Goal: Information Seeking & Learning: Learn about a topic

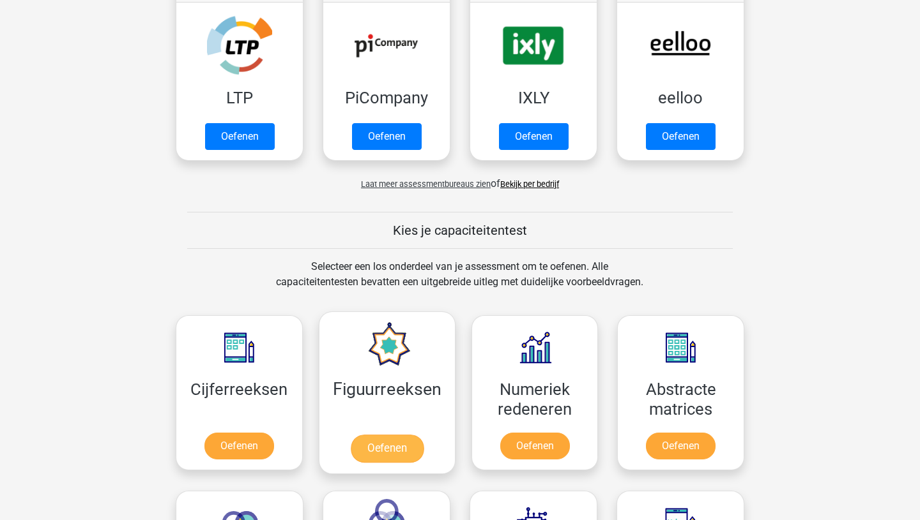
scroll to position [367, 0]
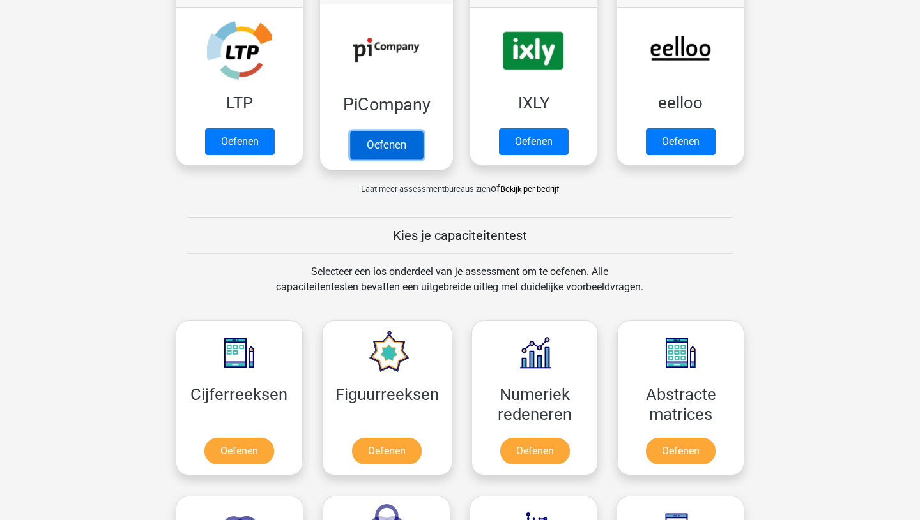
click at [371, 144] on link "Oefenen" at bounding box center [386, 145] width 73 height 28
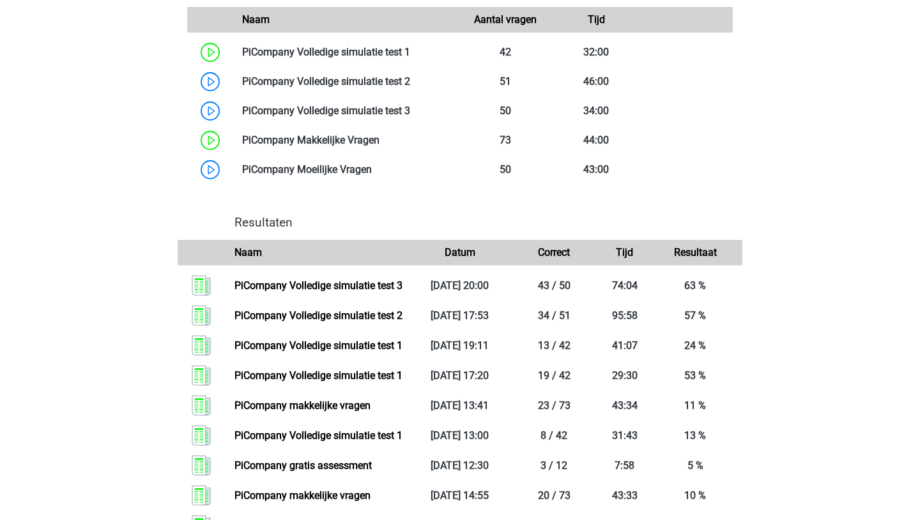
scroll to position [817, 0]
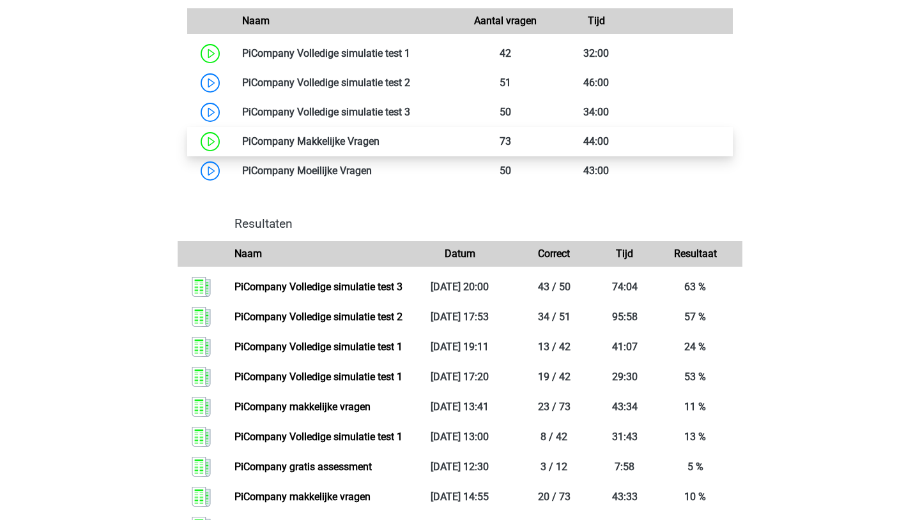
click at [379, 148] on link at bounding box center [379, 141] width 0 height 12
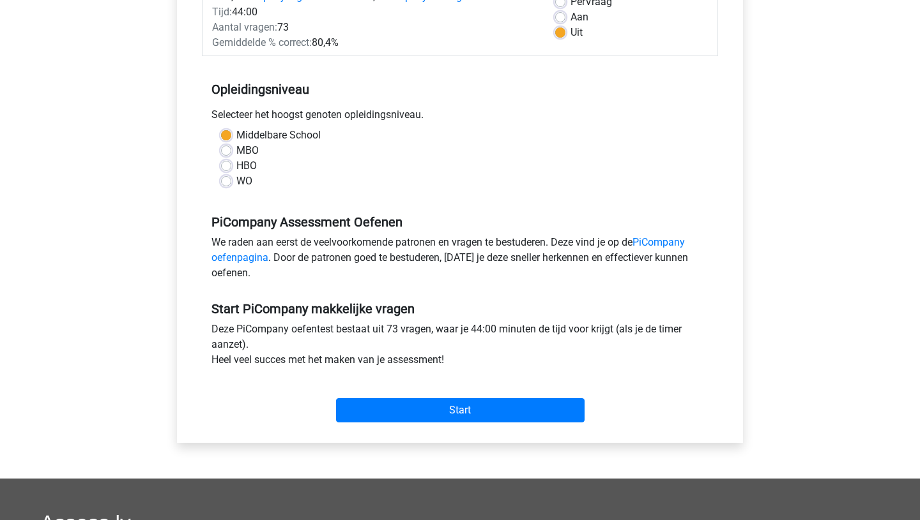
scroll to position [205, 0]
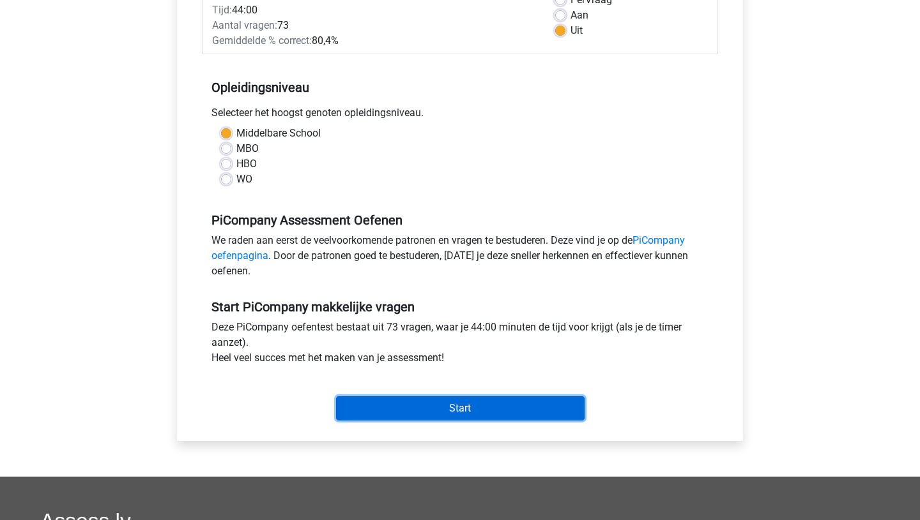
click at [460, 421] on input "Start" at bounding box center [460, 409] width 248 height 24
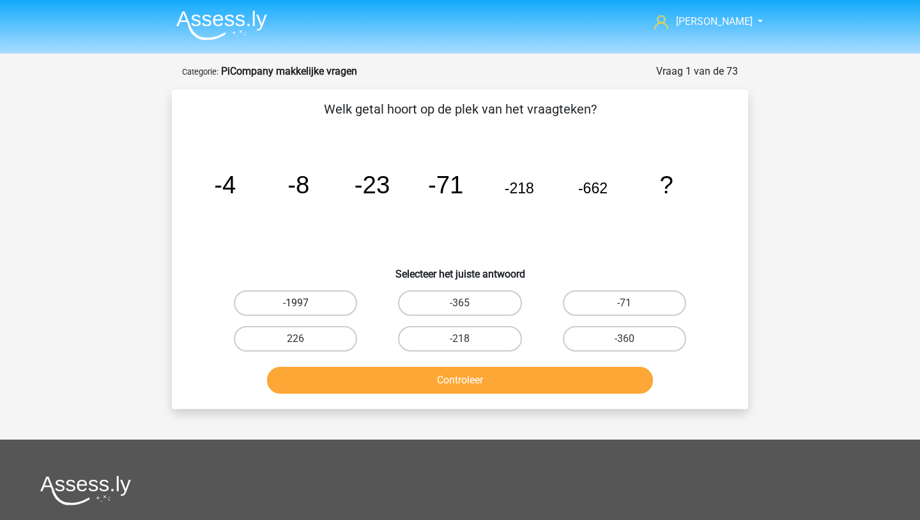
click at [319, 303] on label "-1997" at bounding box center [295, 304] width 123 height 26
click at [304, 303] on input "-1997" at bounding box center [300, 307] width 8 height 8
radio input "true"
click at [400, 375] on button "Controleer" at bounding box center [460, 380] width 386 height 27
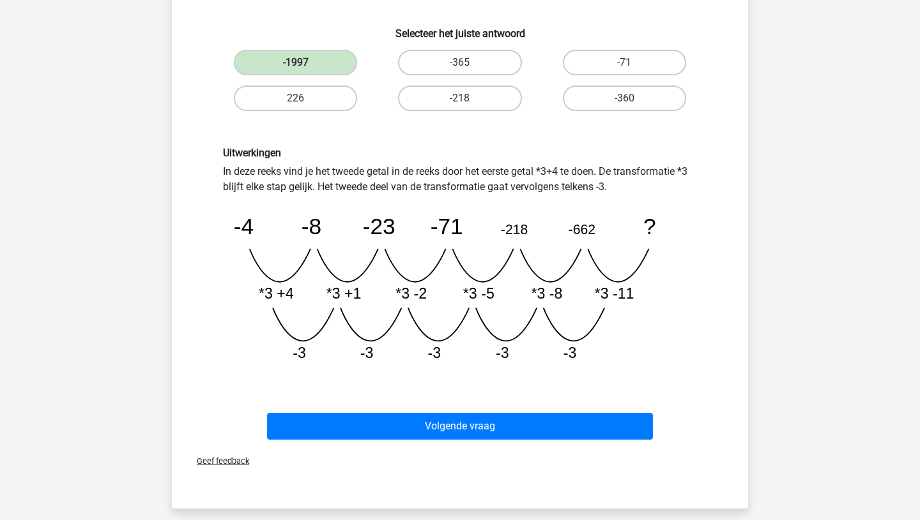
scroll to position [241, 0]
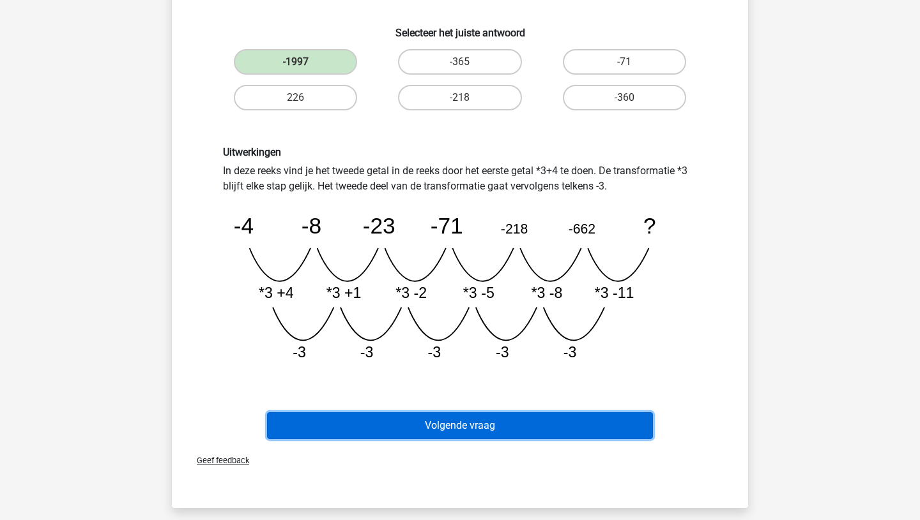
click at [430, 432] on button "Volgende vraag" at bounding box center [460, 426] width 386 height 27
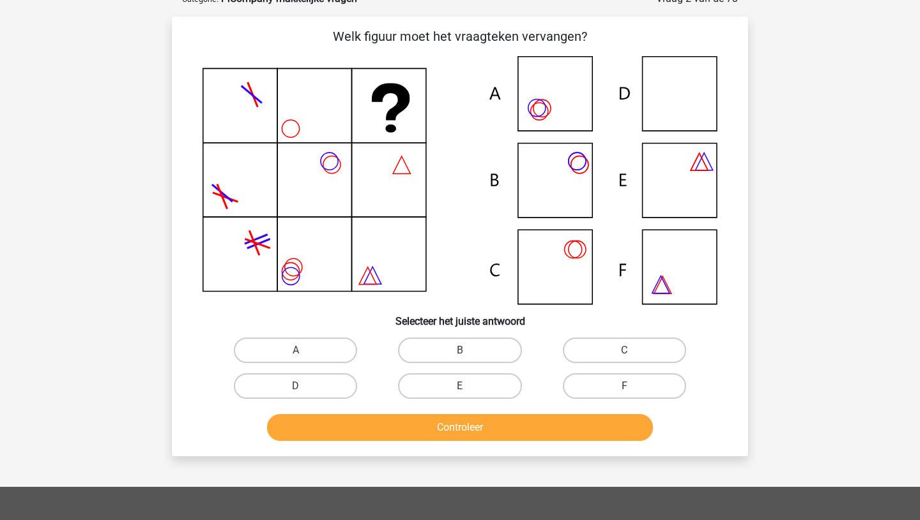
scroll to position [64, 0]
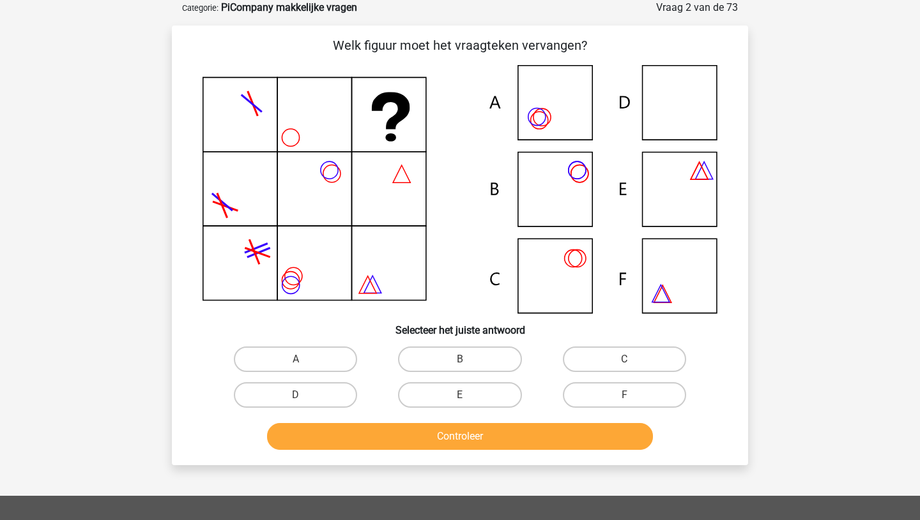
click at [691, 116] on icon at bounding box center [459, 189] width 515 height 248
click at [324, 400] on label "D" at bounding box center [295, 396] width 123 height 26
click at [304, 400] on input "D" at bounding box center [300, 399] width 8 height 8
radio input "true"
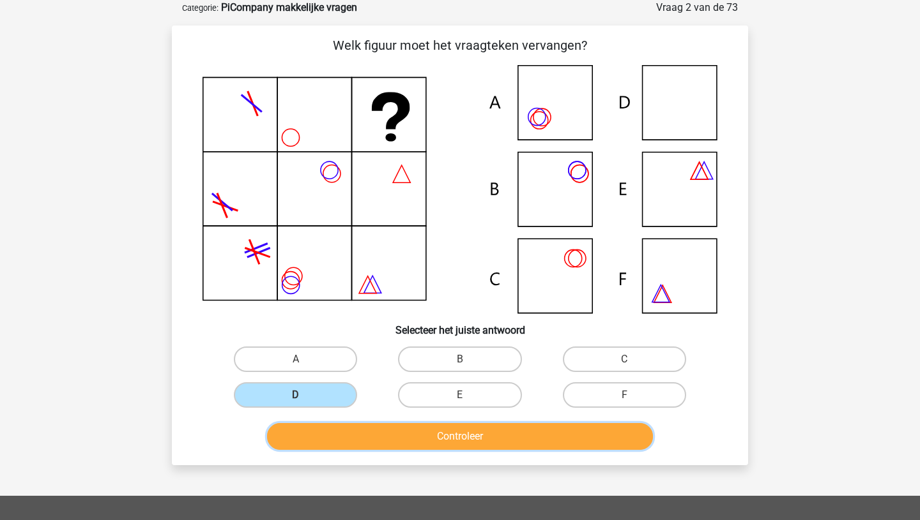
click at [437, 432] on button "Controleer" at bounding box center [460, 436] width 386 height 27
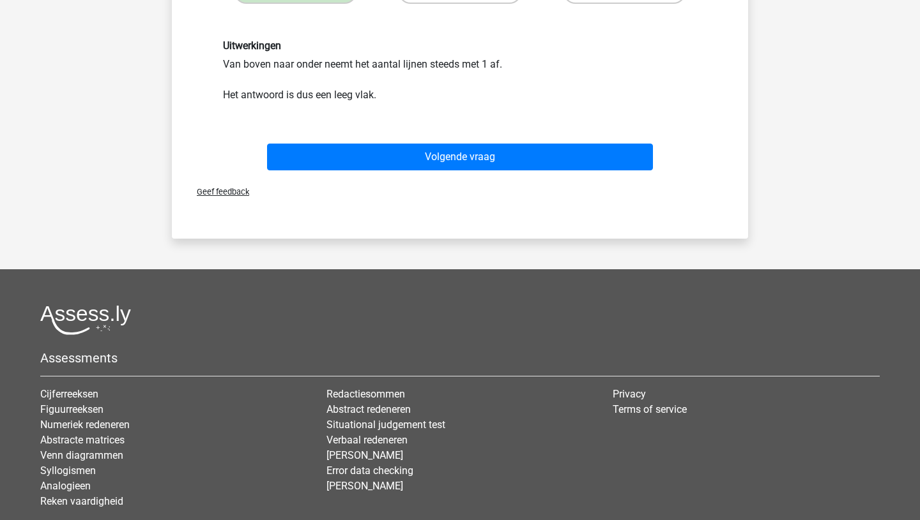
scroll to position [470, 0]
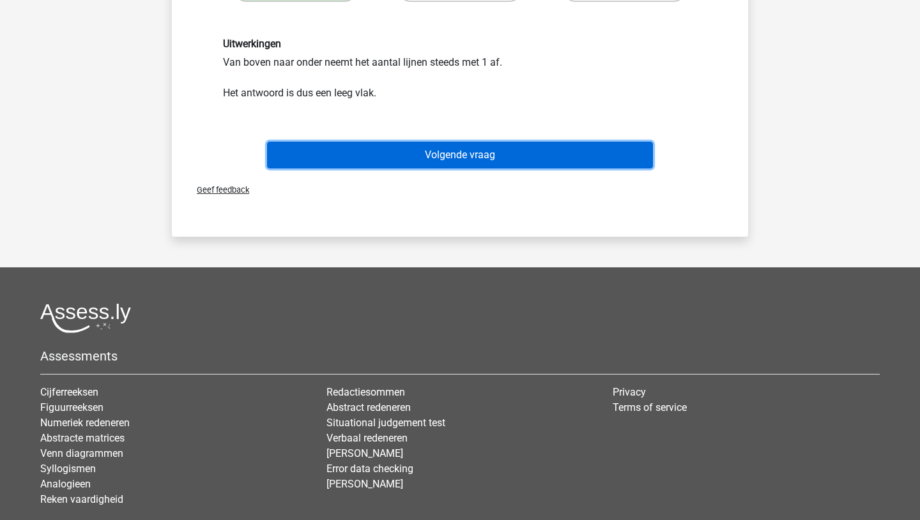
click at [446, 153] on button "Volgende vraag" at bounding box center [460, 155] width 386 height 27
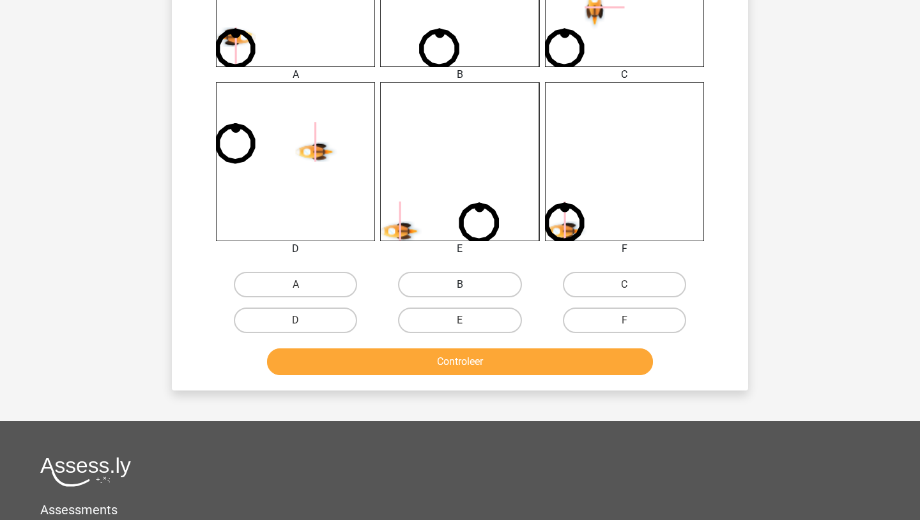
scroll to position [598, 0]
click at [642, 317] on label "F" at bounding box center [624, 320] width 123 height 26
click at [632, 320] on input "F" at bounding box center [628, 324] width 8 height 8
radio input "true"
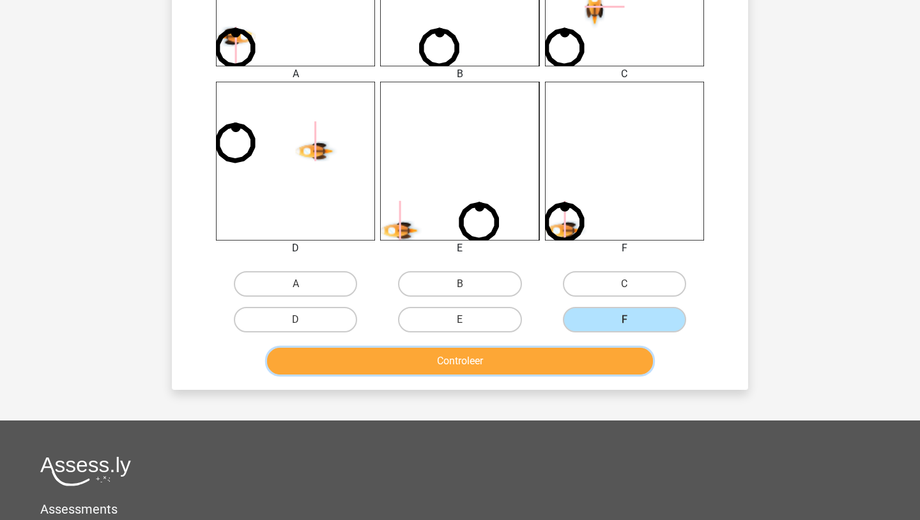
click at [521, 358] on button "Controleer" at bounding box center [460, 361] width 386 height 27
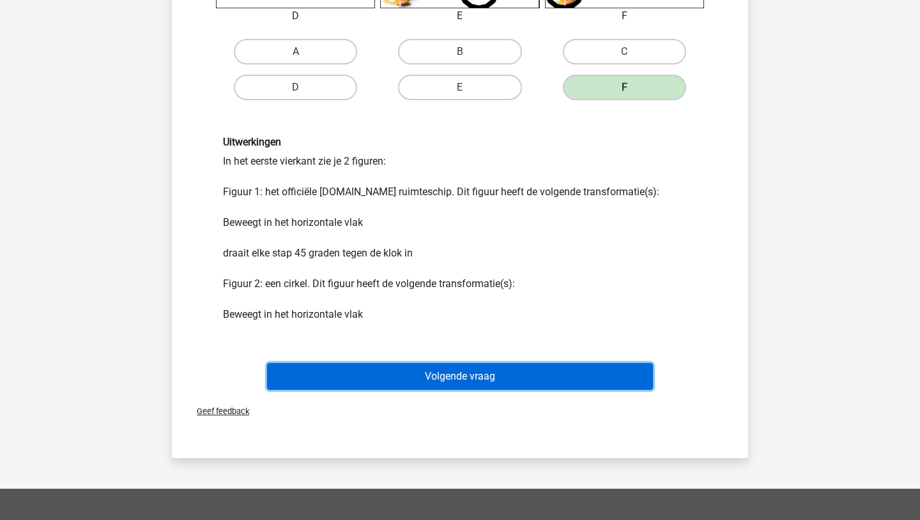
click at [489, 383] on button "Volgende vraag" at bounding box center [460, 376] width 386 height 27
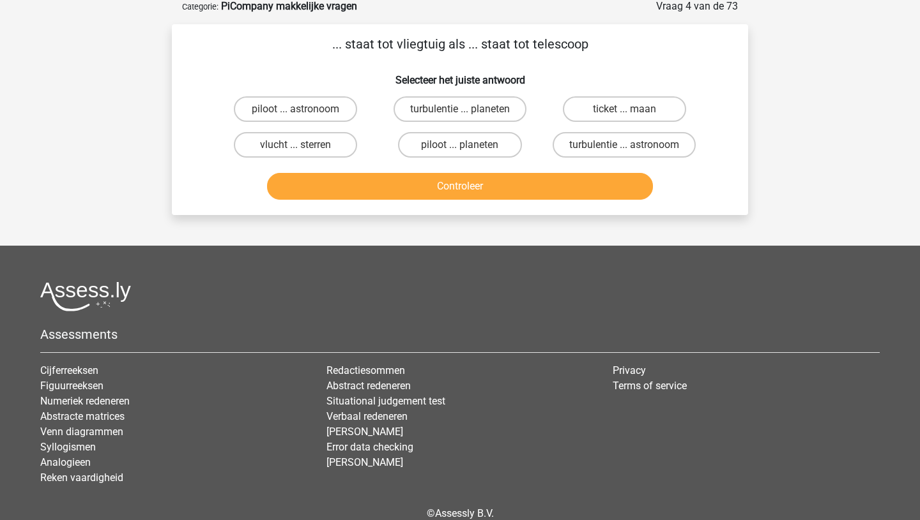
scroll to position [64, 0]
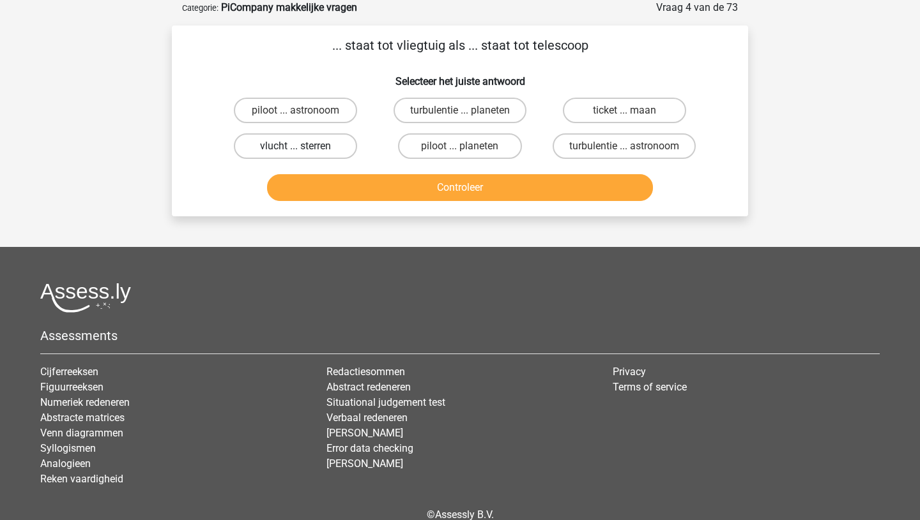
click at [316, 148] on label "vlucht ... sterren" at bounding box center [295, 146] width 123 height 26
click at [304, 148] on input "vlucht ... sterren" at bounding box center [300, 150] width 8 height 8
radio input "true"
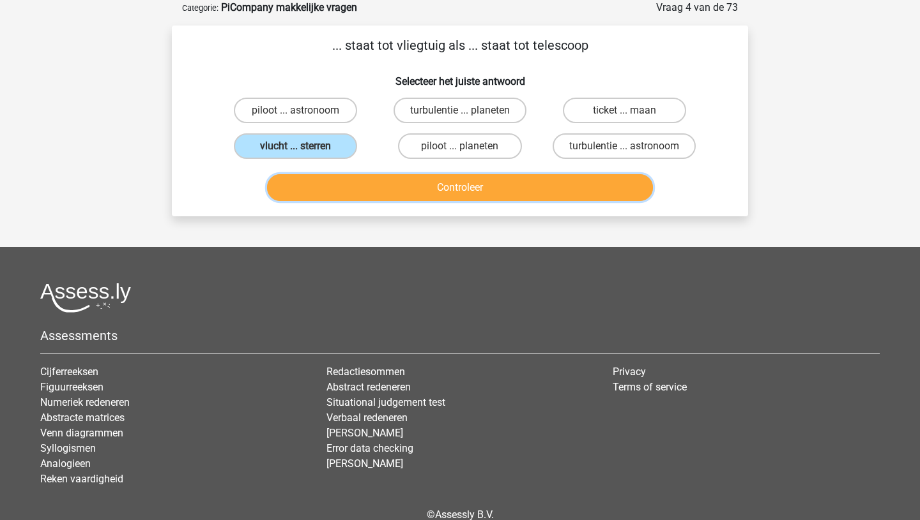
click at [436, 196] on button "Controleer" at bounding box center [460, 187] width 386 height 27
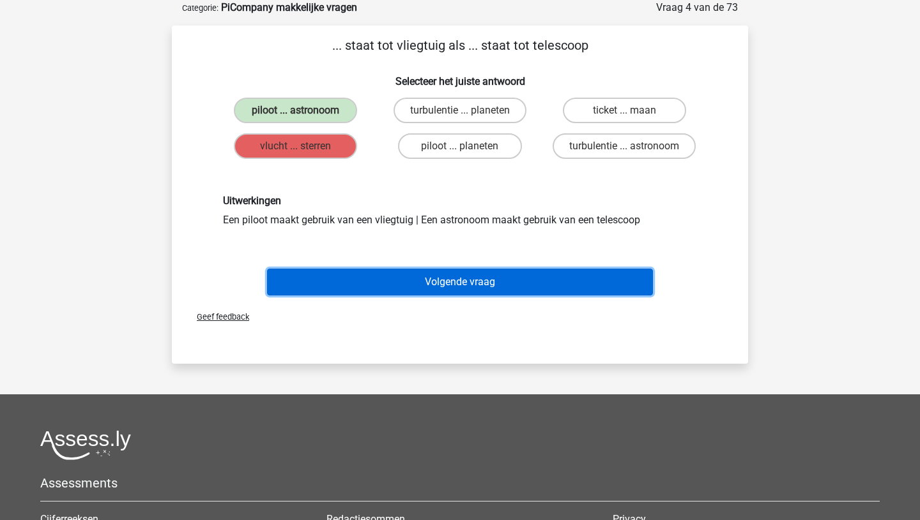
click at [446, 292] on button "Volgende vraag" at bounding box center [460, 282] width 386 height 27
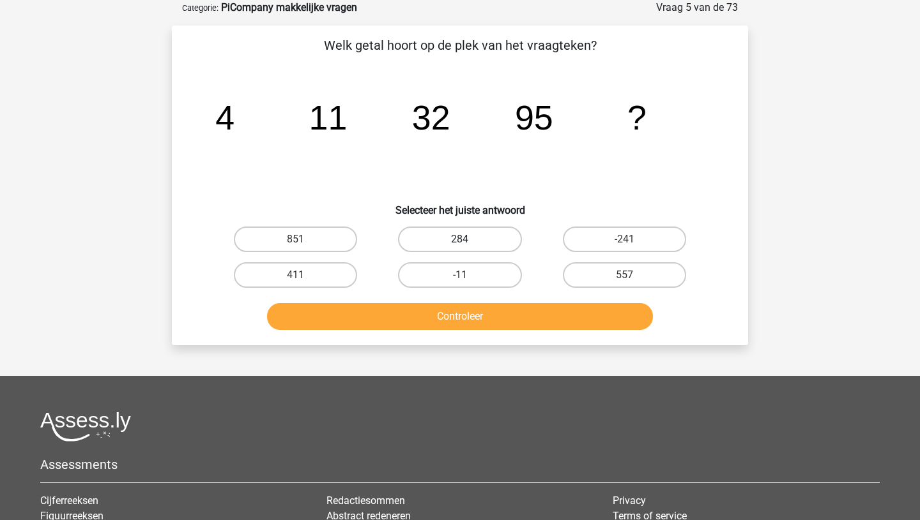
click at [467, 233] on label "284" at bounding box center [459, 240] width 123 height 26
click at [467, 239] on input "284" at bounding box center [464, 243] width 8 height 8
radio input "true"
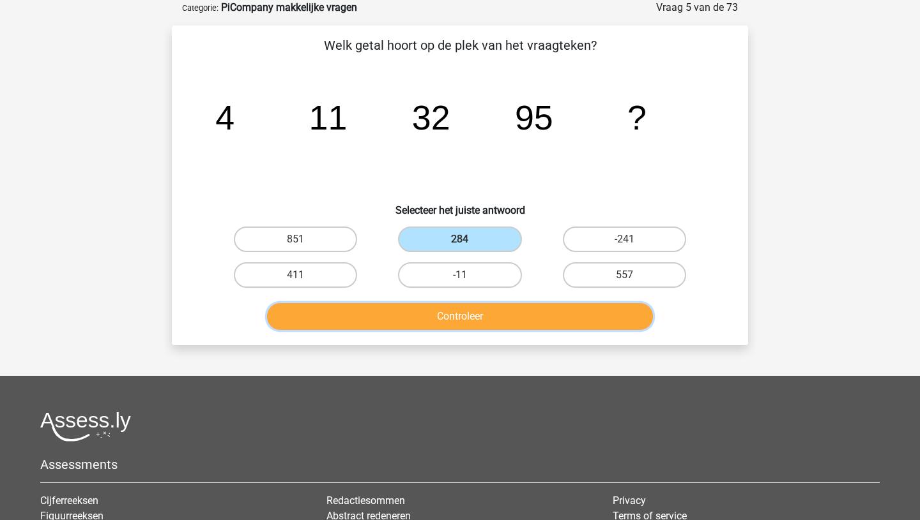
click at [454, 321] on button "Controleer" at bounding box center [460, 316] width 386 height 27
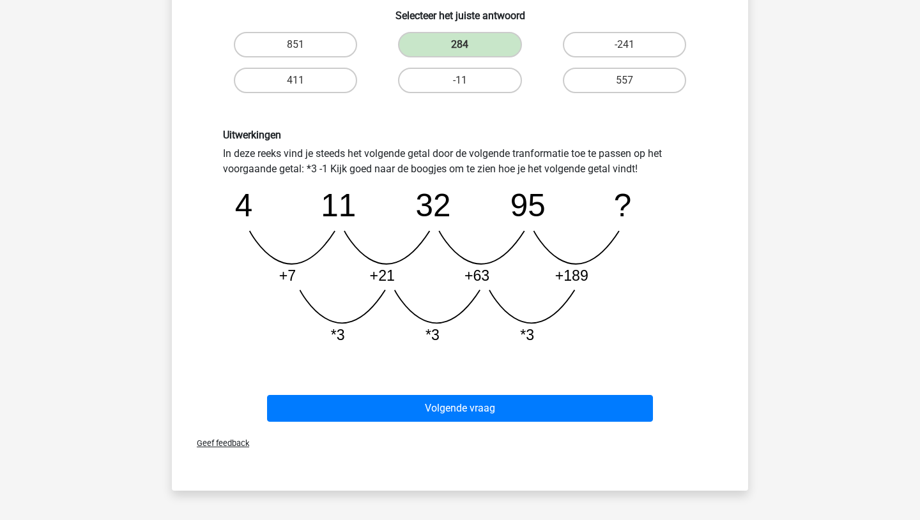
scroll to position [268, 0]
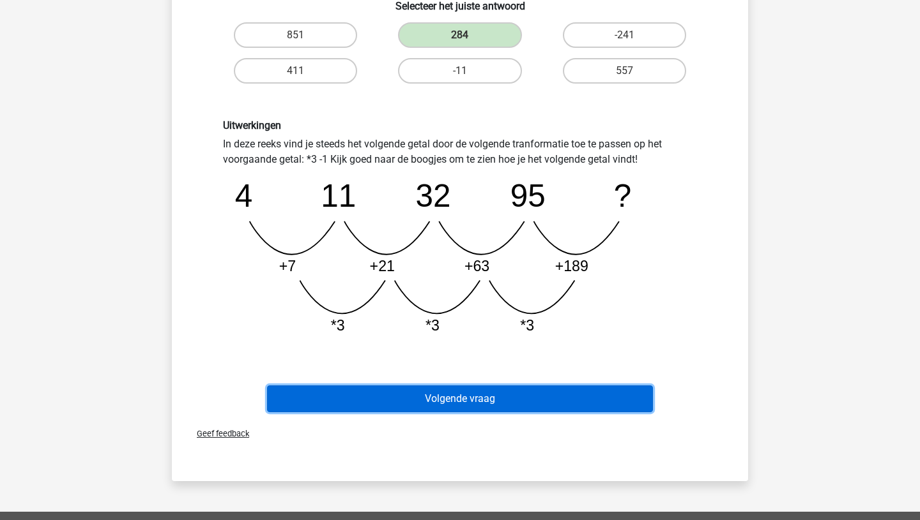
click at [462, 402] on button "Volgende vraag" at bounding box center [460, 399] width 386 height 27
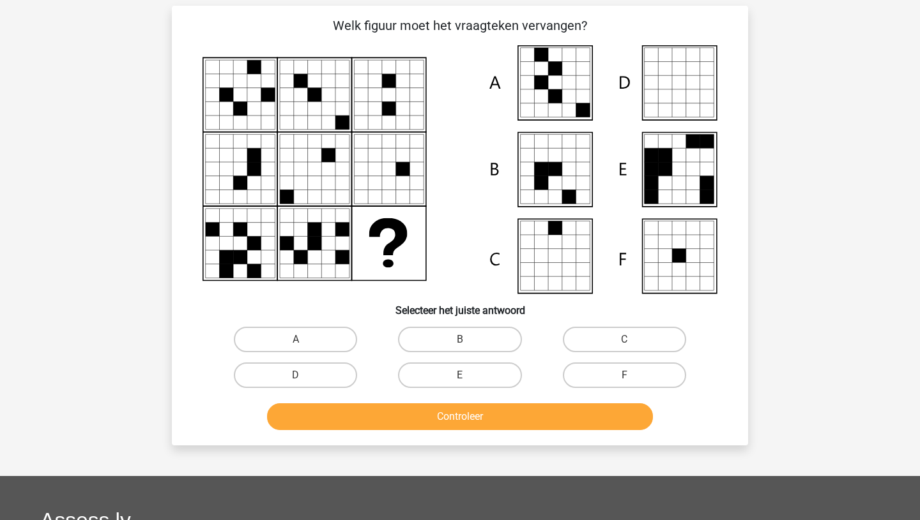
scroll to position [64, 0]
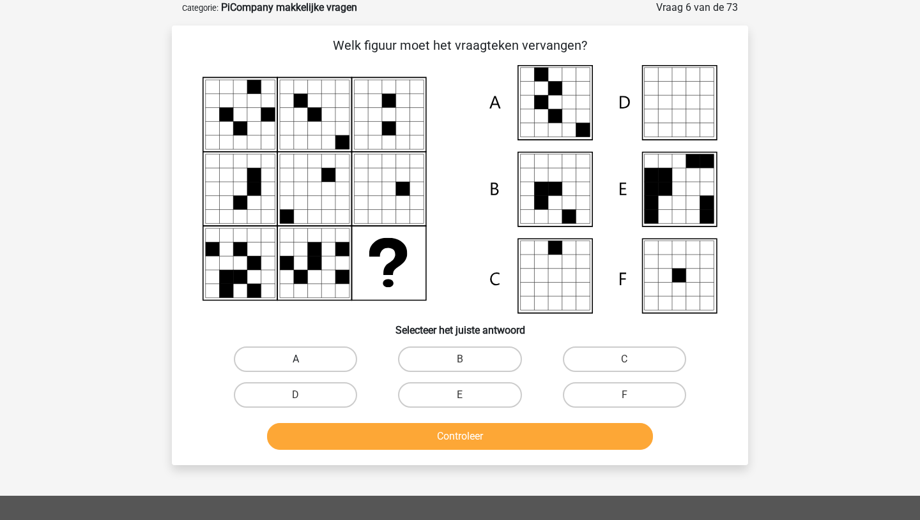
click at [327, 360] on label "A" at bounding box center [295, 360] width 123 height 26
click at [304, 360] on input "A" at bounding box center [300, 364] width 8 height 8
radio input "true"
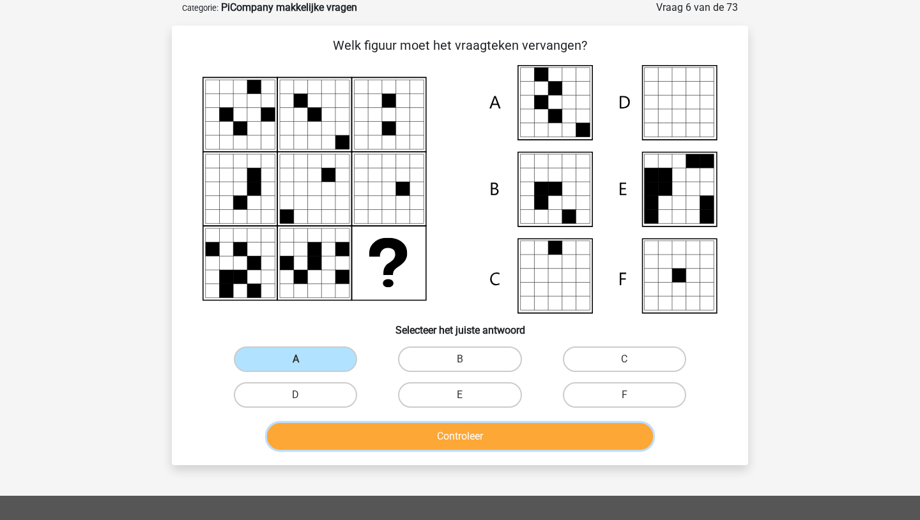
click at [439, 436] on button "Controleer" at bounding box center [460, 436] width 386 height 27
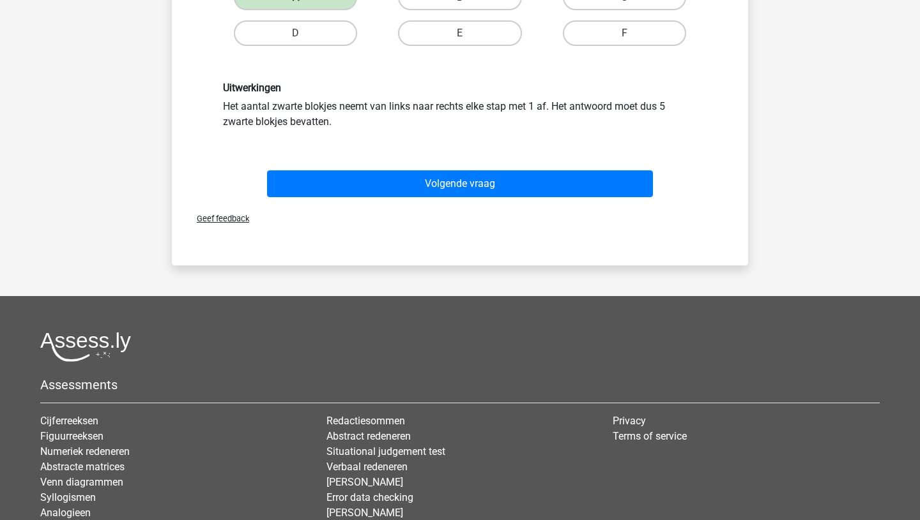
scroll to position [428, 0]
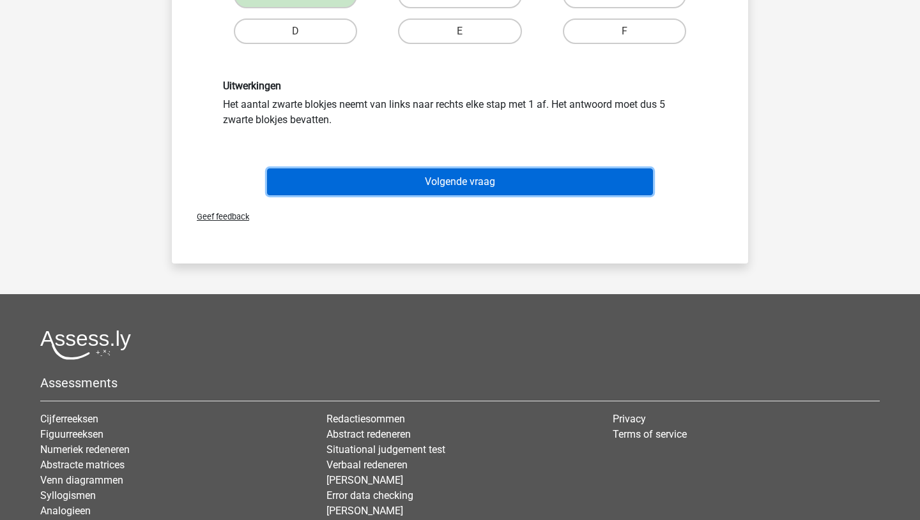
click at [450, 180] on button "Volgende vraag" at bounding box center [460, 182] width 386 height 27
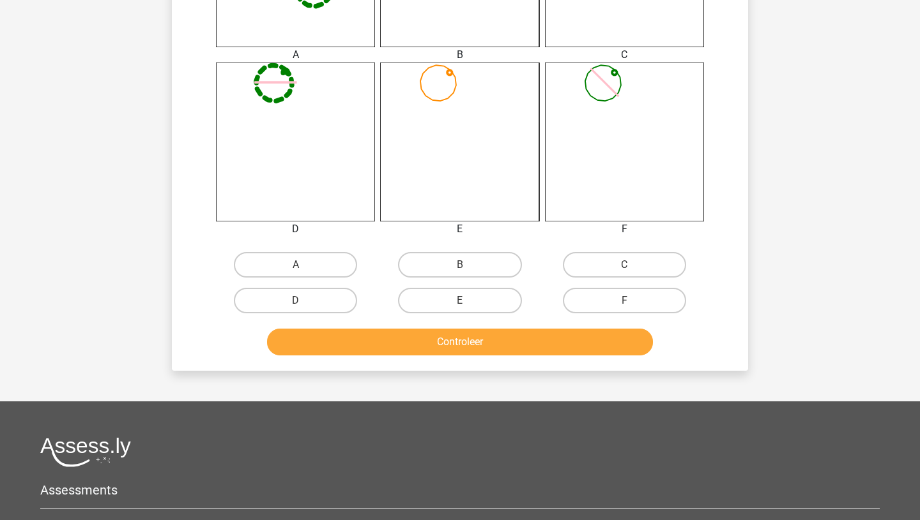
scroll to position [620, 0]
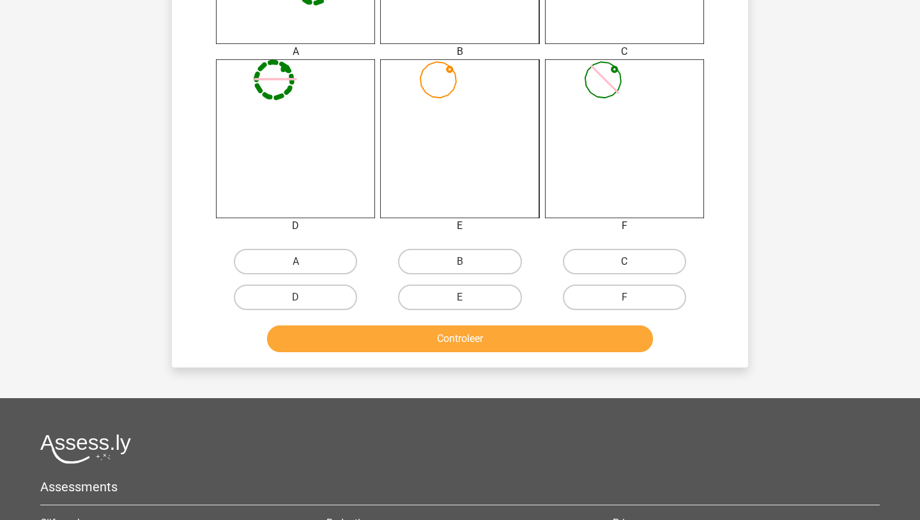
click at [595, 259] on label "C" at bounding box center [624, 262] width 123 height 26
click at [624, 262] on input "C" at bounding box center [628, 266] width 8 height 8
radio input "true"
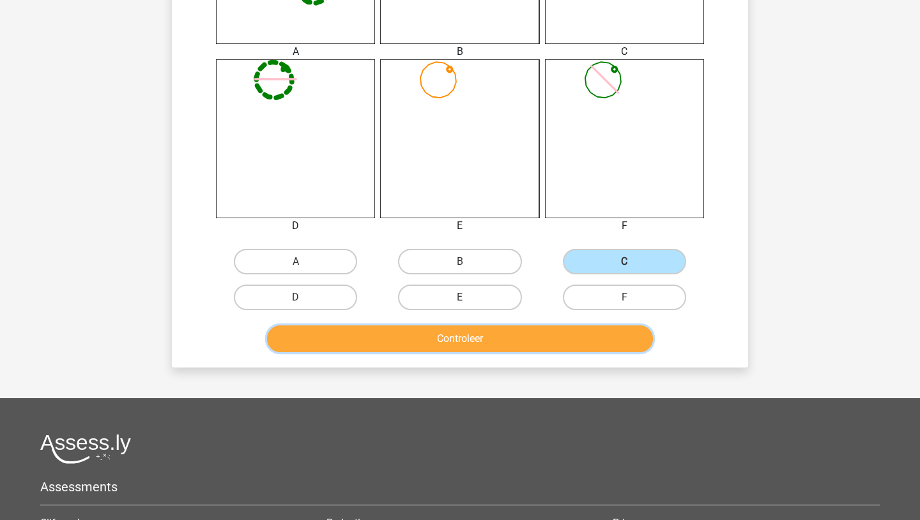
click at [480, 352] on button "Controleer" at bounding box center [460, 339] width 386 height 27
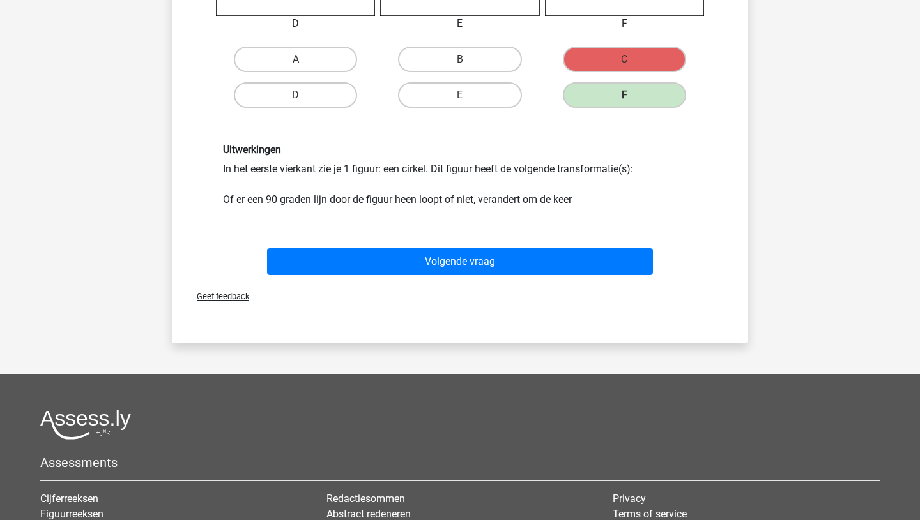
scroll to position [835, 0]
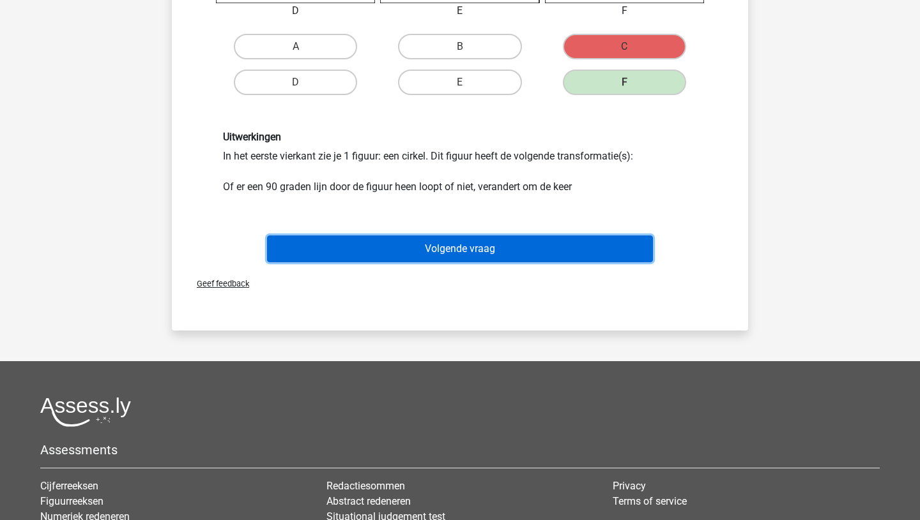
click at [456, 246] on button "Volgende vraag" at bounding box center [460, 249] width 386 height 27
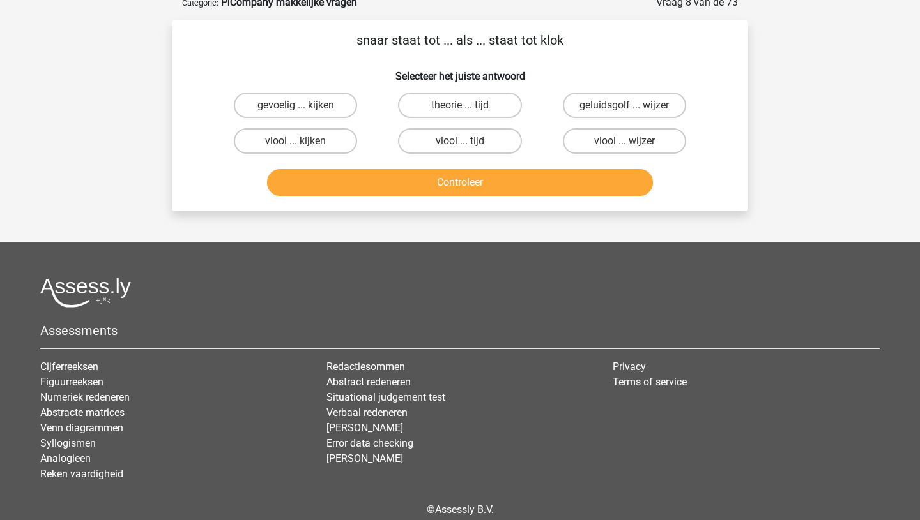
scroll to position [64, 0]
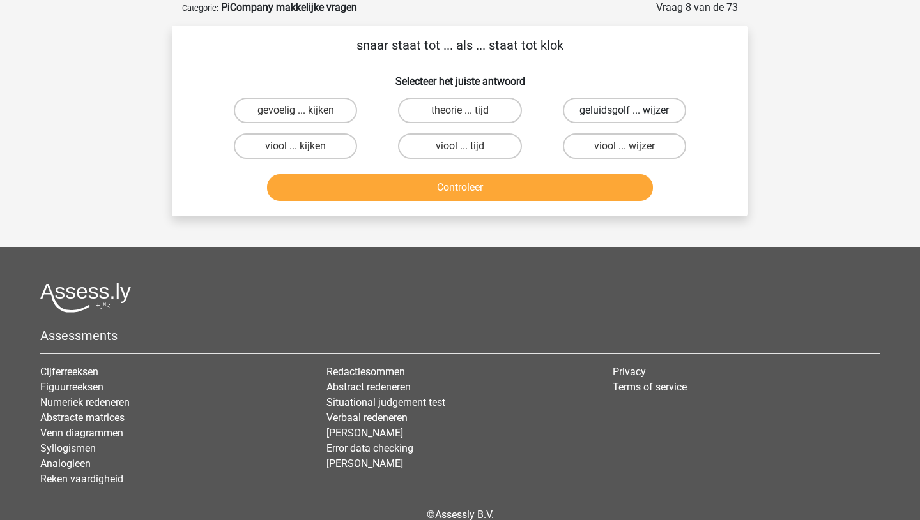
click at [599, 112] on label "geluidsgolf ... wijzer" at bounding box center [624, 111] width 123 height 26
click at [624, 112] on input "geluidsgolf ... wijzer" at bounding box center [628, 114] width 8 height 8
radio input "true"
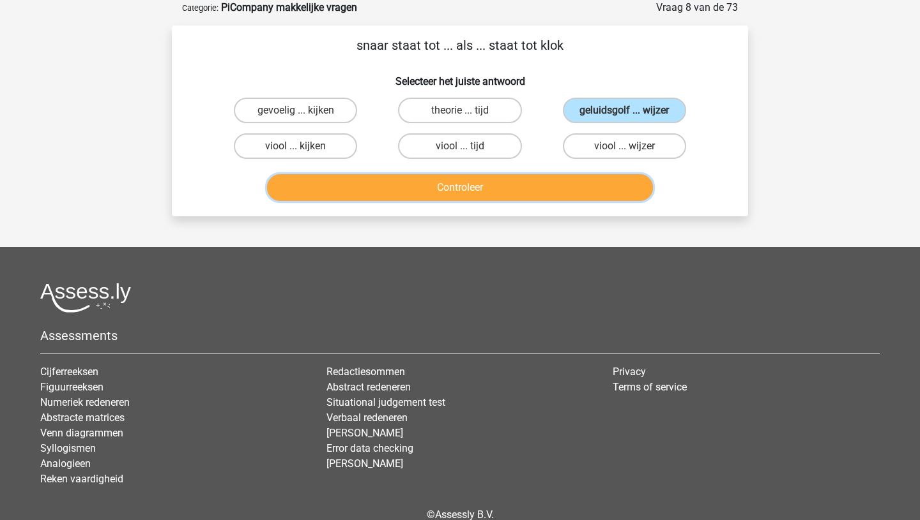
click at [503, 177] on button "Controleer" at bounding box center [460, 187] width 386 height 27
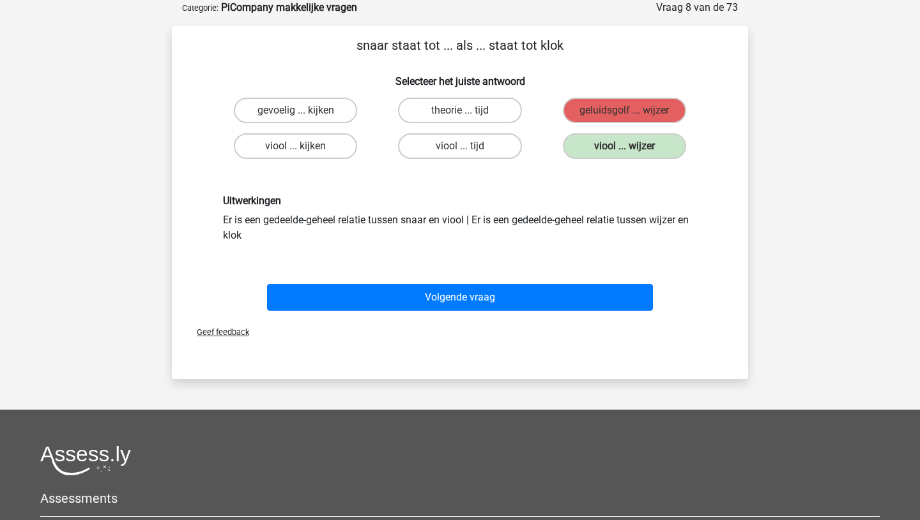
scroll to position [115, 0]
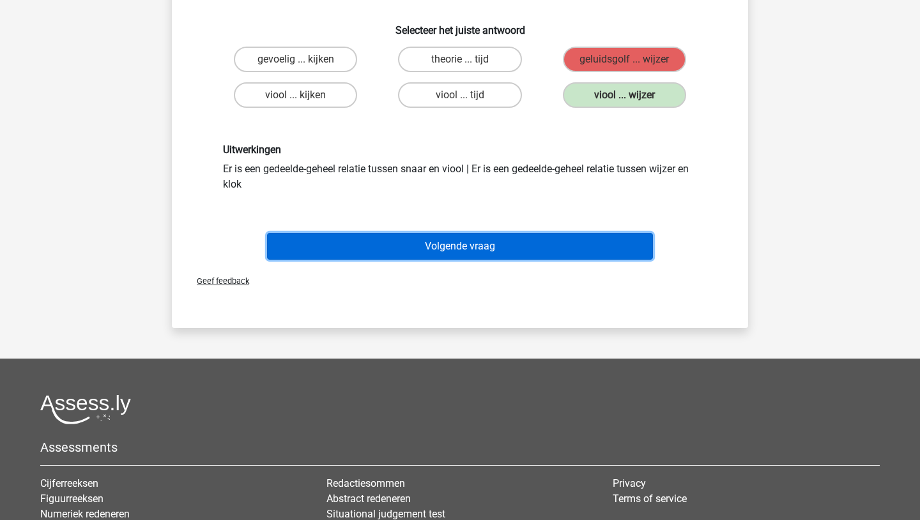
click at [470, 254] on button "Volgende vraag" at bounding box center [460, 246] width 386 height 27
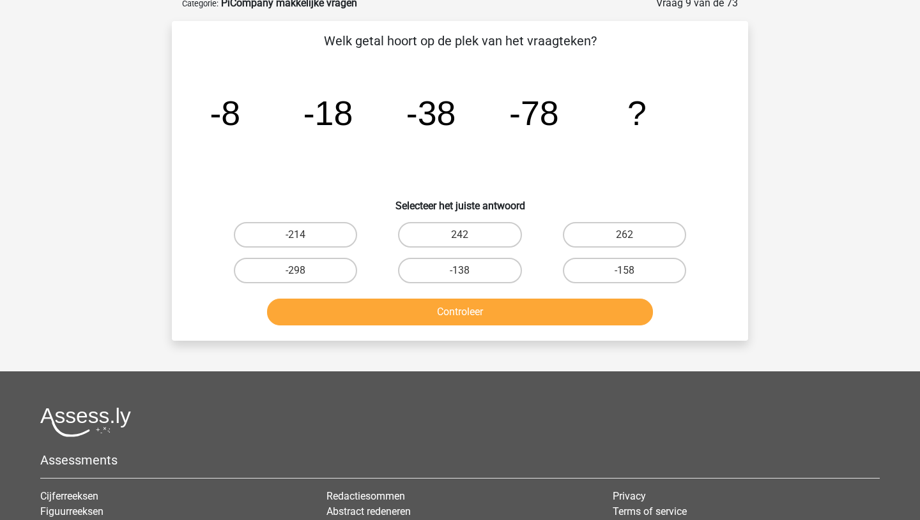
scroll to position [64, 0]
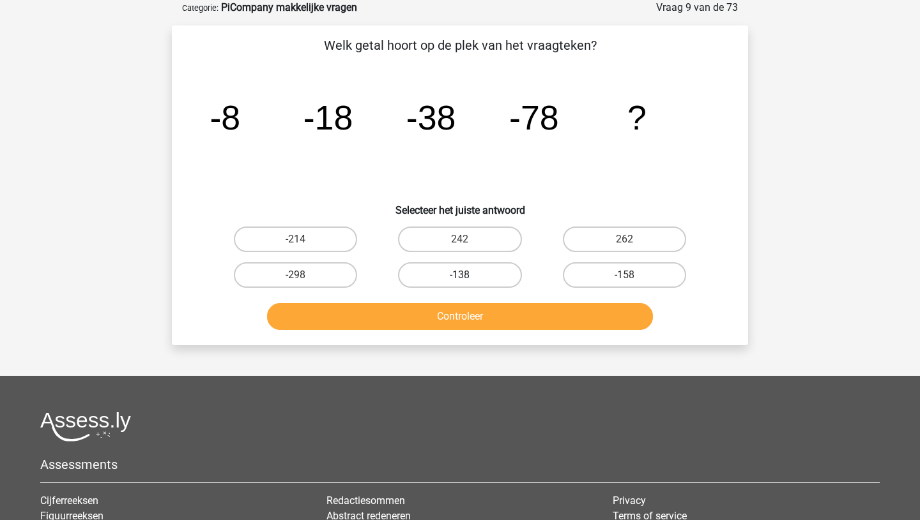
click at [443, 272] on label "-138" at bounding box center [459, 275] width 123 height 26
click at [460, 275] on input "-138" at bounding box center [464, 279] width 8 height 8
radio input "true"
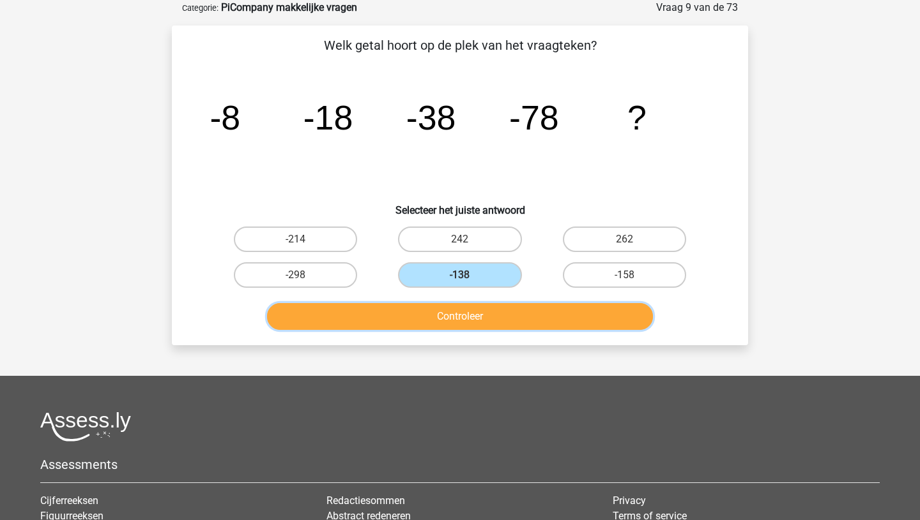
click at [451, 317] on button "Controleer" at bounding box center [460, 316] width 386 height 27
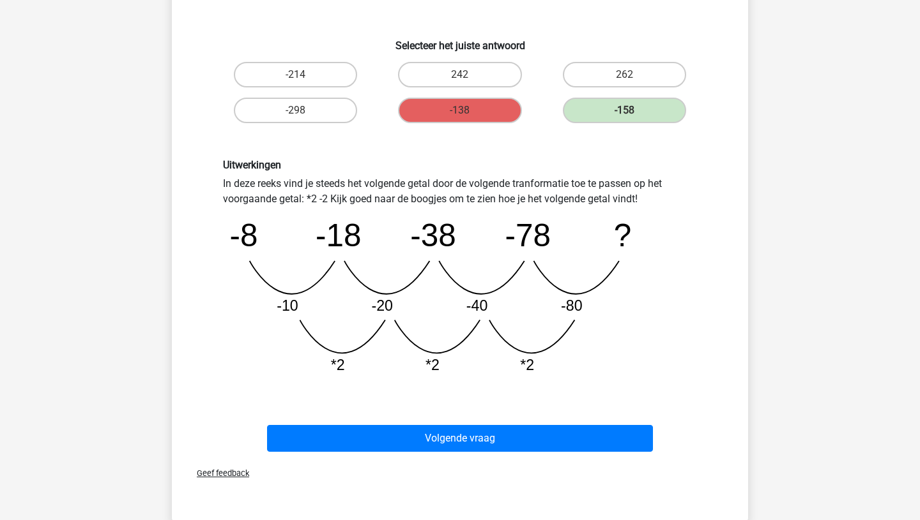
scroll to position [232, 0]
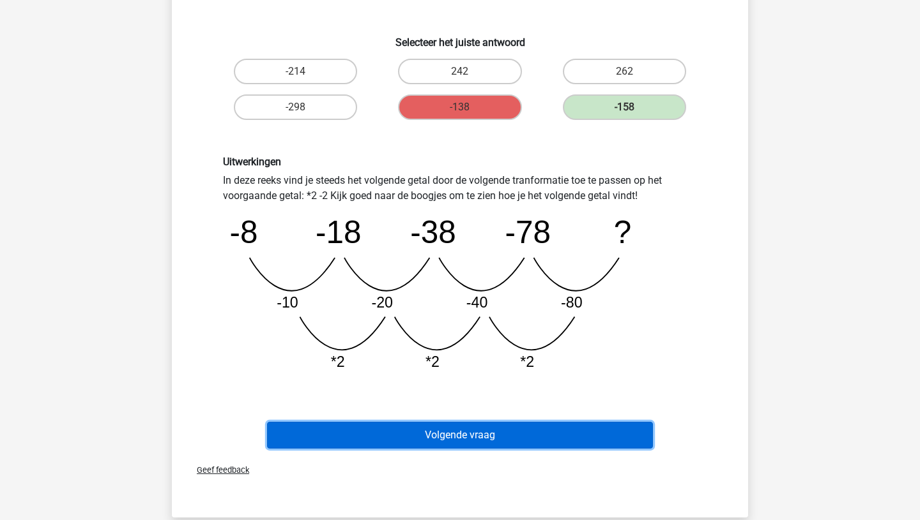
click at [483, 425] on button "Volgende vraag" at bounding box center [460, 435] width 386 height 27
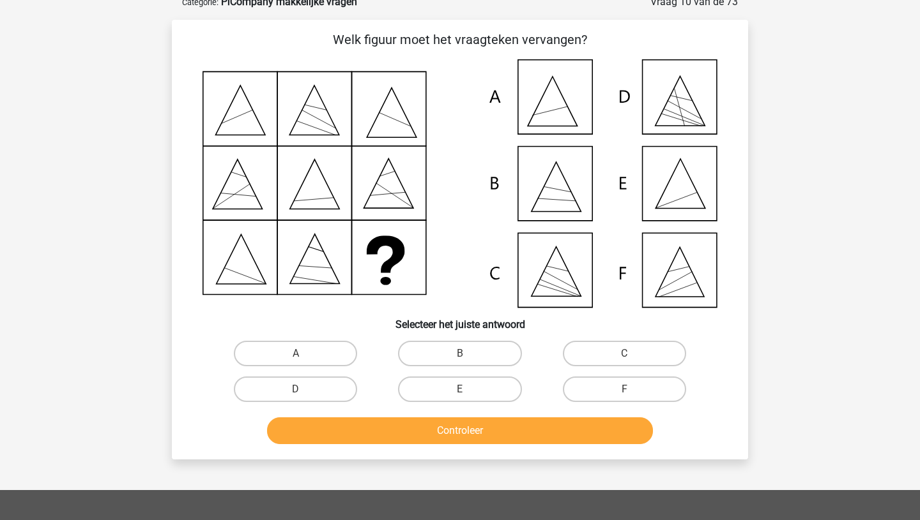
scroll to position [64, 0]
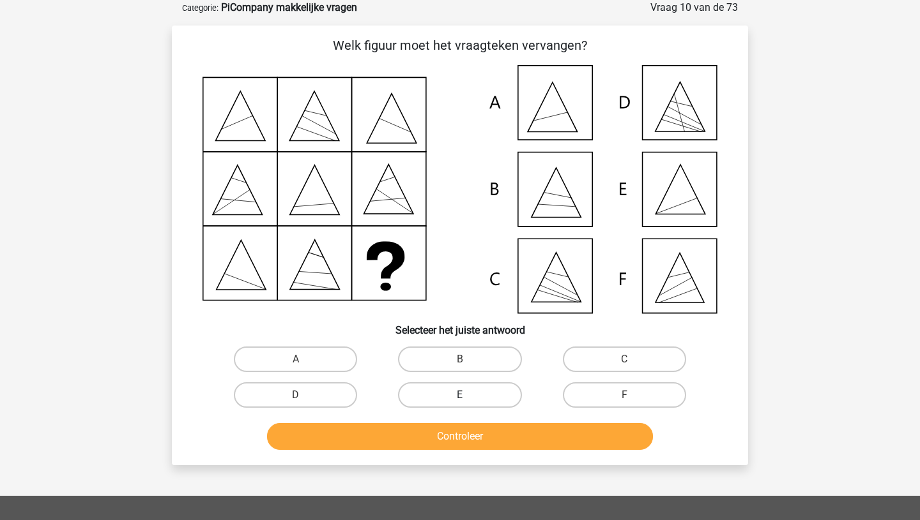
click at [442, 395] on label "E" at bounding box center [459, 396] width 123 height 26
click at [460, 395] on input "E" at bounding box center [464, 399] width 8 height 8
radio input "true"
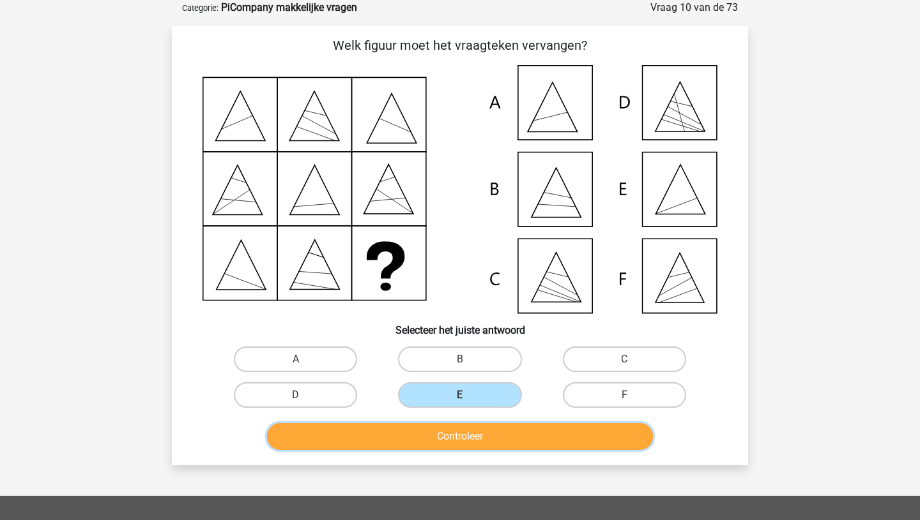
click at [434, 436] on button "Controleer" at bounding box center [460, 436] width 386 height 27
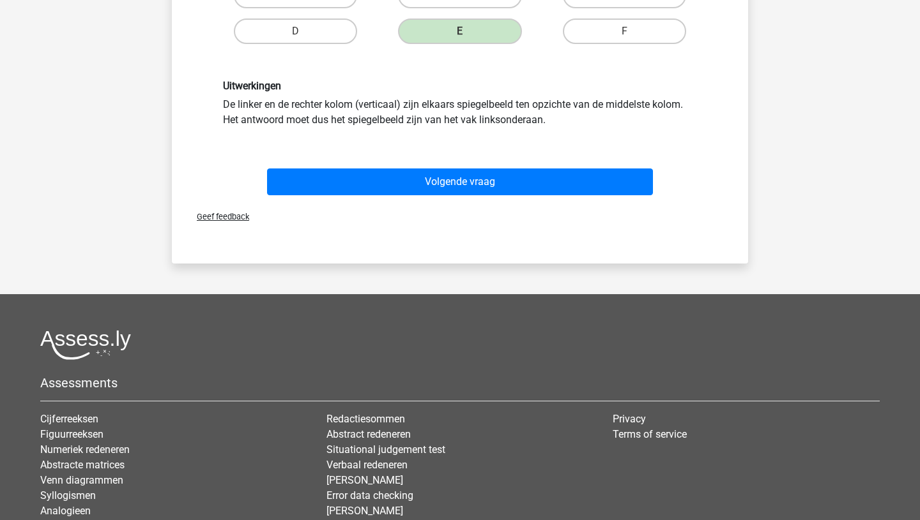
scroll to position [462, 0]
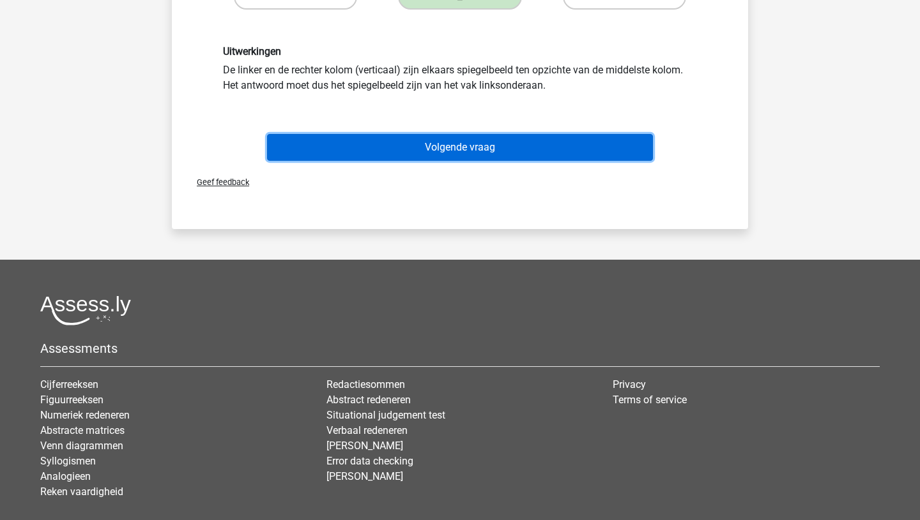
click at [445, 151] on button "Volgende vraag" at bounding box center [460, 147] width 386 height 27
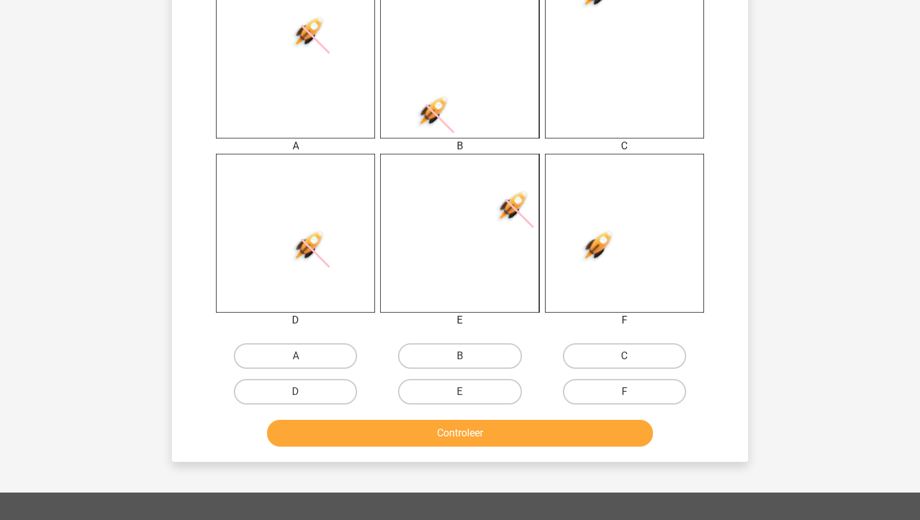
scroll to position [527, 0]
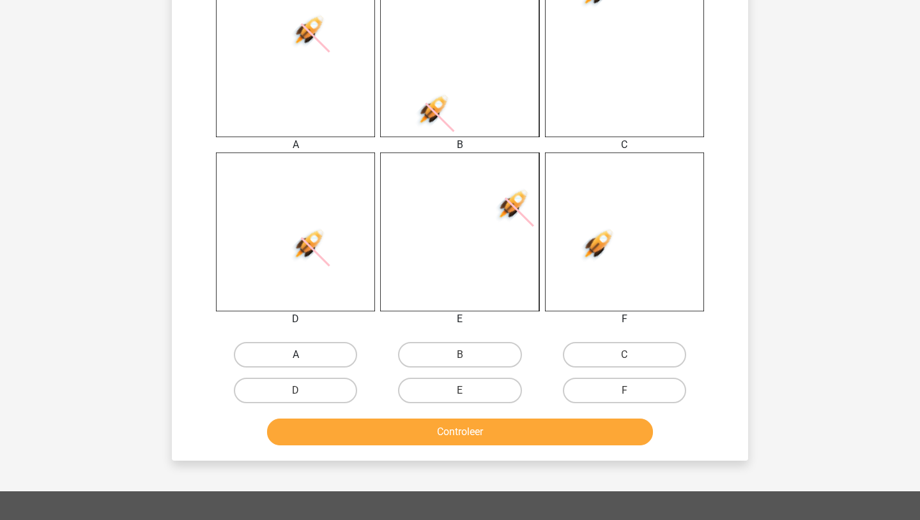
click at [314, 358] on label "A" at bounding box center [295, 355] width 123 height 26
click at [304, 358] on input "A" at bounding box center [300, 359] width 8 height 8
radio input "true"
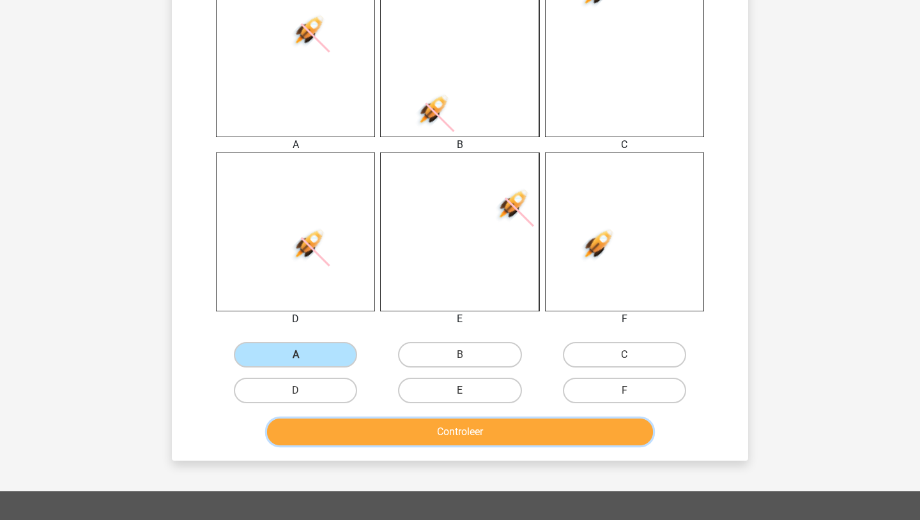
click at [438, 435] on button "Controleer" at bounding box center [460, 432] width 386 height 27
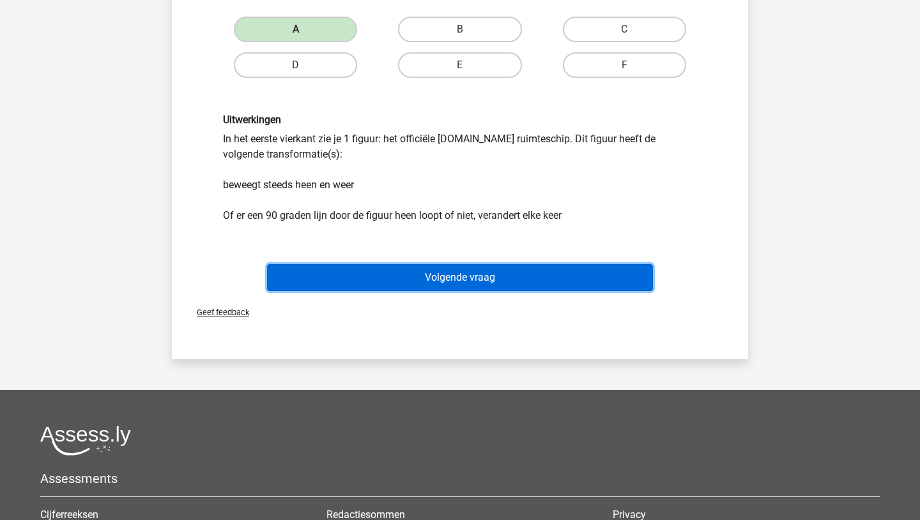
click at [444, 281] on button "Volgende vraag" at bounding box center [460, 277] width 386 height 27
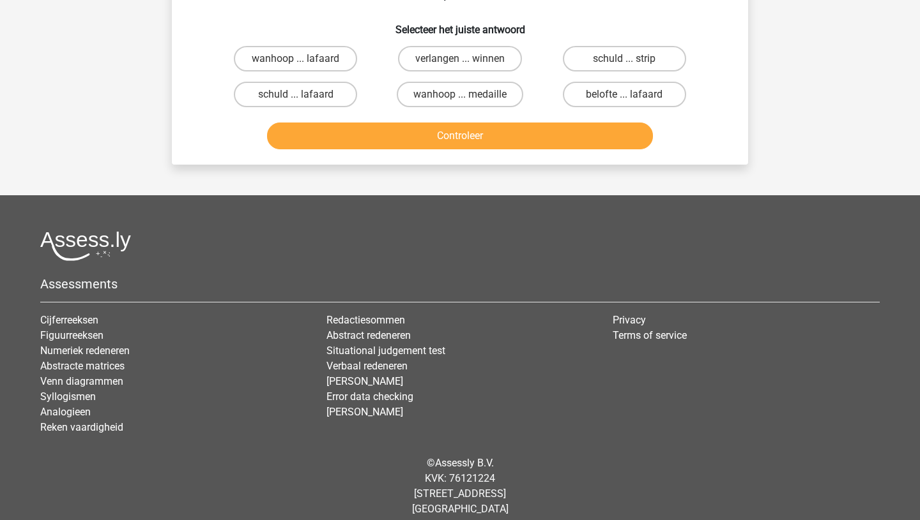
scroll to position [64, 0]
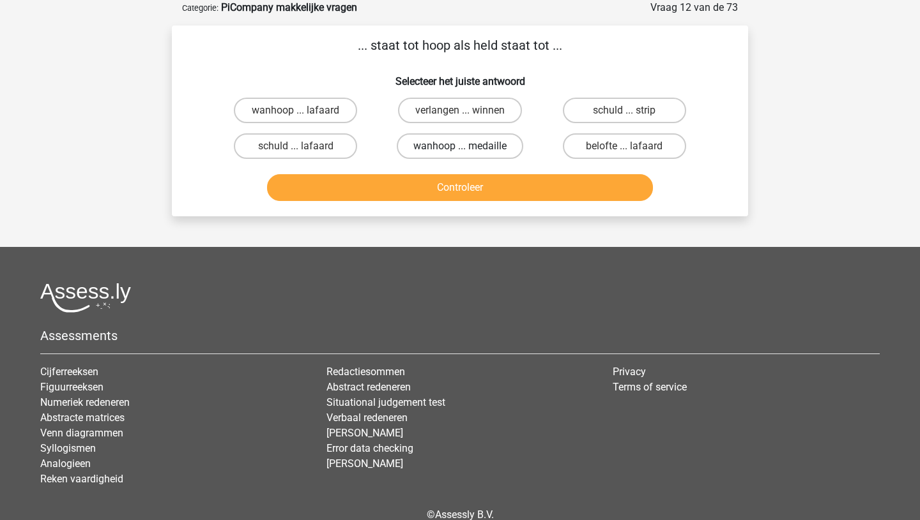
click at [455, 145] on label "wanhoop ... medaille" at bounding box center [460, 146] width 126 height 26
click at [460, 146] on input "wanhoop ... medaille" at bounding box center [464, 150] width 8 height 8
radio input "true"
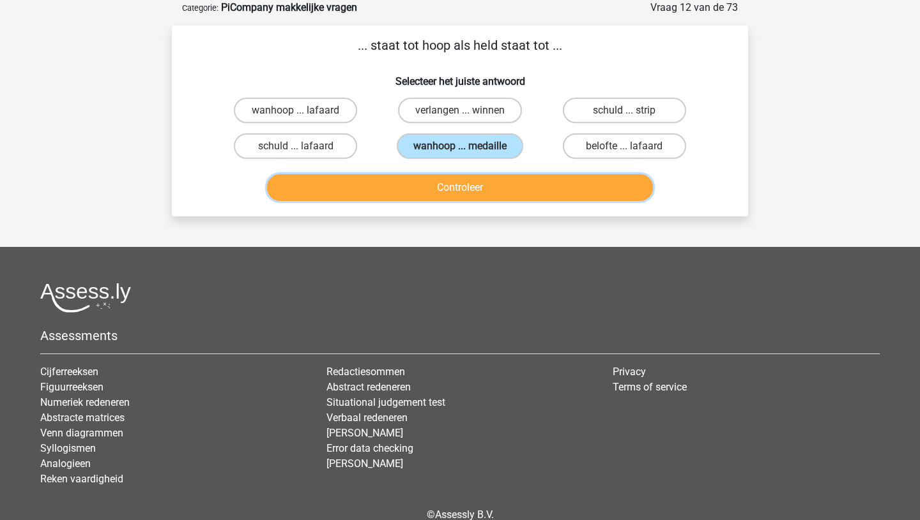
click at [451, 188] on button "Controleer" at bounding box center [460, 187] width 386 height 27
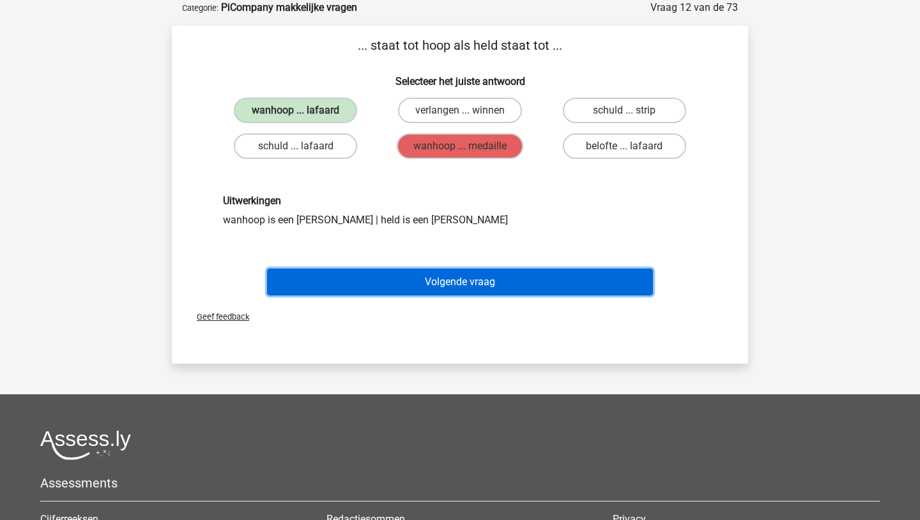
click at [432, 283] on button "Volgende vraag" at bounding box center [460, 282] width 386 height 27
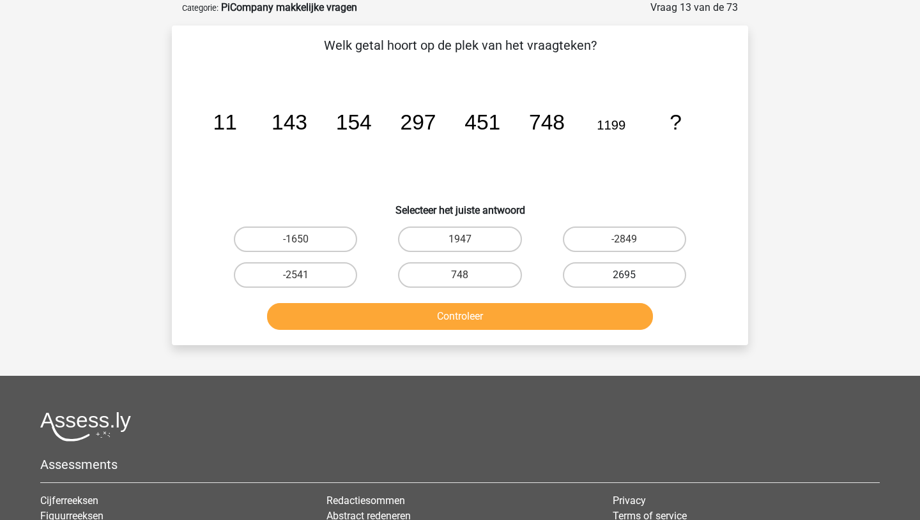
click at [618, 275] on label "2695" at bounding box center [624, 275] width 123 height 26
click at [624, 275] on input "2695" at bounding box center [628, 279] width 8 height 8
radio input "true"
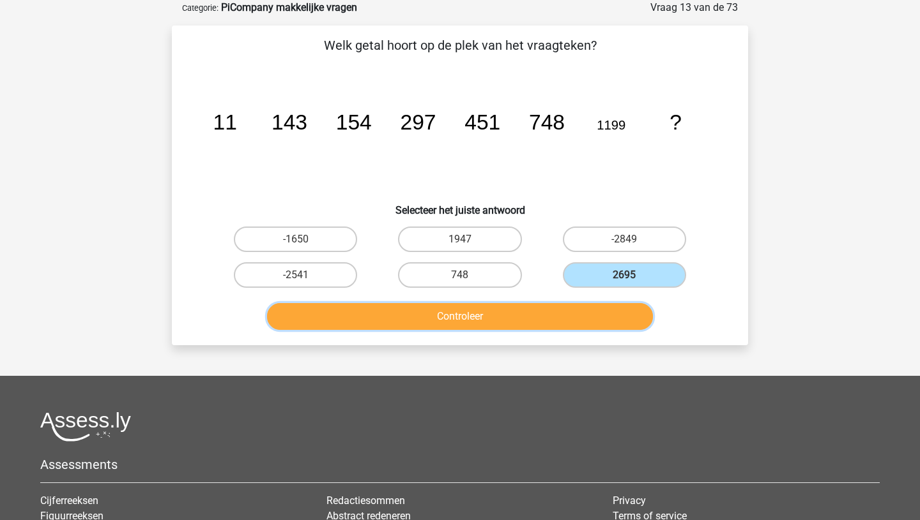
click at [542, 315] on button "Controleer" at bounding box center [460, 316] width 386 height 27
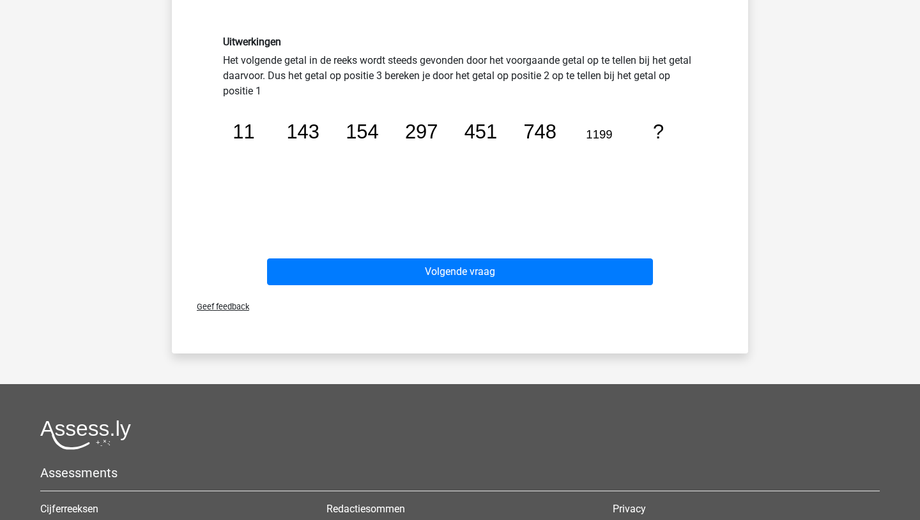
scroll to position [352, 0]
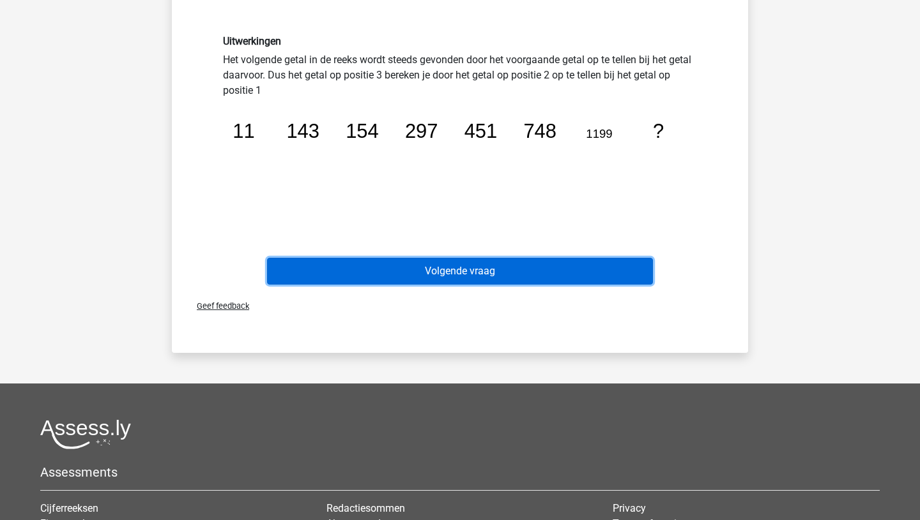
click at [506, 262] on button "Volgende vraag" at bounding box center [460, 271] width 386 height 27
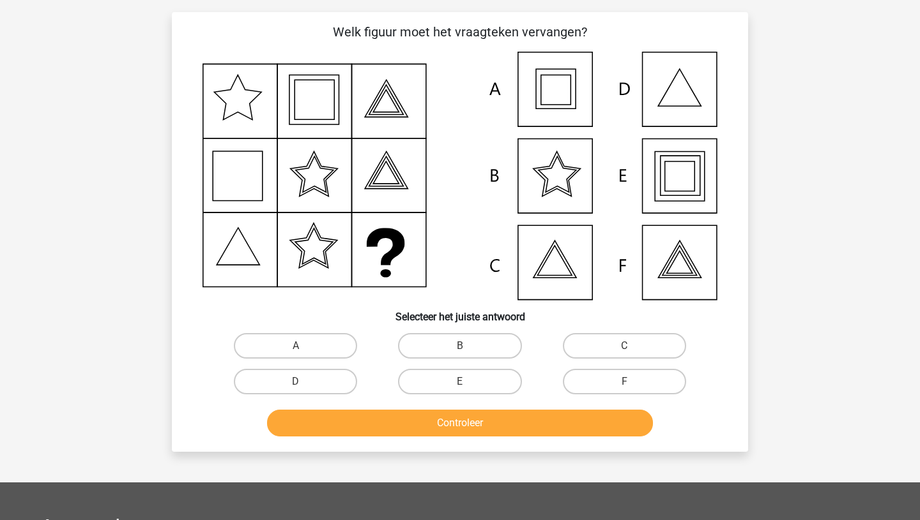
scroll to position [64, 0]
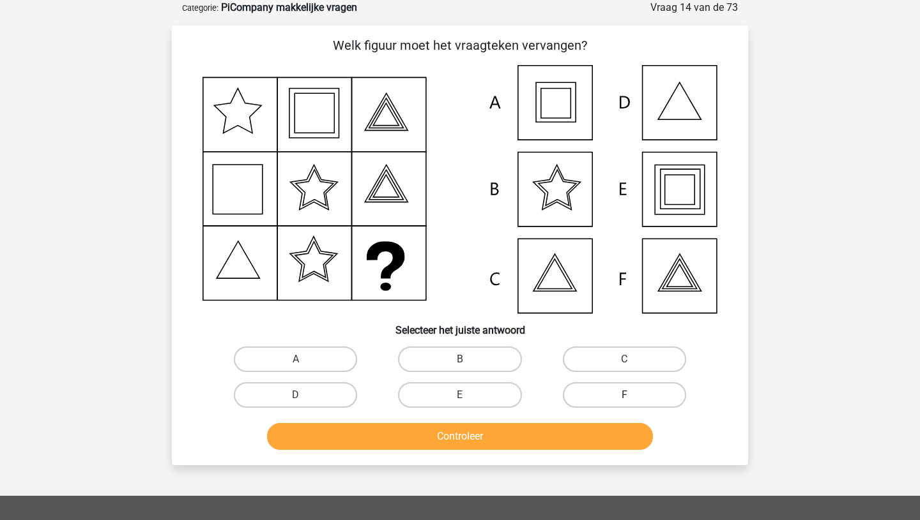
click at [635, 392] on label "F" at bounding box center [624, 396] width 123 height 26
click at [632, 395] on input "F" at bounding box center [628, 399] width 8 height 8
radio input "true"
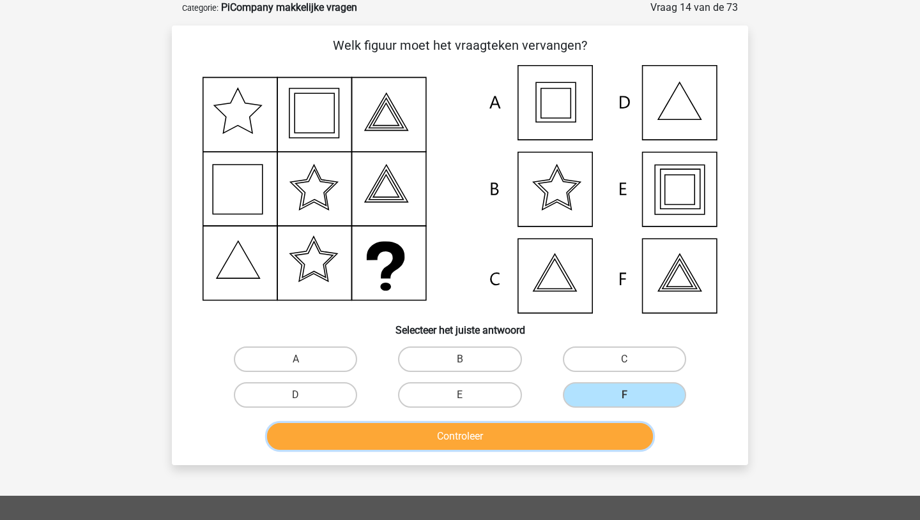
click at [566, 434] on button "Controleer" at bounding box center [460, 436] width 386 height 27
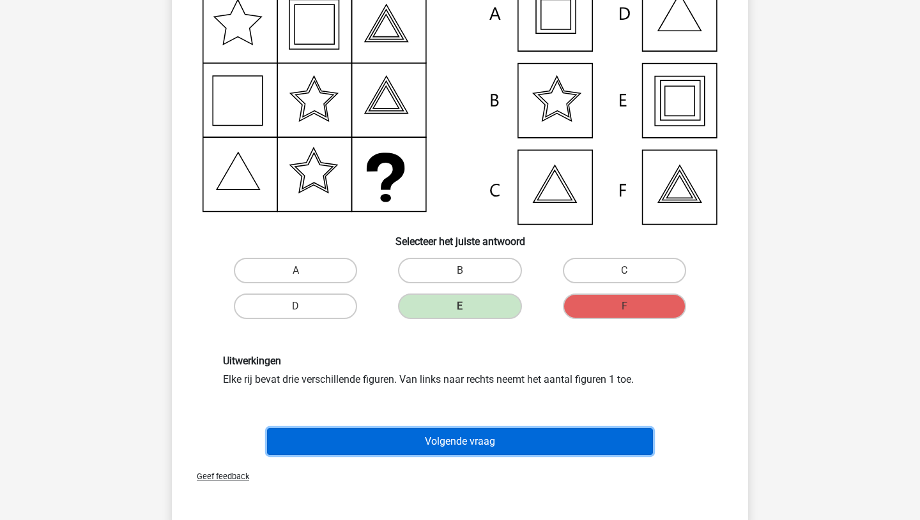
click at [528, 443] on button "Volgende vraag" at bounding box center [460, 441] width 386 height 27
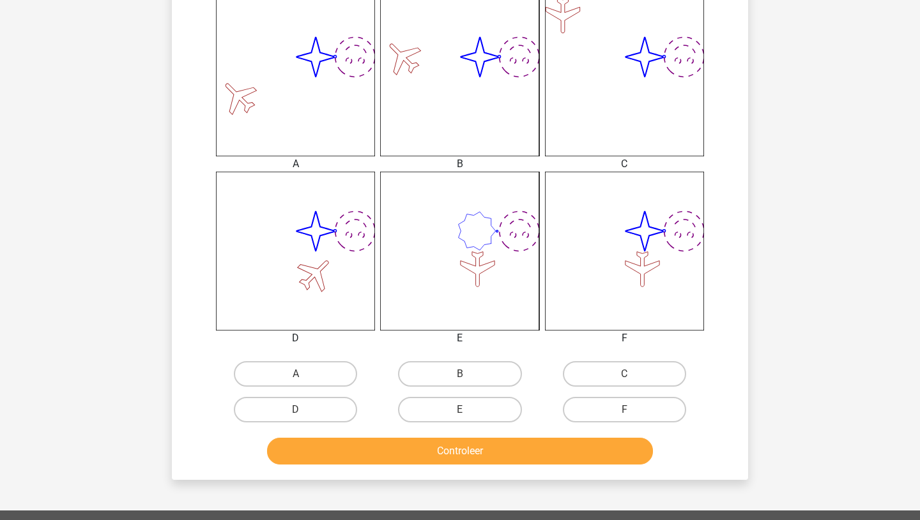
scroll to position [507, 0]
click at [628, 375] on input "C" at bounding box center [628, 379] width 8 height 8
radio input "true"
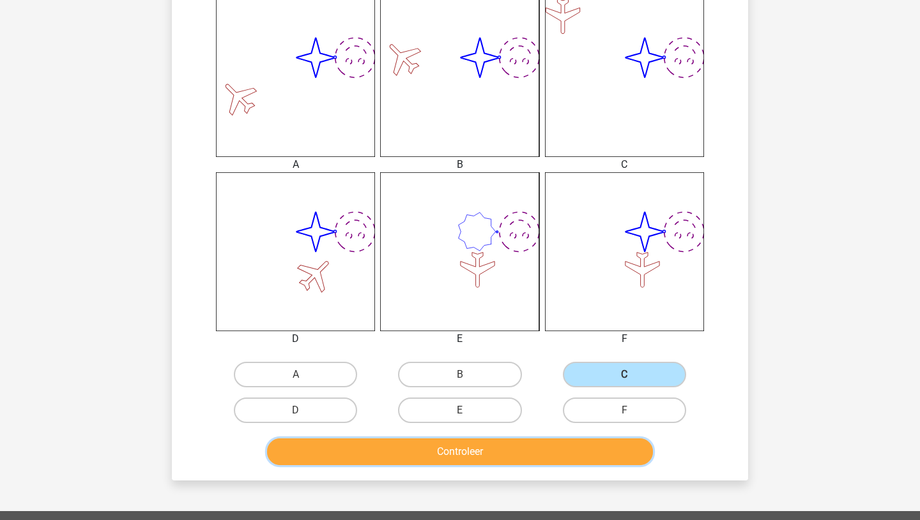
click at [466, 457] on button "Controleer" at bounding box center [460, 452] width 386 height 27
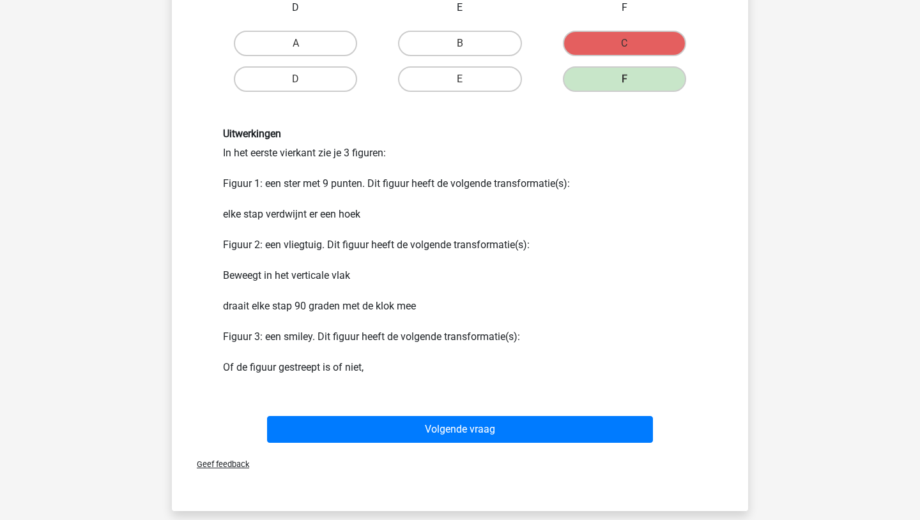
scroll to position [839, 0]
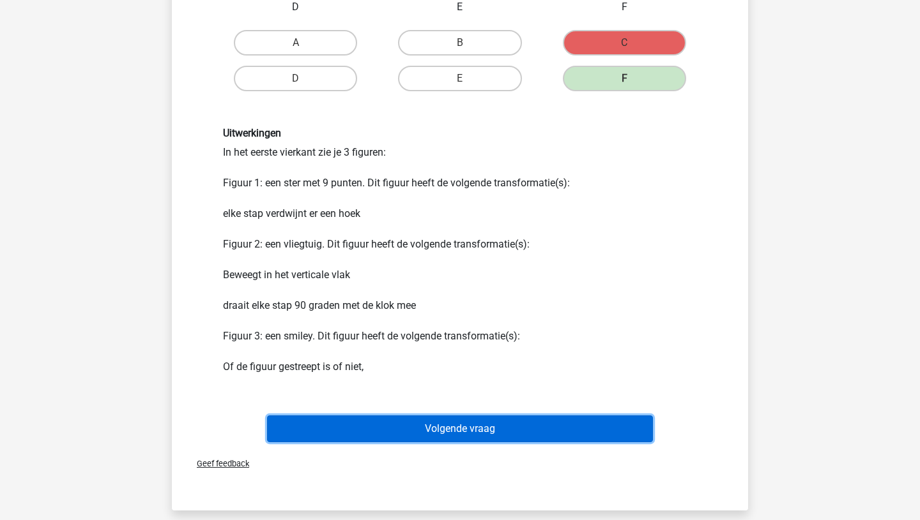
click at [467, 436] on button "Volgende vraag" at bounding box center [460, 429] width 386 height 27
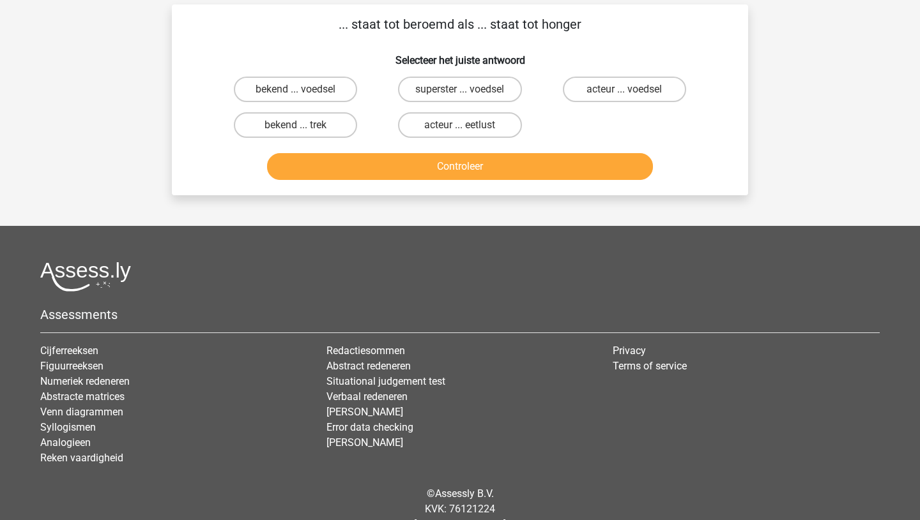
scroll to position [64, 0]
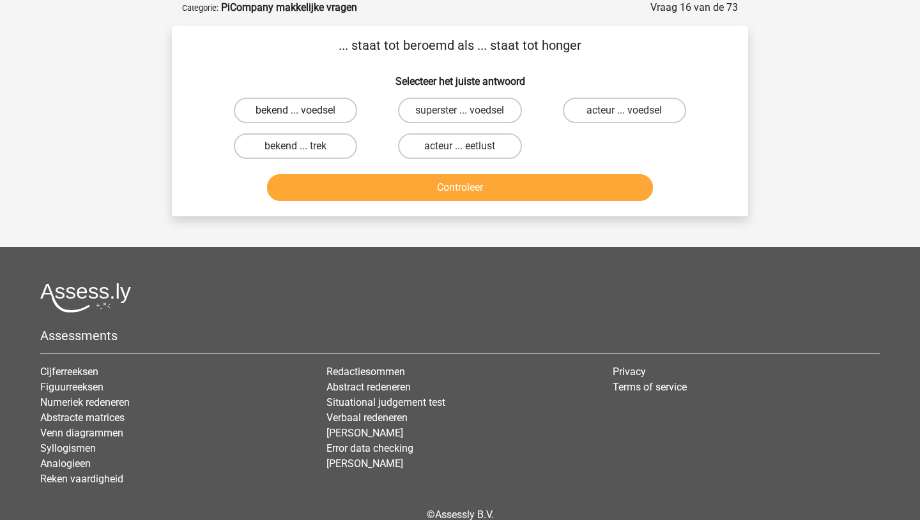
click at [302, 109] on label "bekend ... voedsel" at bounding box center [295, 111] width 123 height 26
click at [302, 110] on input "bekend ... voedsel" at bounding box center [300, 114] width 8 height 8
radio input "true"
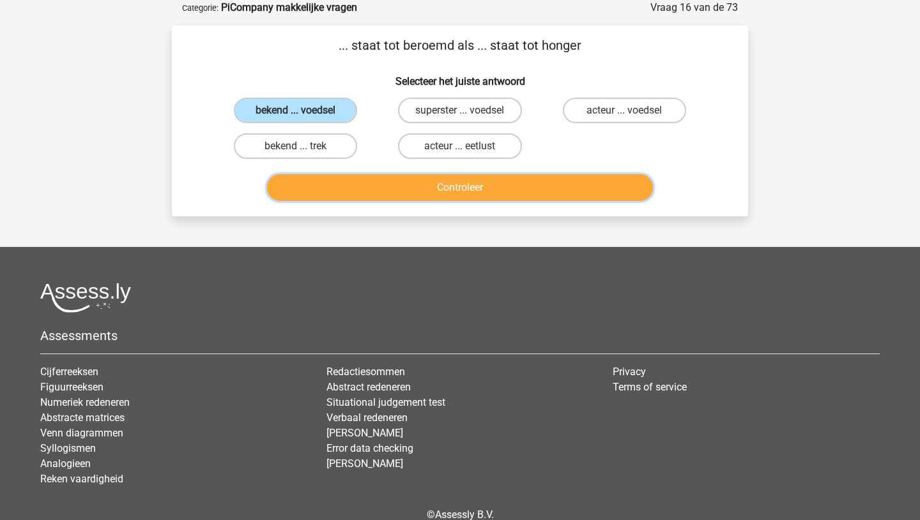
click at [410, 174] on button "Controleer" at bounding box center [460, 187] width 386 height 27
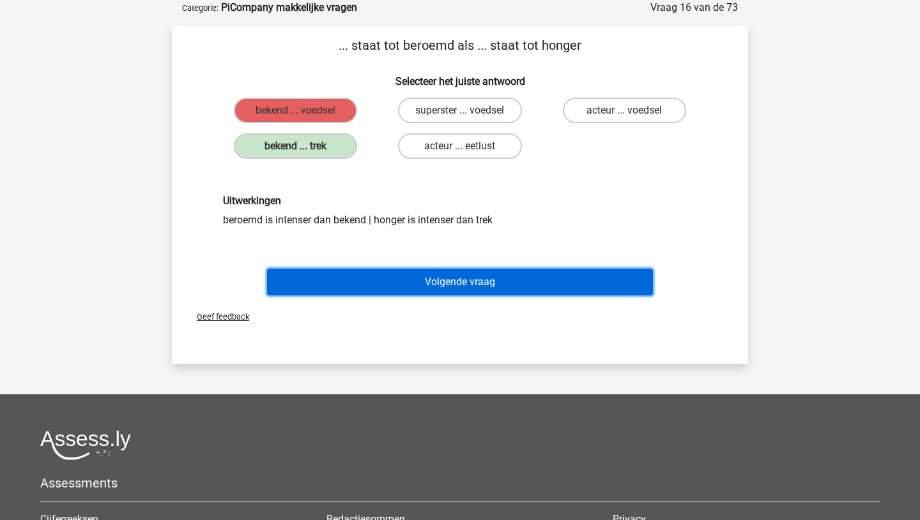
click at [451, 282] on button "Volgende vraag" at bounding box center [460, 282] width 386 height 27
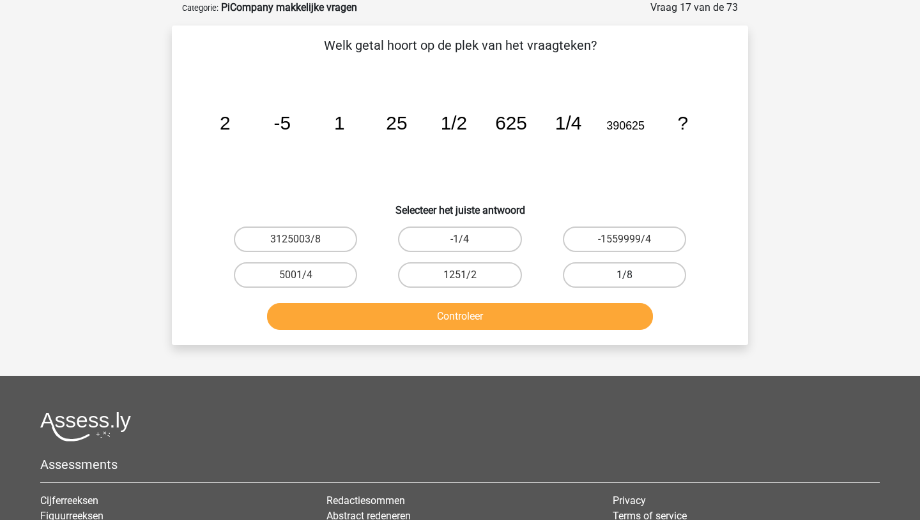
click at [633, 276] on label "1/8" at bounding box center [624, 275] width 123 height 26
click at [632, 276] on input "1/8" at bounding box center [628, 279] width 8 height 8
radio input "true"
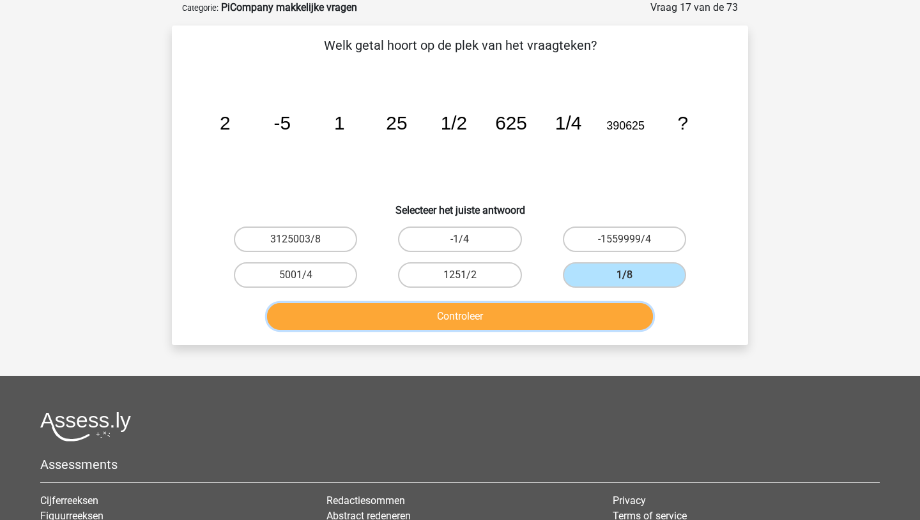
click at [519, 322] on button "Controleer" at bounding box center [460, 316] width 386 height 27
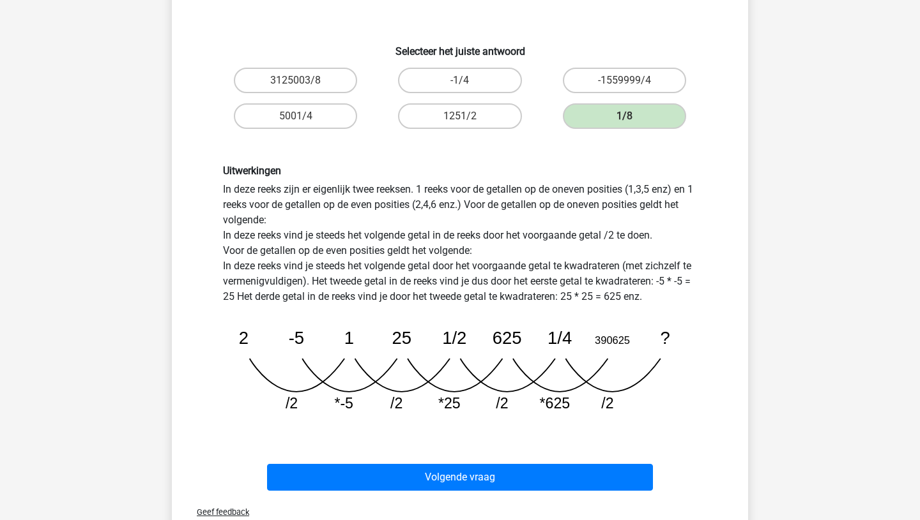
scroll to position [234, 0]
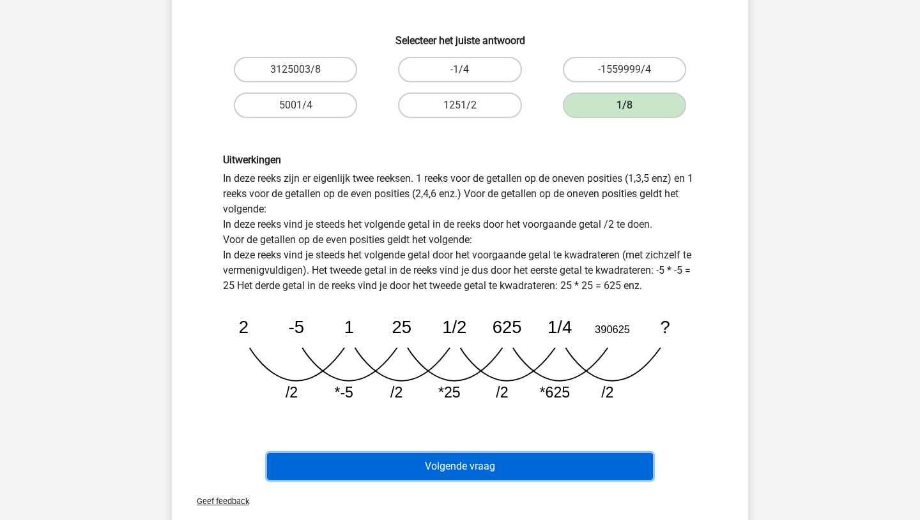
click at [473, 466] on button "Volgende vraag" at bounding box center [460, 466] width 386 height 27
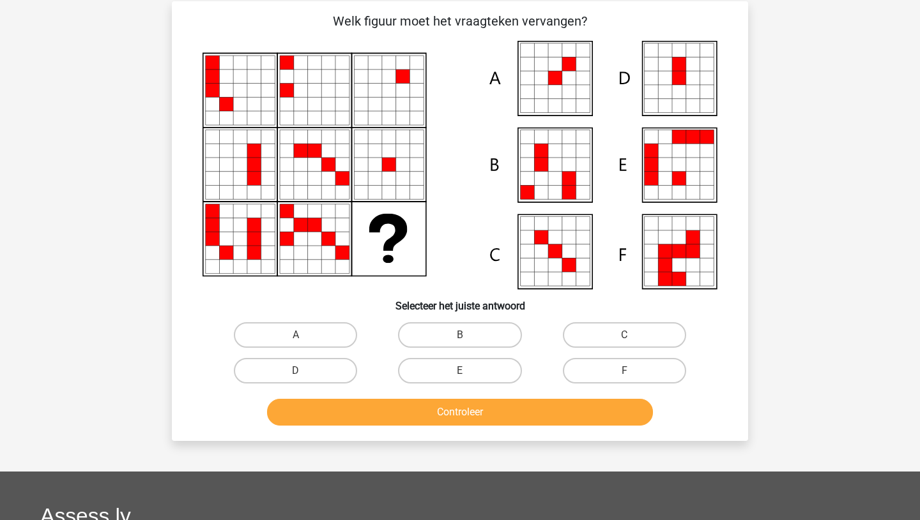
scroll to position [64, 0]
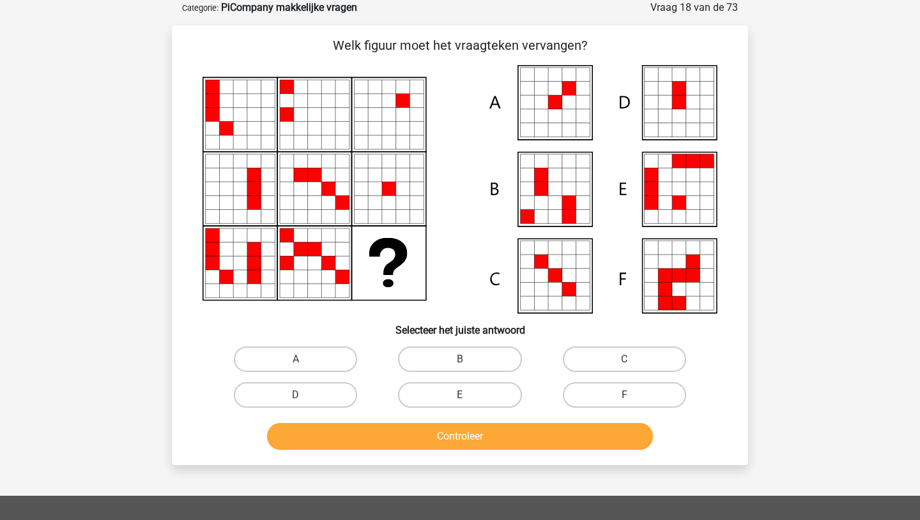
click at [533, 179] on icon at bounding box center [527, 176] width 14 height 14
click at [478, 360] on label "B" at bounding box center [459, 360] width 123 height 26
click at [468, 360] on input "B" at bounding box center [464, 364] width 8 height 8
radio input "true"
click at [471, 461] on div "Welk figuur moet het vraagteken vervangen?" at bounding box center [460, 246] width 576 height 440
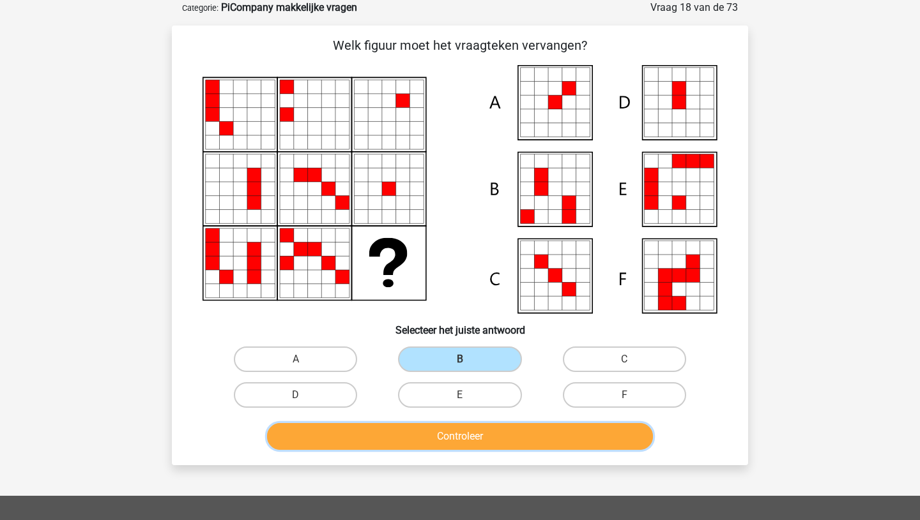
click at [470, 439] on button "Controleer" at bounding box center [460, 436] width 386 height 27
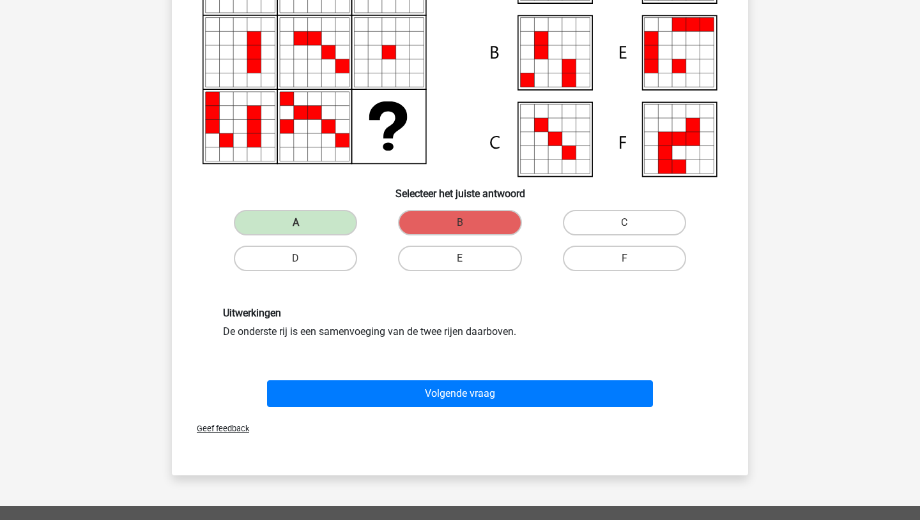
scroll to position [200, 0]
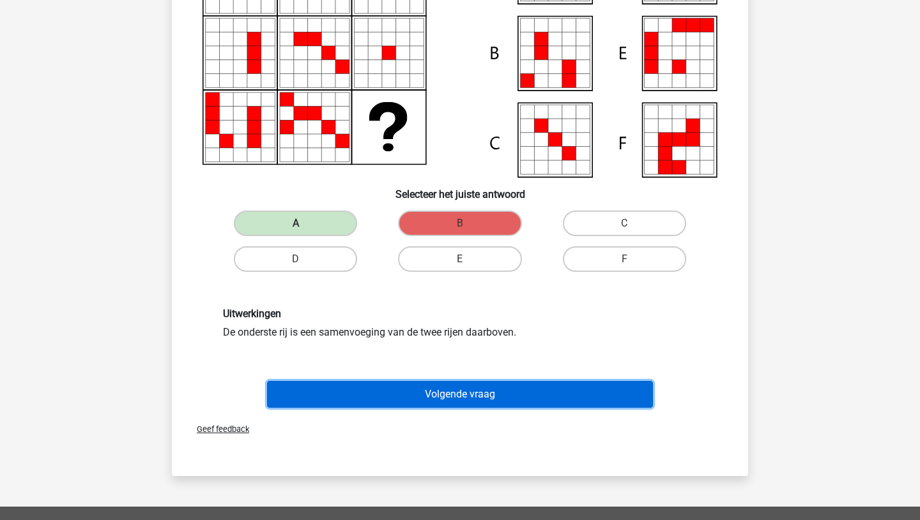
click at [461, 393] on button "Volgende vraag" at bounding box center [460, 394] width 386 height 27
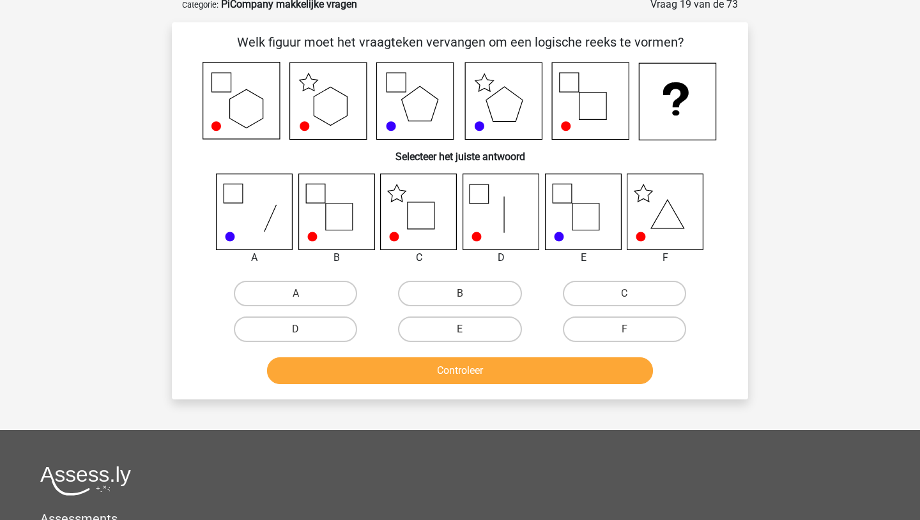
scroll to position [64, 0]
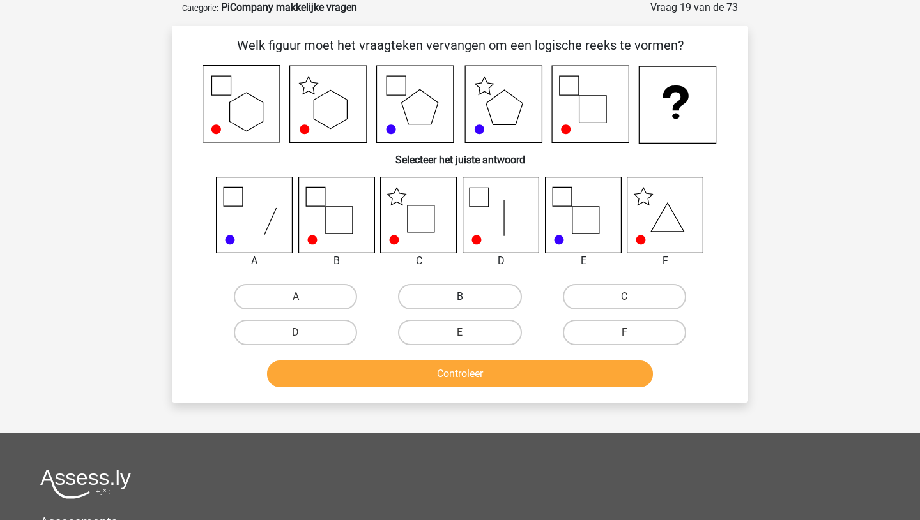
click at [477, 297] on label "B" at bounding box center [459, 297] width 123 height 26
click at [468, 297] on input "B" at bounding box center [464, 301] width 8 height 8
radio input "true"
click at [470, 335] on label "E" at bounding box center [459, 333] width 123 height 26
click at [468, 335] on input "E" at bounding box center [464, 337] width 8 height 8
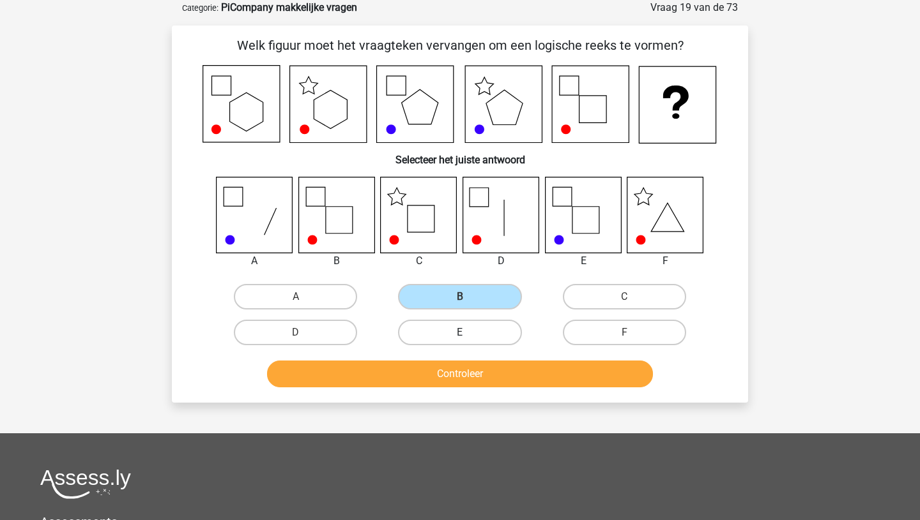
radio input "true"
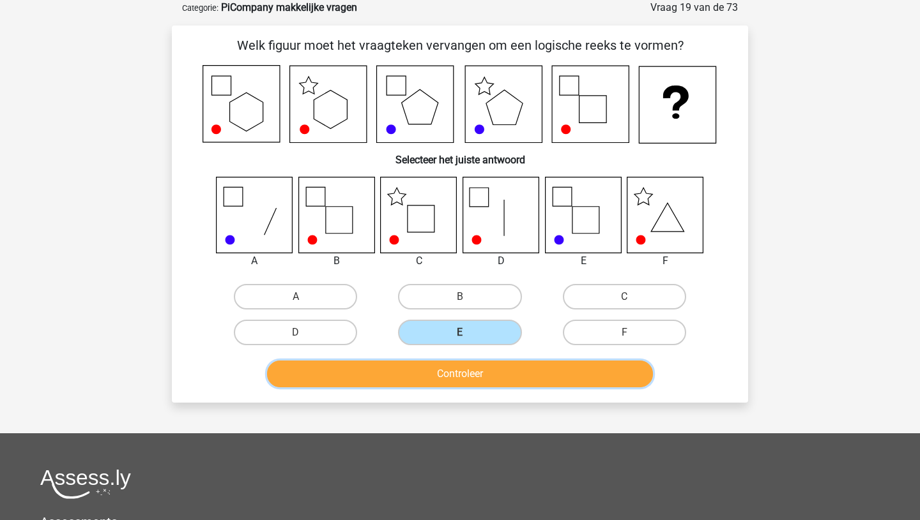
click at [460, 375] on button "Controleer" at bounding box center [460, 374] width 386 height 27
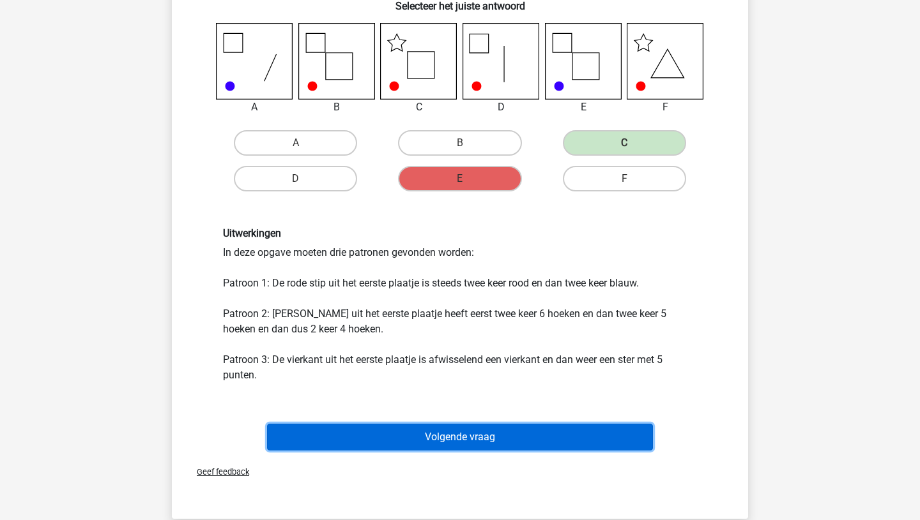
click at [451, 446] on button "Volgende vraag" at bounding box center [460, 437] width 386 height 27
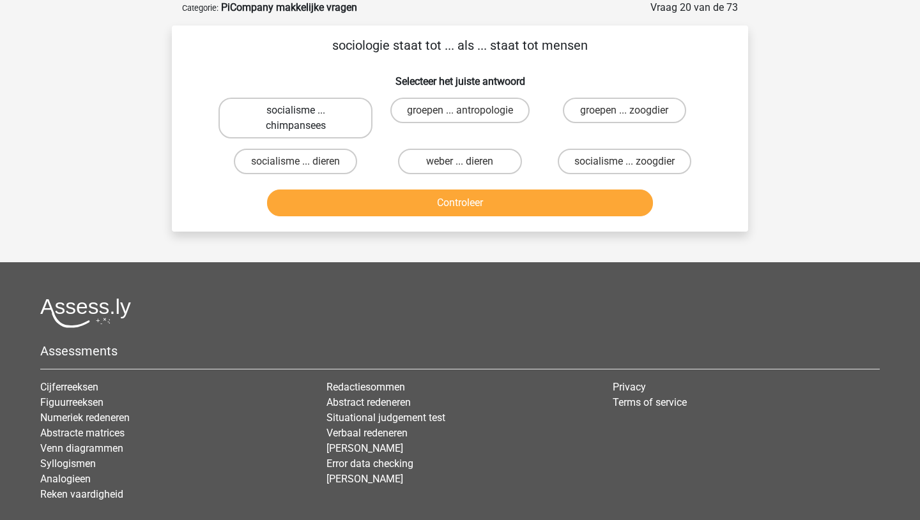
click at [328, 128] on label "socialisme ... chimpansees" at bounding box center [295, 118] width 154 height 41
click at [304, 119] on input "socialisme ... chimpansees" at bounding box center [300, 114] width 8 height 8
radio input "true"
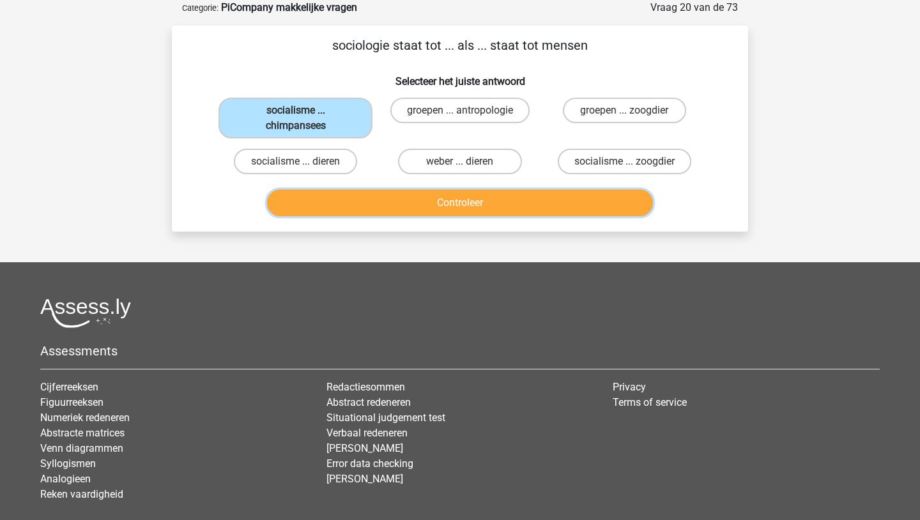
click at [402, 196] on button "Controleer" at bounding box center [460, 203] width 386 height 27
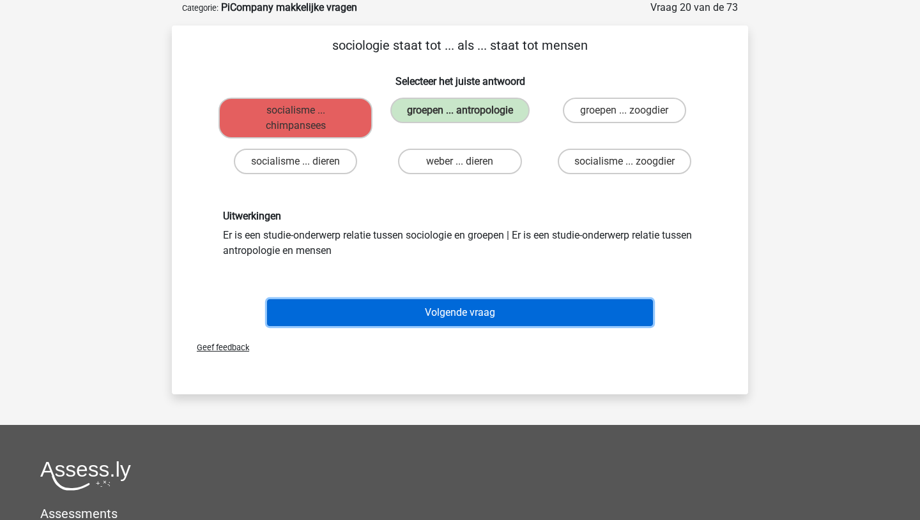
click at [444, 303] on button "Volgende vraag" at bounding box center [460, 312] width 386 height 27
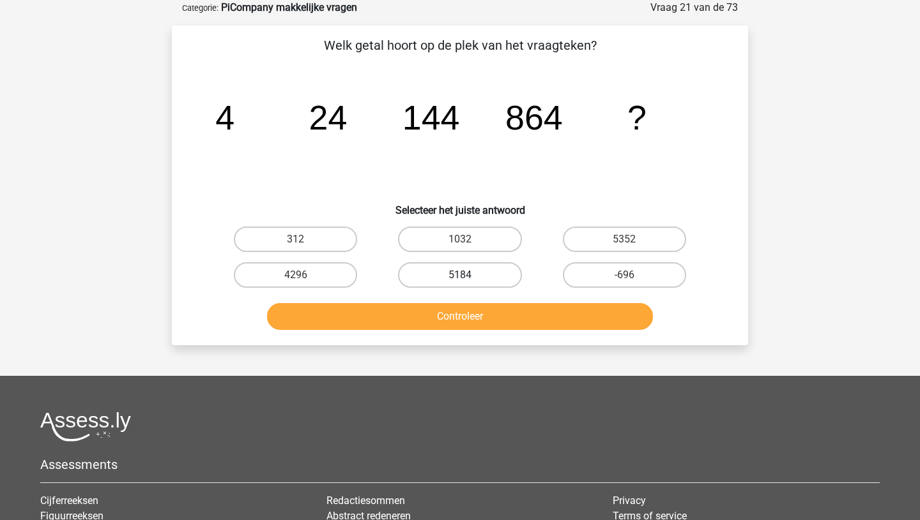
click at [472, 278] on label "5184" at bounding box center [459, 275] width 123 height 26
click at [468, 278] on input "5184" at bounding box center [464, 279] width 8 height 8
radio input "true"
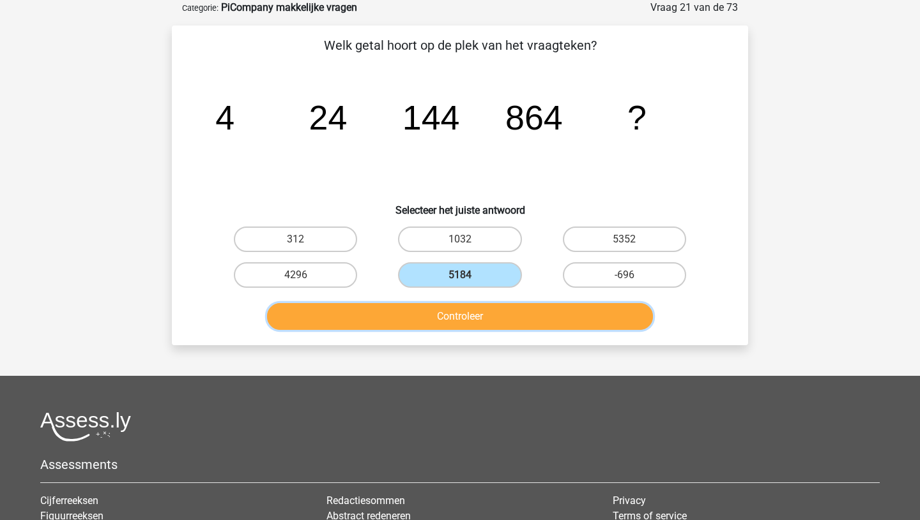
click at [473, 324] on button "Controleer" at bounding box center [460, 316] width 386 height 27
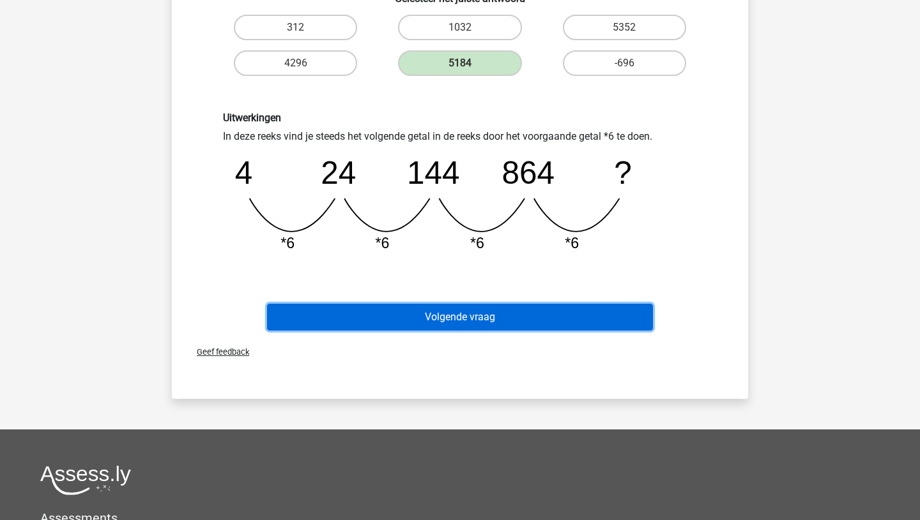
click at [473, 324] on button "Volgende vraag" at bounding box center [460, 317] width 386 height 27
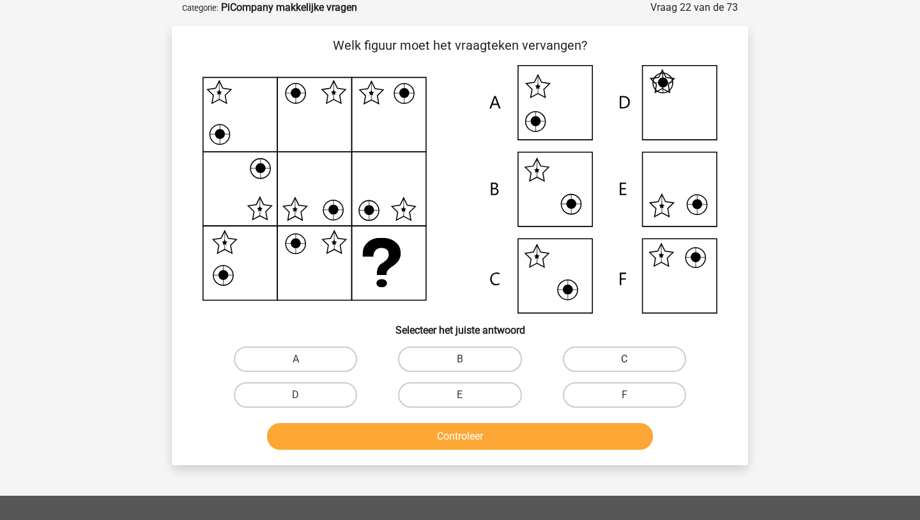
click at [639, 358] on label "C" at bounding box center [624, 360] width 123 height 26
click at [632, 360] on input "C" at bounding box center [628, 364] width 8 height 8
radio input "true"
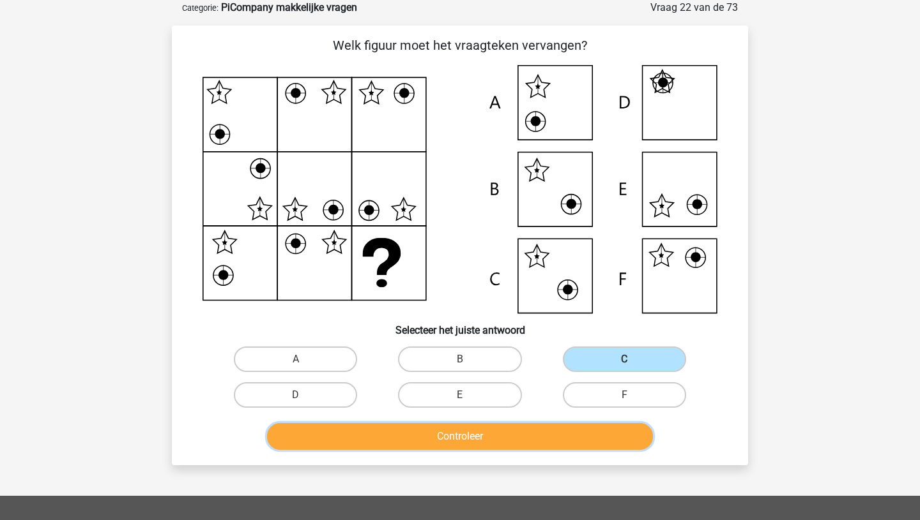
click at [496, 430] on button "Controleer" at bounding box center [460, 436] width 386 height 27
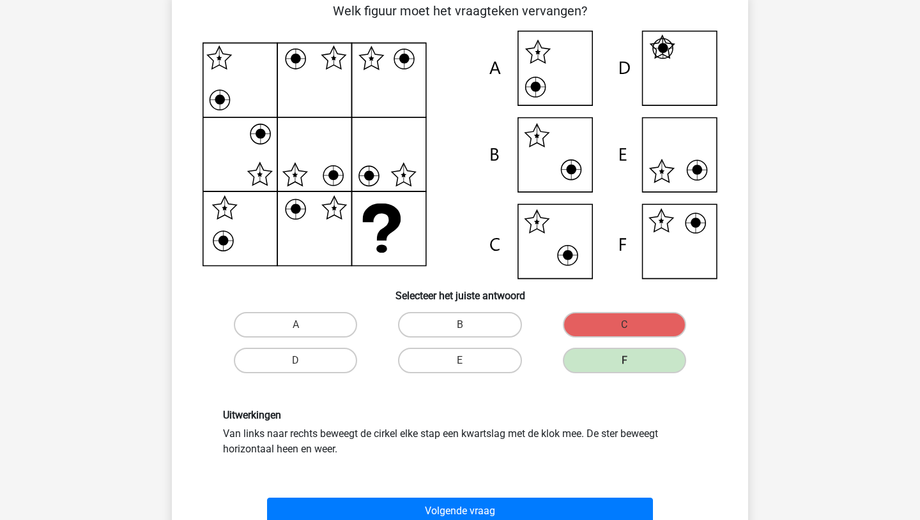
scroll to position [117, 0]
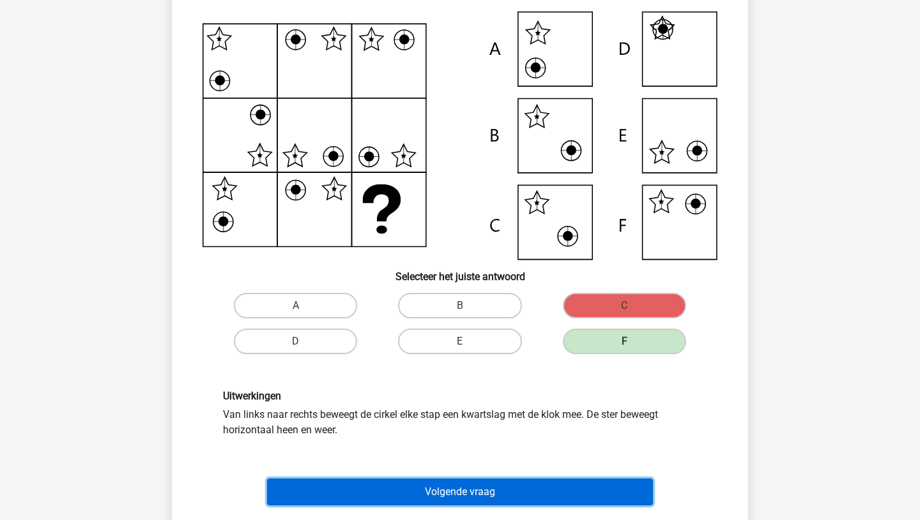
click at [469, 494] on button "Volgende vraag" at bounding box center [460, 492] width 386 height 27
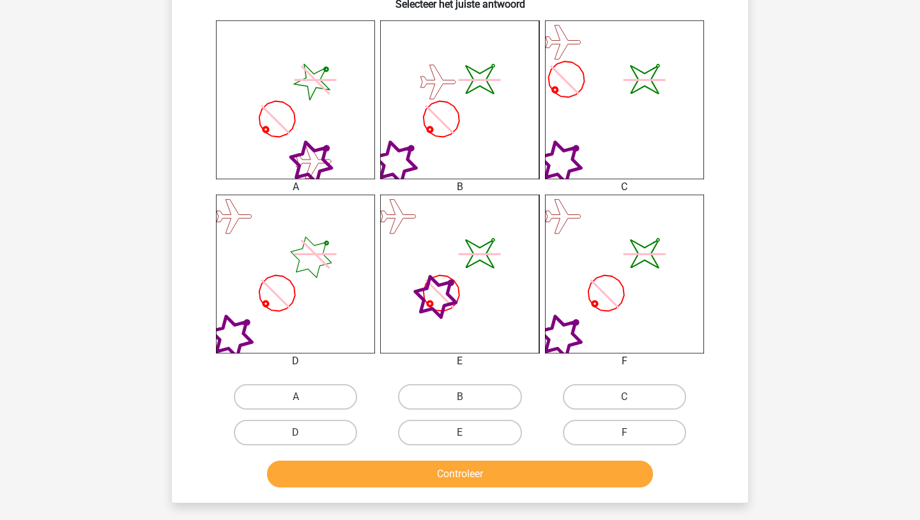
scroll to position [483, 0]
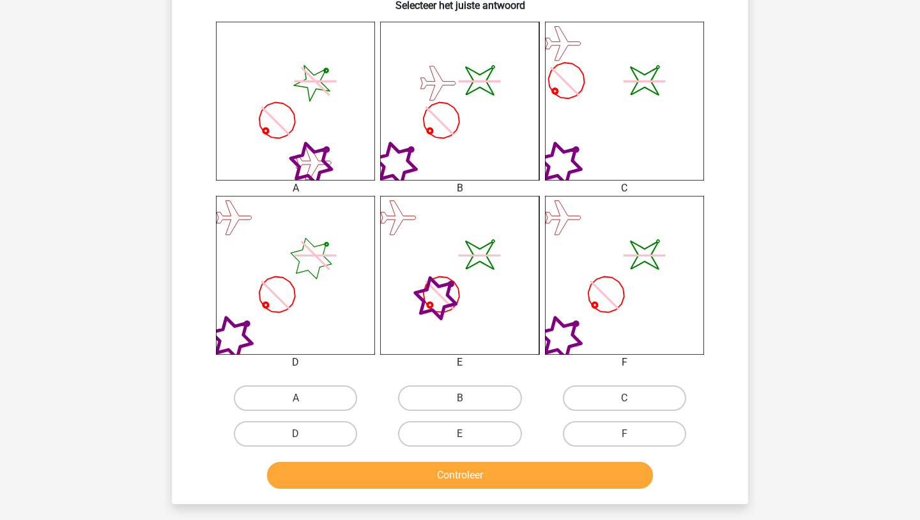
click at [626, 439] on input "F" at bounding box center [628, 438] width 8 height 8
radio input "true"
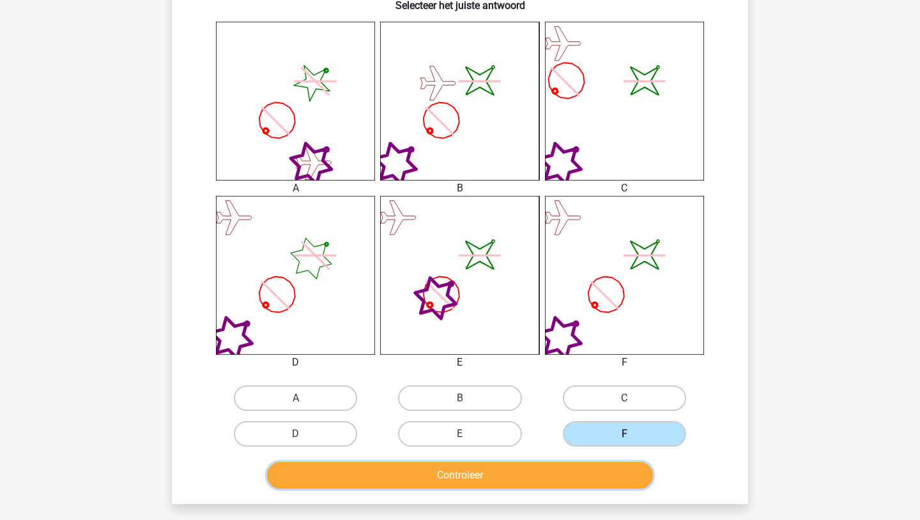
click at [526, 487] on button "Controleer" at bounding box center [460, 475] width 386 height 27
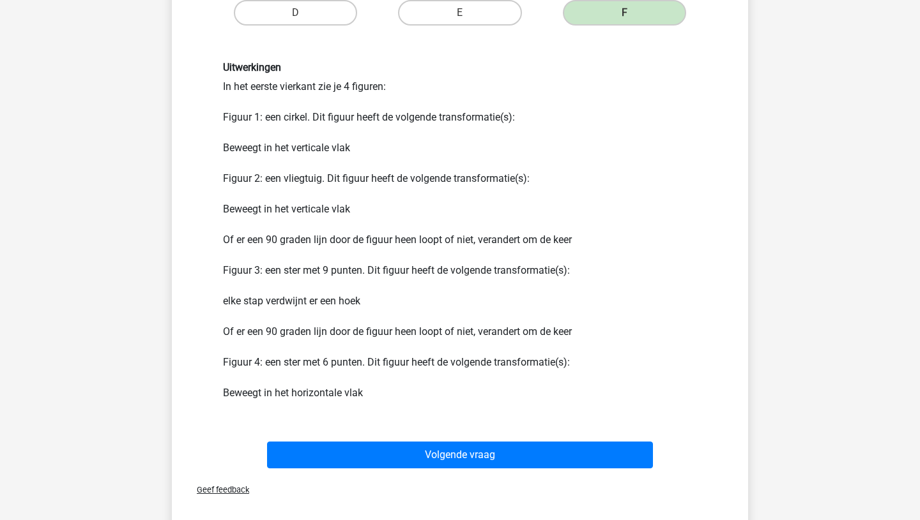
scroll to position [1005, 0]
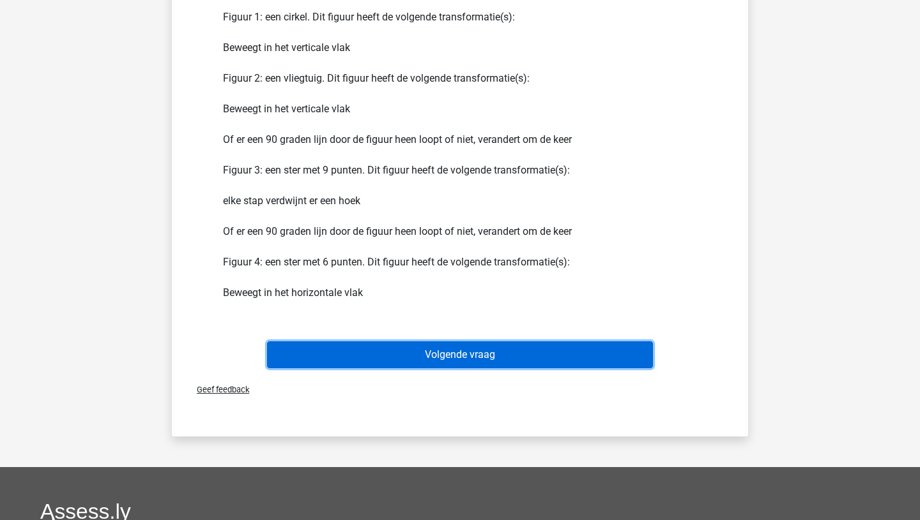
click at [511, 359] on button "Volgende vraag" at bounding box center [460, 355] width 386 height 27
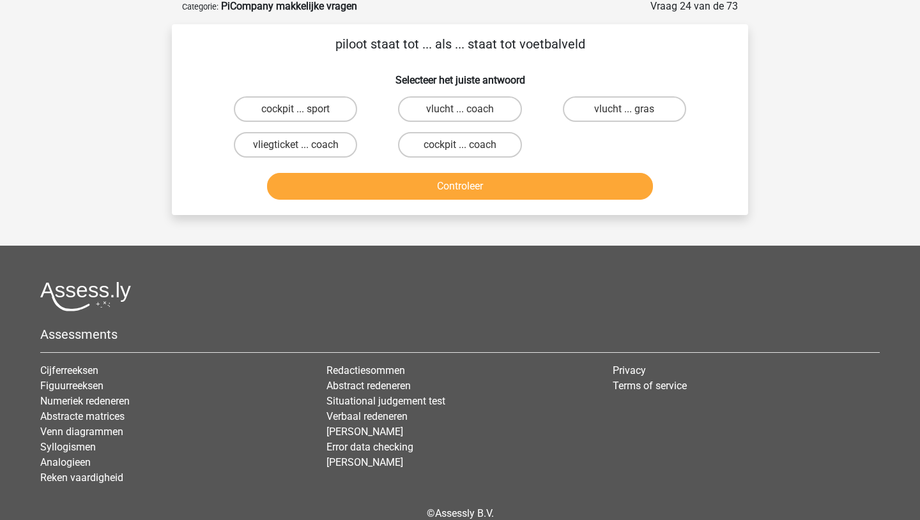
scroll to position [64, 0]
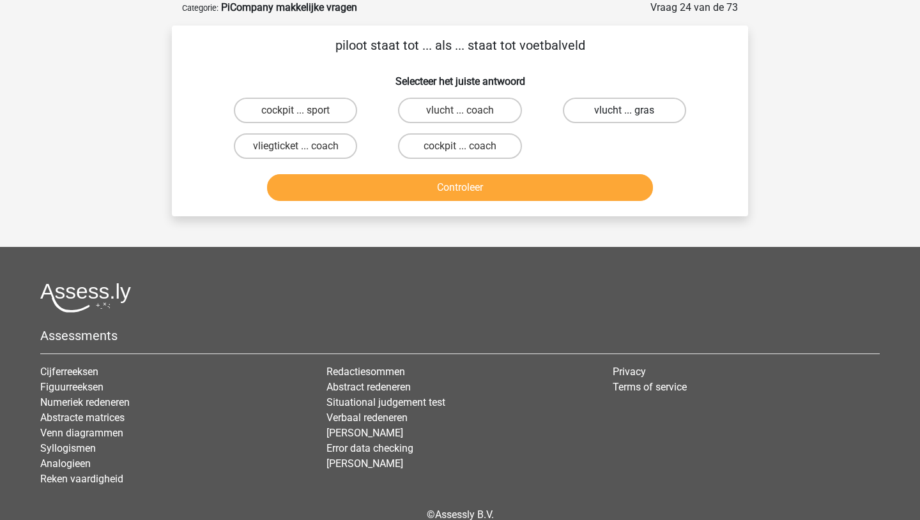
click at [614, 112] on label "vlucht ... gras" at bounding box center [624, 111] width 123 height 26
click at [624, 112] on input "vlucht ... gras" at bounding box center [628, 114] width 8 height 8
radio input "true"
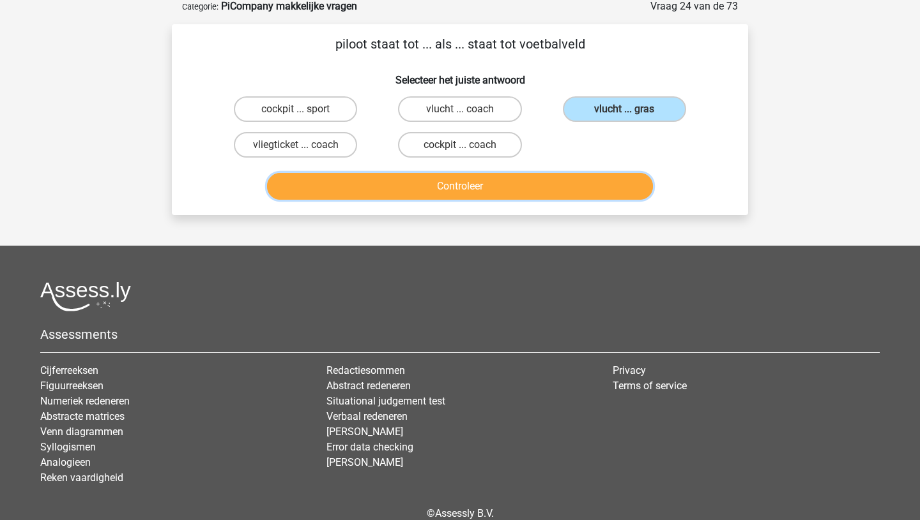
click at [489, 194] on button "Controleer" at bounding box center [460, 186] width 386 height 27
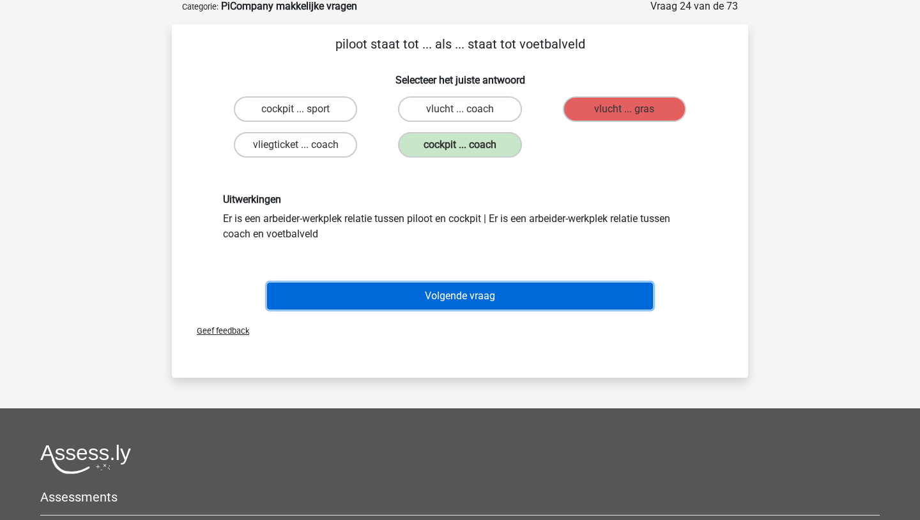
click at [453, 292] on button "Volgende vraag" at bounding box center [460, 296] width 386 height 27
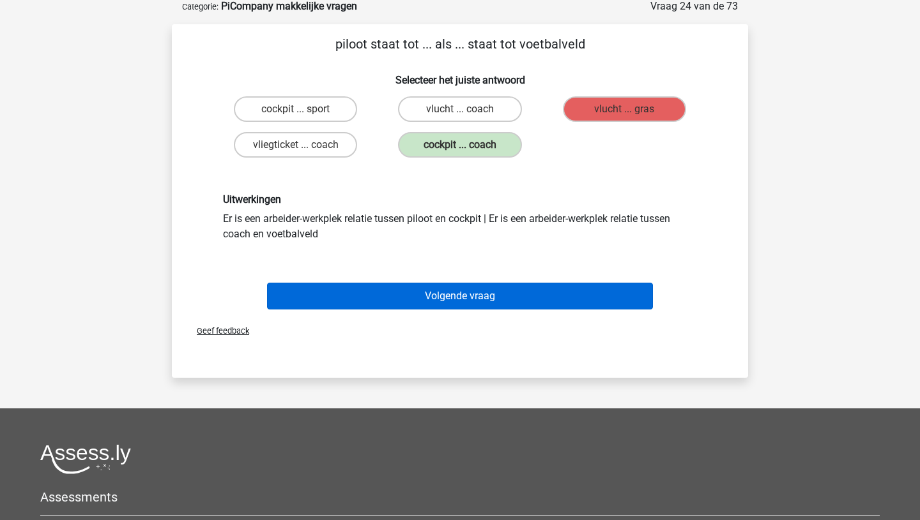
scroll to position [64, 0]
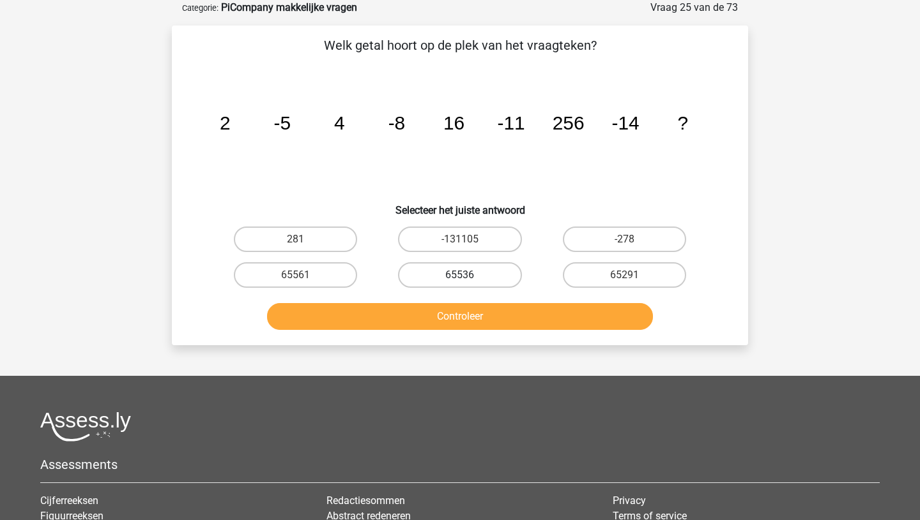
click at [458, 280] on label "65536" at bounding box center [459, 275] width 123 height 26
click at [460, 280] on input "65536" at bounding box center [464, 279] width 8 height 8
radio input "true"
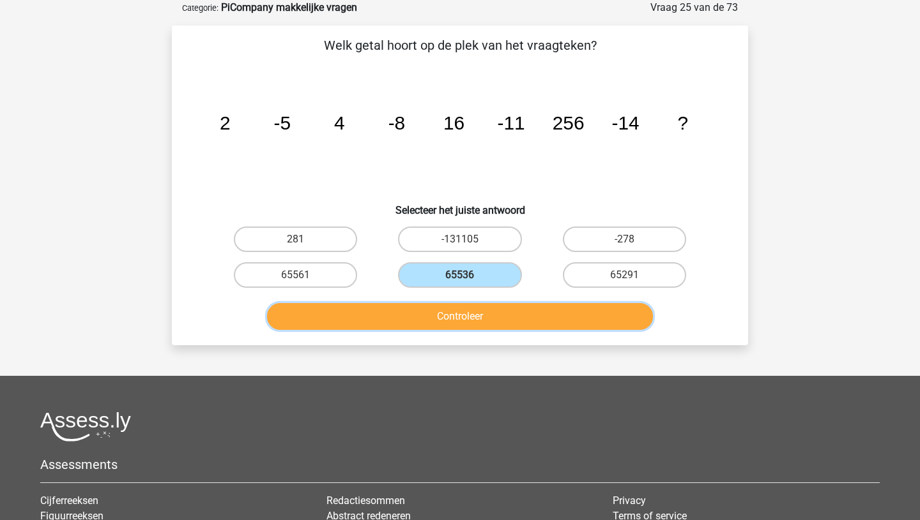
click at [447, 322] on button "Controleer" at bounding box center [460, 316] width 386 height 27
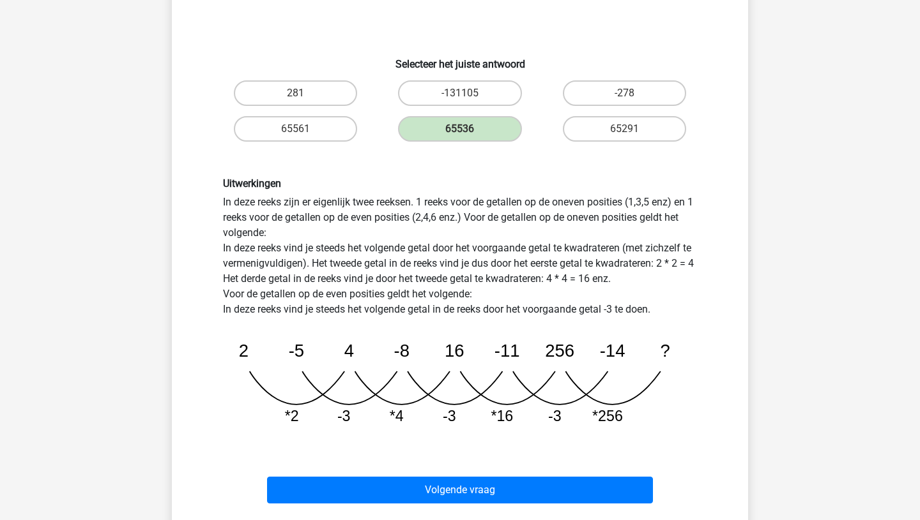
scroll to position [243, 0]
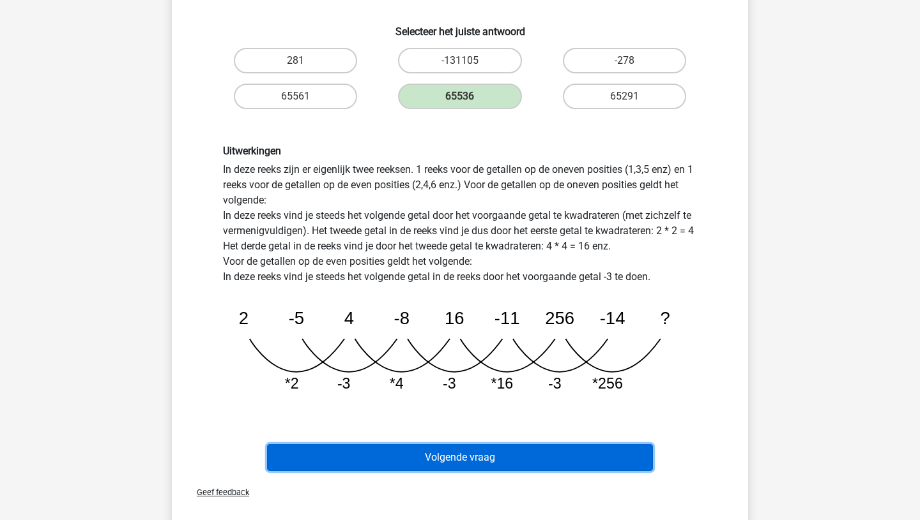
click at [416, 461] on button "Volgende vraag" at bounding box center [460, 457] width 386 height 27
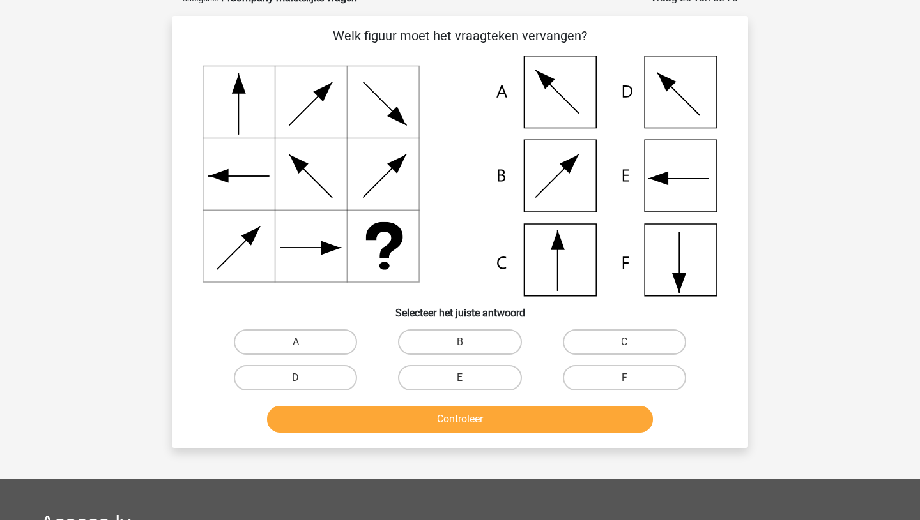
scroll to position [64, 0]
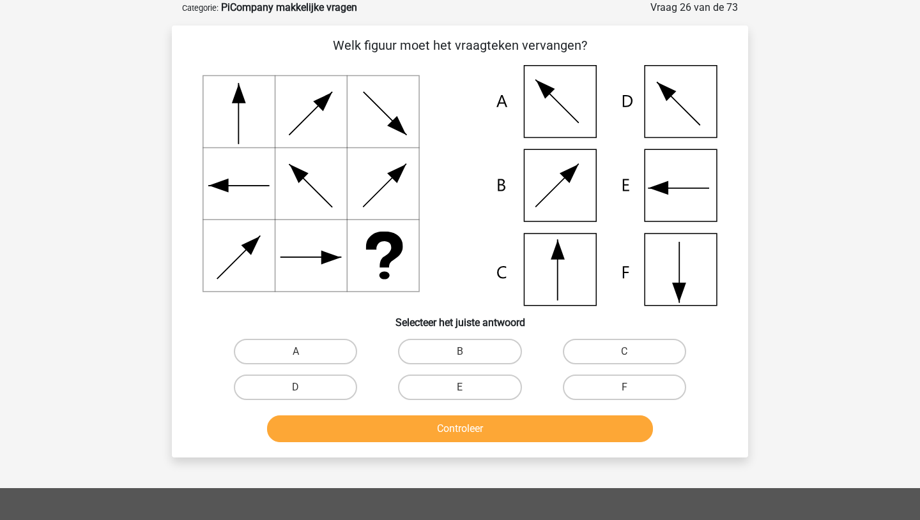
click at [626, 388] on input "F" at bounding box center [628, 392] width 8 height 8
radio input "true"
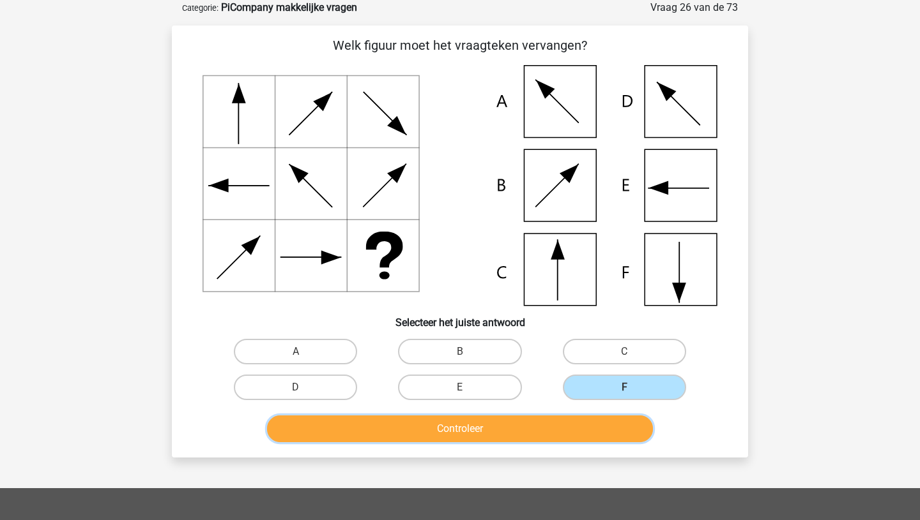
click at [533, 432] on button "Controleer" at bounding box center [460, 429] width 386 height 27
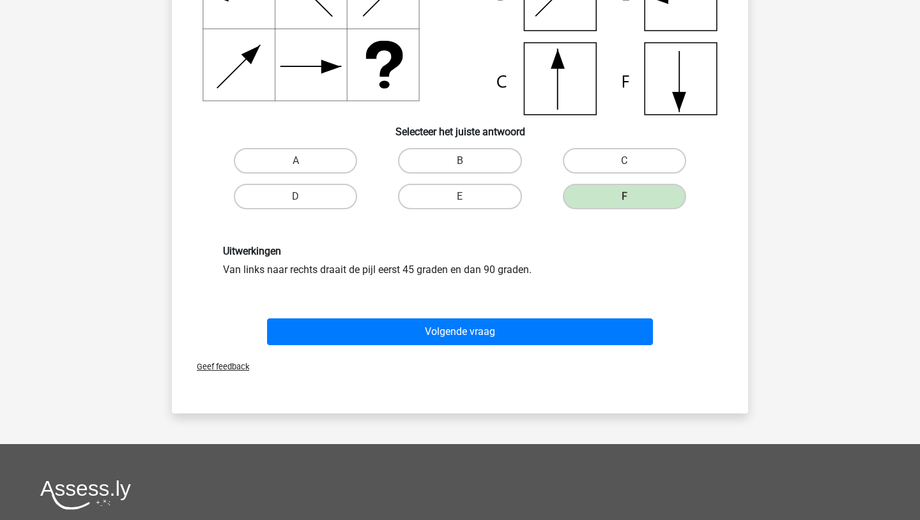
scroll to position [274, 0]
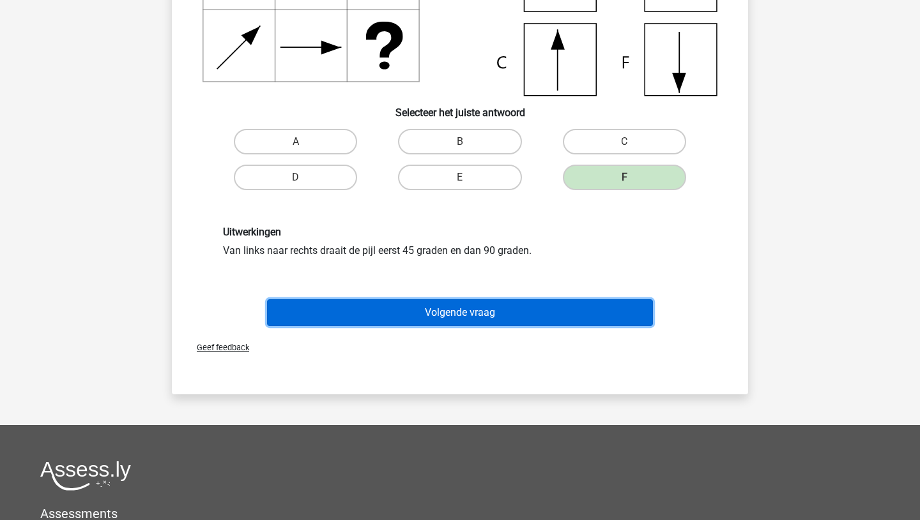
click at [475, 311] on button "Volgende vraag" at bounding box center [460, 312] width 386 height 27
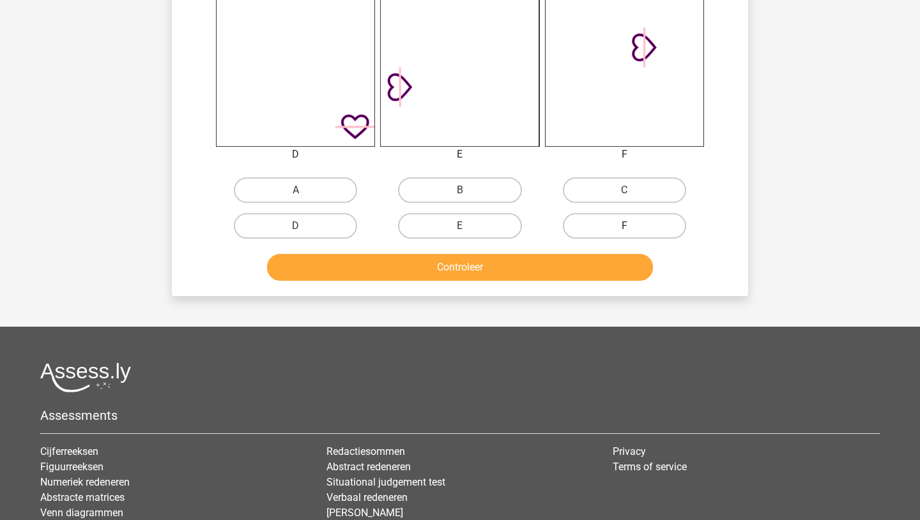
scroll to position [722, 0]
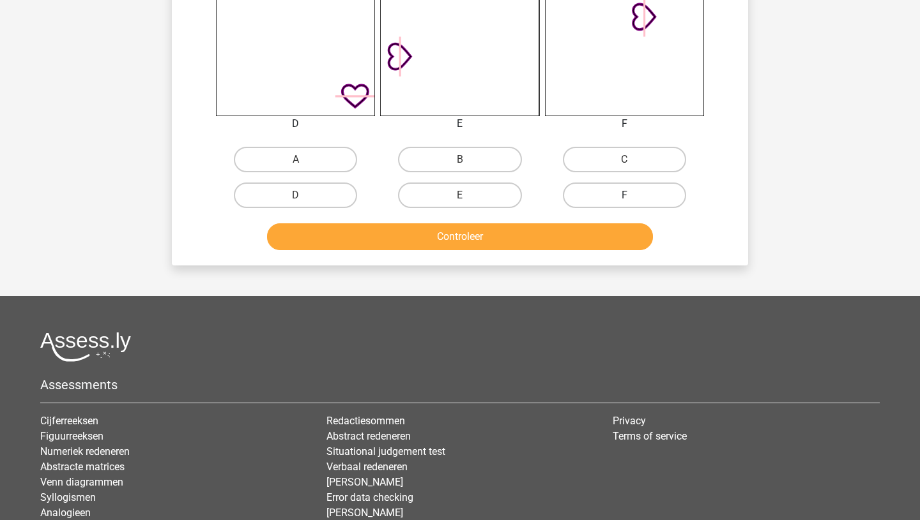
click at [625, 194] on label "F" at bounding box center [624, 196] width 123 height 26
click at [625, 195] on input "F" at bounding box center [628, 199] width 8 height 8
radio input "true"
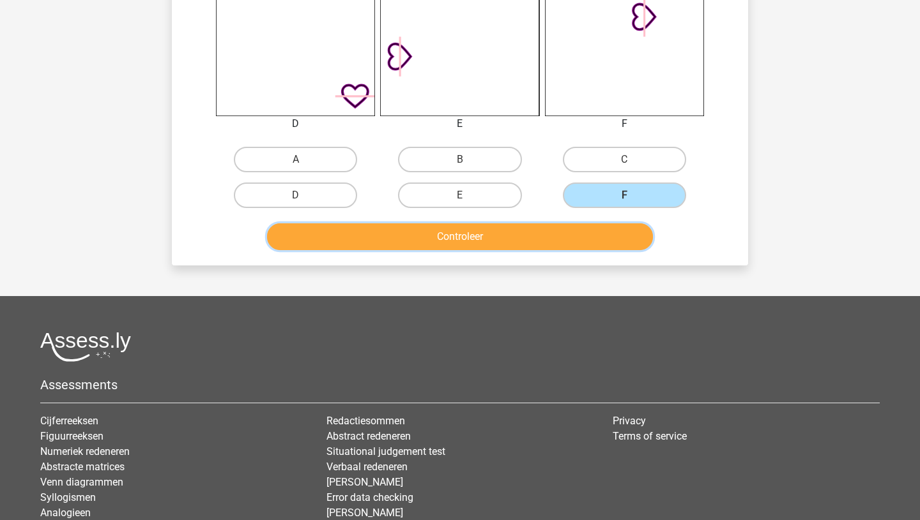
click at [531, 235] on button "Controleer" at bounding box center [460, 237] width 386 height 27
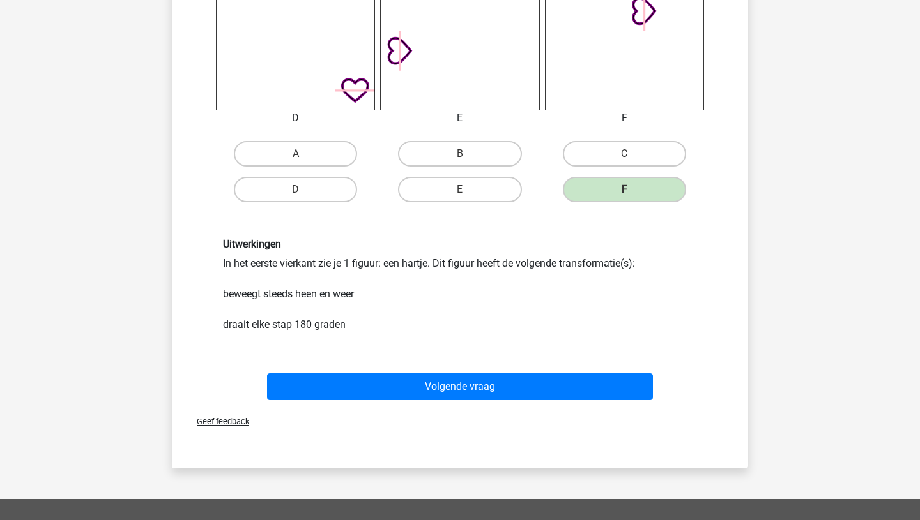
scroll to position [730, 0]
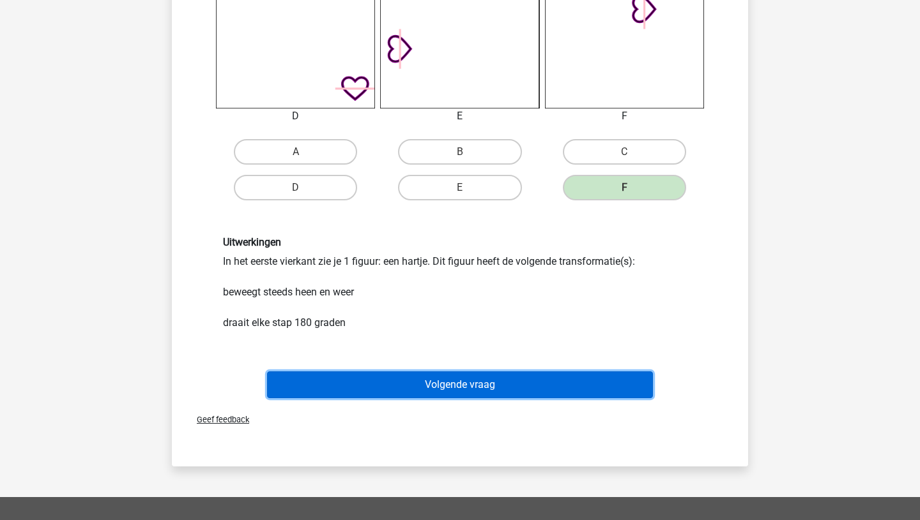
click at [457, 383] on button "Volgende vraag" at bounding box center [460, 385] width 386 height 27
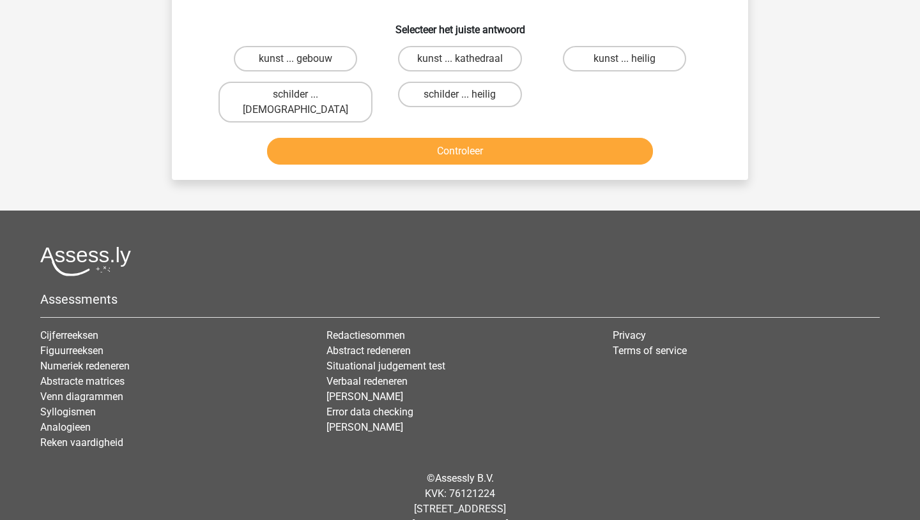
scroll to position [64, 0]
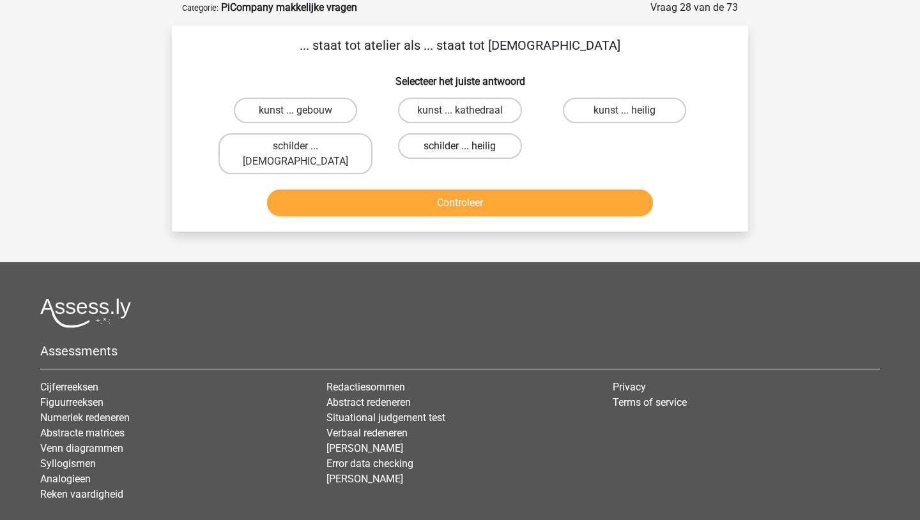
click at [445, 149] on label "schilder ... heilig" at bounding box center [459, 146] width 123 height 26
click at [460, 149] on input "schilder ... heilig" at bounding box center [464, 150] width 8 height 8
radio input "true"
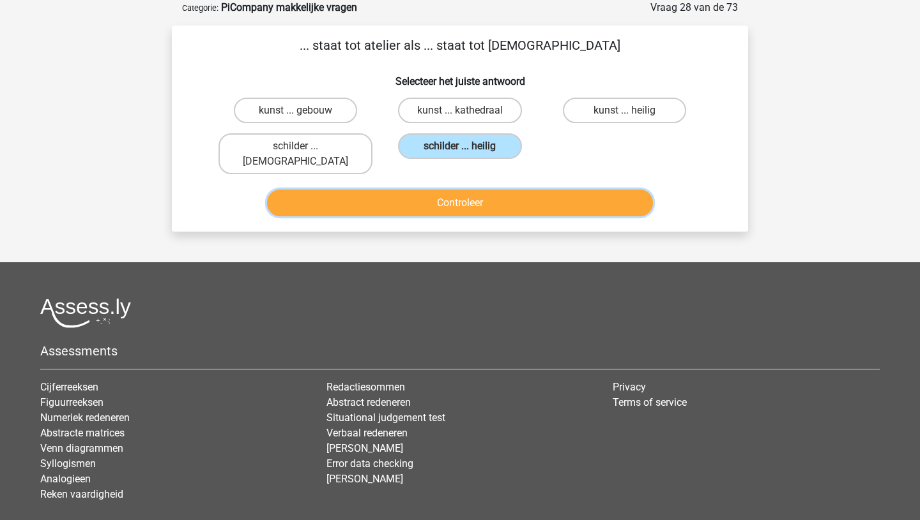
click at [438, 190] on button "Controleer" at bounding box center [460, 203] width 386 height 27
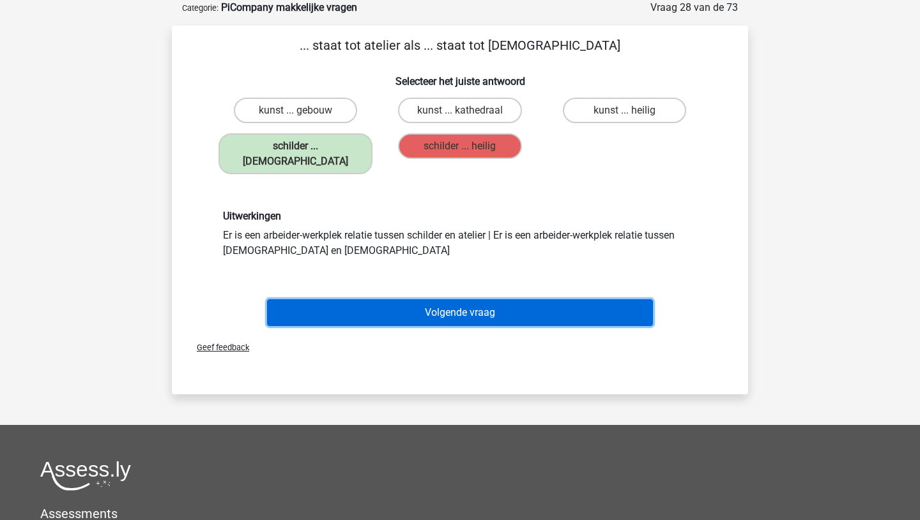
click at [423, 299] on button "Volgende vraag" at bounding box center [460, 312] width 386 height 27
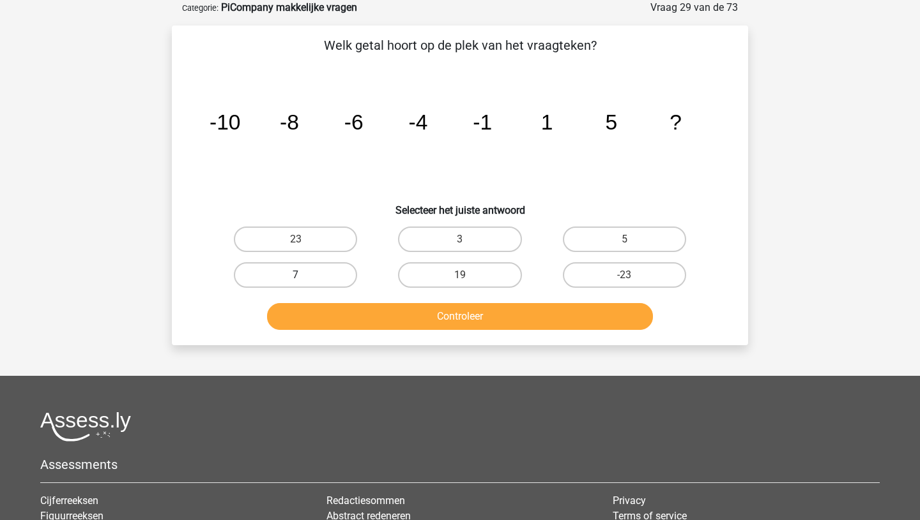
click at [312, 267] on label "7" at bounding box center [295, 275] width 123 height 26
click at [304, 275] on input "7" at bounding box center [300, 279] width 8 height 8
radio input "true"
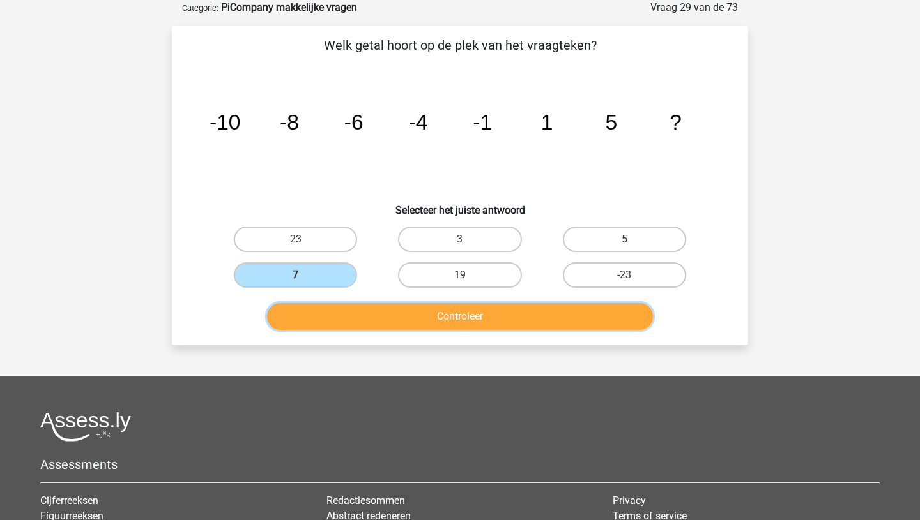
click at [448, 308] on button "Controleer" at bounding box center [460, 316] width 386 height 27
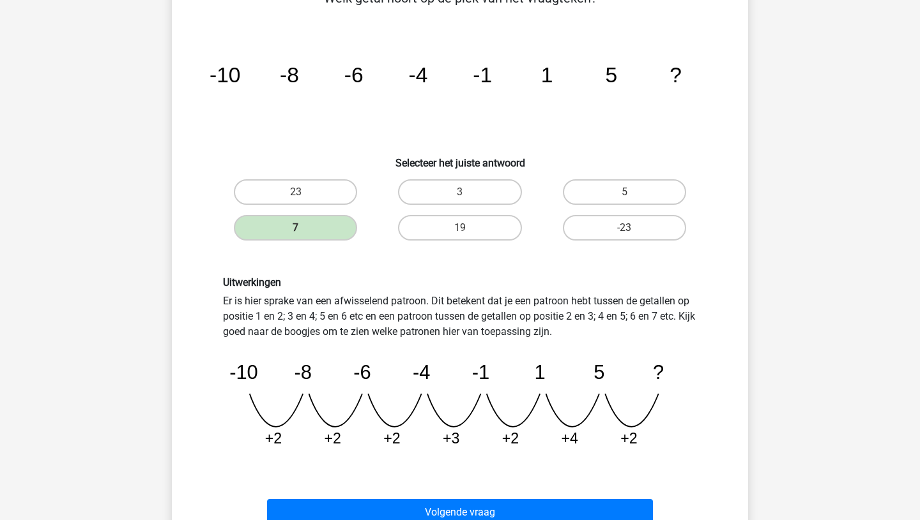
scroll to position [187, 0]
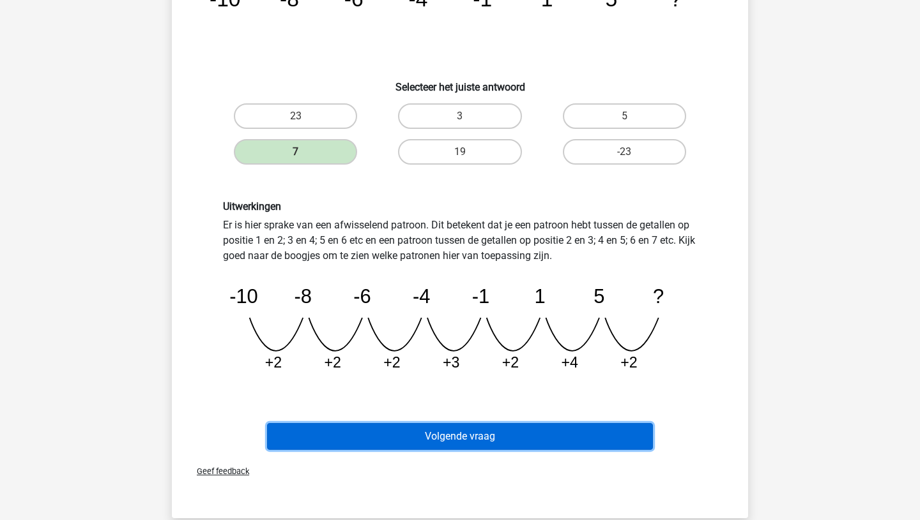
click at [432, 445] on button "Volgende vraag" at bounding box center [460, 436] width 386 height 27
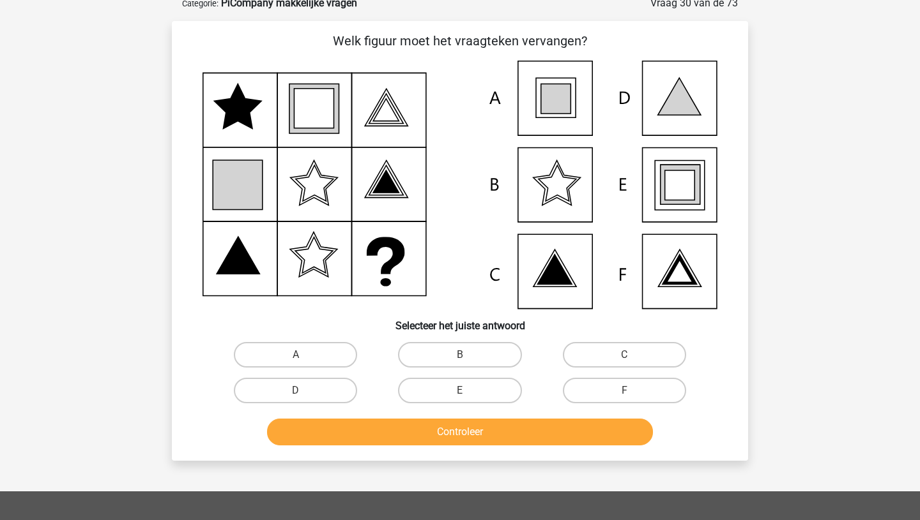
scroll to position [64, 0]
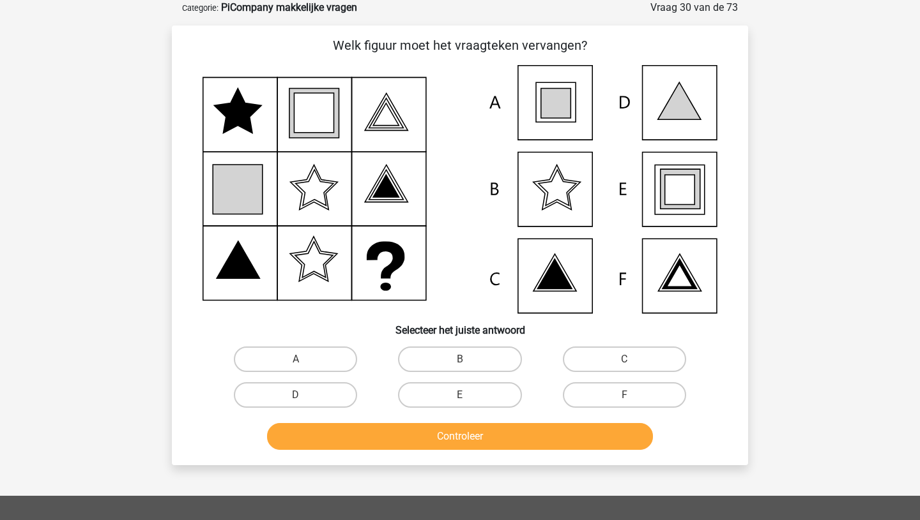
click at [688, 195] on icon at bounding box center [680, 190] width 30 height 30
click at [483, 393] on label "E" at bounding box center [459, 396] width 123 height 26
click at [468, 395] on input "E" at bounding box center [464, 399] width 8 height 8
radio input "true"
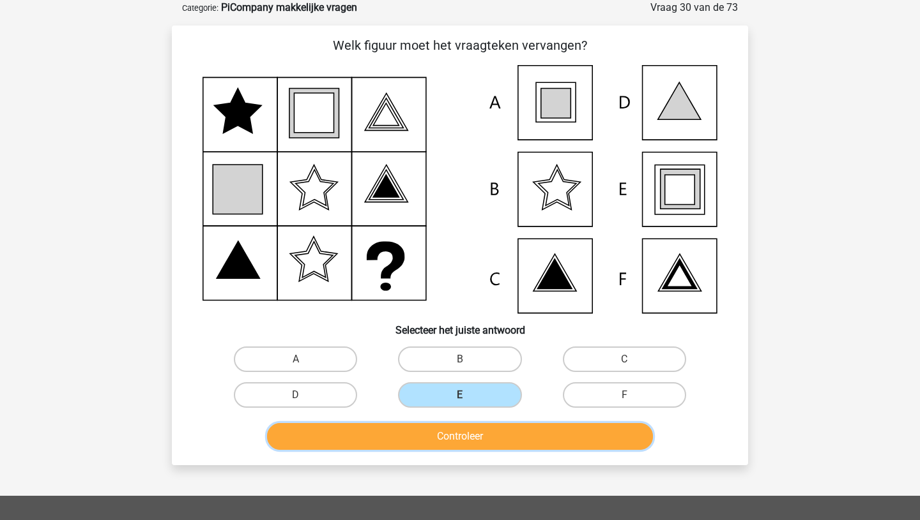
click at [474, 438] on button "Controleer" at bounding box center [460, 436] width 386 height 27
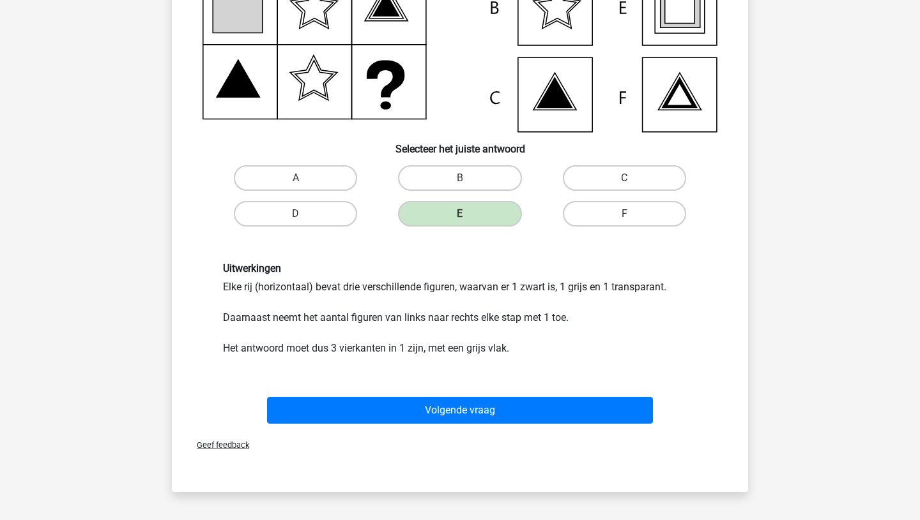
scroll to position [261, 0]
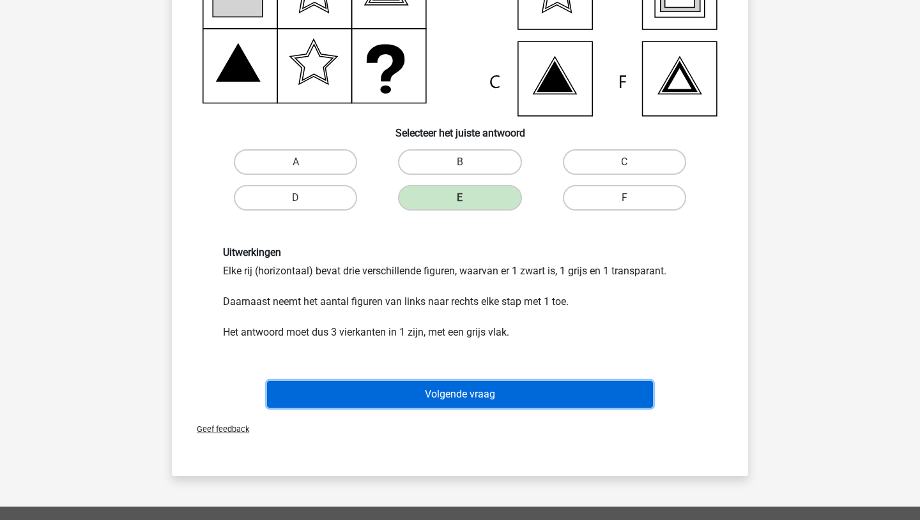
click at [464, 391] on button "Volgende vraag" at bounding box center [460, 394] width 386 height 27
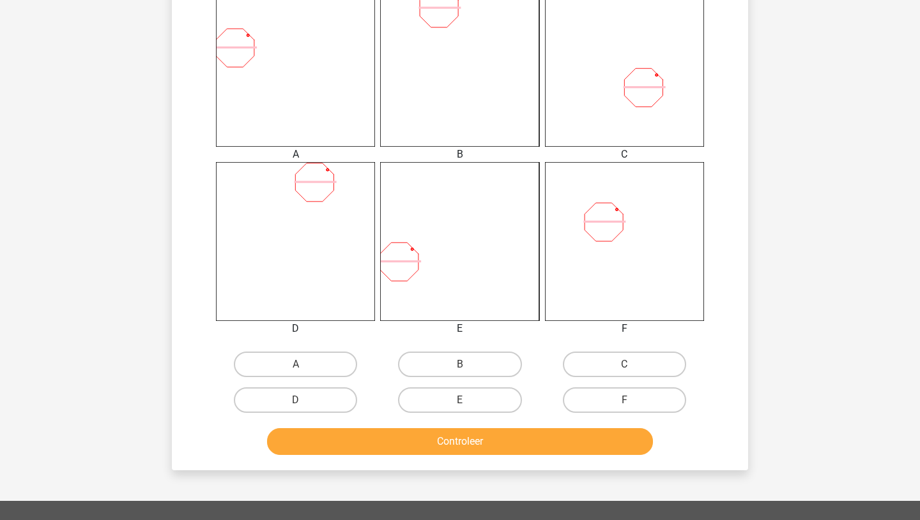
scroll to position [517, 0]
click at [635, 363] on label "C" at bounding box center [624, 365] width 123 height 26
click at [632, 365] on input "C" at bounding box center [628, 369] width 8 height 8
radio input "true"
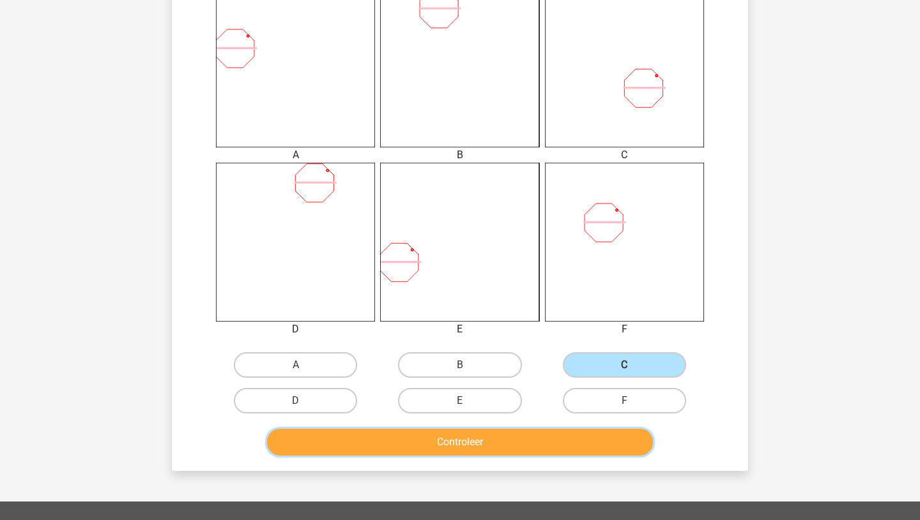
click at [515, 438] on button "Controleer" at bounding box center [460, 442] width 386 height 27
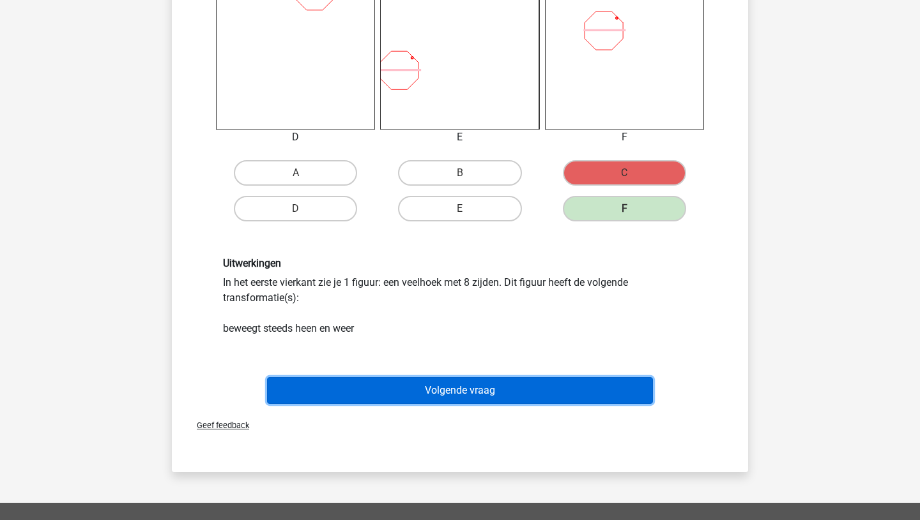
click at [501, 390] on button "Volgende vraag" at bounding box center [460, 390] width 386 height 27
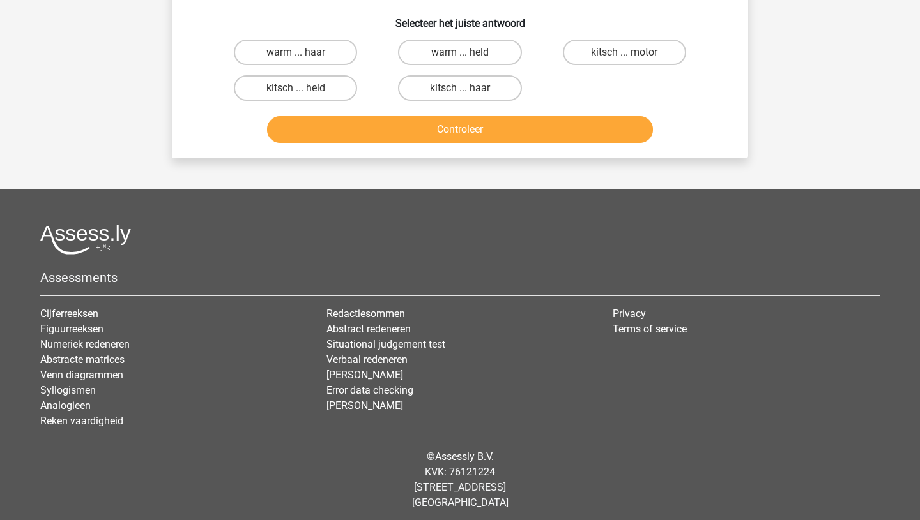
scroll to position [64, 0]
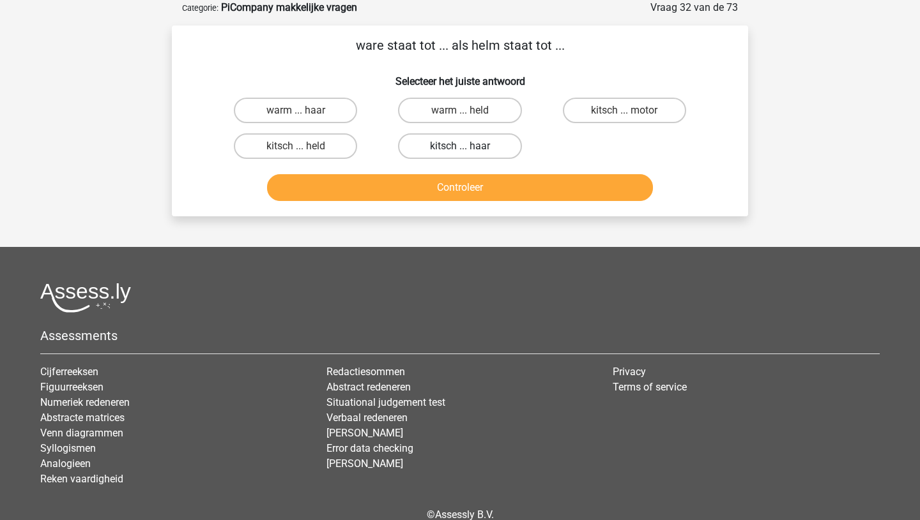
click at [474, 148] on label "kitsch ... haar" at bounding box center [459, 146] width 123 height 26
click at [468, 148] on input "kitsch ... haar" at bounding box center [464, 150] width 8 height 8
radio input "true"
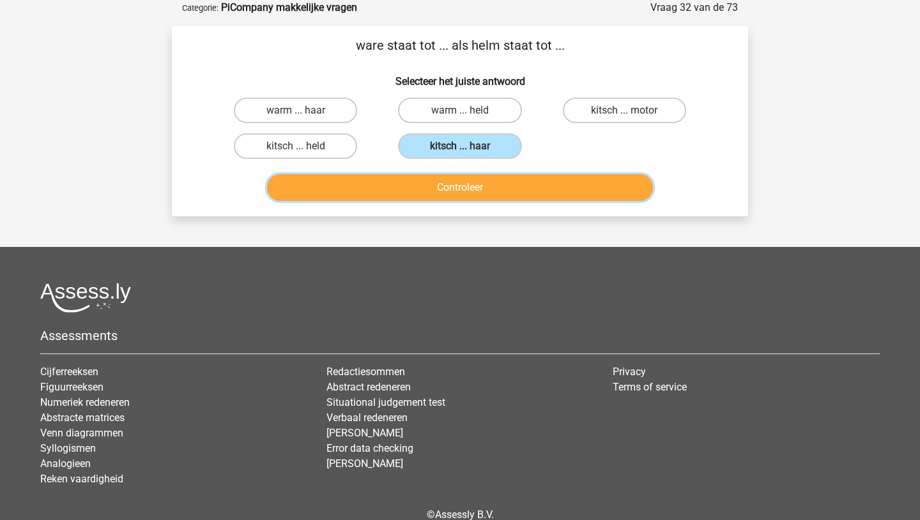
click at [453, 199] on button "Controleer" at bounding box center [460, 187] width 386 height 27
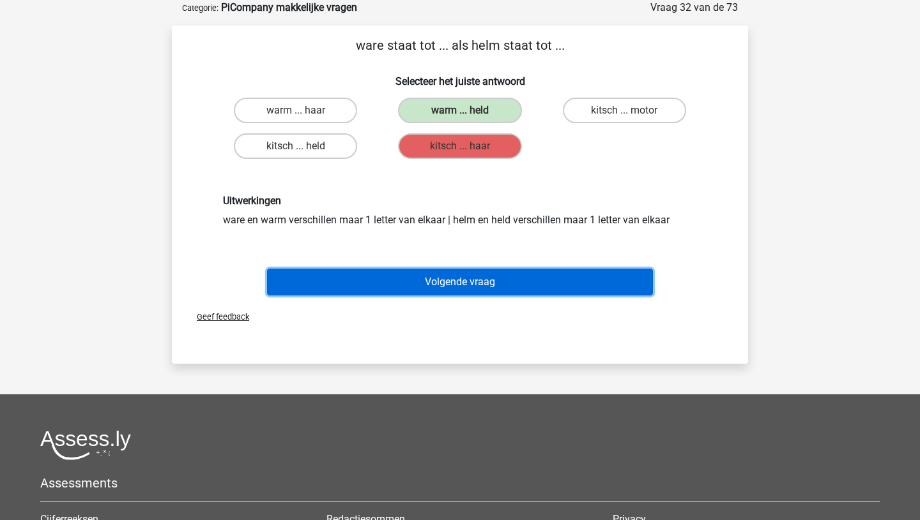
click at [439, 284] on button "Volgende vraag" at bounding box center [460, 282] width 386 height 27
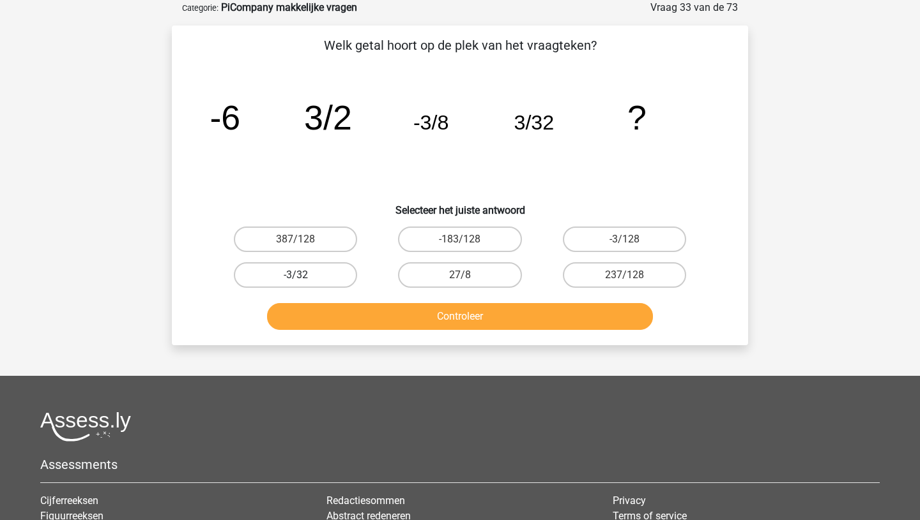
click at [326, 280] on label "-3/32" at bounding box center [295, 275] width 123 height 26
click at [304, 280] on input "-3/32" at bounding box center [300, 279] width 8 height 8
radio input "true"
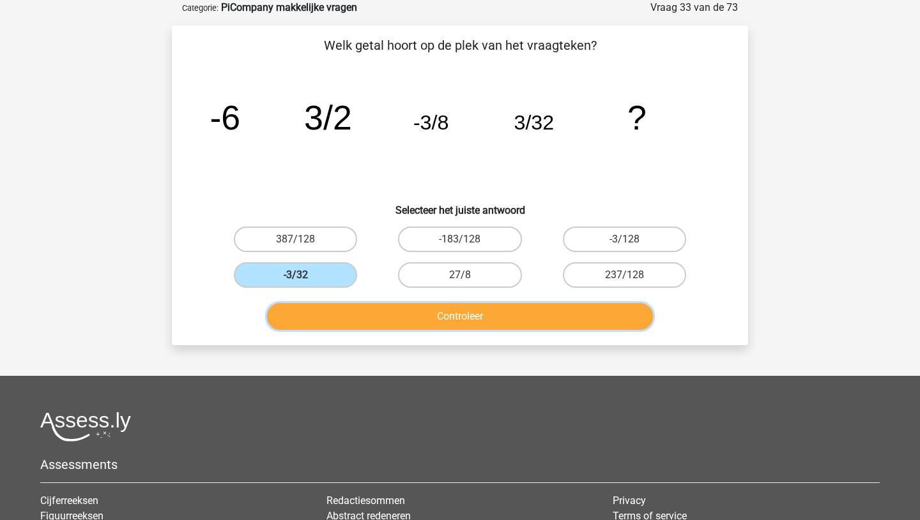
click at [425, 324] on button "Controleer" at bounding box center [460, 316] width 386 height 27
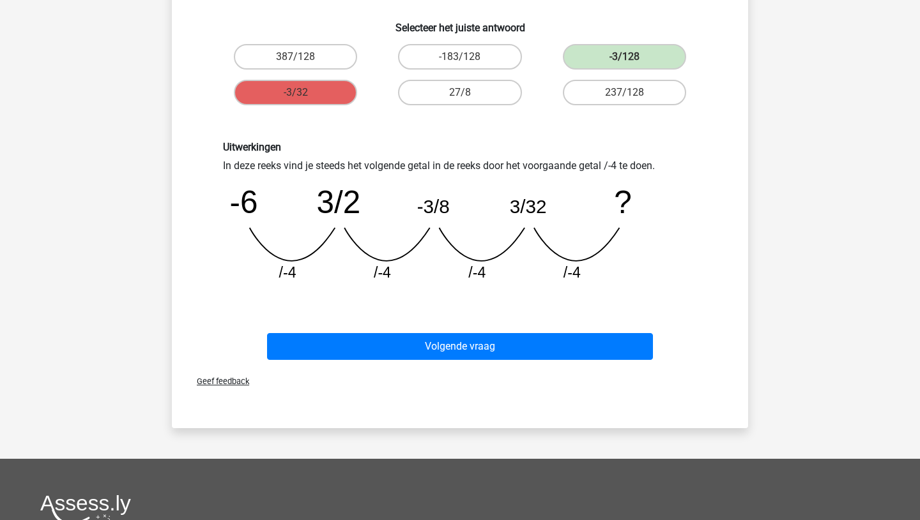
scroll to position [255, 0]
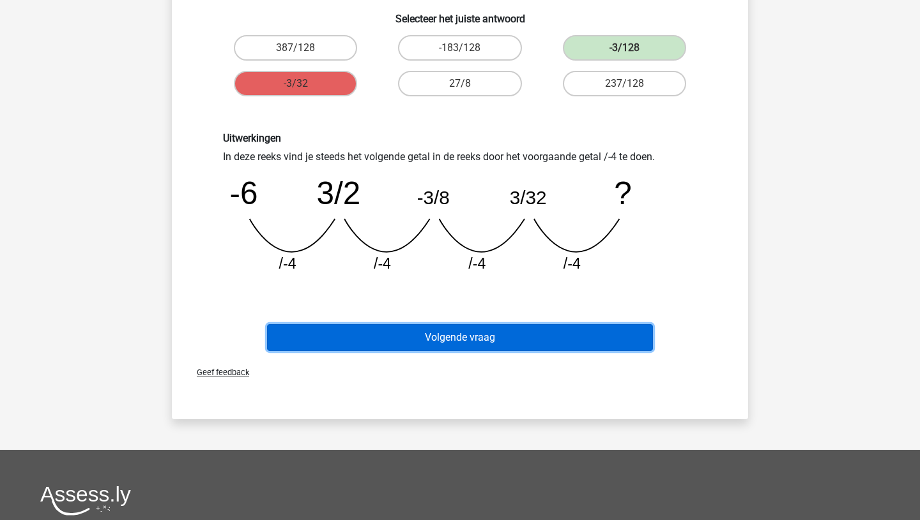
click at [409, 345] on button "Volgende vraag" at bounding box center [460, 337] width 386 height 27
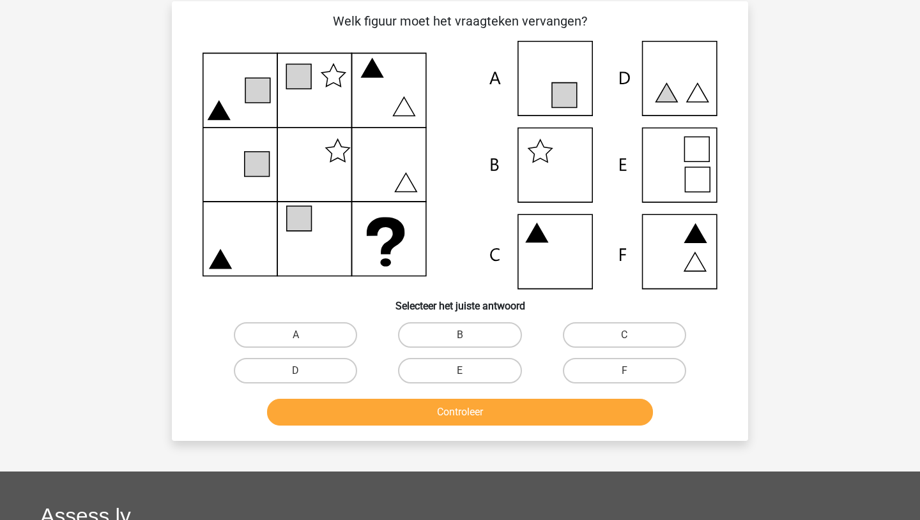
scroll to position [64, 0]
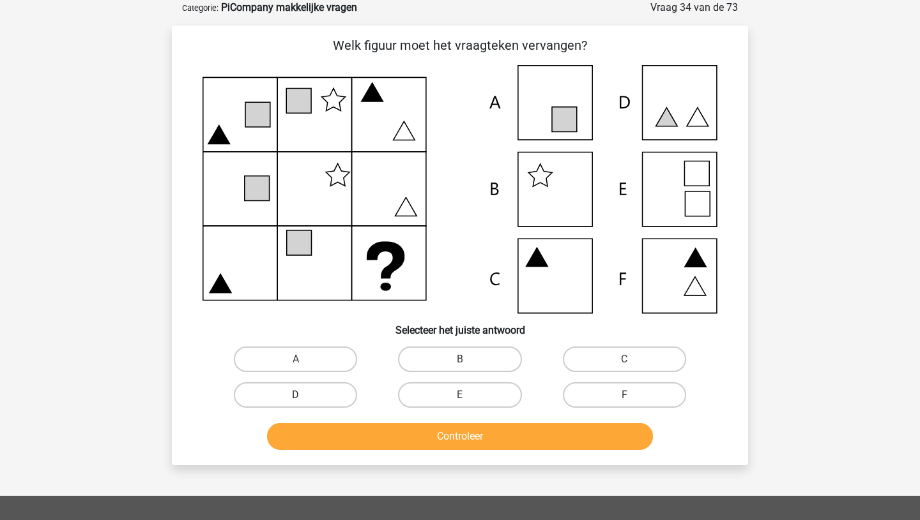
click at [326, 393] on label "D" at bounding box center [295, 396] width 123 height 26
click at [304, 395] on input "D" at bounding box center [300, 399] width 8 height 8
radio input "true"
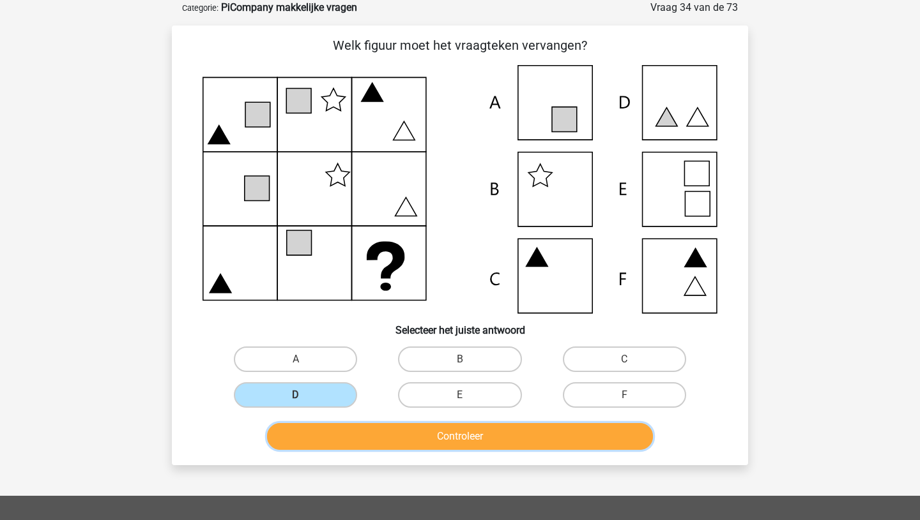
click at [436, 446] on button "Controleer" at bounding box center [460, 436] width 386 height 27
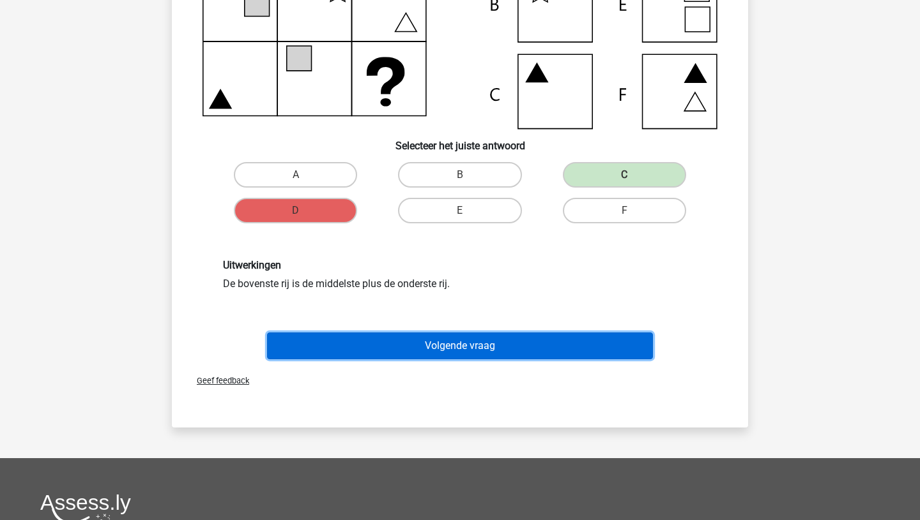
click at [464, 347] on button "Volgende vraag" at bounding box center [460, 346] width 386 height 27
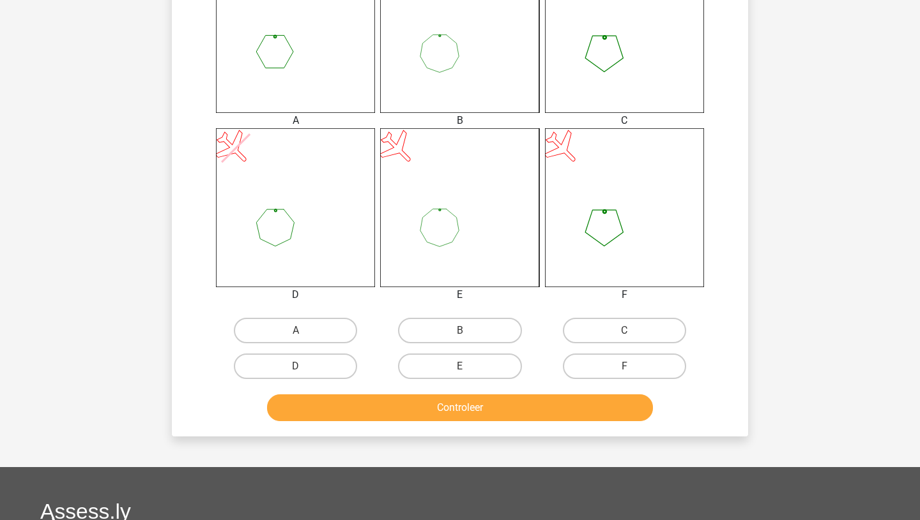
scroll to position [550, 0]
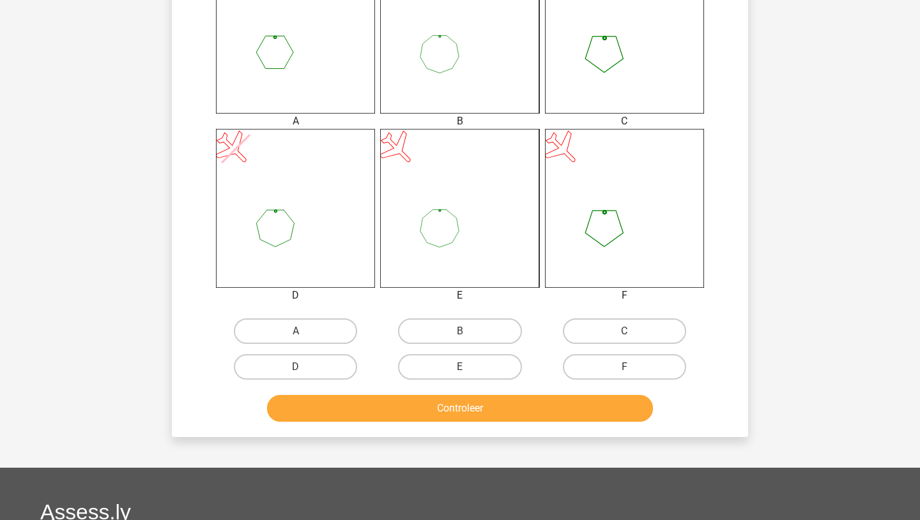
click at [625, 367] on input "F" at bounding box center [628, 371] width 8 height 8
radio input "true"
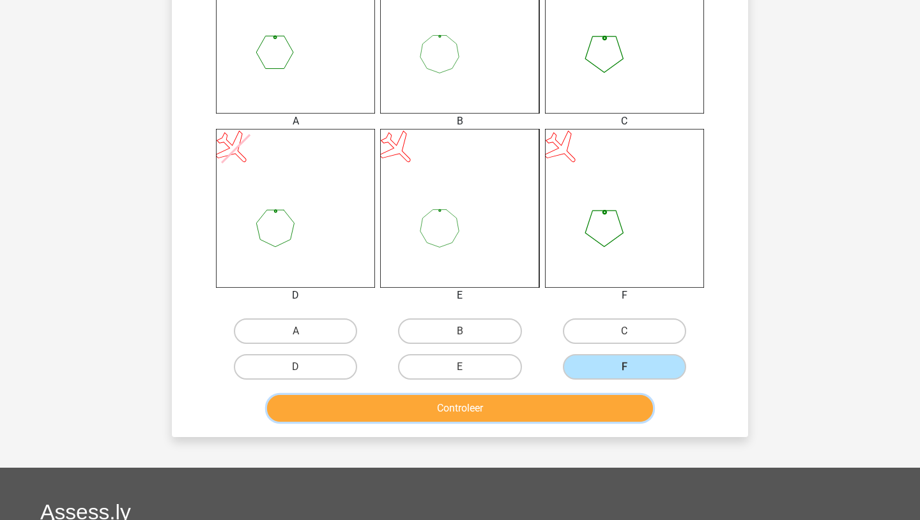
click at [538, 420] on button "Controleer" at bounding box center [460, 408] width 386 height 27
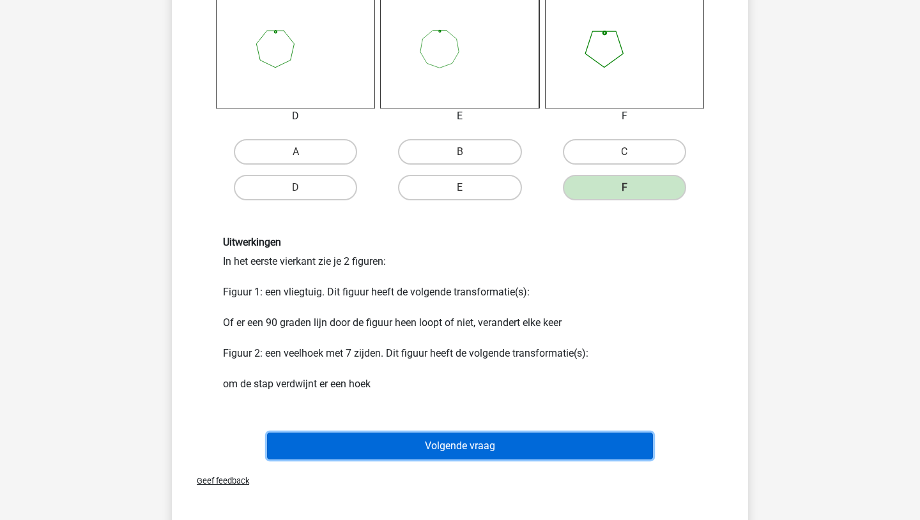
click at [494, 444] on button "Volgende vraag" at bounding box center [460, 446] width 386 height 27
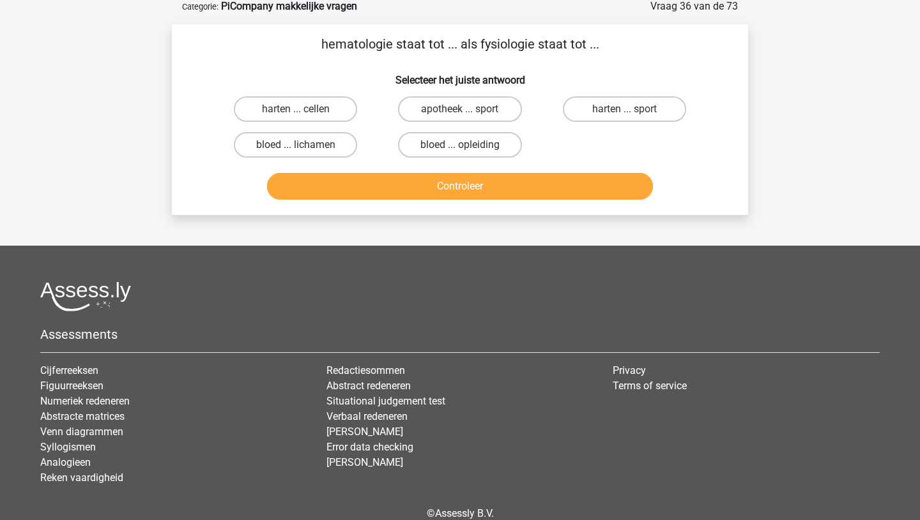
scroll to position [64, 0]
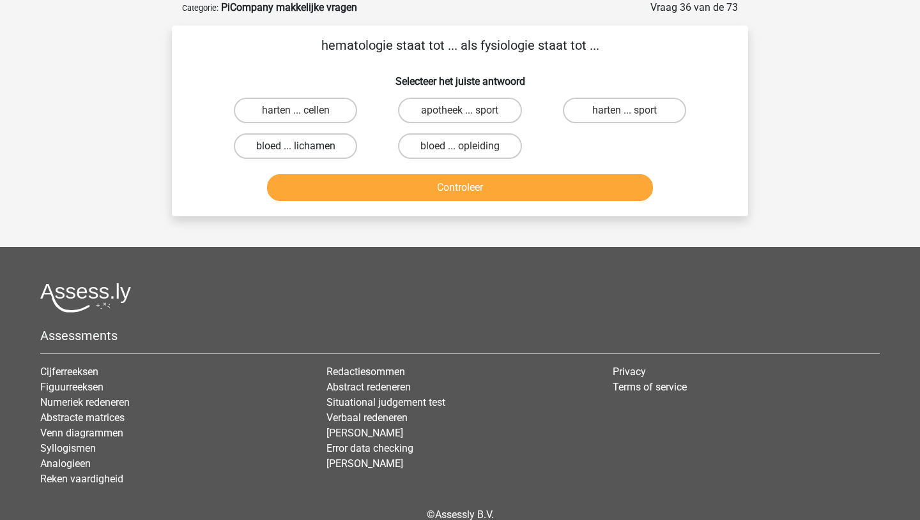
click at [330, 151] on label "bloed ... lichamen" at bounding box center [295, 146] width 123 height 26
click at [304, 151] on input "bloed ... lichamen" at bounding box center [300, 150] width 8 height 8
radio input "true"
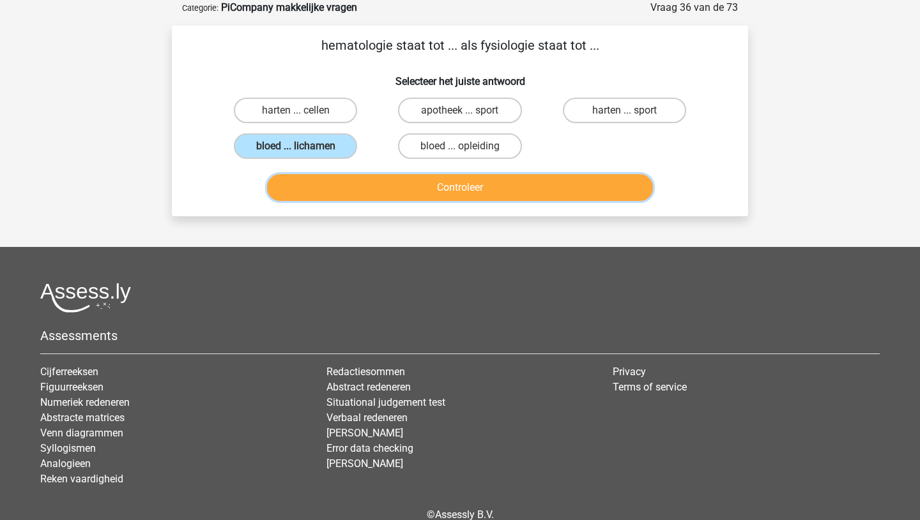
click at [421, 193] on button "Controleer" at bounding box center [460, 187] width 386 height 27
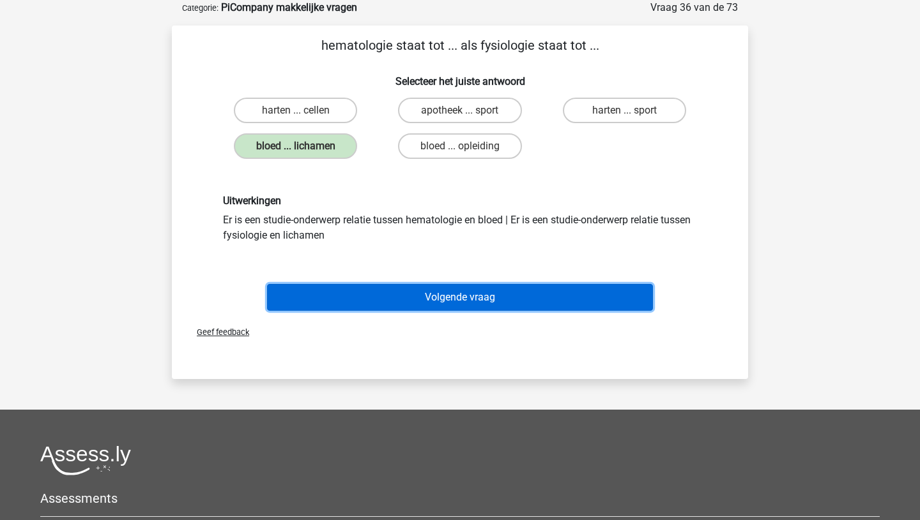
click at [440, 302] on button "Volgende vraag" at bounding box center [460, 297] width 386 height 27
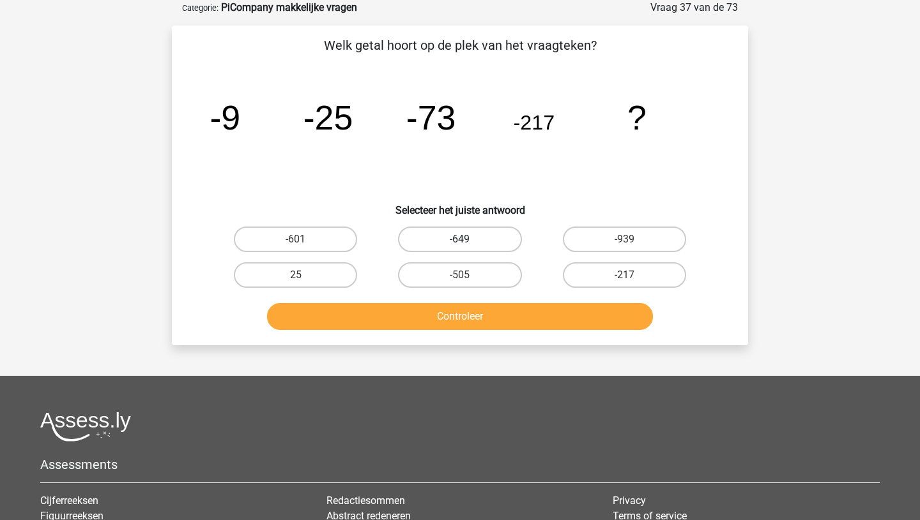
click at [475, 235] on label "-649" at bounding box center [459, 240] width 123 height 26
click at [468, 239] on input "-649" at bounding box center [464, 243] width 8 height 8
radio input "true"
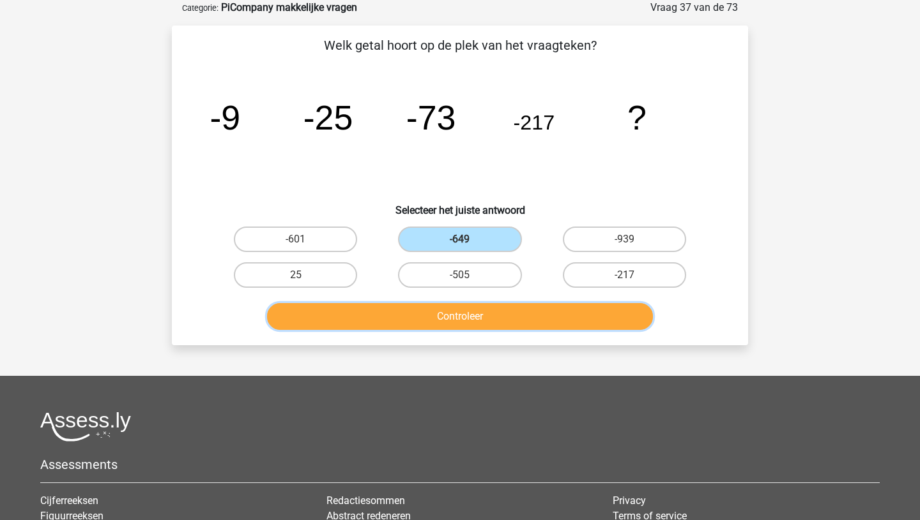
click at [453, 319] on button "Controleer" at bounding box center [460, 316] width 386 height 27
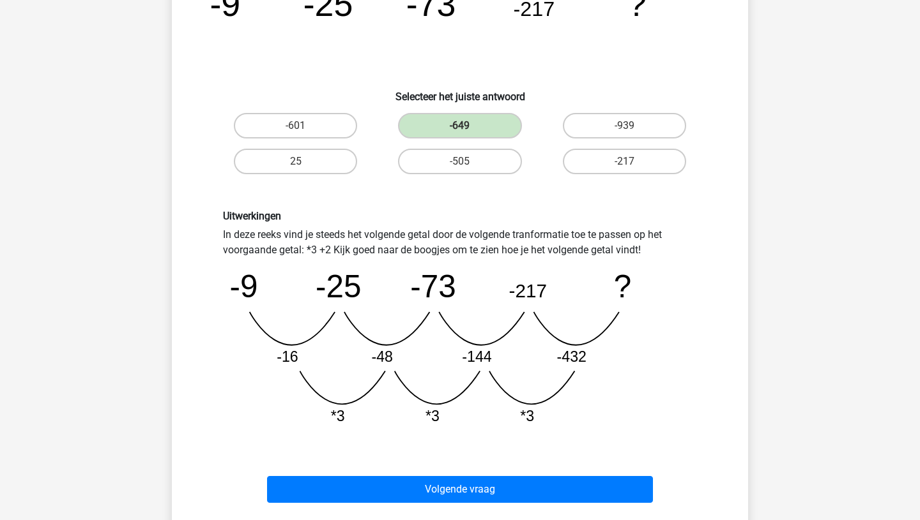
scroll to position [248, 0]
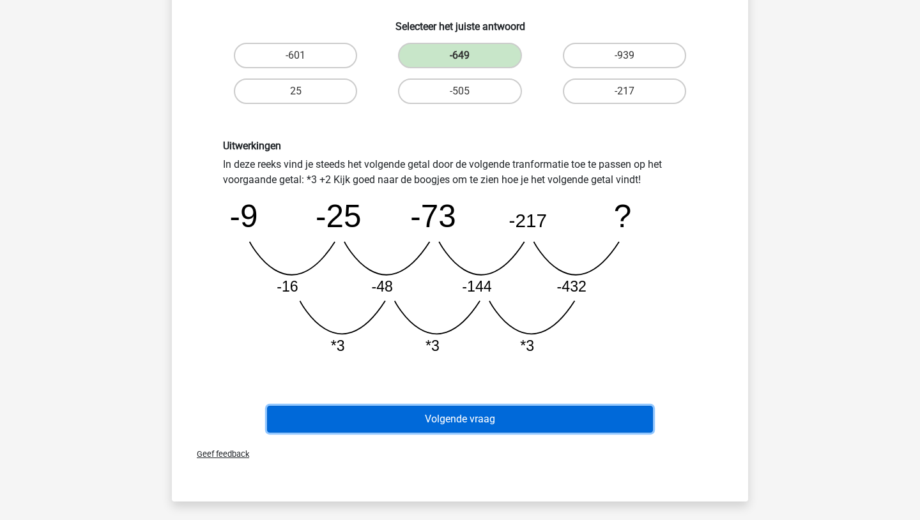
click at [529, 420] on button "Volgende vraag" at bounding box center [460, 419] width 386 height 27
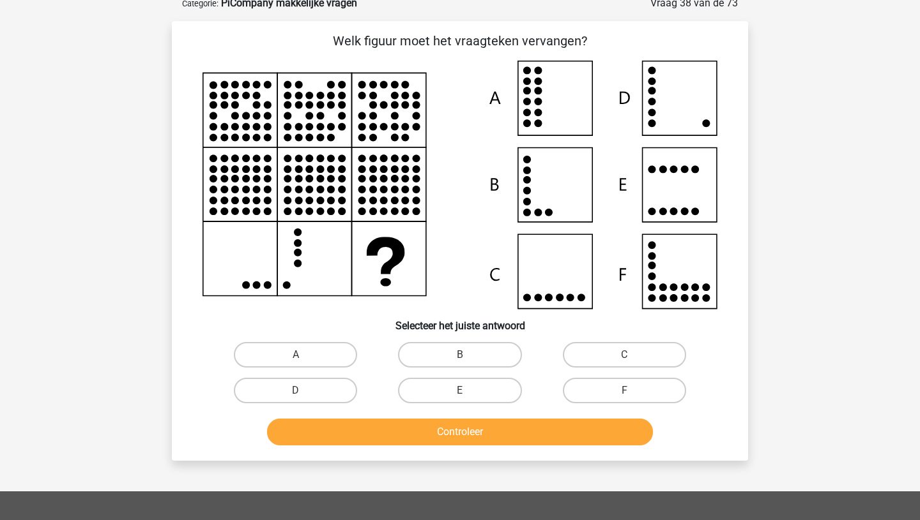
scroll to position [64, 0]
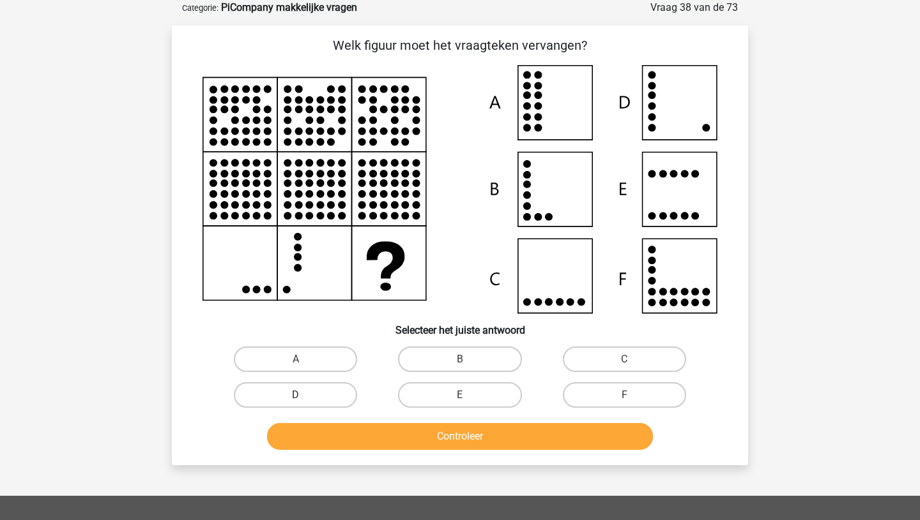
click at [315, 394] on label "D" at bounding box center [295, 396] width 123 height 26
click at [304, 395] on input "D" at bounding box center [300, 399] width 8 height 8
radio input "true"
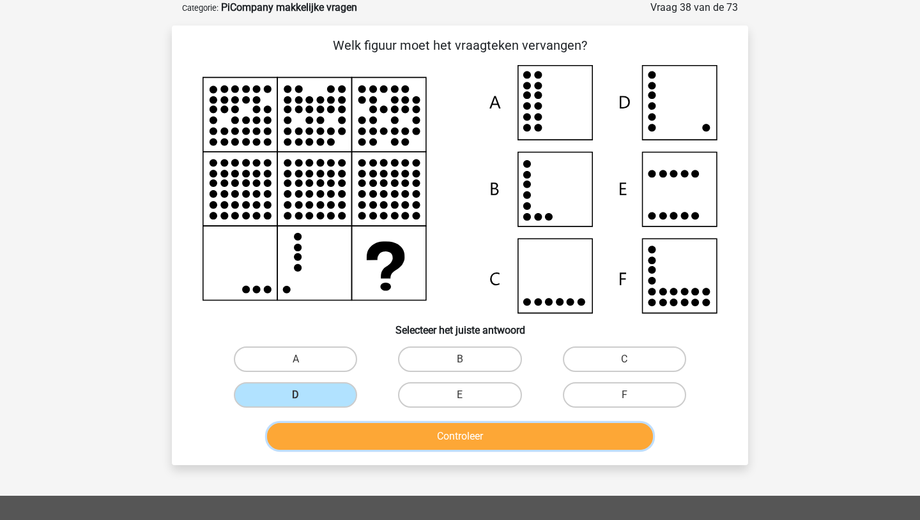
click at [381, 440] on button "Controleer" at bounding box center [460, 436] width 386 height 27
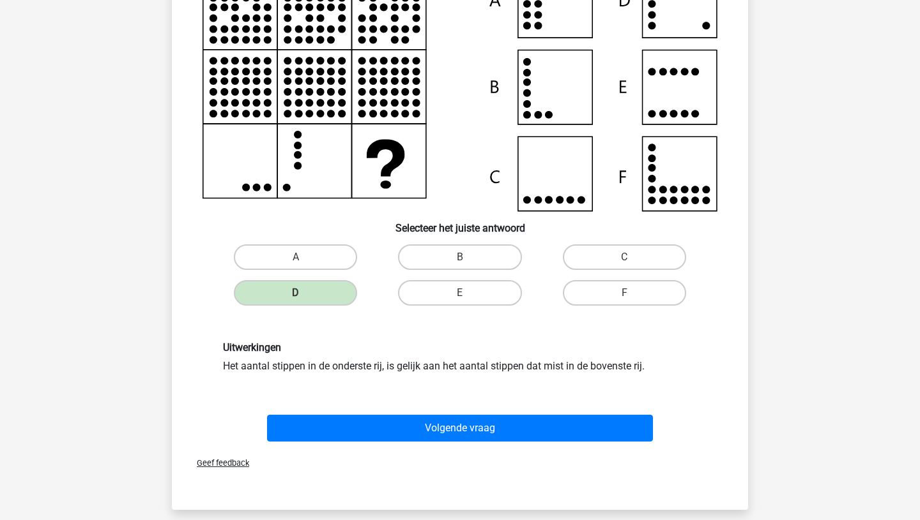
scroll to position [176, 0]
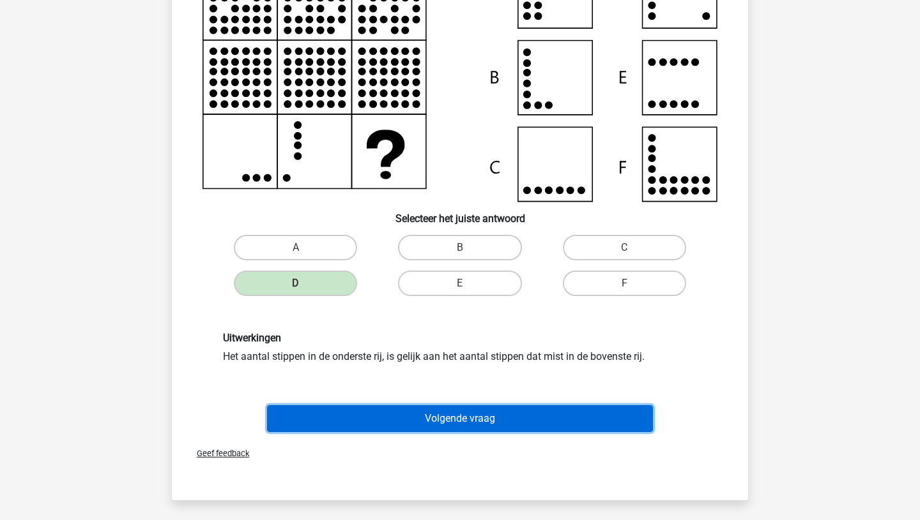
click at [450, 420] on button "Volgende vraag" at bounding box center [460, 418] width 386 height 27
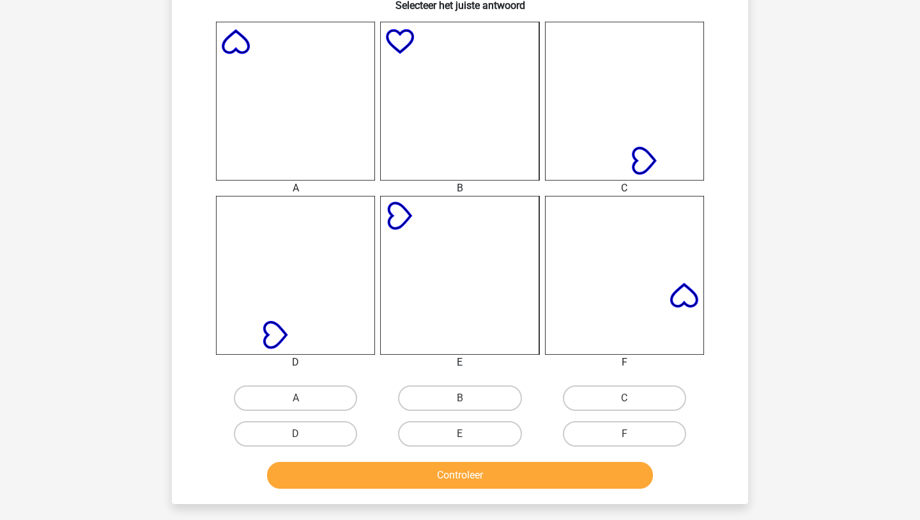
scroll to position [484, 0]
click at [612, 397] on label "C" at bounding box center [624, 398] width 123 height 26
click at [624, 398] on input "C" at bounding box center [628, 402] width 8 height 8
radio input "true"
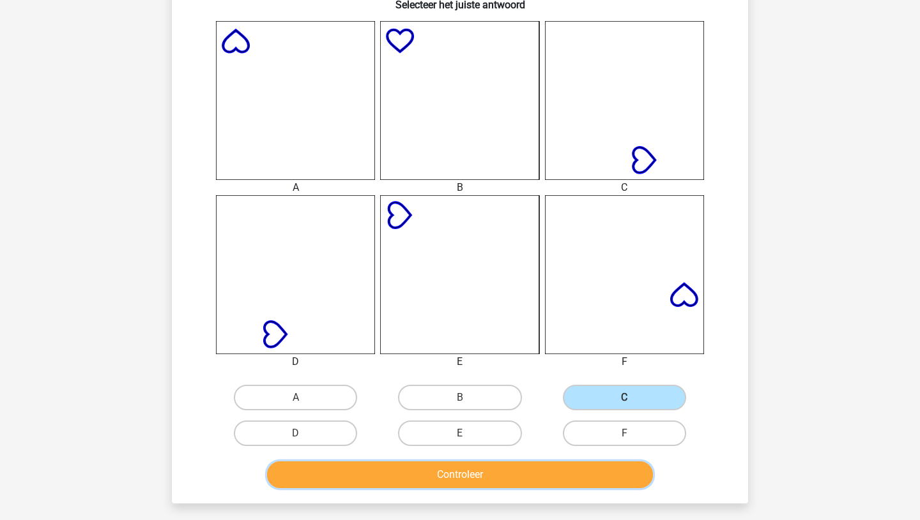
click at [487, 474] on button "Controleer" at bounding box center [460, 475] width 386 height 27
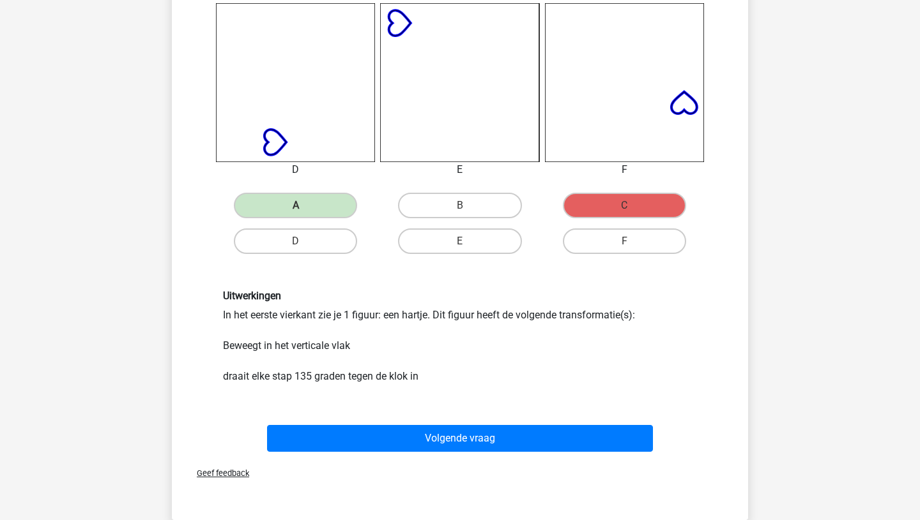
scroll to position [677, 0]
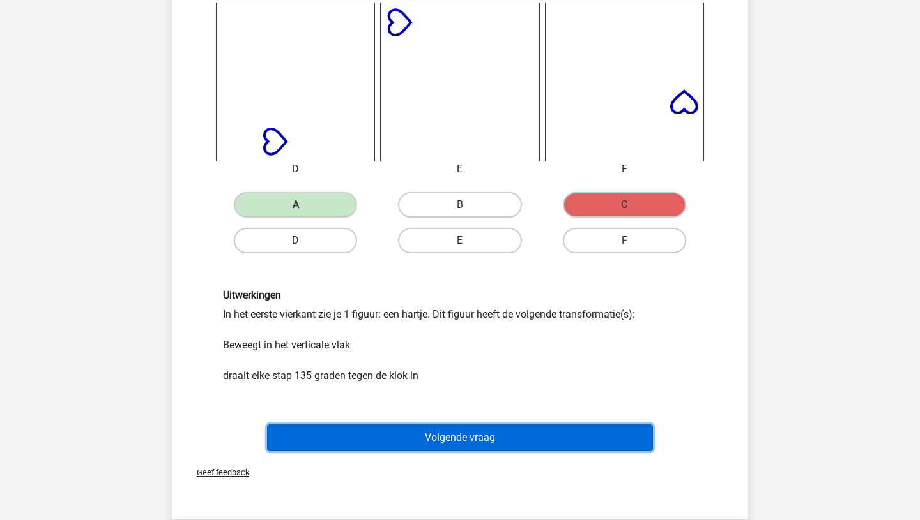
click at [470, 443] on button "Volgende vraag" at bounding box center [460, 438] width 386 height 27
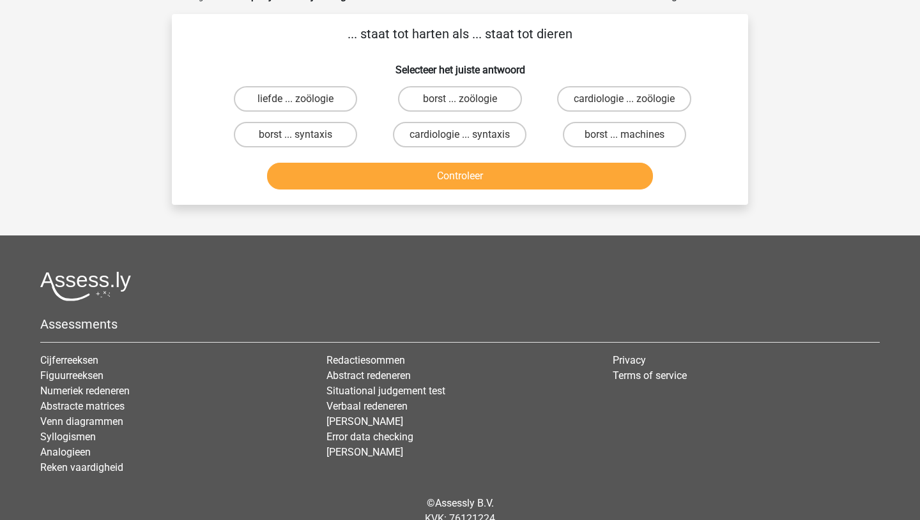
scroll to position [64, 0]
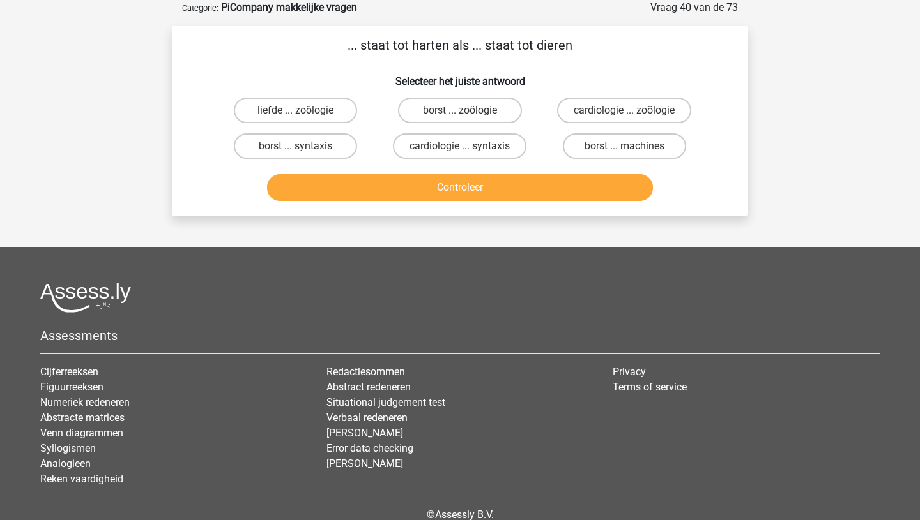
click at [632, 116] on input "cardiologie ... zoölogie" at bounding box center [628, 114] width 8 height 8
radio input "true"
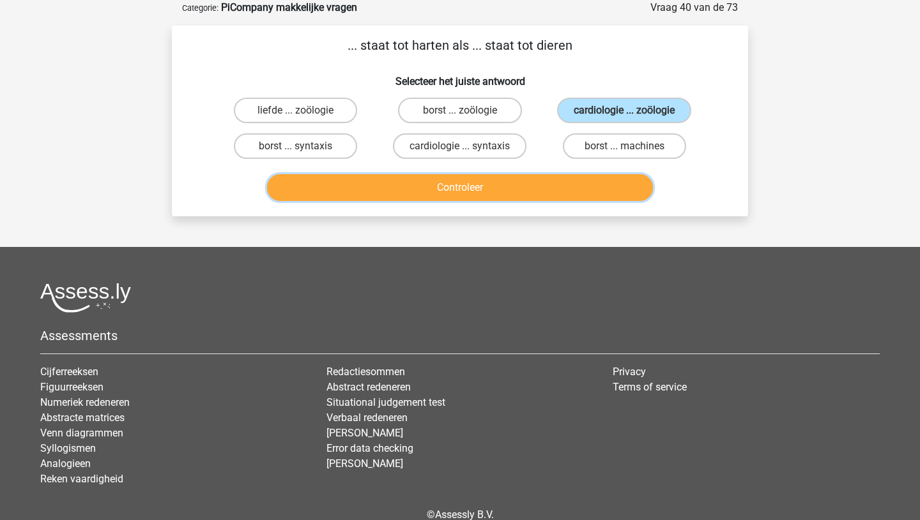
click at [524, 192] on button "Controleer" at bounding box center [460, 187] width 386 height 27
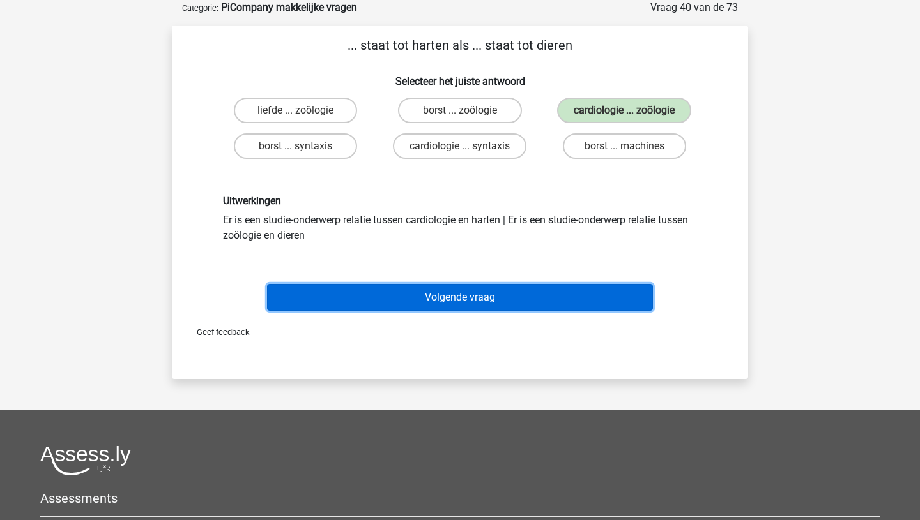
click at [451, 294] on button "Volgende vraag" at bounding box center [460, 297] width 386 height 27
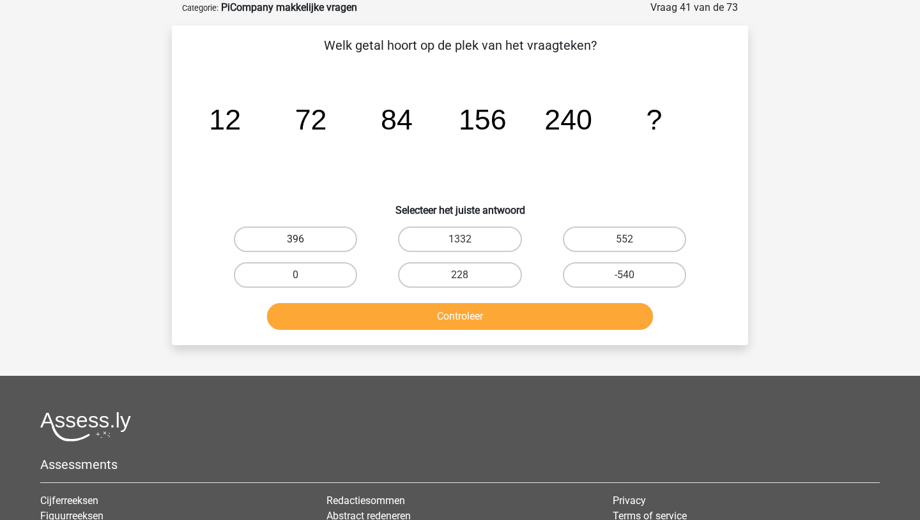
click at [274, 240] on label "396" at bounding box center [295, 240] width 123 height 26
click at [296, 240] on input "396" at bounding box center [300, 243] width 8 height 8
radio input "true"
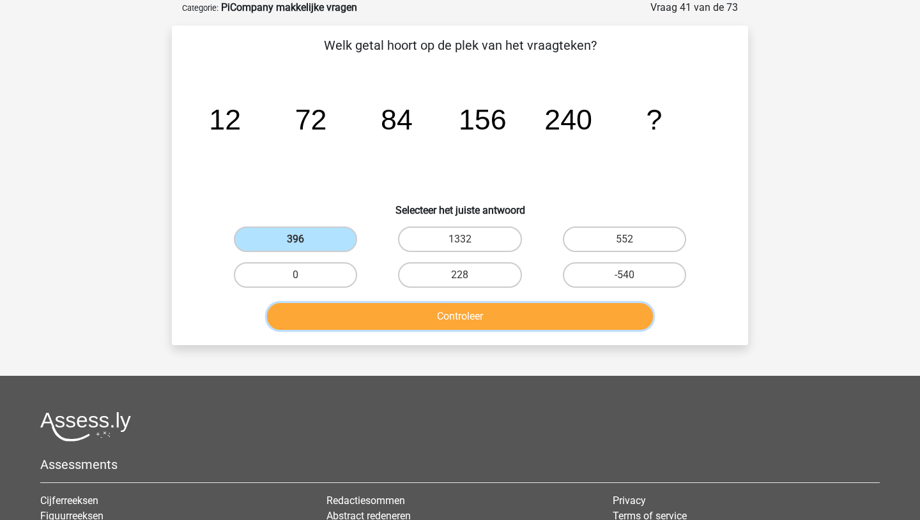
click at [437, 326] on button "Controleer" at bounding box center [460, 316] width 386 height 27
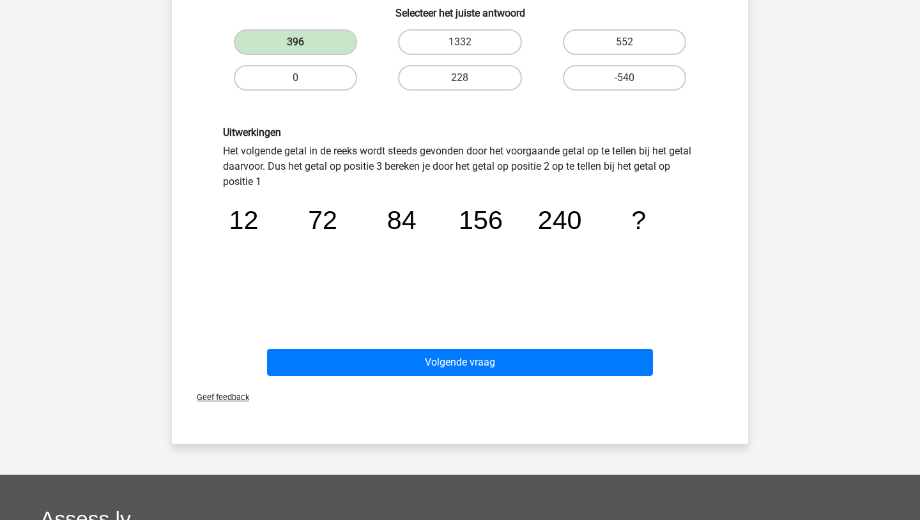
scroll to position [266, 0]
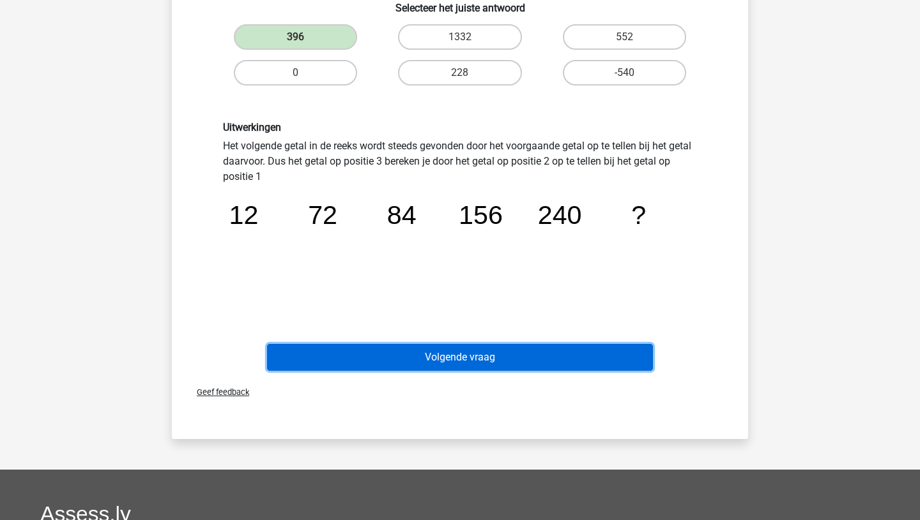
click at [481, 361] on button "Volgende vraag" at bounding box center [460, 357] width 386 height 27
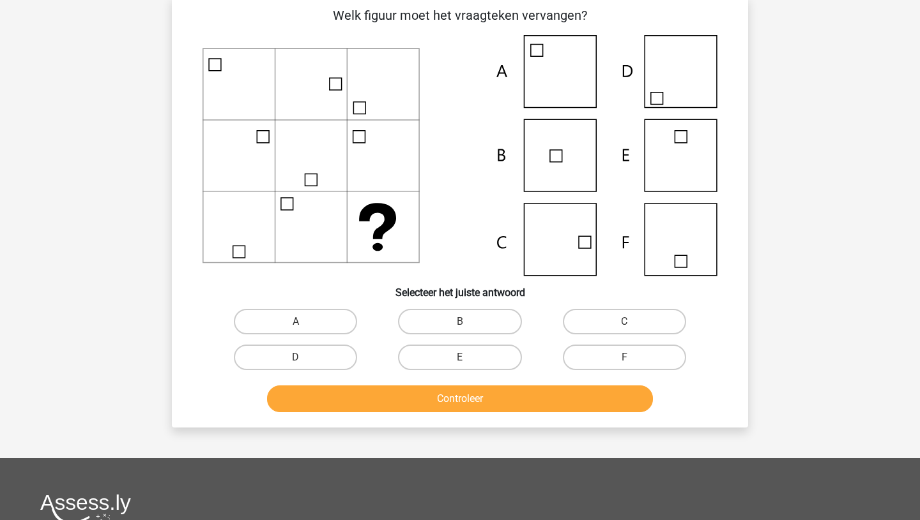
scroll to position [64, 0]
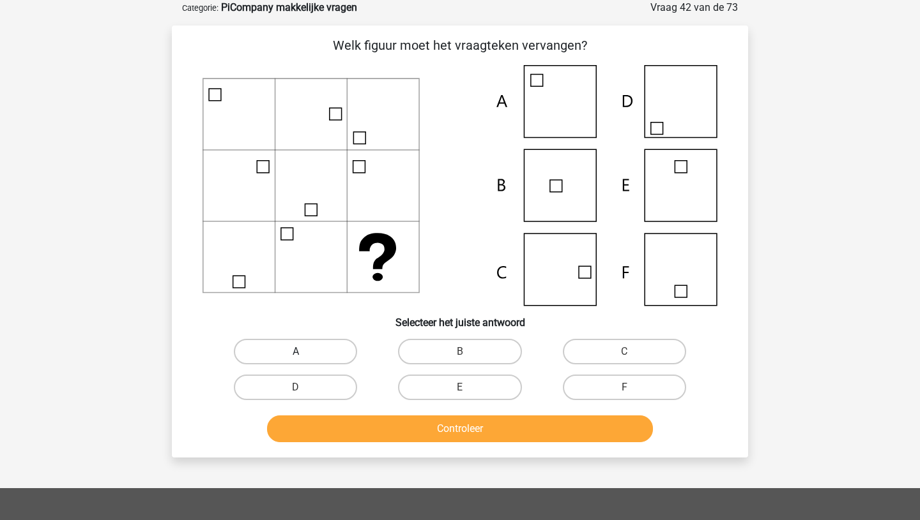
click at [284, 352] on label "A" at bounding box center [295, 352] width 123 height 26
click at [296, 352] on input "A" at bounding box center [300, 356] width 8 height 8
radio input "true"
click at [329, 383] on label "D" at bounding box center [295, 388] width 123 height 26
click at [304, 388] on input "D" at bounding box center [300, 392] width 8 height 8
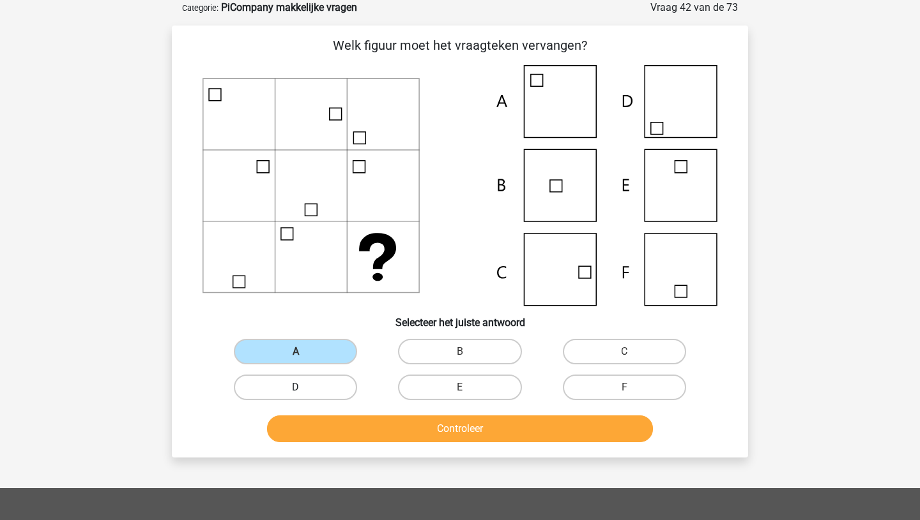
radio input "true"
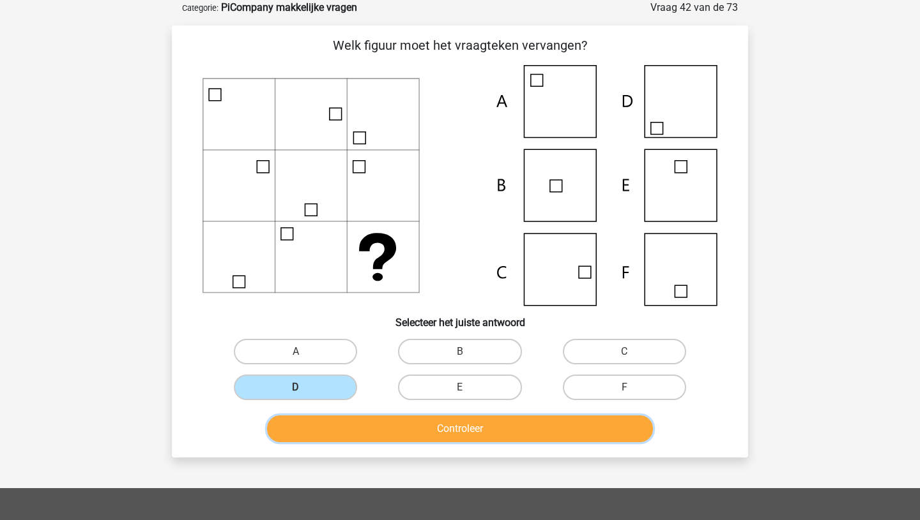
click at [407, 427] on button "Controleer" at bounding box center [460, 429] width 386 height 27
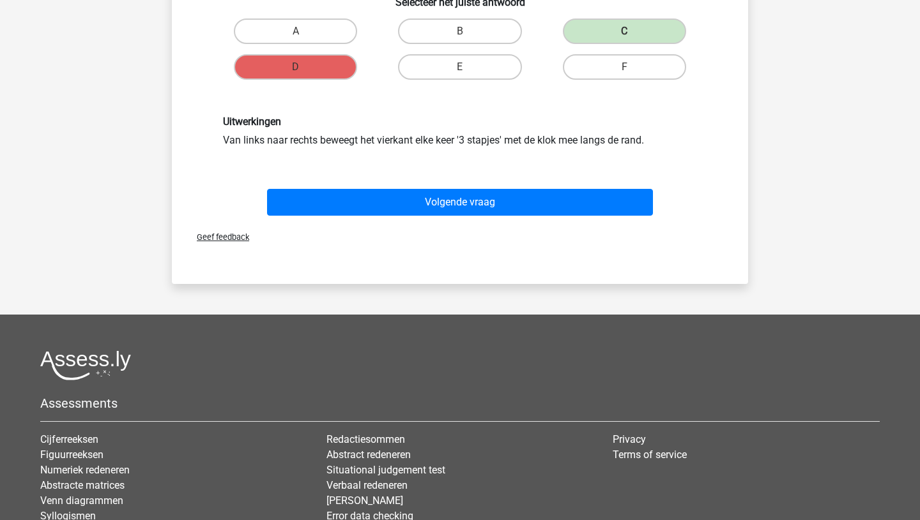
scroll to position [391, 0]
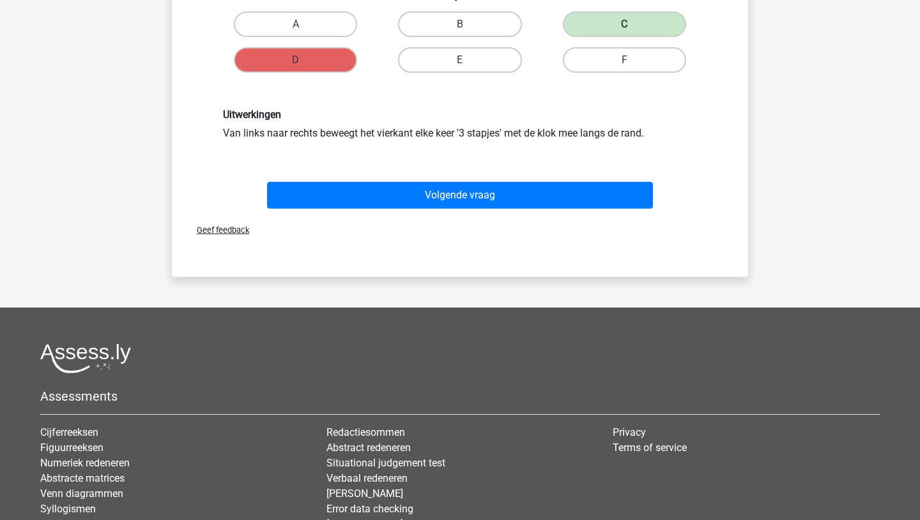
click at [449, 180] on div "Volgende vraag" at bounding box center [459, 193] width 535 height 42
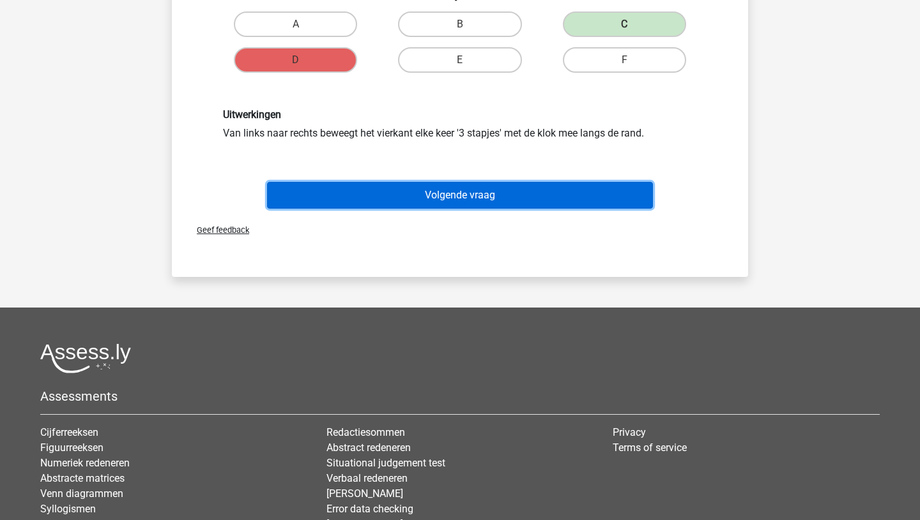
click at [445, 196] on button "Volgende vraag" at bounding box center [460, 195] width 386 height 27
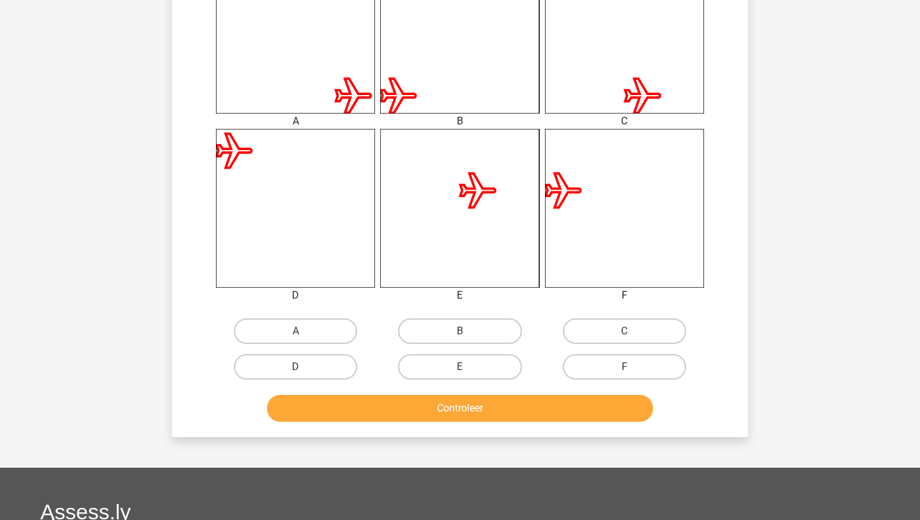
scroll to position [551, 0]
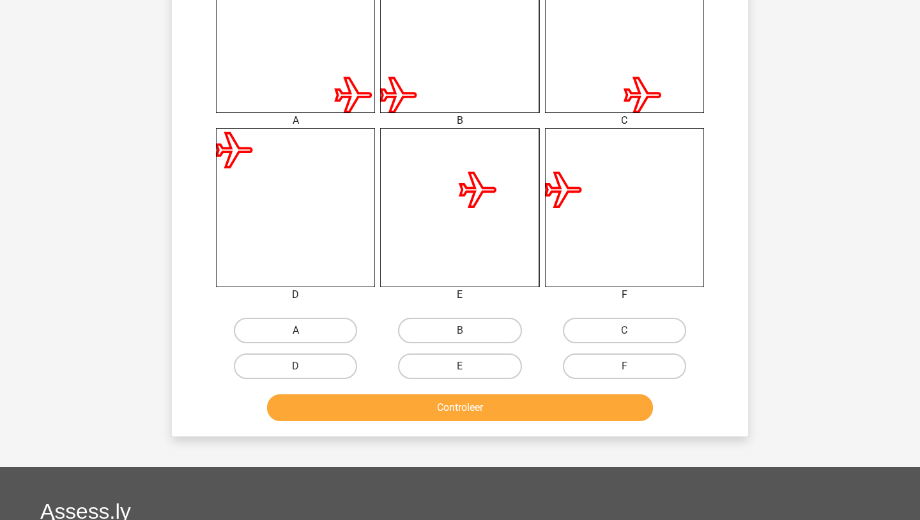
click at [345, 322] on label "A" at bounding box center [295, 331] width 123 height 26
click at [304, 331] on input "A" at bounding box center [300, 335] width 8 height 8
radio input "true"
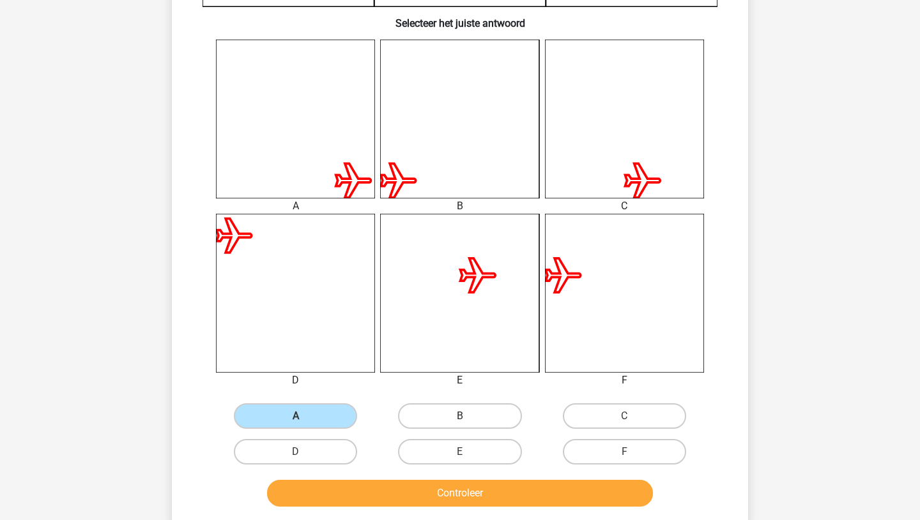
scroll to position [479, 0]
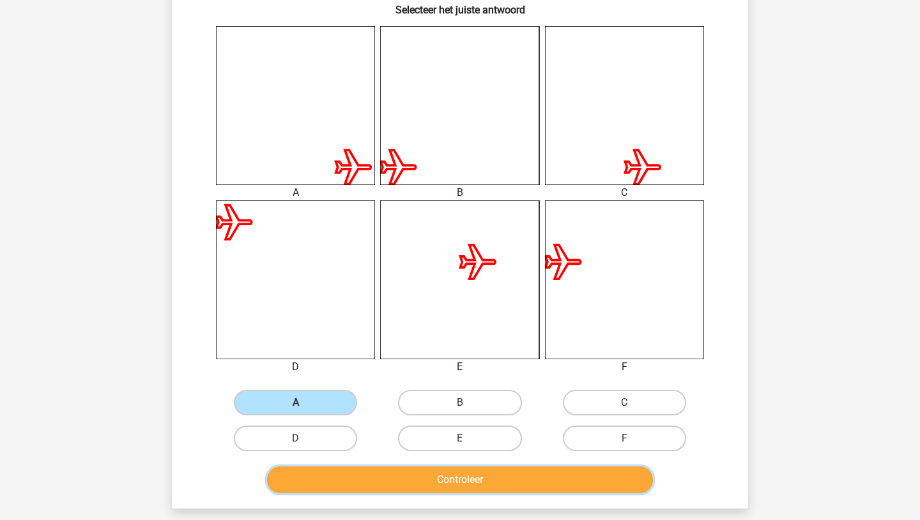
click at [470, 492] on button "Controleer" at bounding box center [460, 480] width 386 height 27
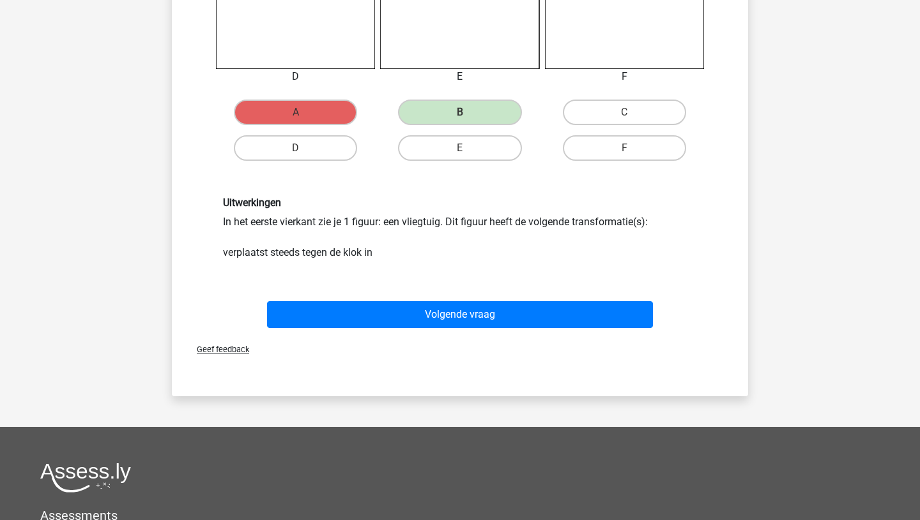
scroll to position [772, 0]
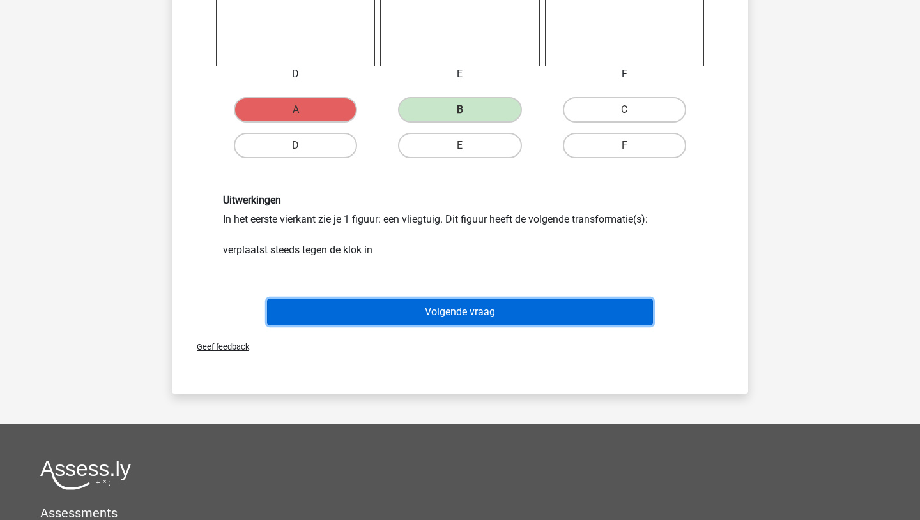
click at [462, 322] on button "Volgende vraag" at bounding box center [460, 312] width 386 height 27
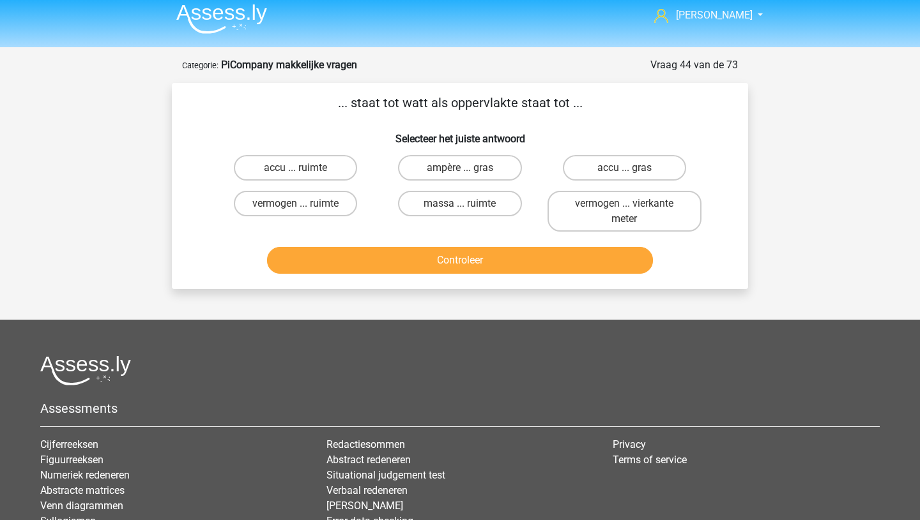
scroll to position [0, 0]
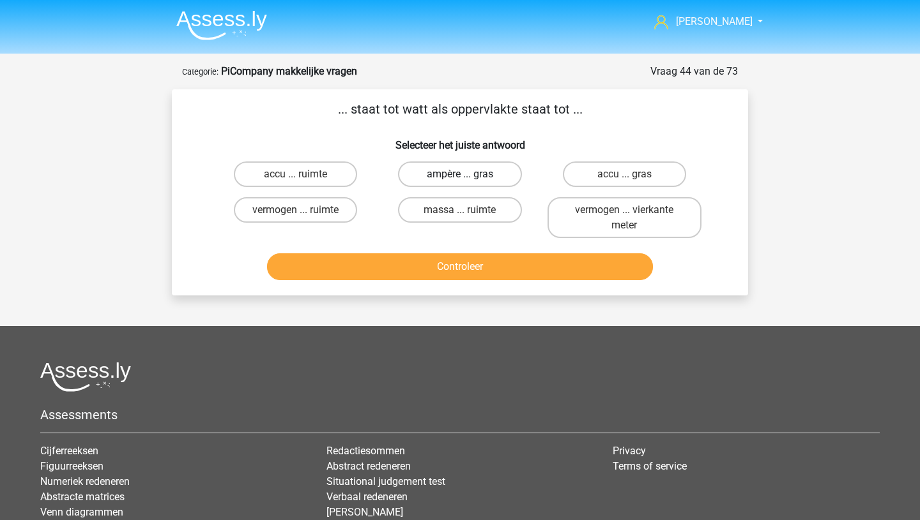
click at [451, 179] on label "ampère ... gras" at bounding box center [459, 175] width 123 height 26
click at [460, 179] on input "ampère ... gras" at bounding box center [464, 178] width 8 height 8
radio input "true"
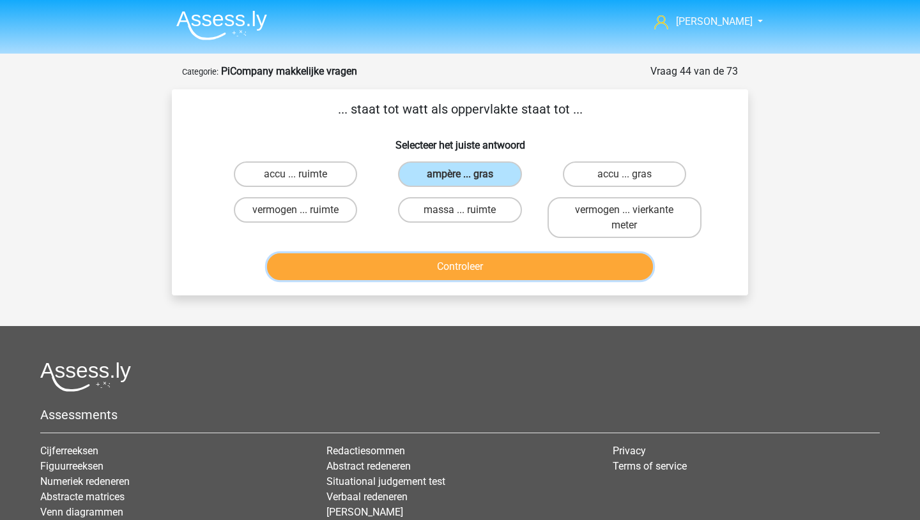
click at [445, 273] on button "Controleer" at bounding box center [460, 267] width 386 height 27
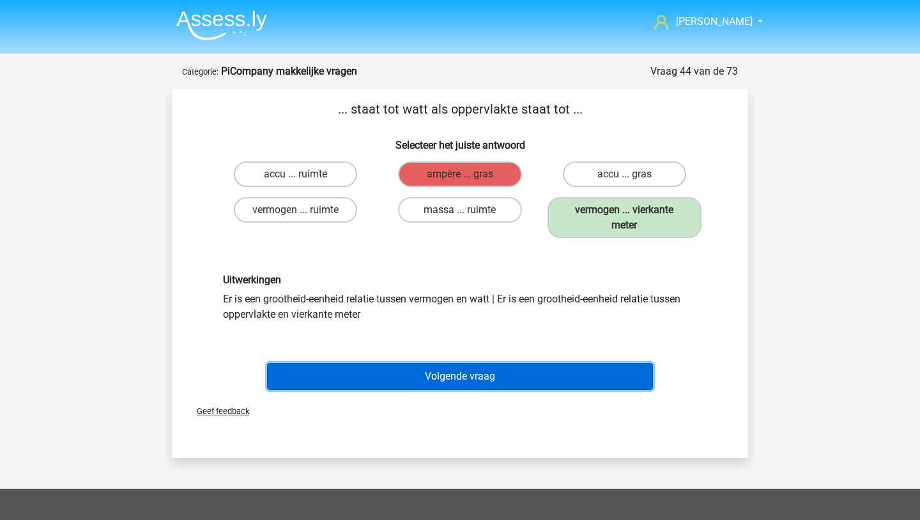
click at [437, 384] on button "Volgende vraag" at bounding box center [460, 376] width 386 height 27
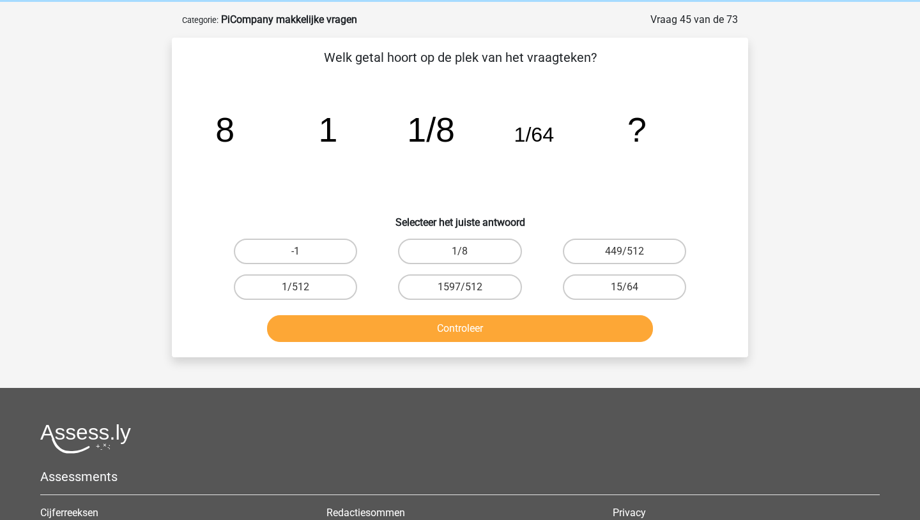
scroll to position [64, 0]
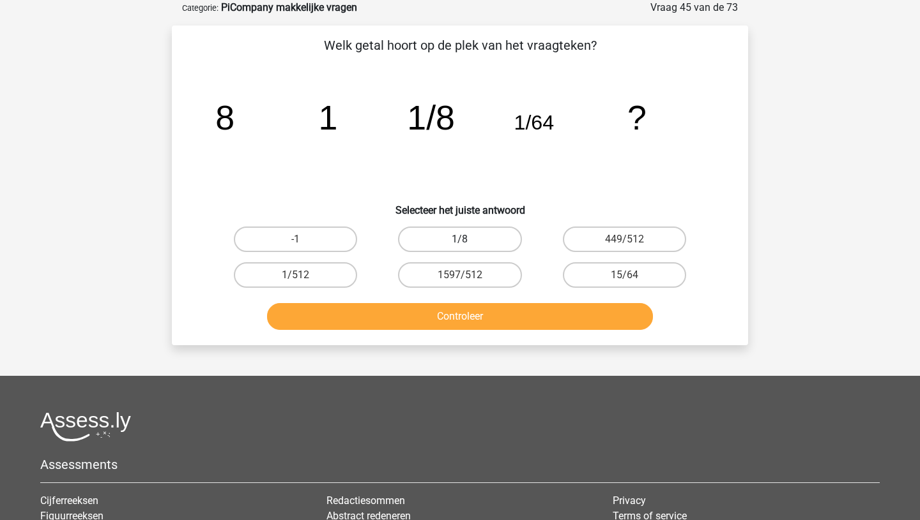
click at [474, 239] on label "1/8" at bounding box center [459, 240] width 123 height 26
click at [468, 239] on input "1/8" at bounding box center [464, 243] width 8 height 8
radio input "true"
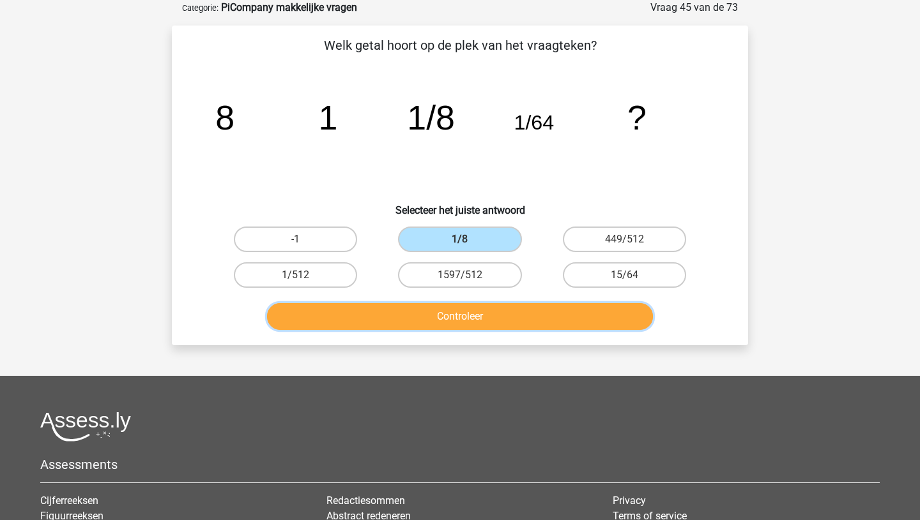
click at [467, 319] on button "Controleer" at bounding box center [460, 316] width 386 height 27
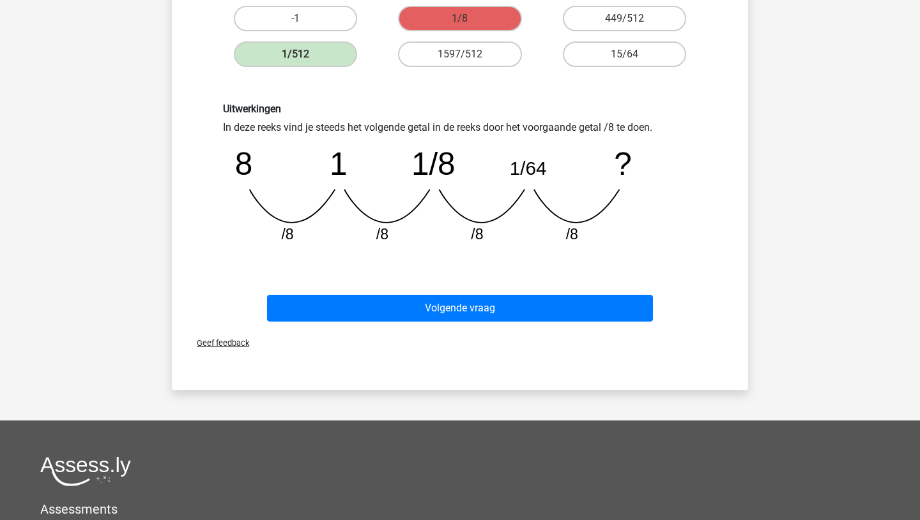
scroll to position [285, 0]
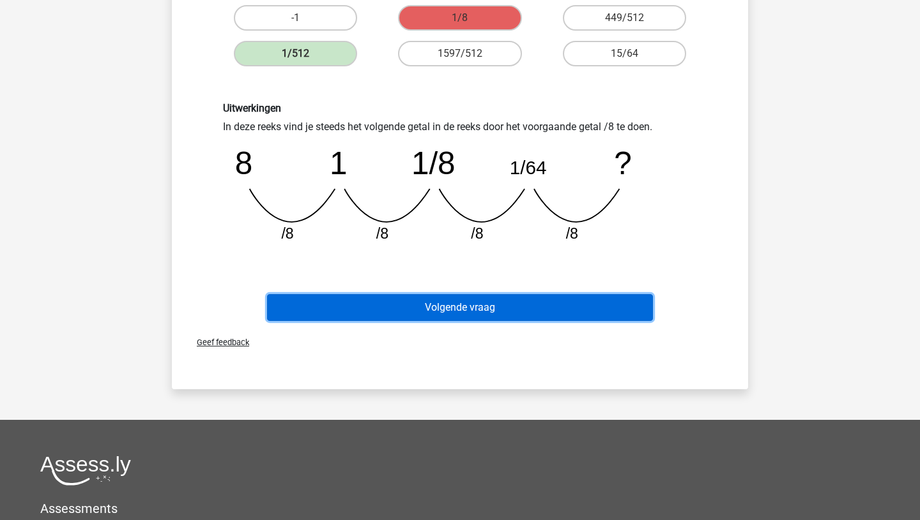
click at [467, 319] on button "Volgende vraag" at bounding box center [460, 307] width 386 height 27
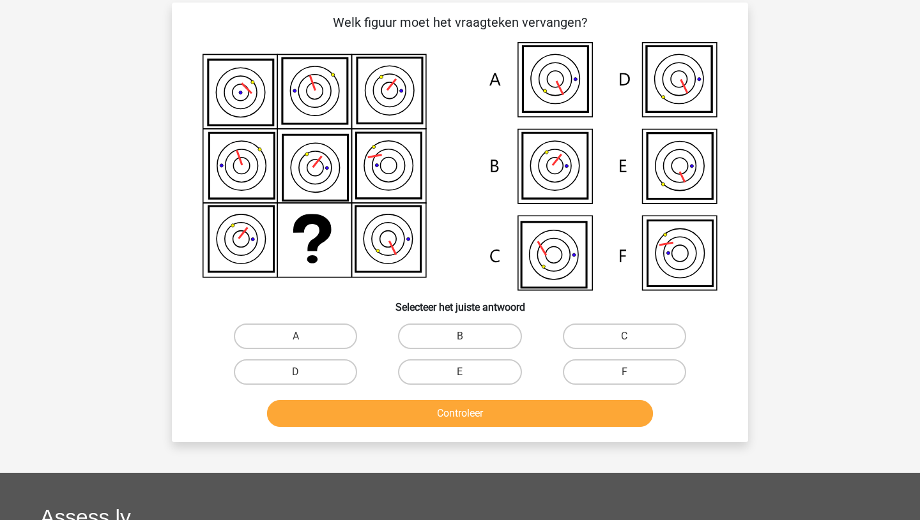
scroll to position [88, 0]
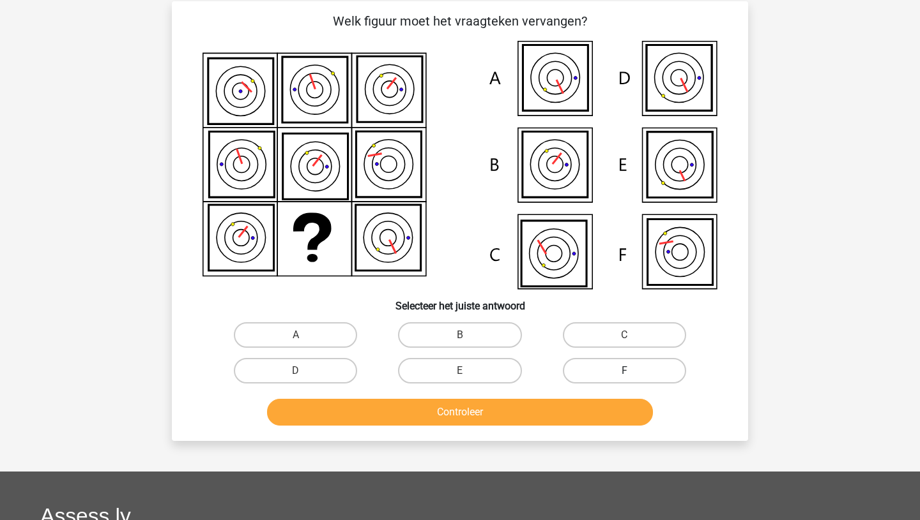
click at [600, 370] on label "F" at bounding box center [624, 371] width 123 height 26
click at [624, 371] on input "F" at bounding box center [628, 375] width 8 height 8
radio input "true"
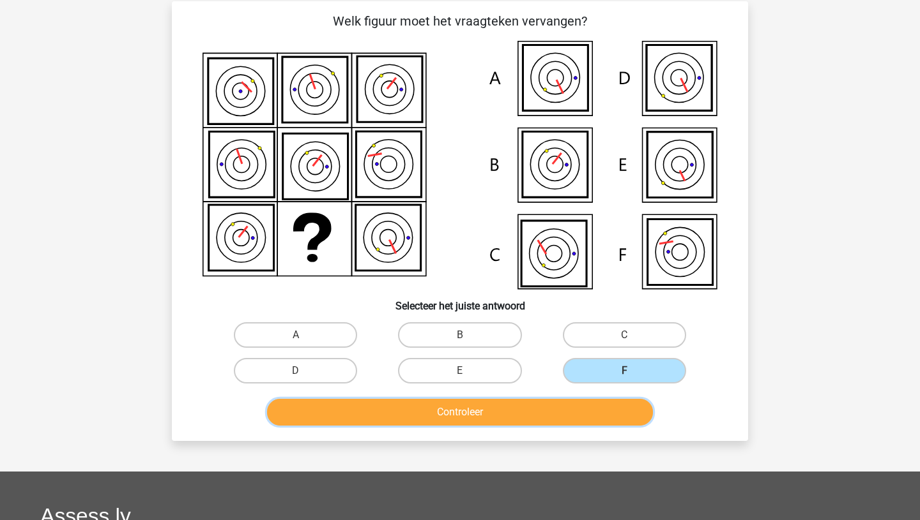
click at [510, 406] on button "Controleer" at bounding box center [460, 412] width 386 height 27
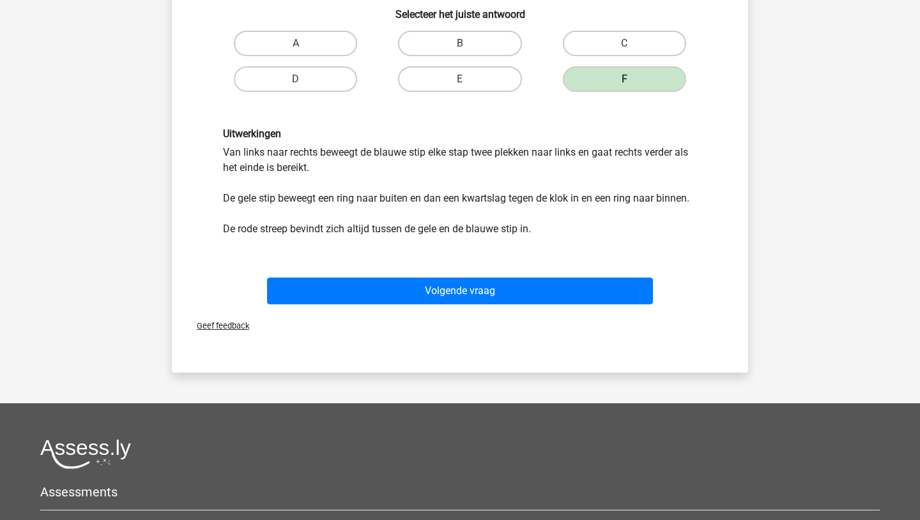
scroll to position [387, 0]
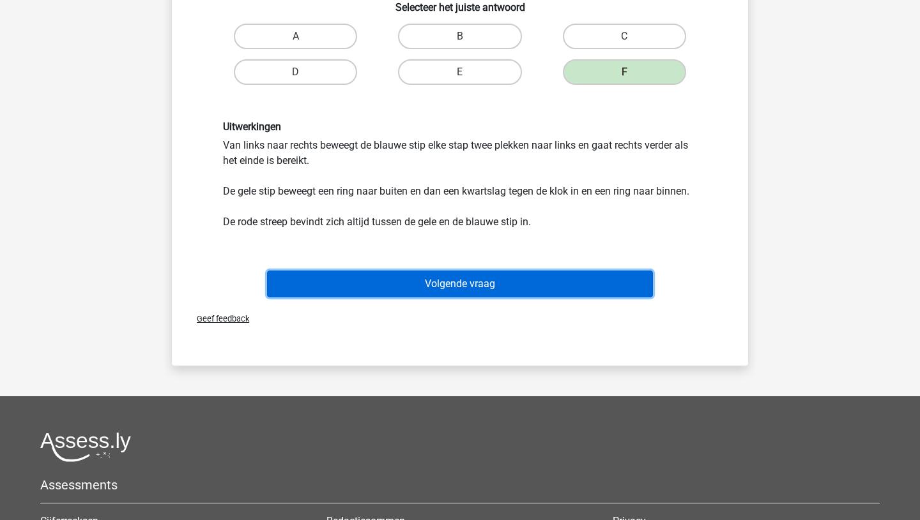
click at [487, 289] on button "Volgende vraag" at bounding box center [460, 284] width 386 height 27
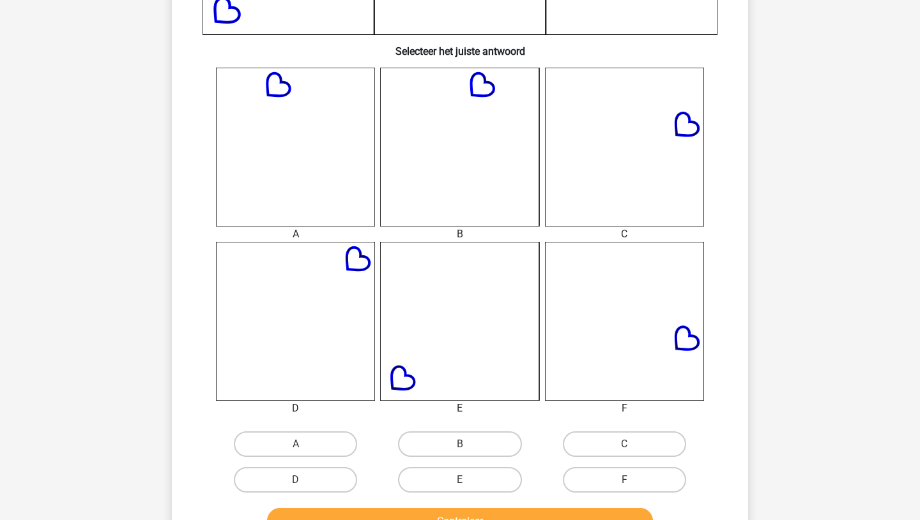
scroll to position [441, 0]
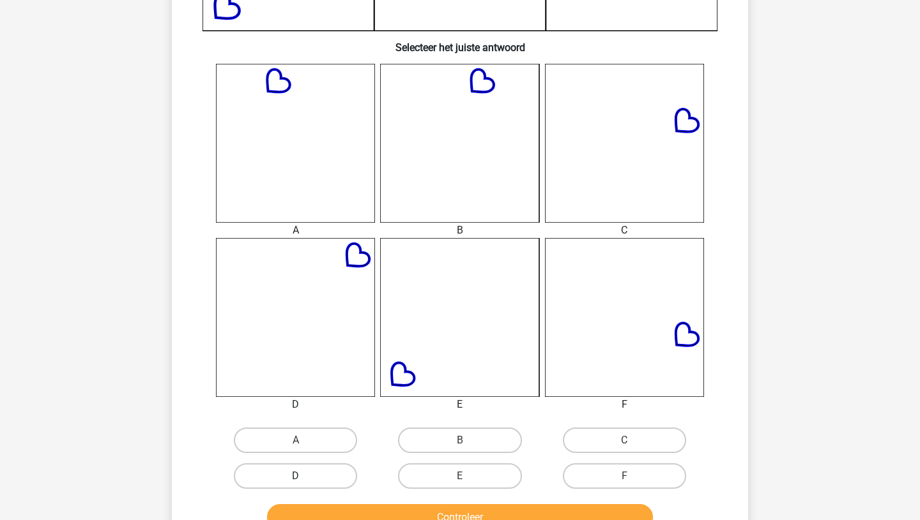
click at [294, 475] on label "D" at bounding box center [295, 477] width 123 height 26
click at [296, 476] on input "D" at bounding box center [300, 480] width 8 height 8
radio input "true"
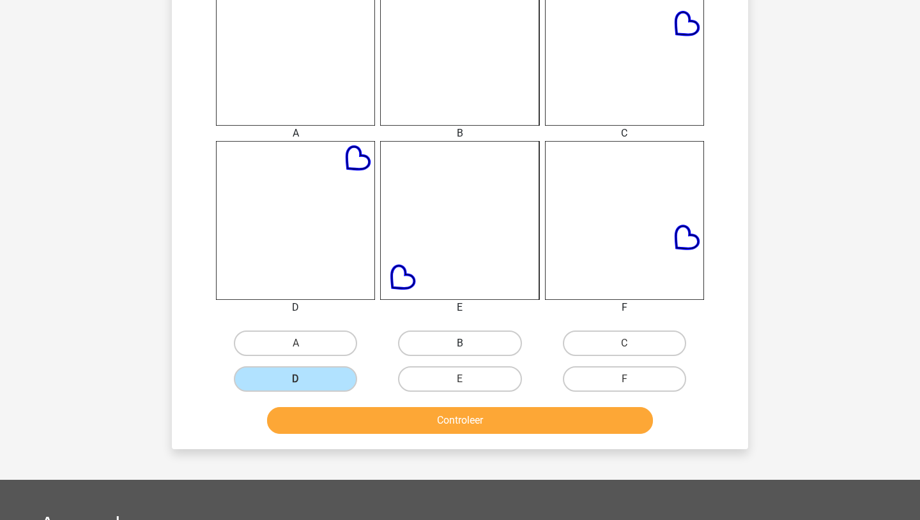
scroll to position [591, 0]
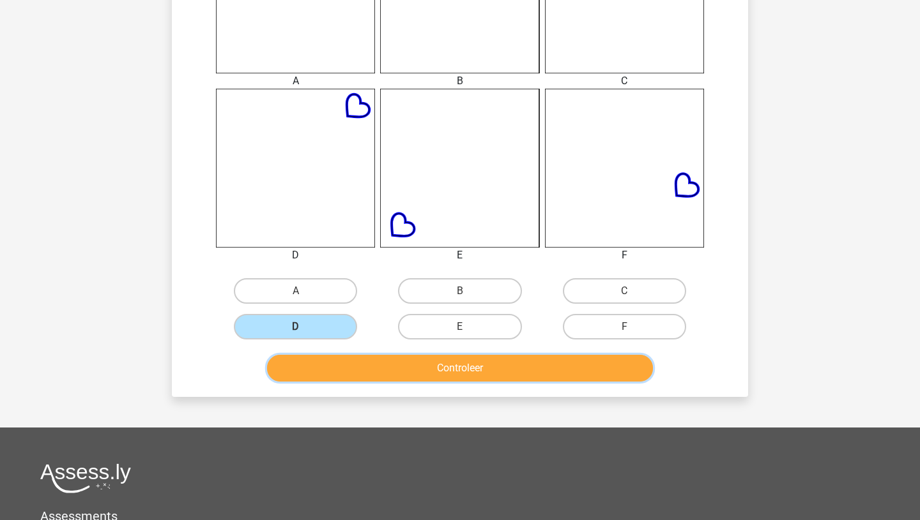
click at [435, 370] on button "Controleer" at bounding box center [460, 368] width 386 height 27
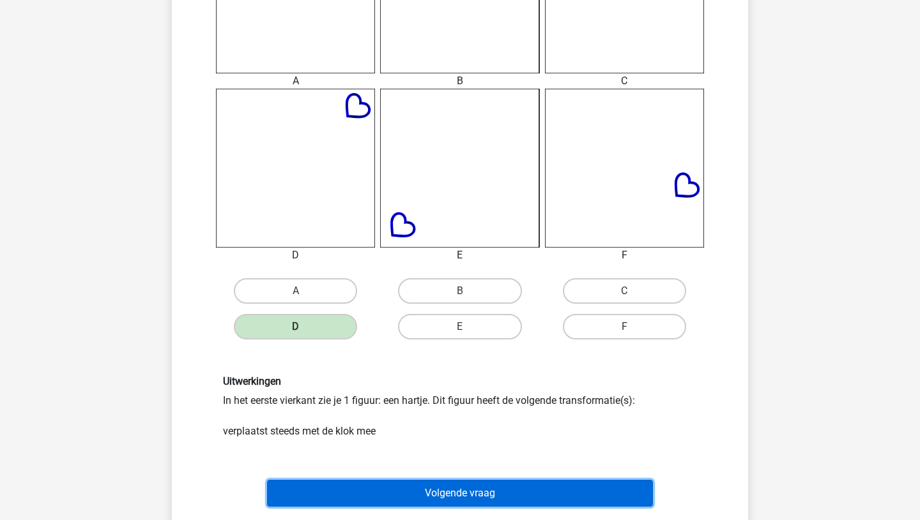
click at [437, 496] on button "Volgende vraag" at bounding box center [460, 493] width 386 height 27
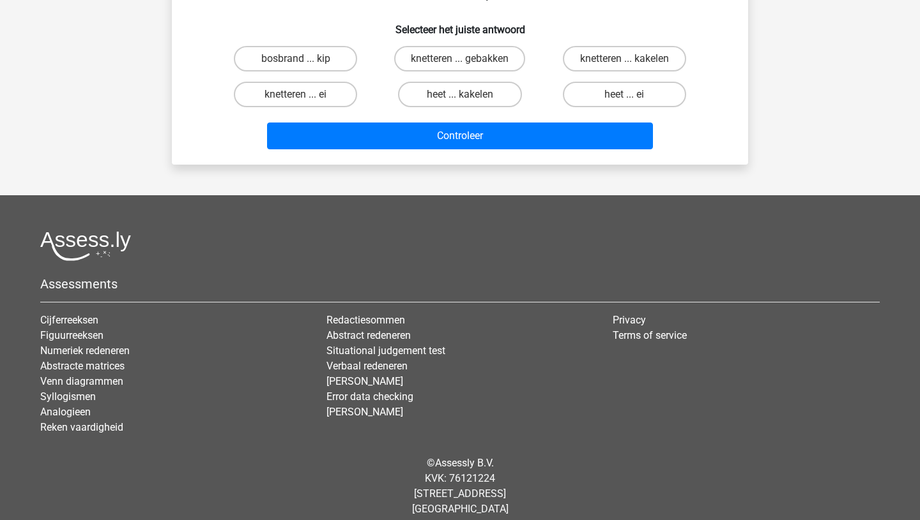
scroll to position [64, 0]
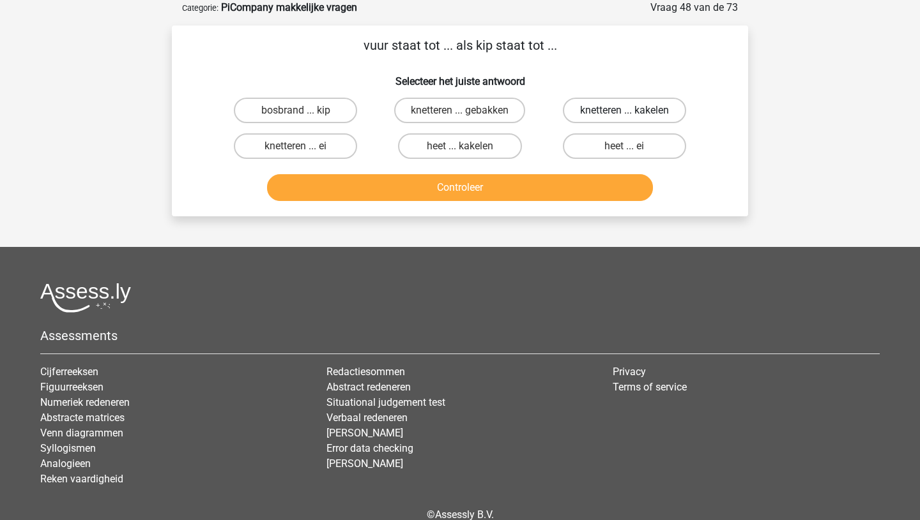
click at [609, 107] on label "knetteren ... kakelen" at bounding box center [624, 111] width 123 height 26
click at [624, 110] on input "knetteren ... kakelen" at bounding box center [628, 114] width 8 height 8
radio input "true"
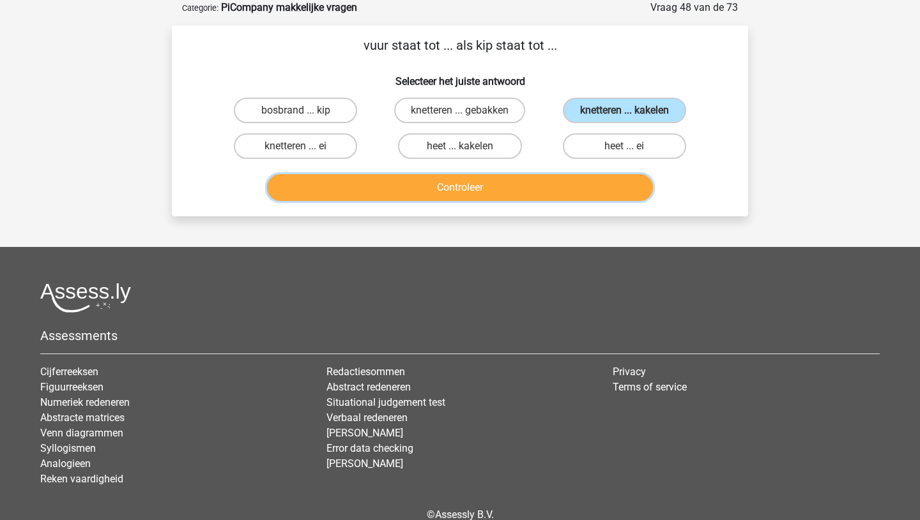
click at [496, 178] on button "Controleer" at bounding box center [460, 187] width 386 height 27
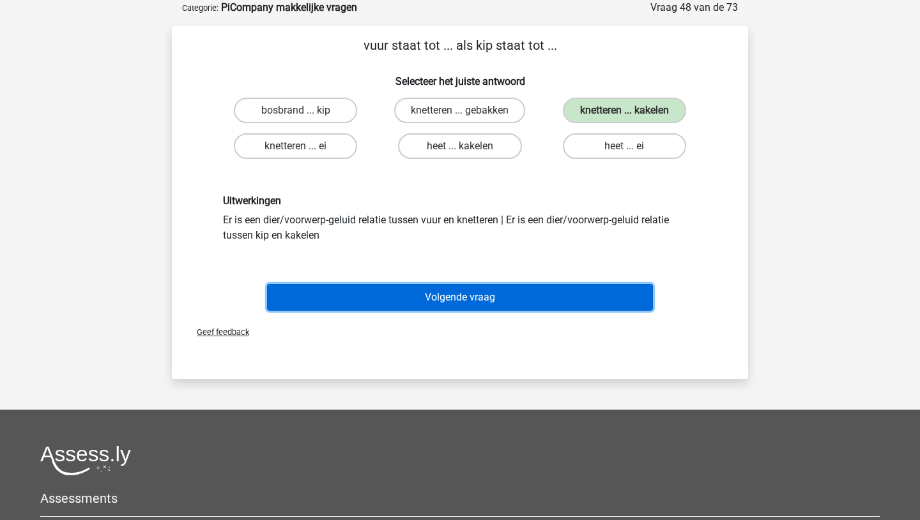
click at [444, 301] on button "Volgende vraag" at bounding box center [460, 297] width 386 height 27
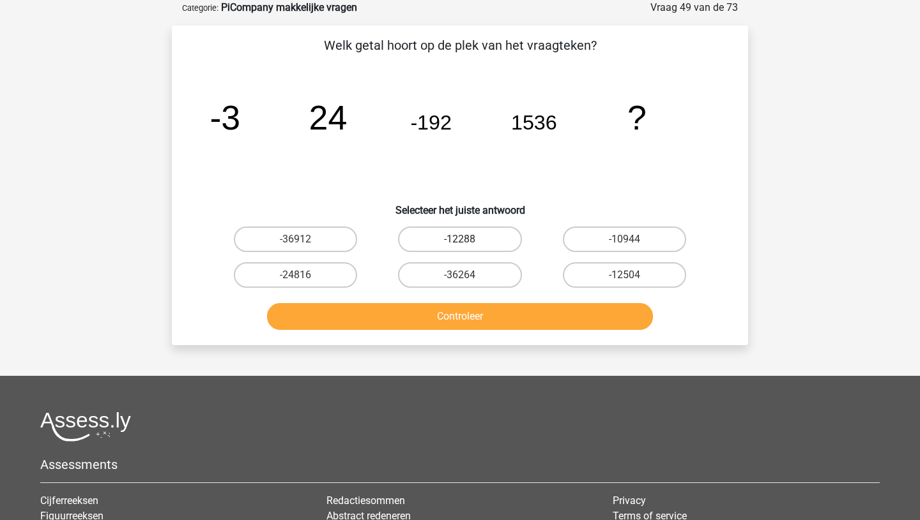
click at [463, 236] on label "-12288" at bounding box center [459, 240] width 123 height 26
click at [463, 239] on input "-12288" at bounding box center [464, 243] width 8 height 8
radio input "true"
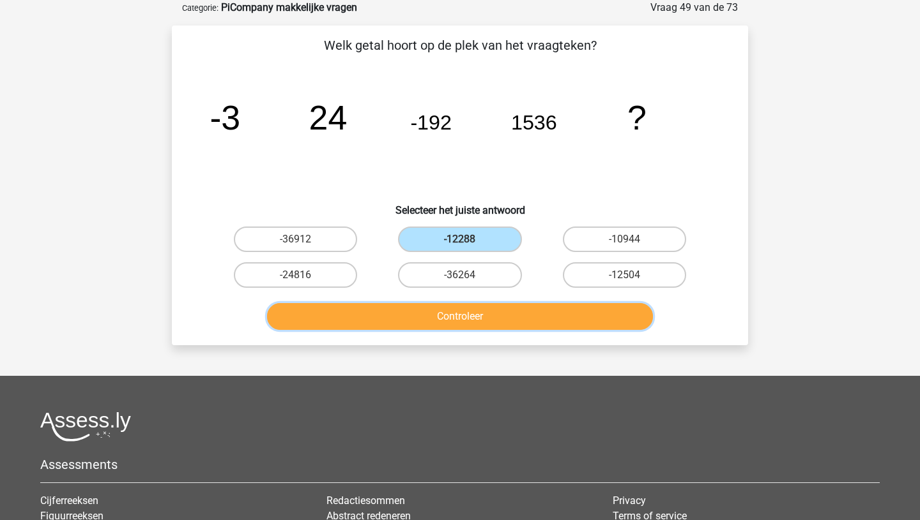
click at [451, 324] on button "Controleer" at bounding box center [460, 316] width 386 height 27
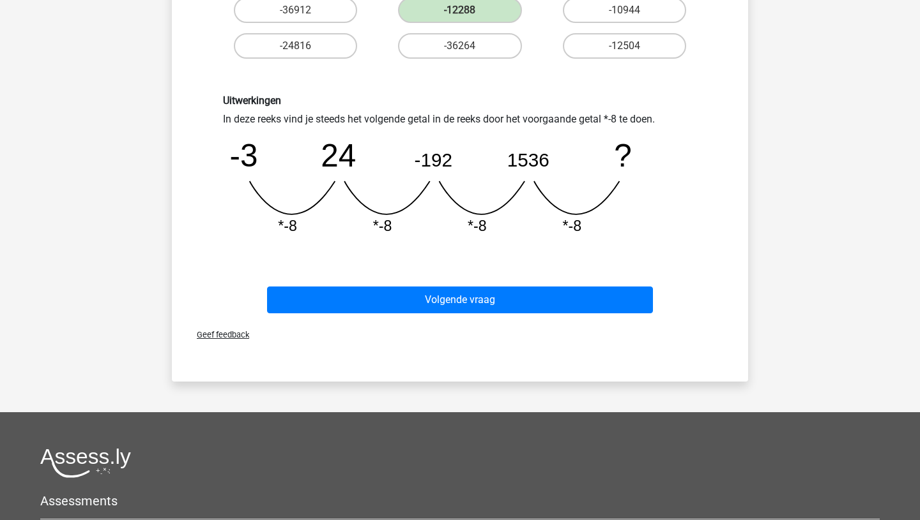
scroll to position [312, 0]
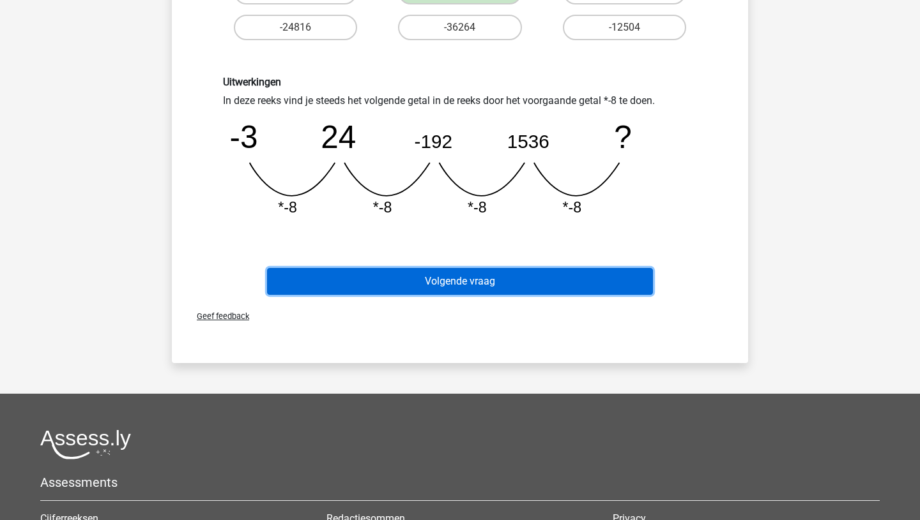
click at [425, 280] on button "Volgende vraag" at bounding box center [460, 281] width 386 height 27
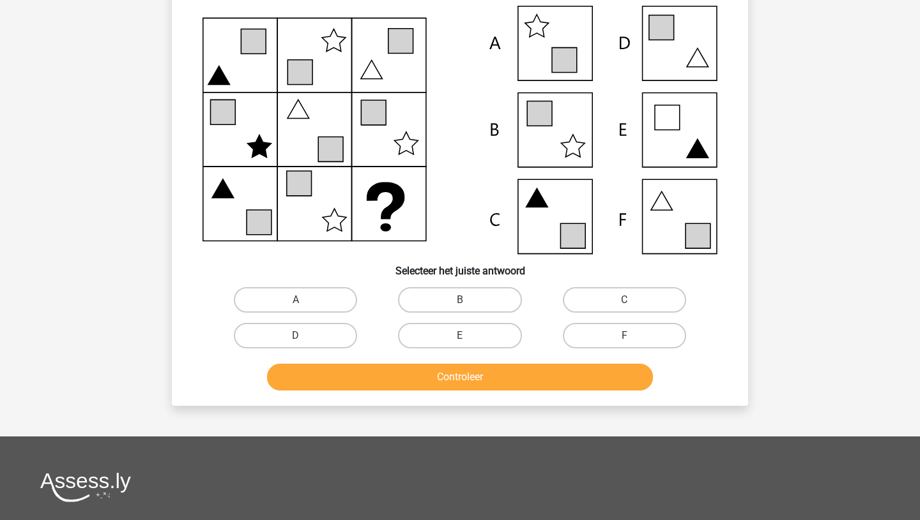
scroll to position [64, 0]
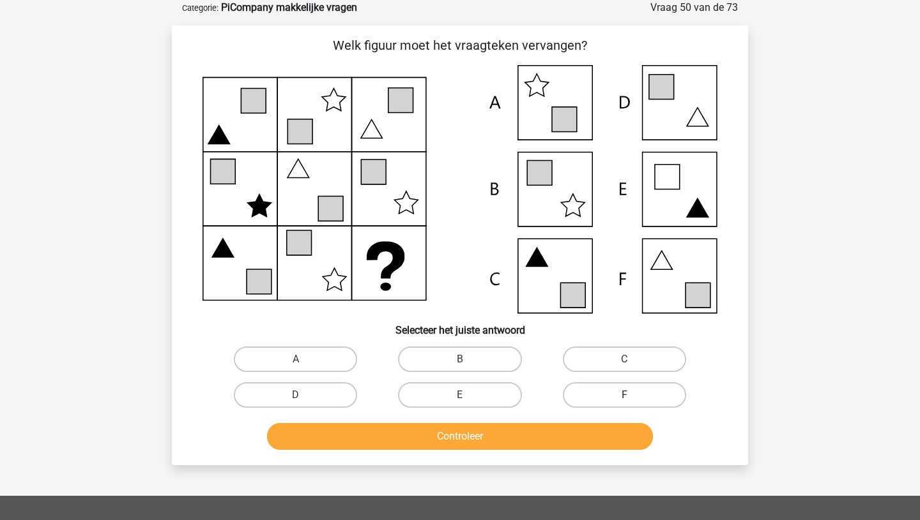
click at [600, 396] on label "F" at bounding box center [624, 396] width 123 height 26
click at [624, 396] on input "F" at bounding box center [628, 399] width 8 height 8
radio input "true"
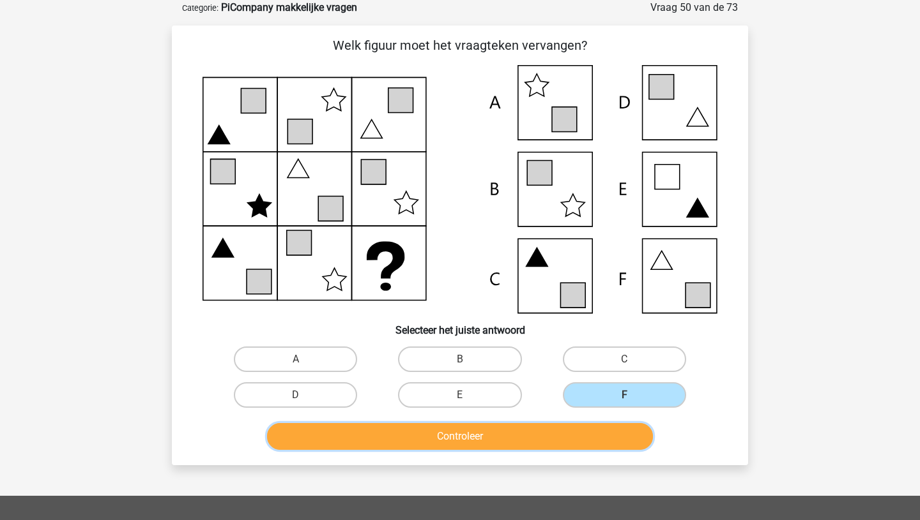
click at [466, 443] on button "Controleer" at bounding box center [460, 436] width 386 height 27
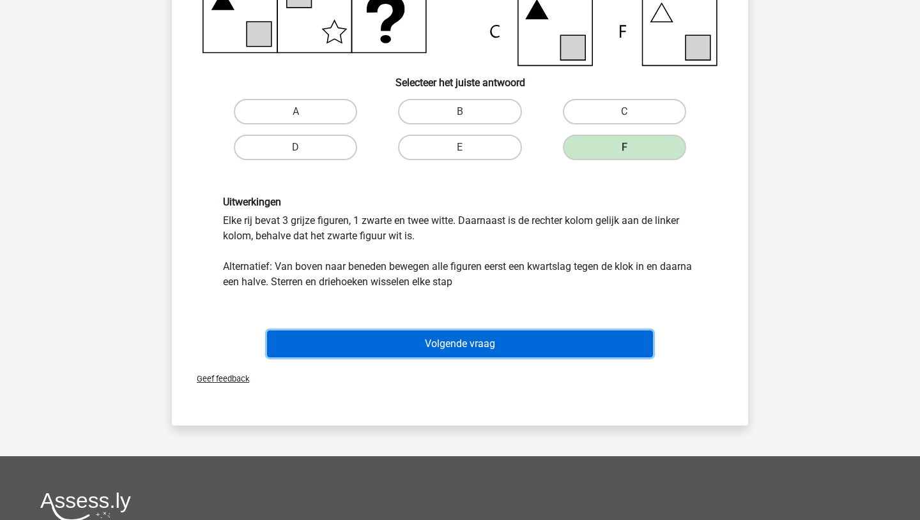
click at [460, 339] on button "Volgende vraag" at bounding box center [460, 344] width 386 height 27
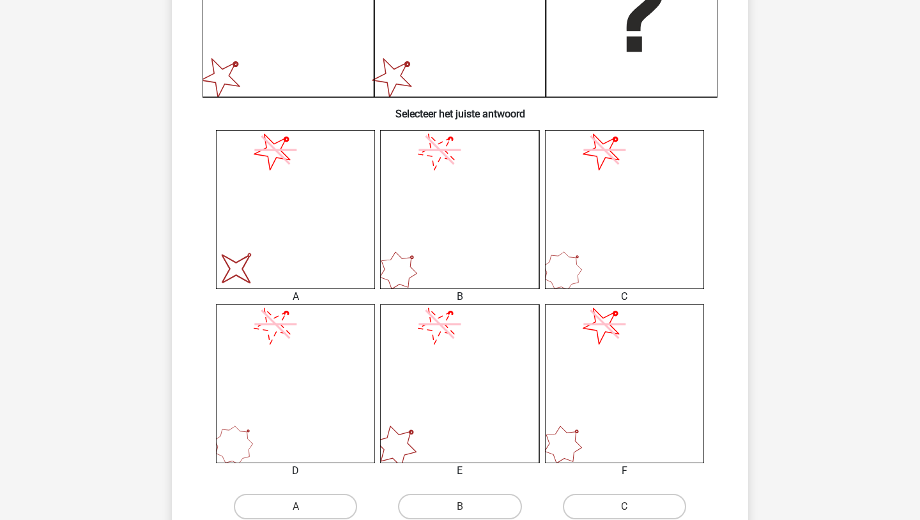
scroll to position [377, 0]
click at [281, 503] on label "A" at bounding box center [295, 505] width 123 height 26
click at [296, 504] on input "A" at bounding box center [300, 508] width 8 height 8
radio input "true"
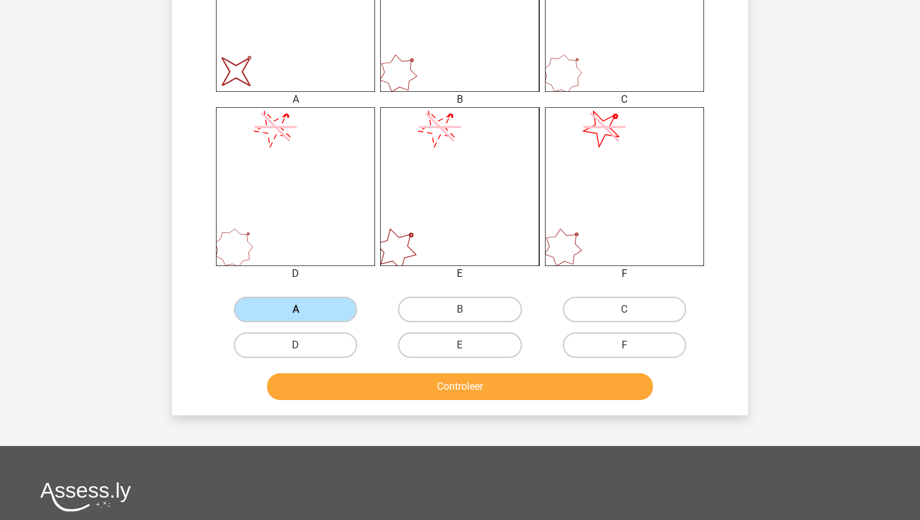
scroll to position [601, 0]
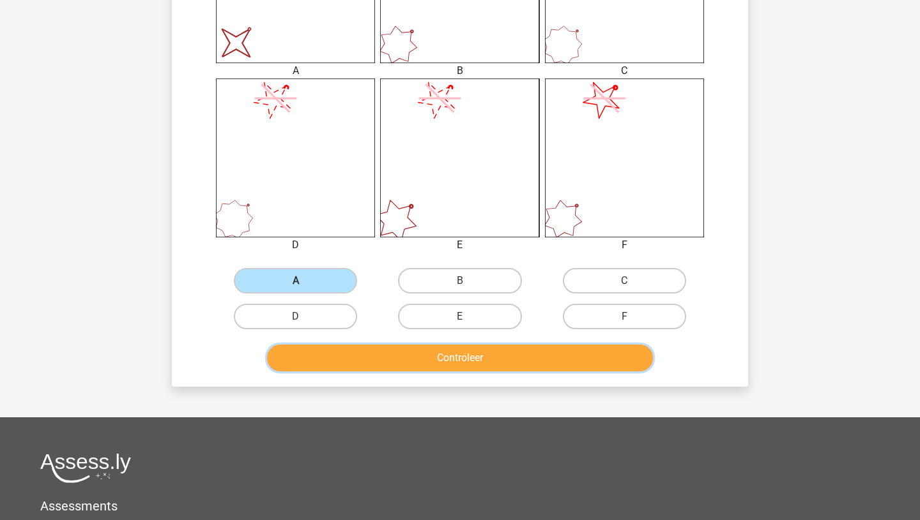
click at [431, 353] on button "Controleer" at bounding box center [460, 358] width 386 height 27
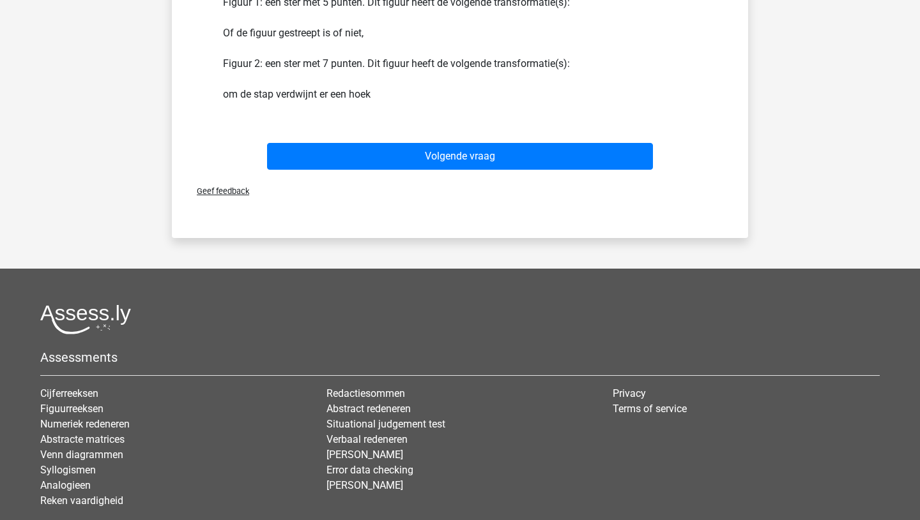
scroll to position [1022, 0]
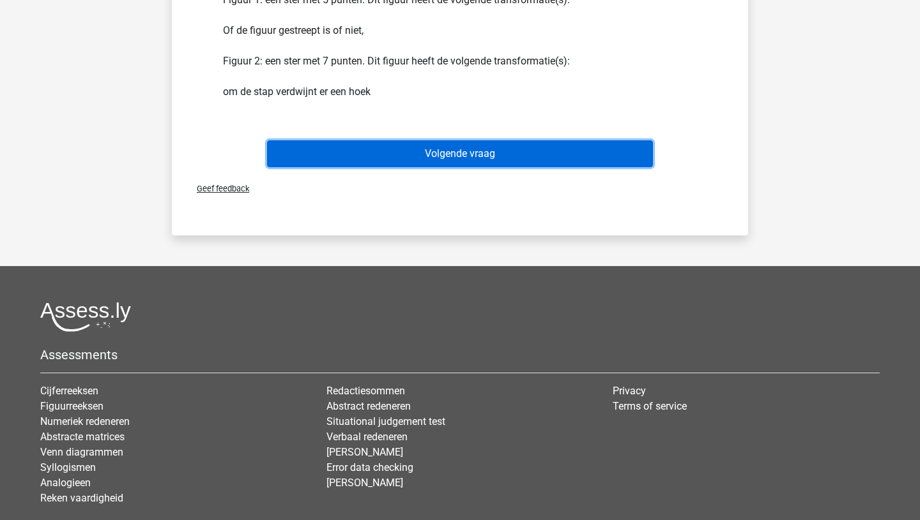
click at [458, 147] on button "Volgende vraag" at bounding box center [460, 153] width 386 height 27
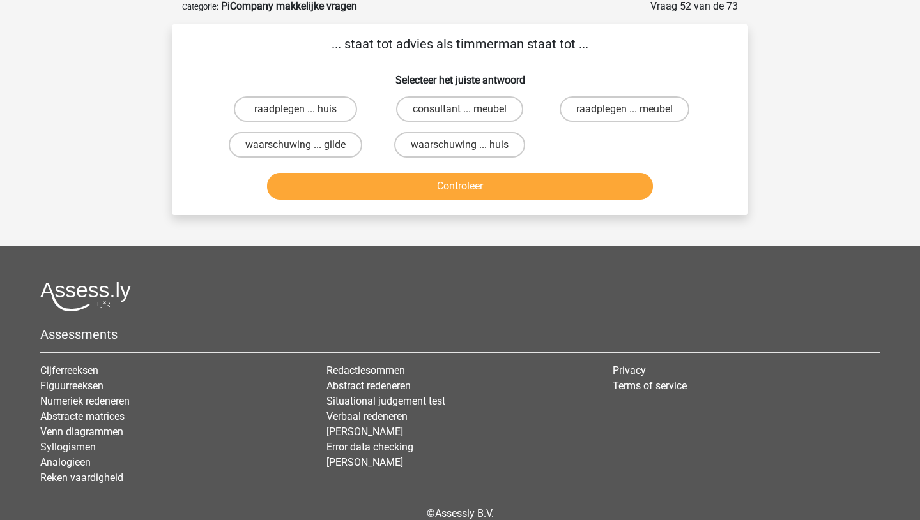
scroll to position [64, 0]
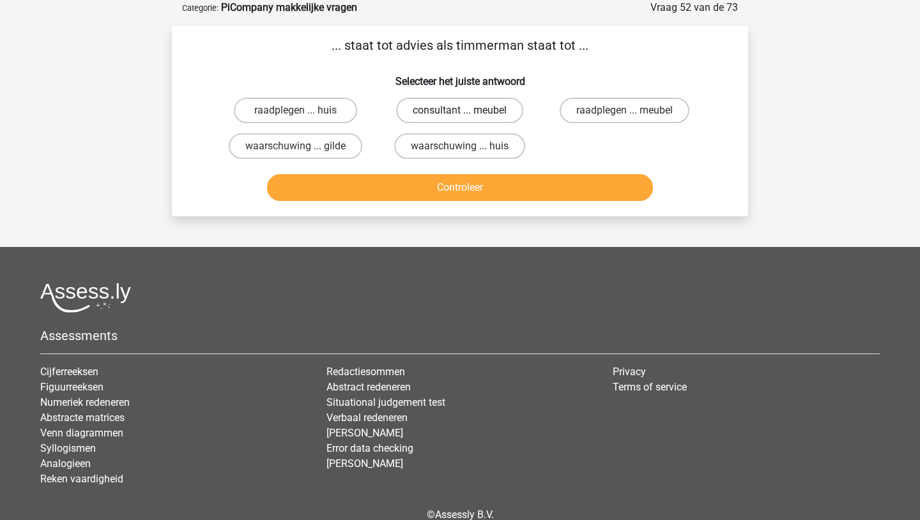
click at [446, 107] on label "consultant ... meubel" at bounding box center [459, 111] width 127 height 26
click at [460, 110] on input "consultant ... meubel" at bounding box center [464, 114] width 8 height 8
radio input "true"
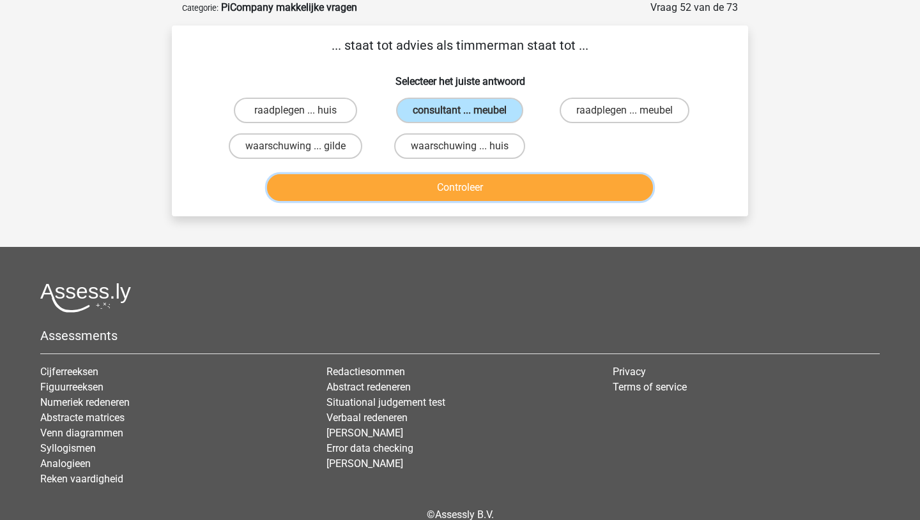
click at [443, 193] on button "Controleer" at bounding box center [460, 187] width 386 height 27
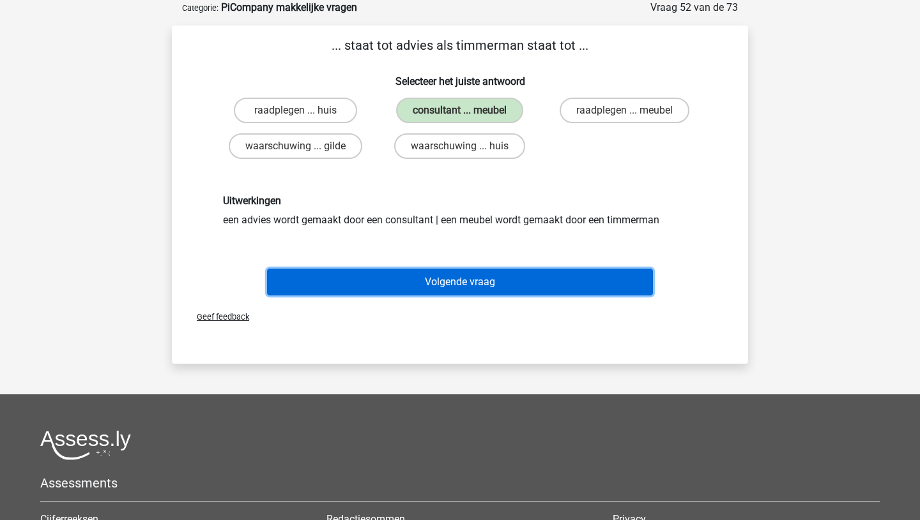
click at [430, 273] on button "Volgende vraag" at bounding box center [460, 282] width 386 height 27
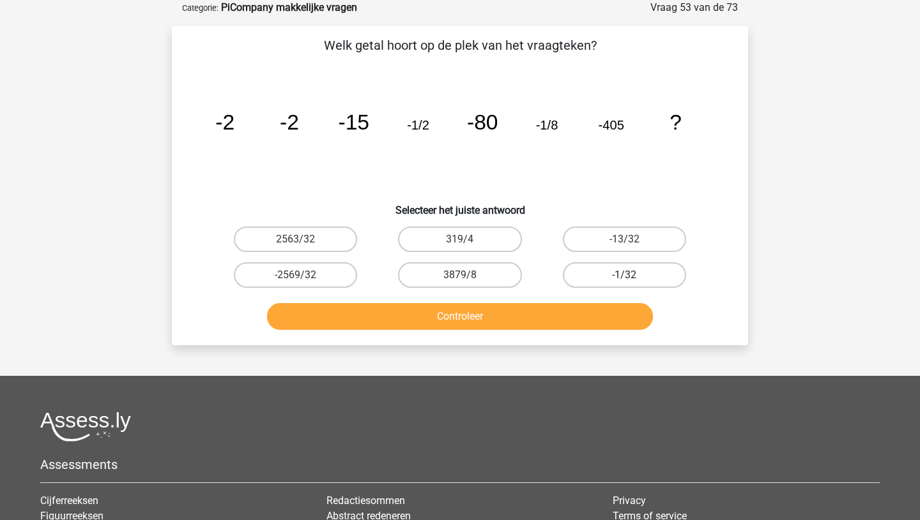
click at [603, 271] on label "-1/32" at bounding box center [624, 275] width 123 height 26
click at [624, 275] on input "-1/32" at bounding box center [628, 279] width 8 height 8
radio input "true"
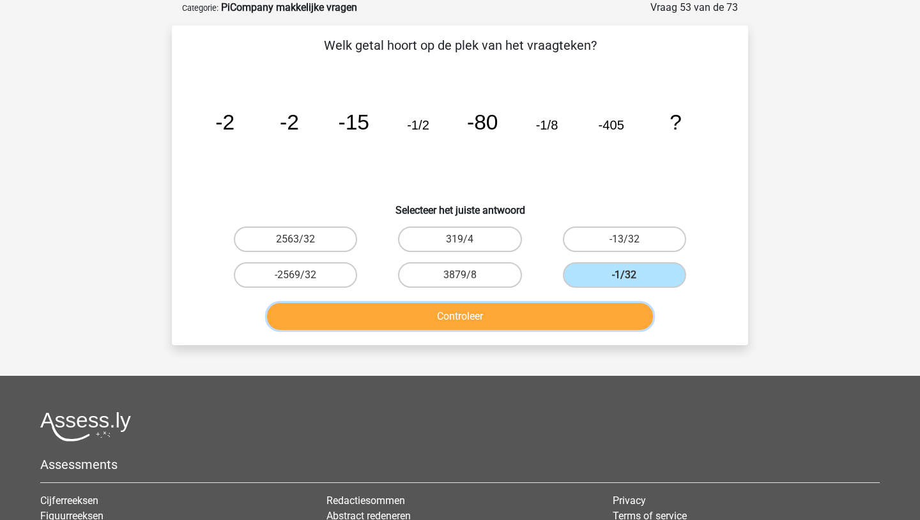
click at [437, 319] on button "Controleer" at bounding box center [460, 316] width 386 height 27
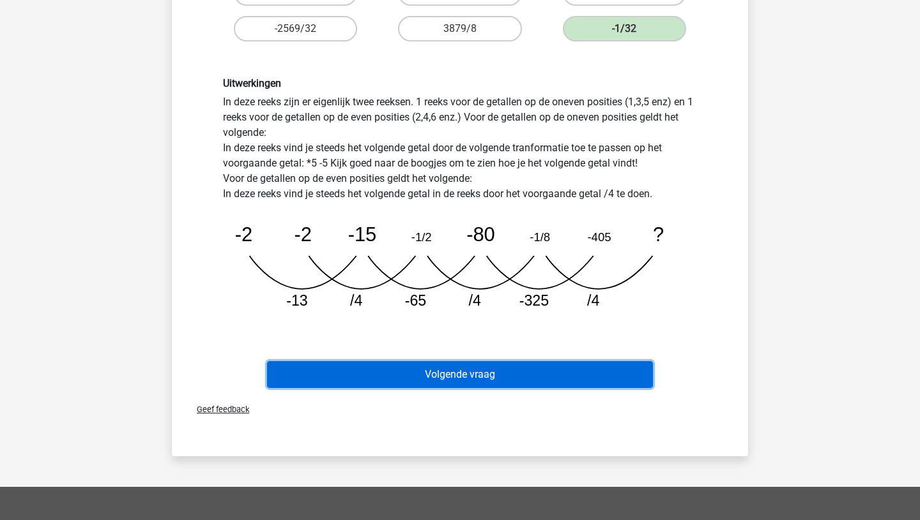
click at [480, 371] on button "Volgende vraag" at bounding box center [460, 374] width 386 height 27
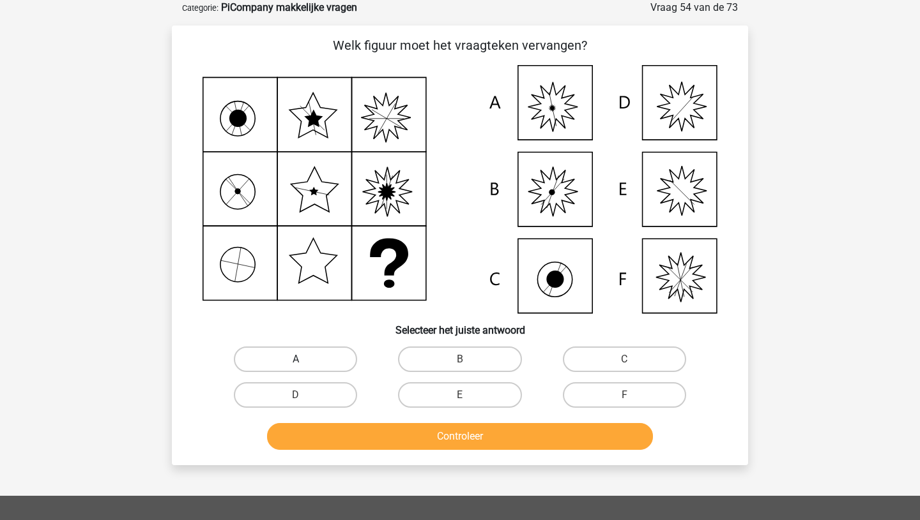
click at [312, 356] on label "A" at bounding box center [295, 360] width 123 height 26
click at [304, 360] on input "A" at bounding box center [300, 364] width 8 height 8
radio input "true"
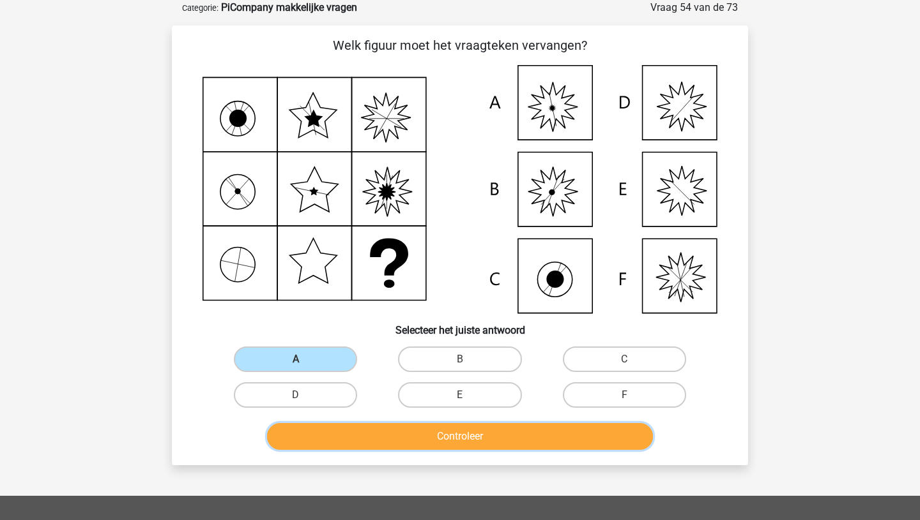
click at [471, 443] on button "Controleer" at bounding box center [460, 436] width 386 height 27
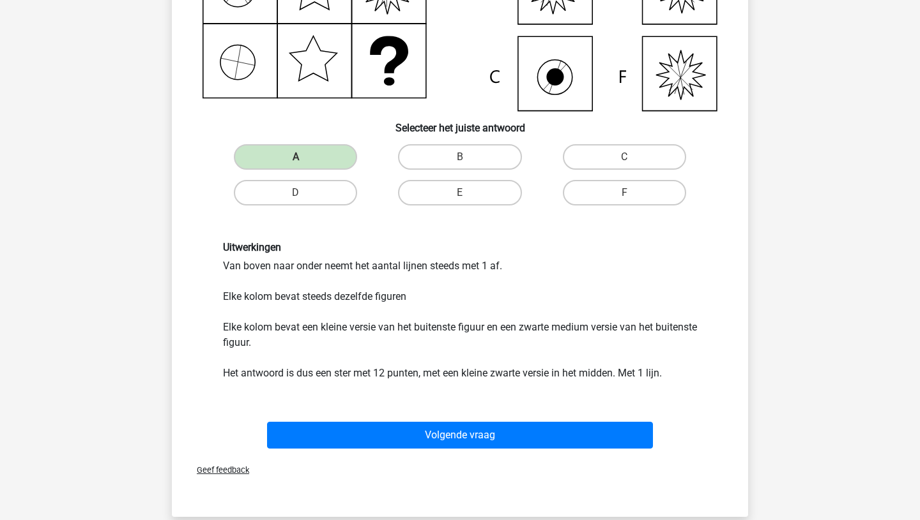
scroll to position [269, 0]
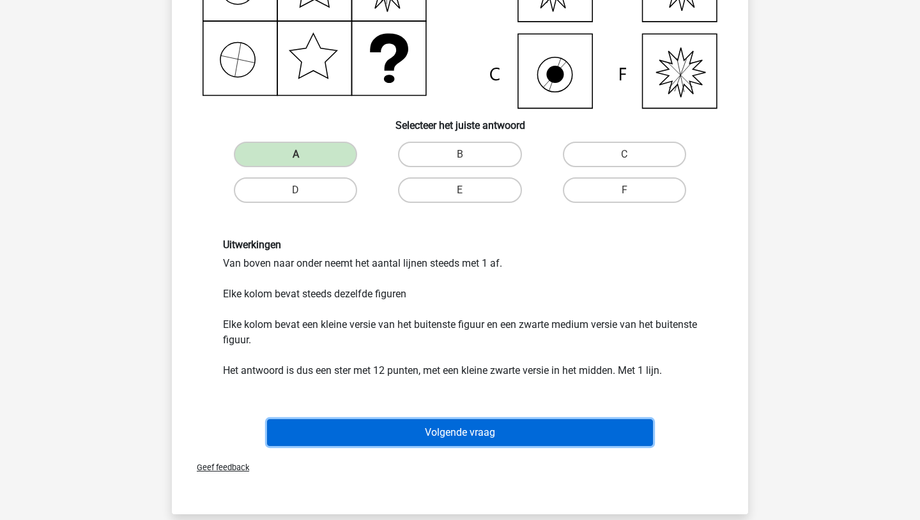
click at [465, 436] on button "Volgende vraag" at bounding box center [460, 433] width 386 height 27
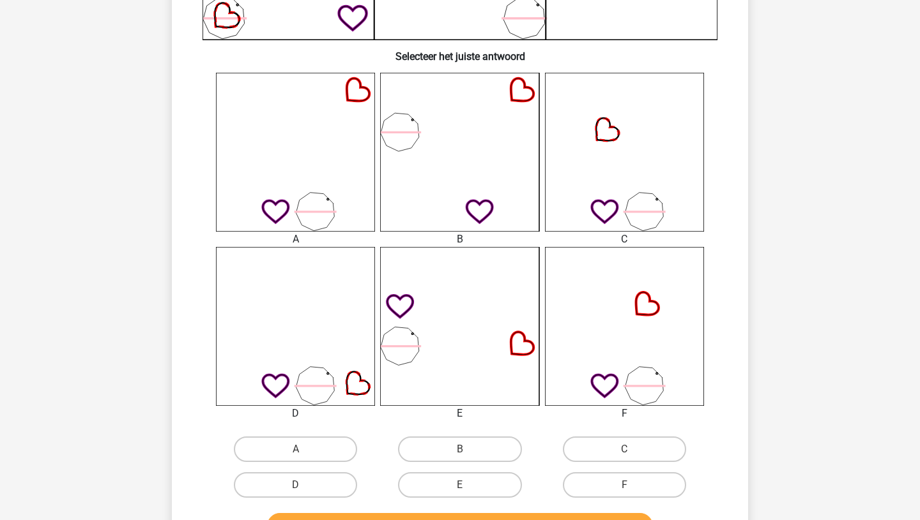
scroll to position [437, 0]
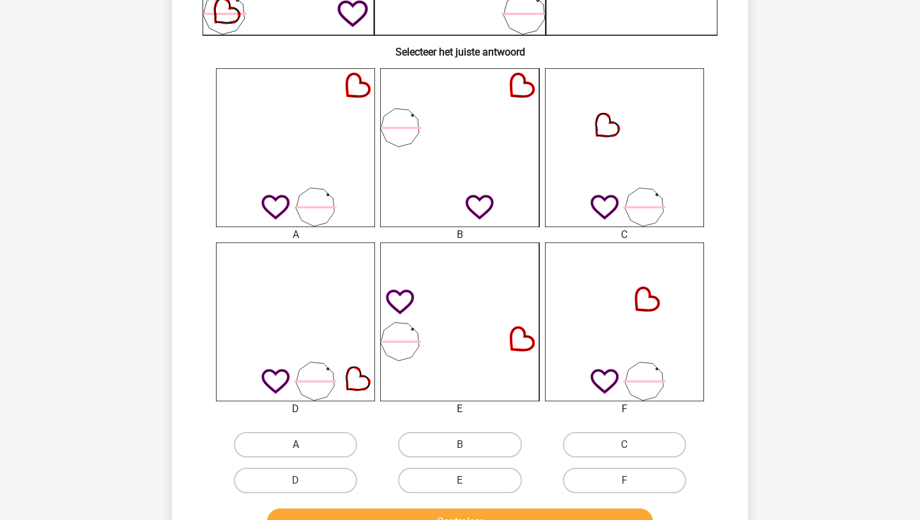
click at [298, 441] on label "A" at bounding box center [295, 445] width 123 height 26
click at [298, 445] on input "A" at bounding box center [300, 449] width 8 height 8
radio input "true"
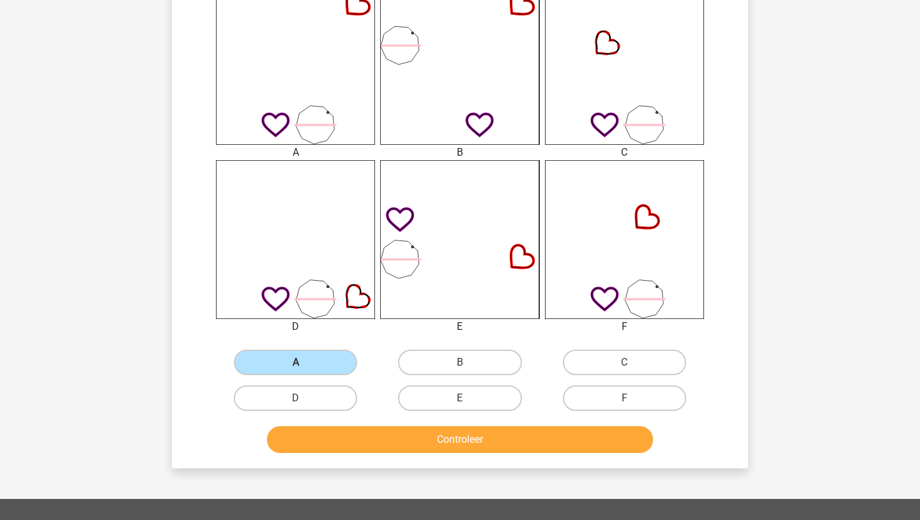
scroll to position [527, 0]
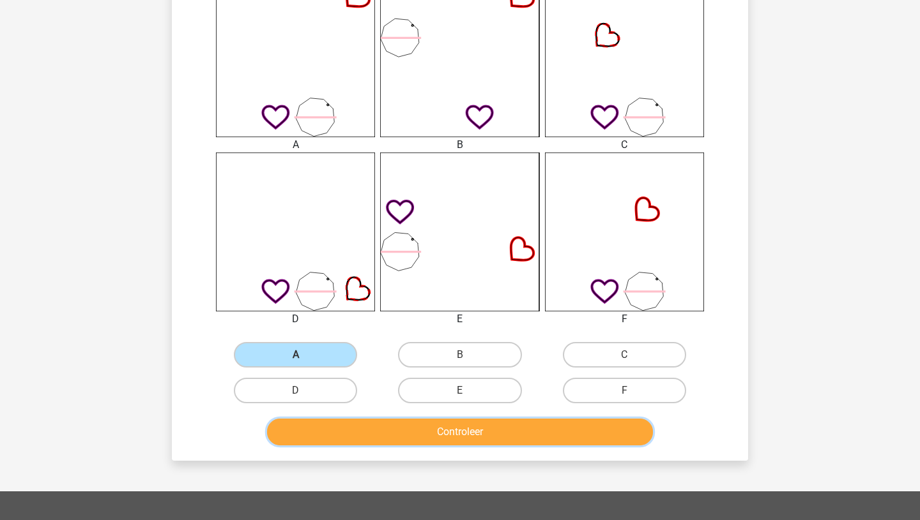
click at [425, 433] on button "Controleer" at bounding box center [460, 432] width 386 height 27
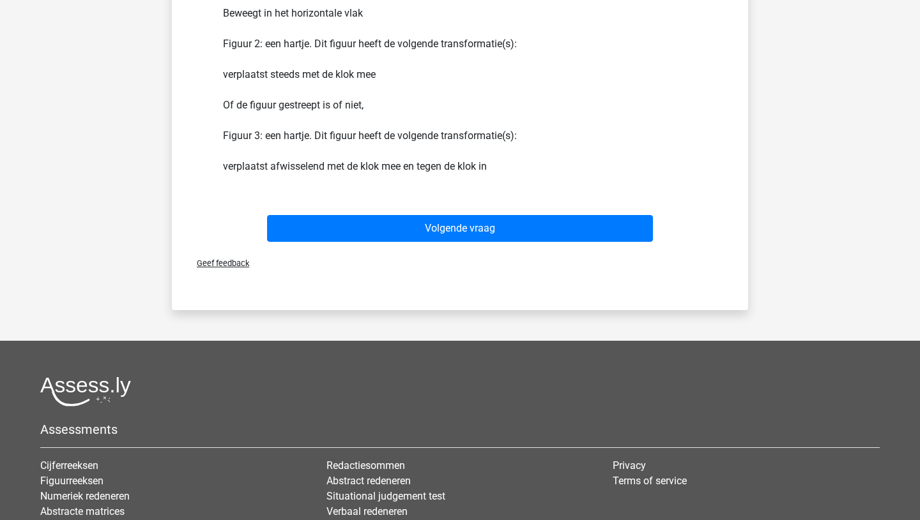
scroll to position [1046, 0]
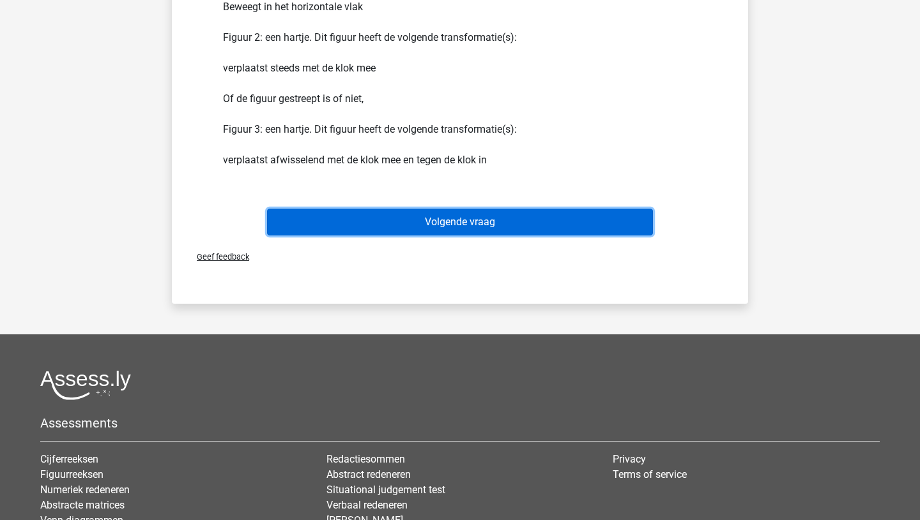
click at [474, 222] on button "Volgende vraag" at bounding box center [460, 222] width 386 height 27
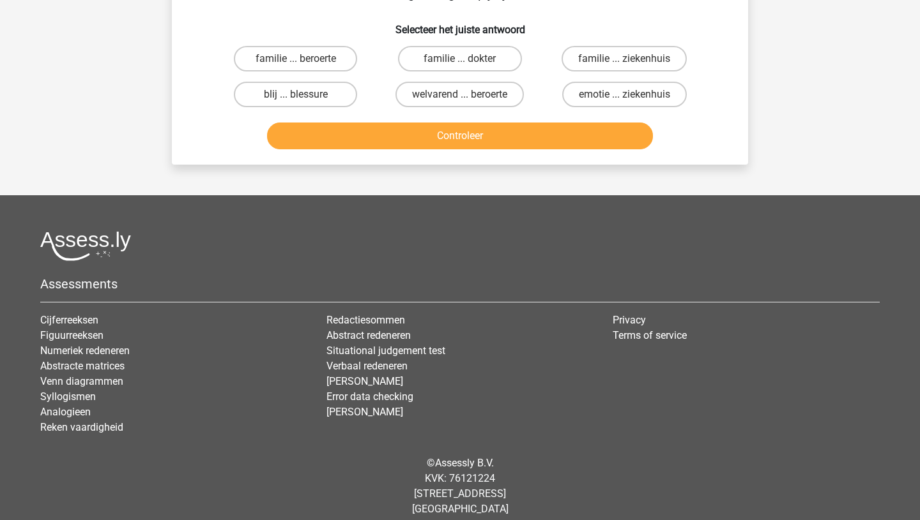
scroll to position [64, 0]
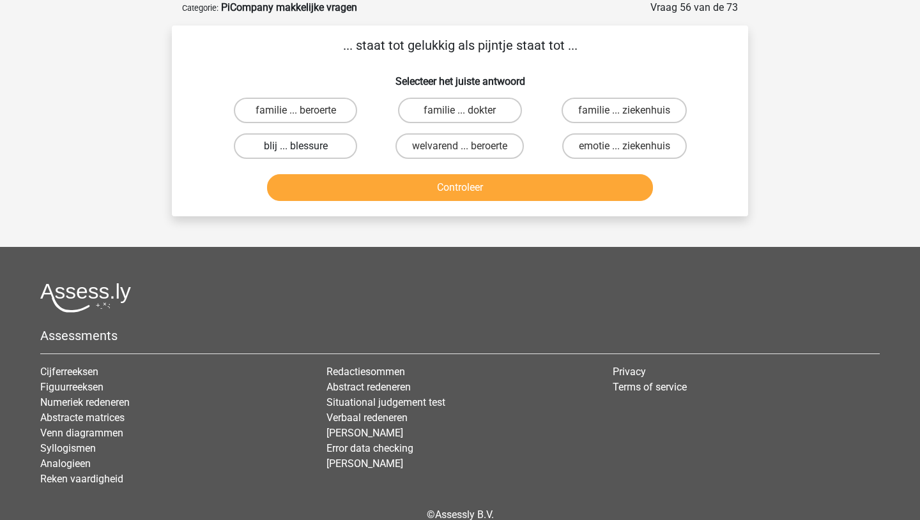
click at [280, 140] on label "blij ... blessure" at bounding box center [295, 146] width 123 height 26
click at [296, 146] on input "blij ... blessure" at bounding box center [300, 150] width 8 height 8
radio input "true"
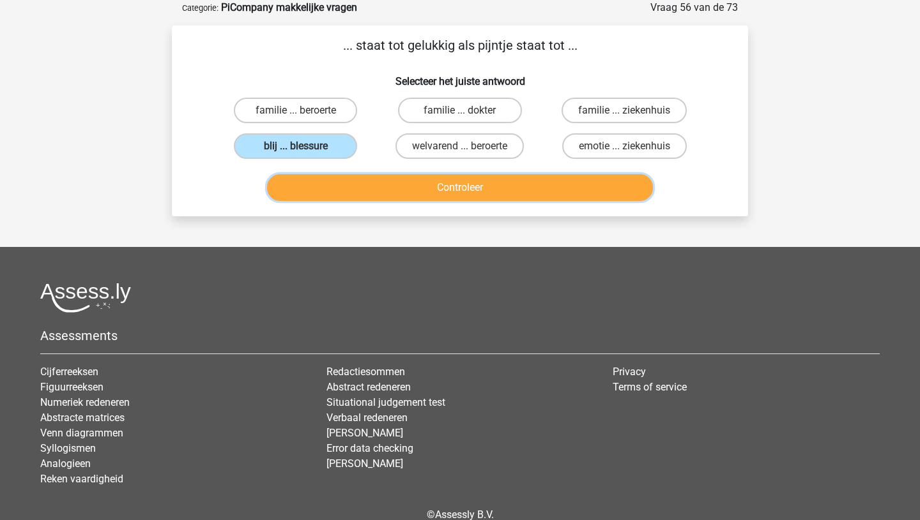
click at [470, 184] on button "Controleer" at bounding box center [460, 187] width 386 height 27
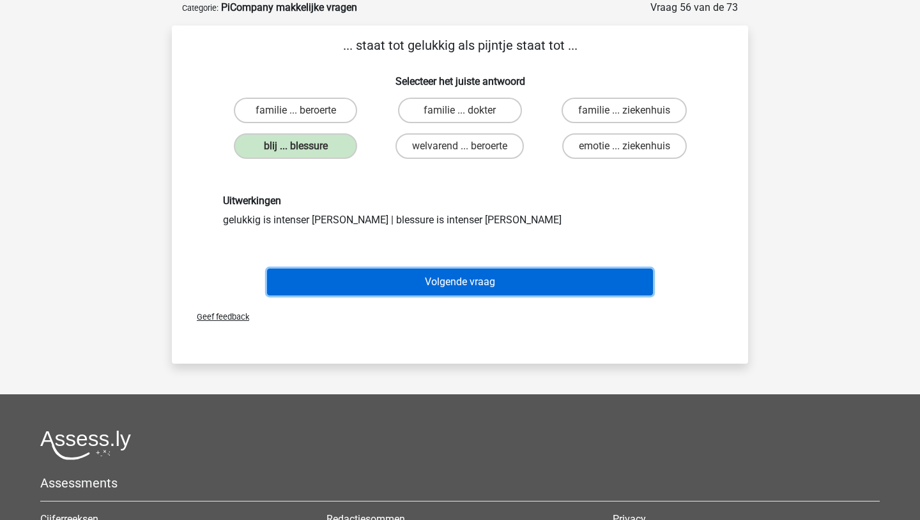
click at [444, 285] on button "Volgende vraag" at bounding box center [460, 282] width 386 height 27
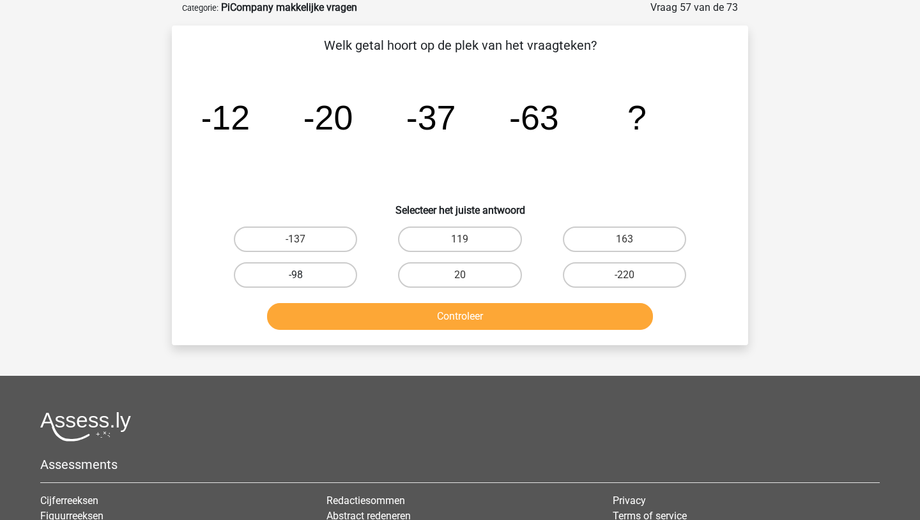
click at [269, 279] on label "-98" at bounding box center [295, 275] width 123 height 26
click at [296, 279] on input "-98" at bounding box center [300, 279] width 8 height 8
radio input "true"
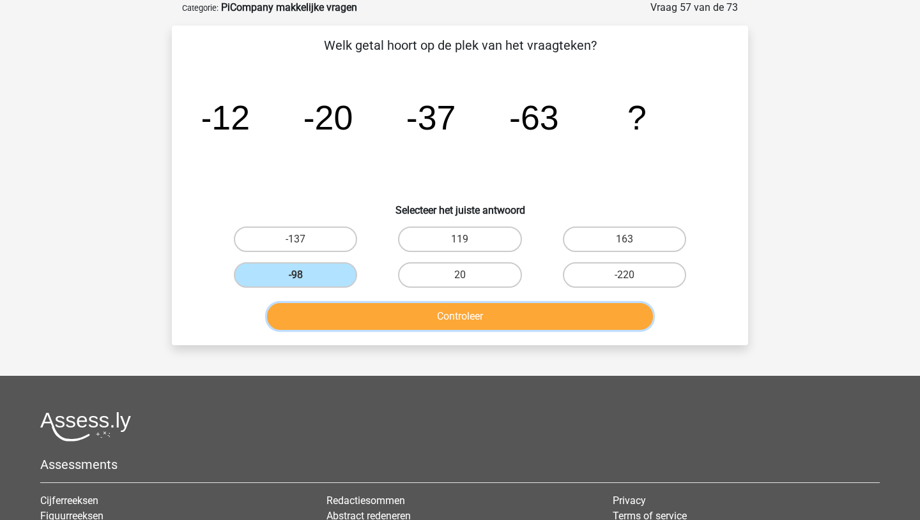
click at [444, 322] on button "Controleer" at bounding box center [460, 316] width 386 height 27
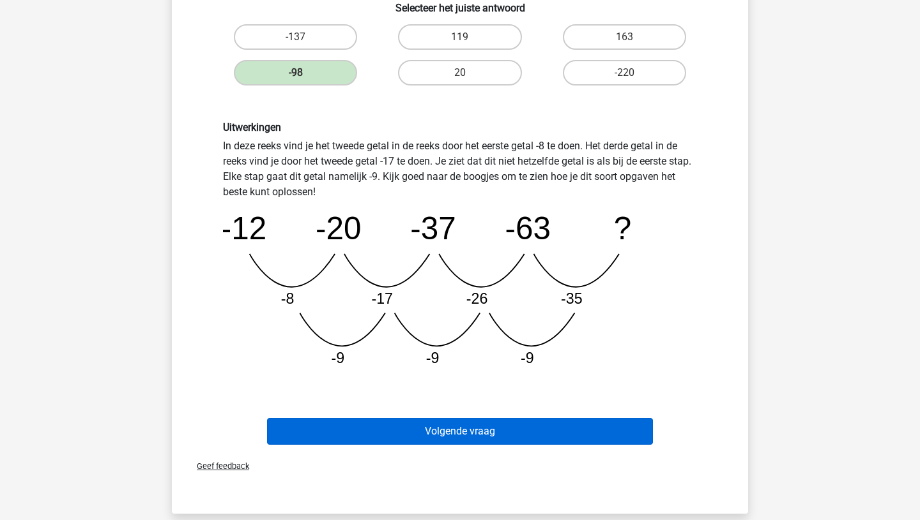
scroll to position [273, 0]
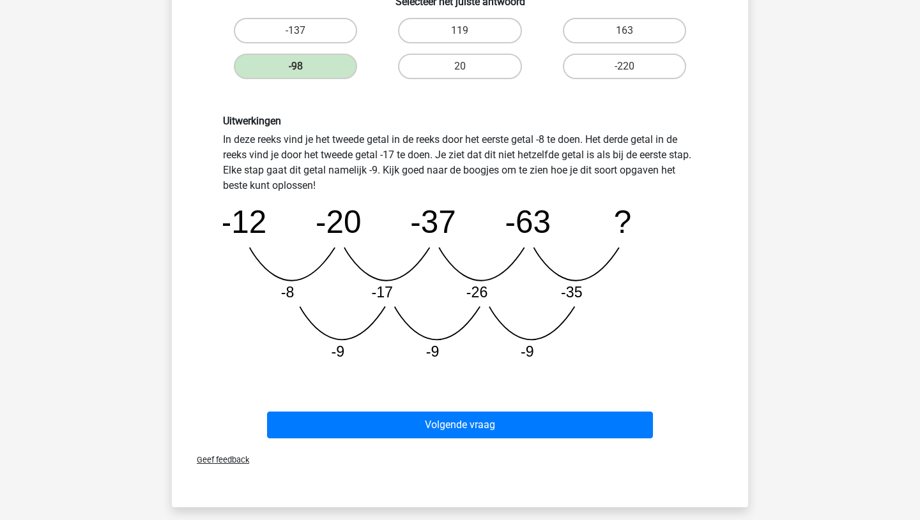
click at [448, 443] on div "Volgende vraag" at bounding box center [459, 428] width 493 height 32
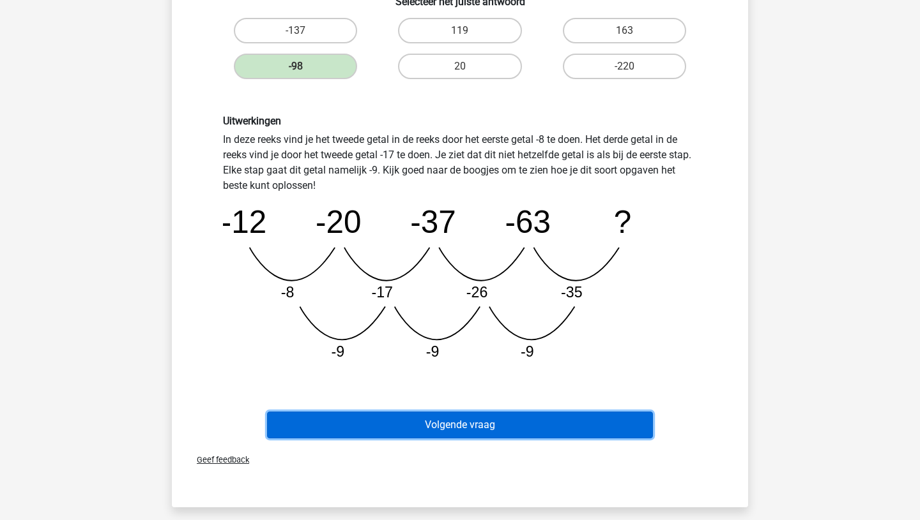
click at [446, 429] on button "Volgende vraag" at bounding box center [460, 425] width 386 height 27
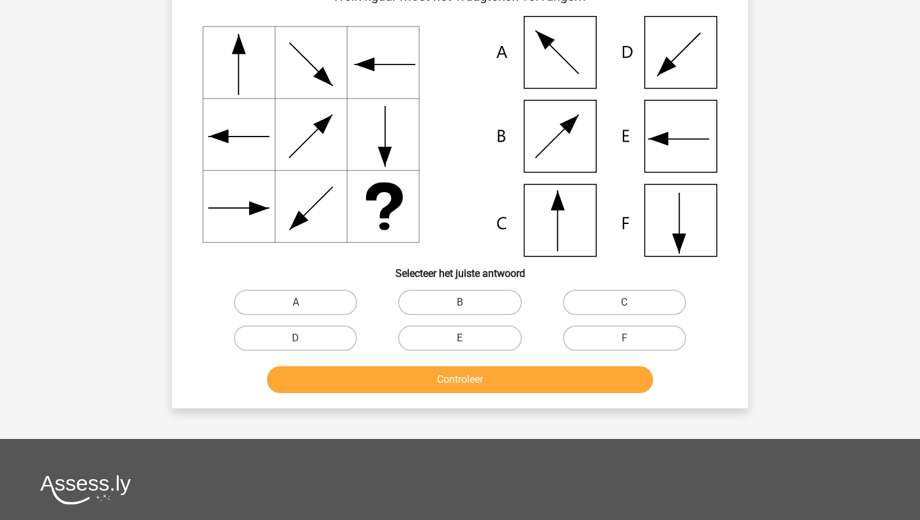
scroll to position [64, 0]
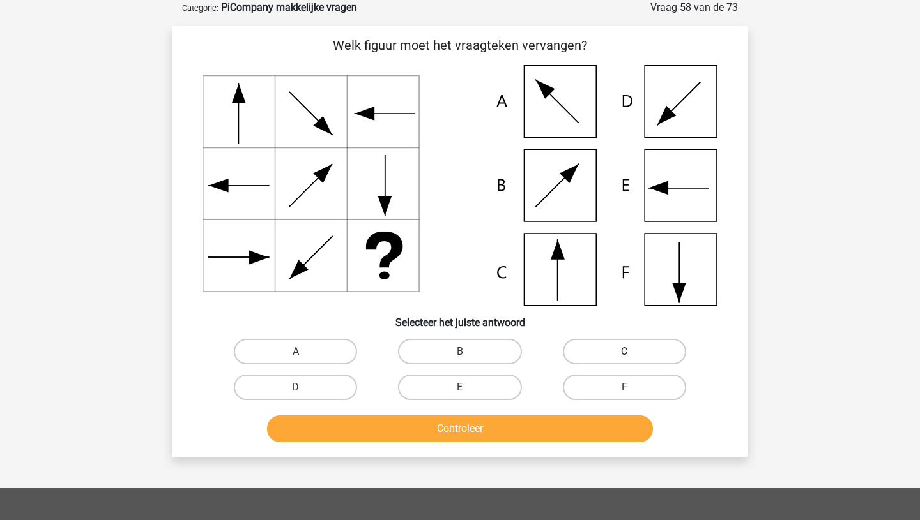
click at [604, 352] on label "C" at bounding box center [624, 352] width 123 height 26
click at [624, 352] on input "C" at bounding box center [628, 356] width 8 height 8
radio input "true"
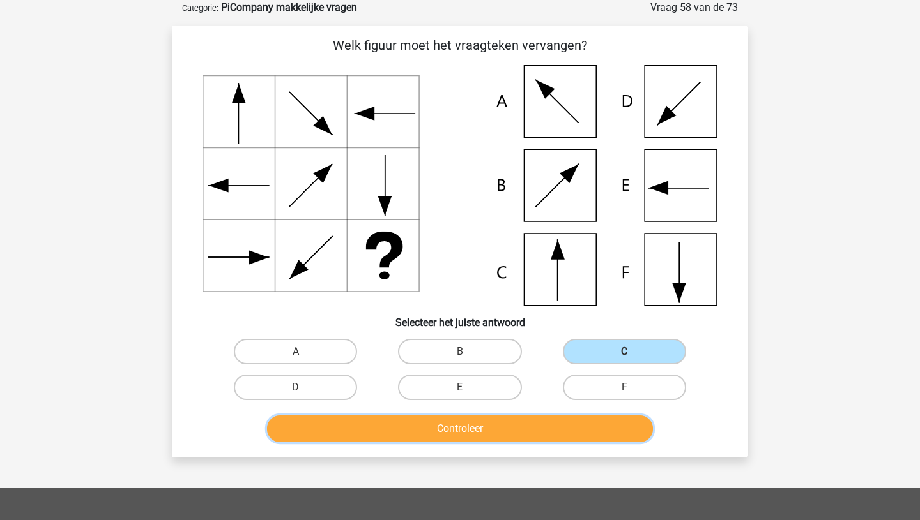
click at [451, 430] on button "Controleer" at bounding box center [460, 429] width 386 height 27
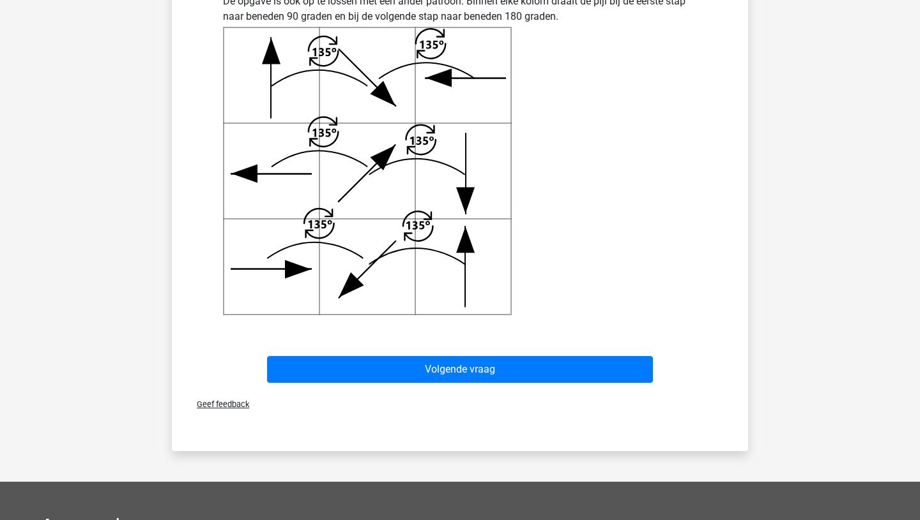
scroll to position [567, 0]
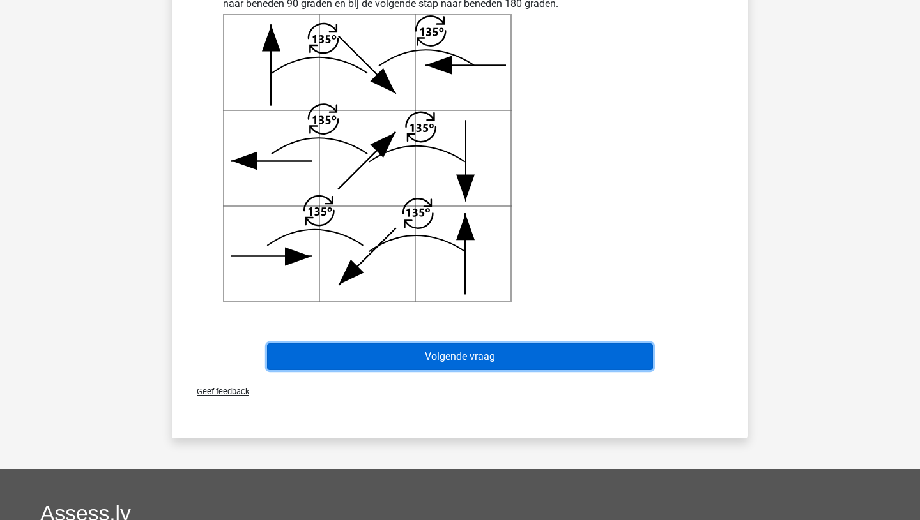
click at [445, 350] on button "Volgende vraag" at bounding box center [460, 357] width 386 height 27
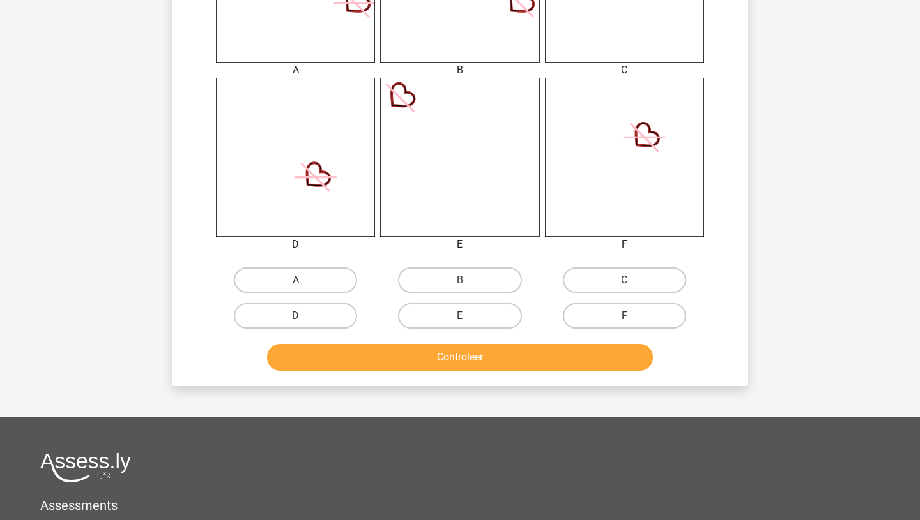
scroll to position [572, 0]
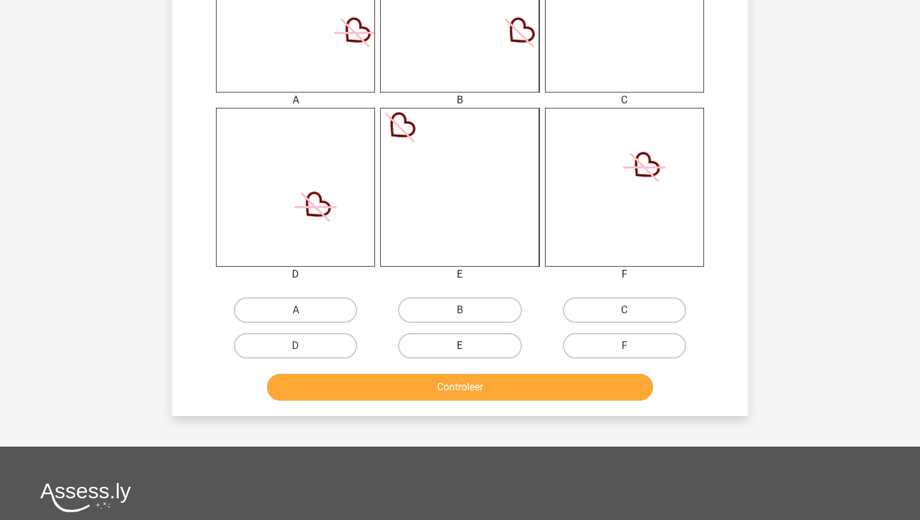
click at [459, 348] on label "E" at bounding box center [459, 346] width 123 height 26
click at [460, 348] on input "E" at bounding box center [464, 350] width 8 height 8
radio input "true"
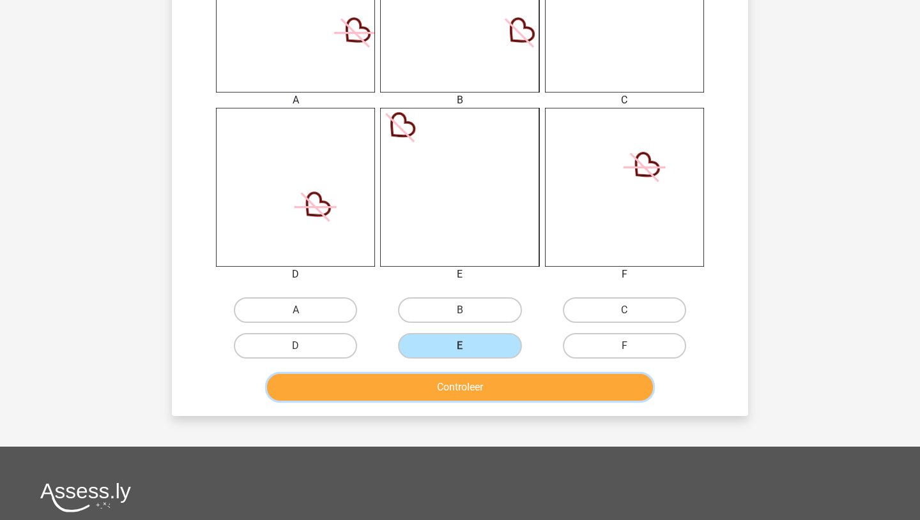
click at [436, 388] on button "Controleer" at bounding box center [460, 387] width 386 height 27
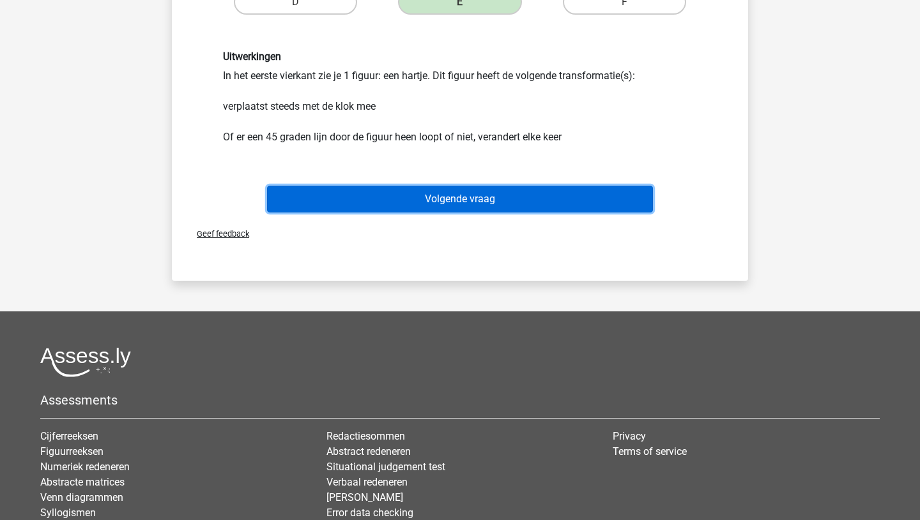
click at [428, 199] on button "Volgende vraag" at bounding box center [460, 199] width 386 height 27
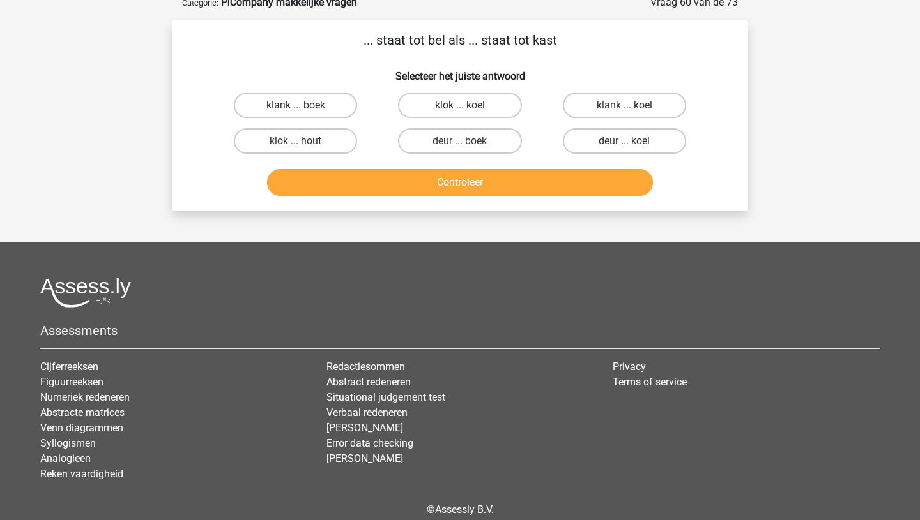
scroll to position [64, 0]
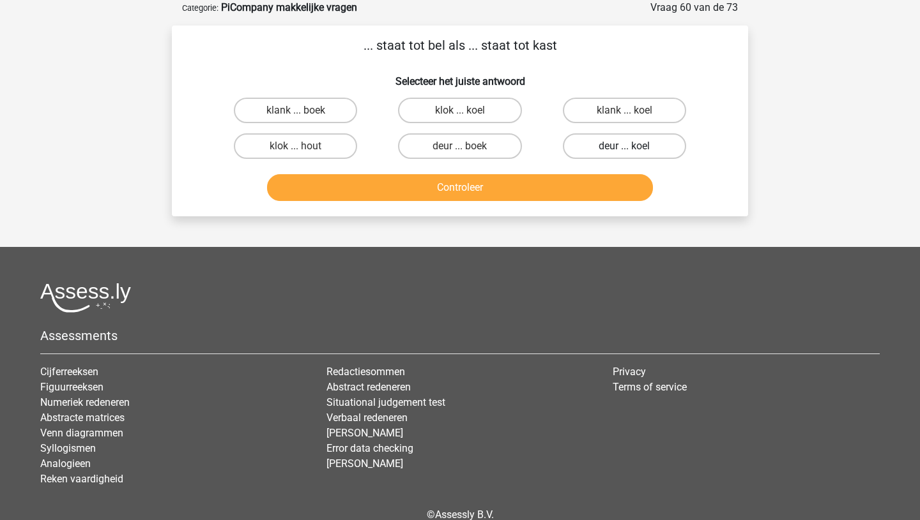
click at [643, 144] on label "deur ... koel" at bounding box center [624, 146] width 123 height 26
click at [632, 146] on input "deur ... koel" at bounding box center [628, 150] width 8 height 8
radio input "true"
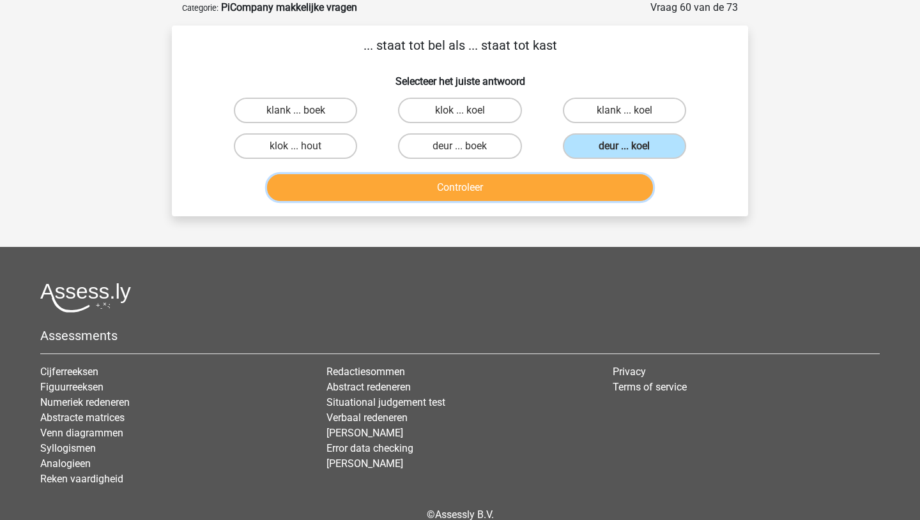
click at [474, 195] on button "Controleer" at bounding box center [460, 187] width 386 height 27
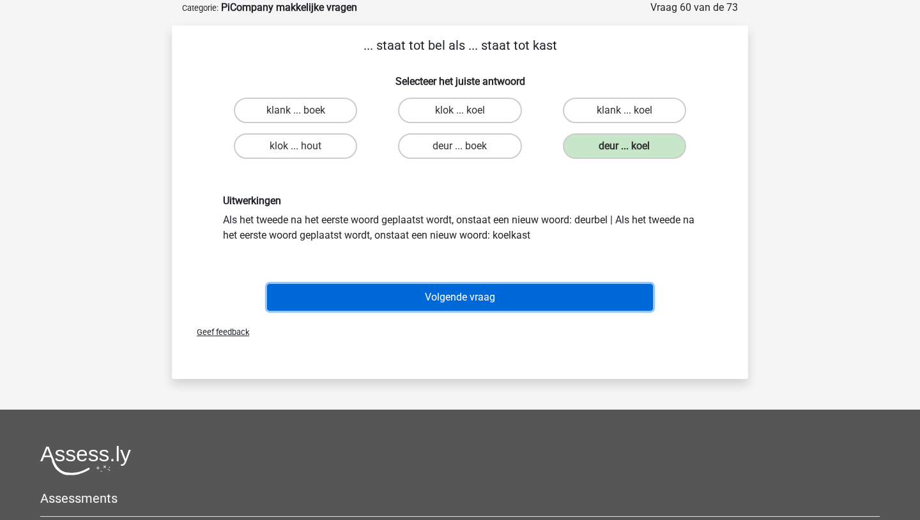
click at [434, 289] on button "Volgende vraag" at bounding box center [460, 297] width 386 height 27
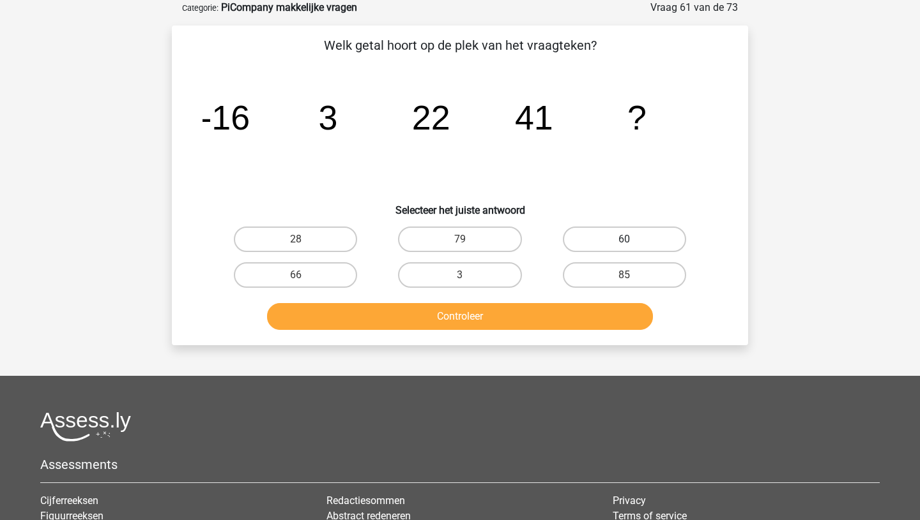
click at [619, 238] on label "60" at bounding box center [624, 240] width 123 height 26
click at [624, 239] on input "60" at bounding box center [628, 243] width 8 height 8
radio input "true"
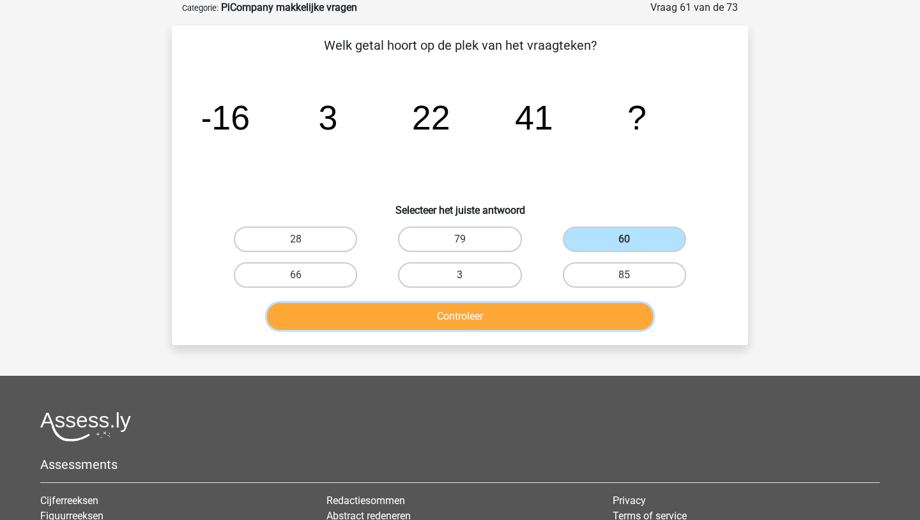
click at [481, 312] on button "Controleer" at bounding box center [460, 316] width 386 height 27
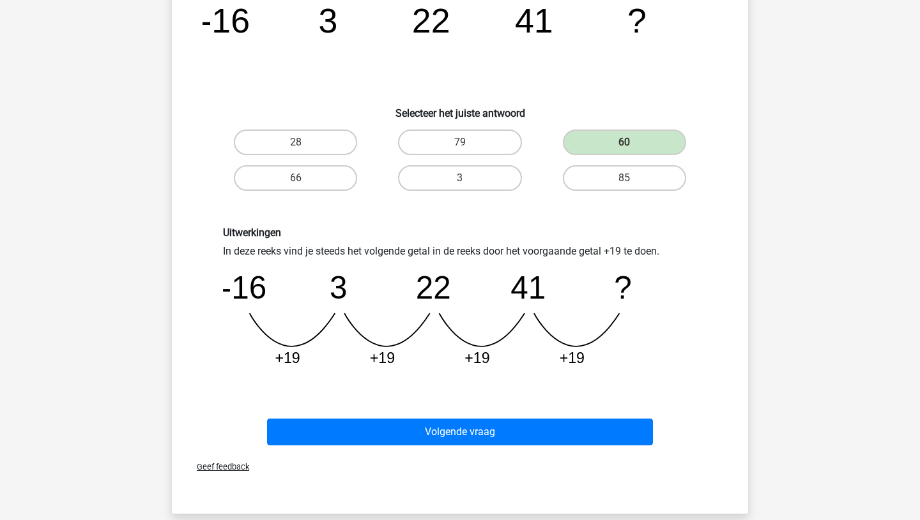
scroll to position [195, 0]
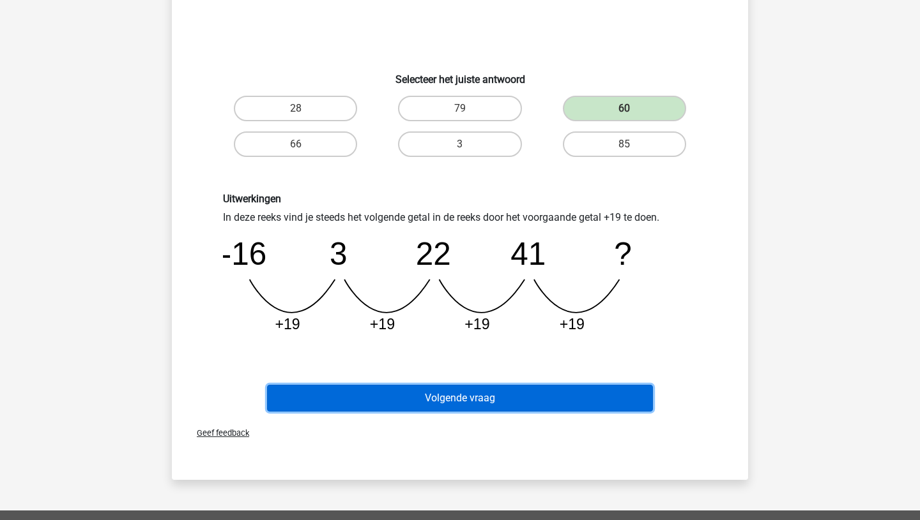
click at [448, 399] on button "Volgende vraag" at bounding box center [460, 398] width 386 height 27
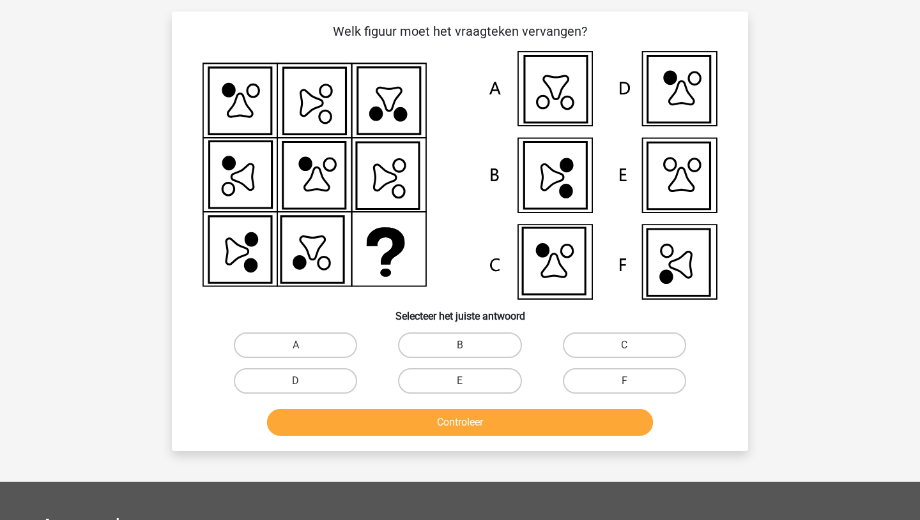
scroll to position [64, 0]
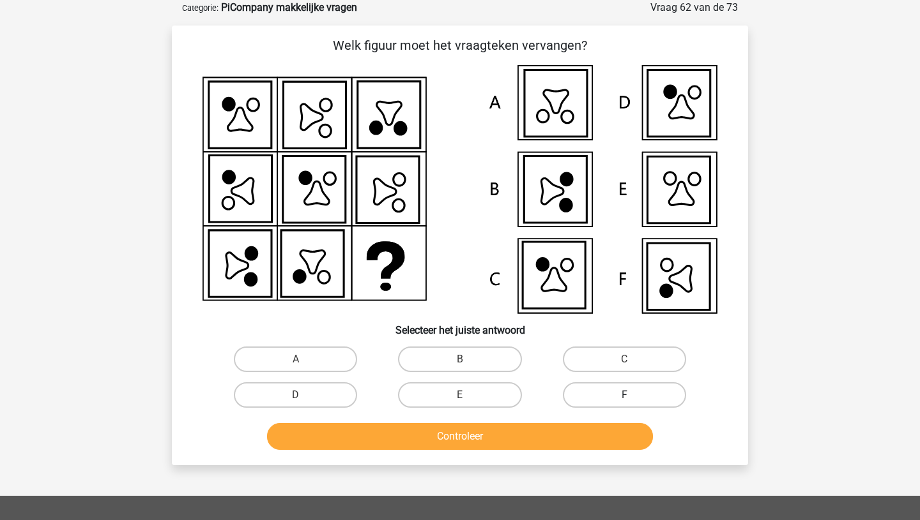
click at [593, 391] on label "F" at bounding box center [624, 396] width 123 height 26
click at [624, 395] on input "F" at bounding box center [628, 399] width 8 height 8
radio input "true"
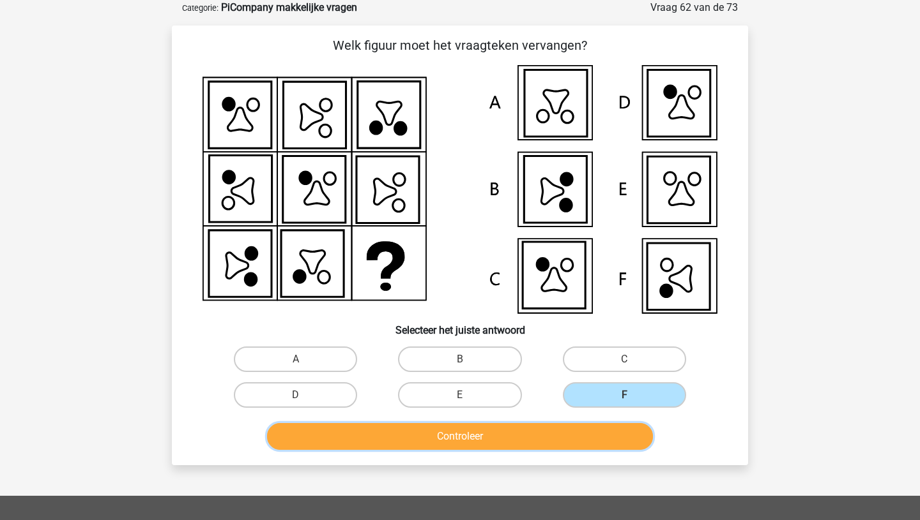
click at [479, 434] on button "Controleer" at bounding box center [460, 436] width 386 height 27
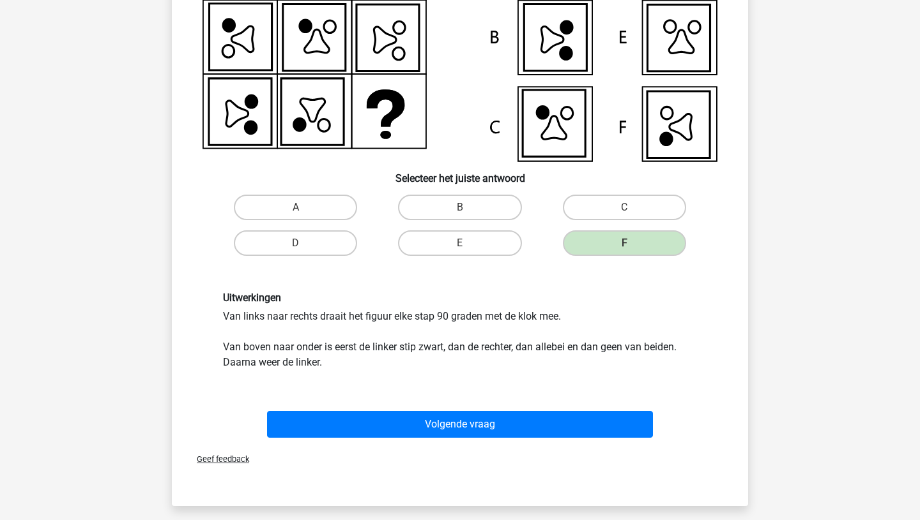
scroll to position [225, 0]
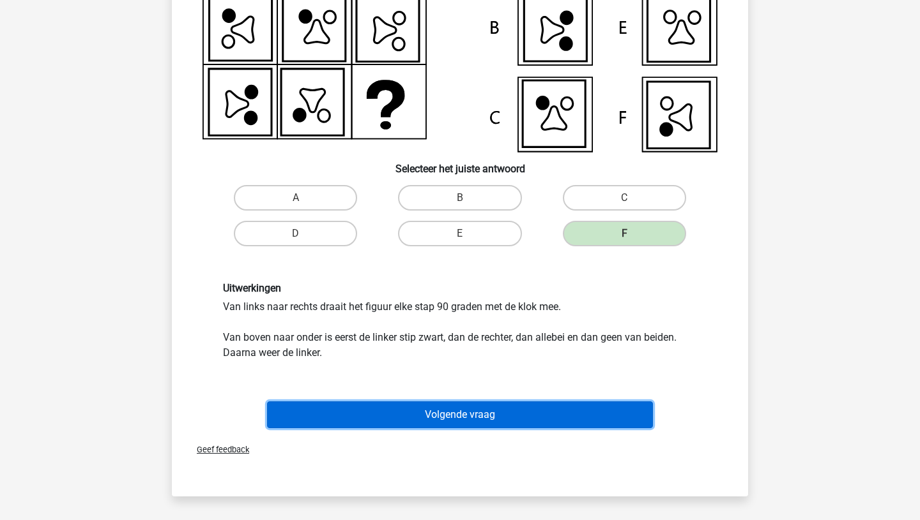
click at [451, 409] on button "Volgende vraag" at bounding box center [460, 415] width 386 height 27
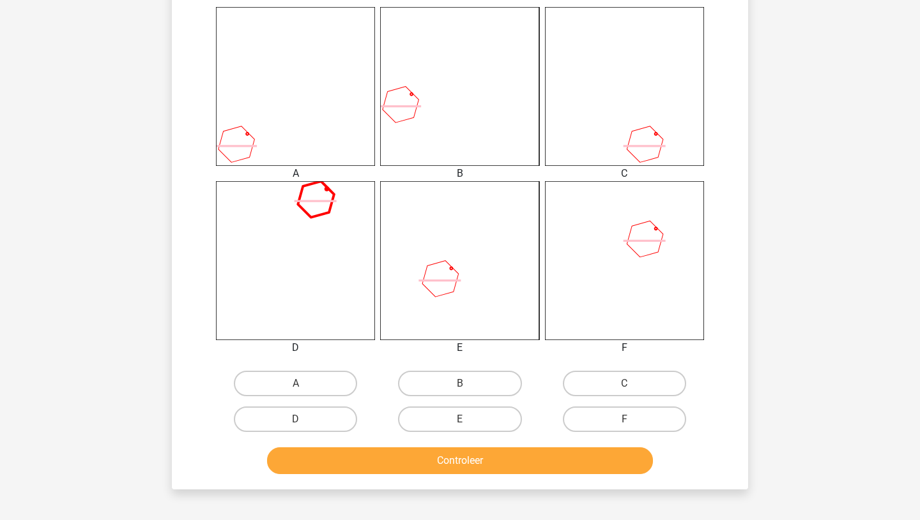
scroll to position [501, 0]
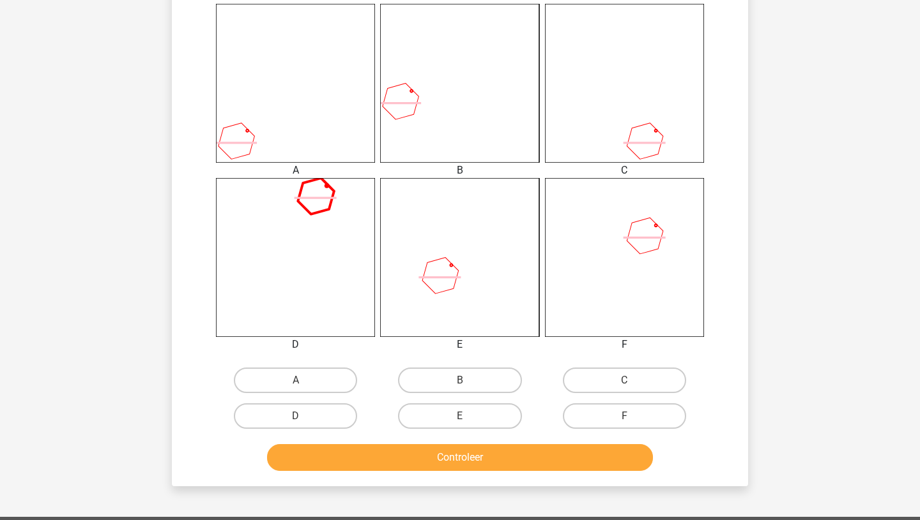
click at [467, 416] on input "E" at bounding box center [464, 420] width 8 height 8
radio input "true"
click at [454, 462] on button "Controleer" at bounding box center [460, 457] width 386 height 27
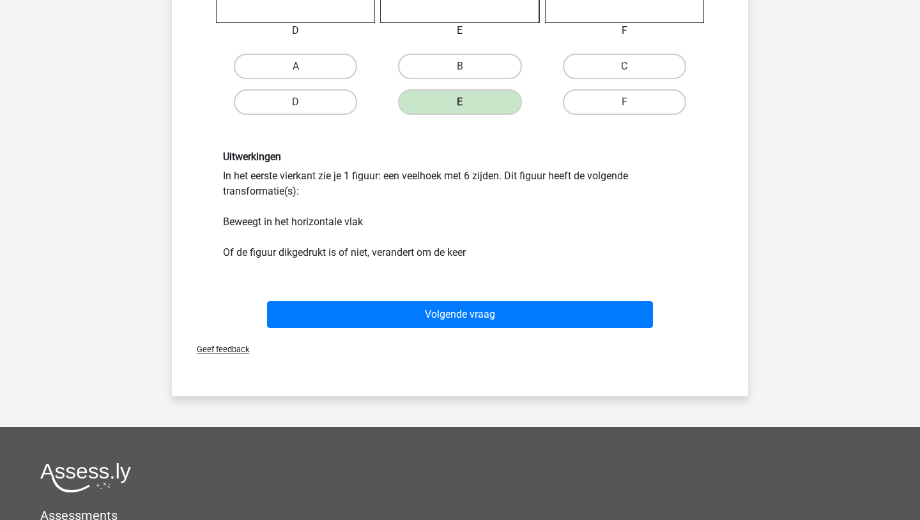
scroll to position [826, 0]
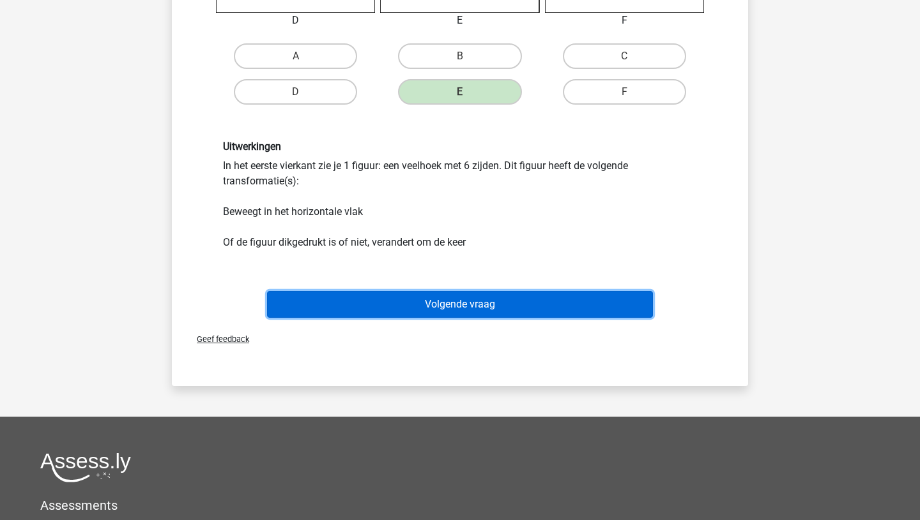
click at [462, 305] on button "Volgende vraag" at bounding box center [460, 304] width 386 height 27
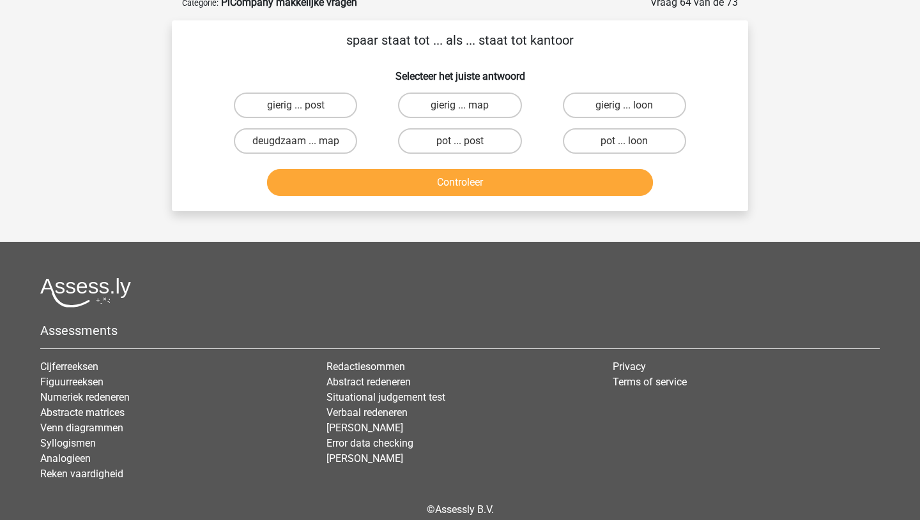
scroll to position [64, 0]
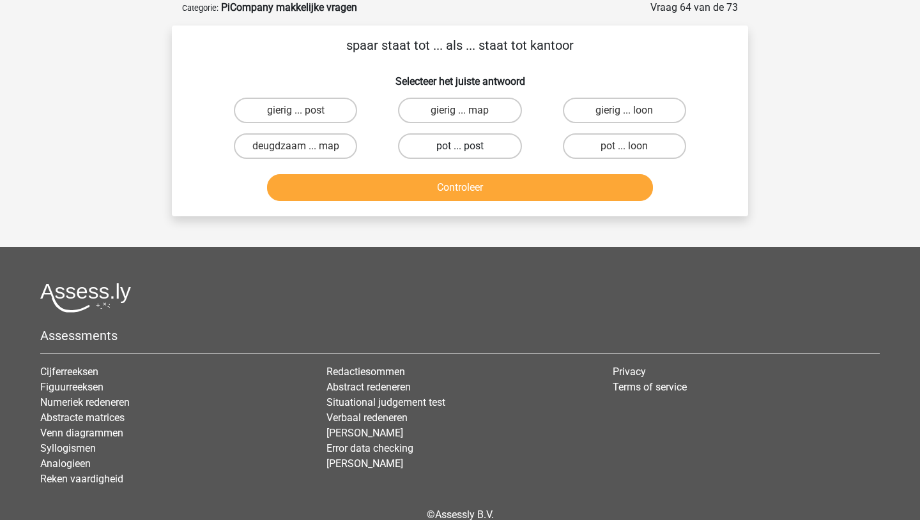
click at [472, 149] on label "pot ... post" at bounding box center [459, 146] width 123 height 26
click at [468, 149] on input "pot ... post" at bounding box center [464, 150] width 8 height 8
radio input "true"
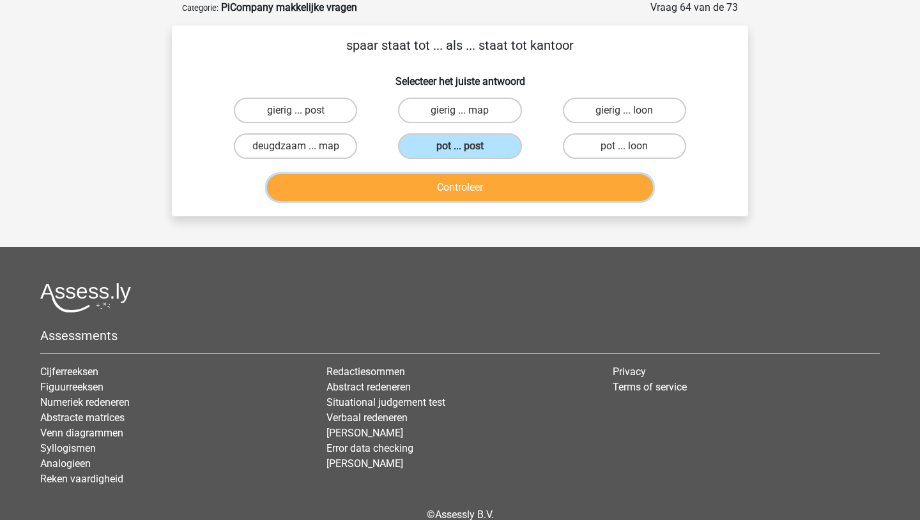
click at [464, 185] on button "Controleer" at bounding box center [460, 187] width 386 height 27
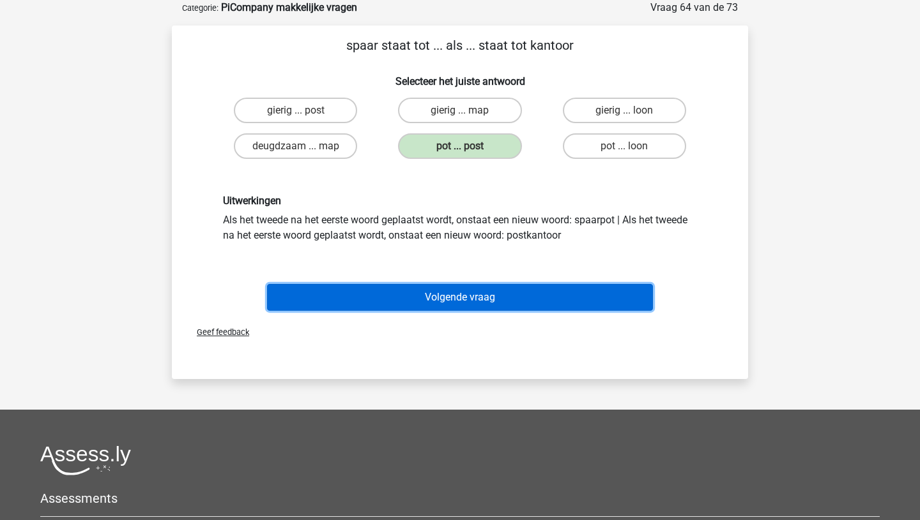
click at [458, 293] on button "Volgende vraag" at bounding box center [460, 297] width 386 height 27
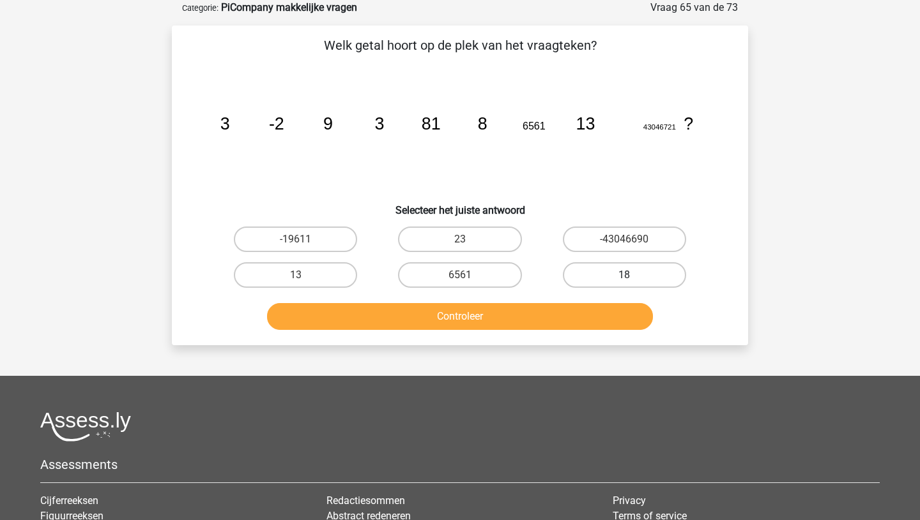
click at [631, 271] on label "18" at bounding box center [624, 275] width 123 height 26
click at [631, 275] on input "18" at bounding box center [628, 279] width 8 height 8
radio input "true"
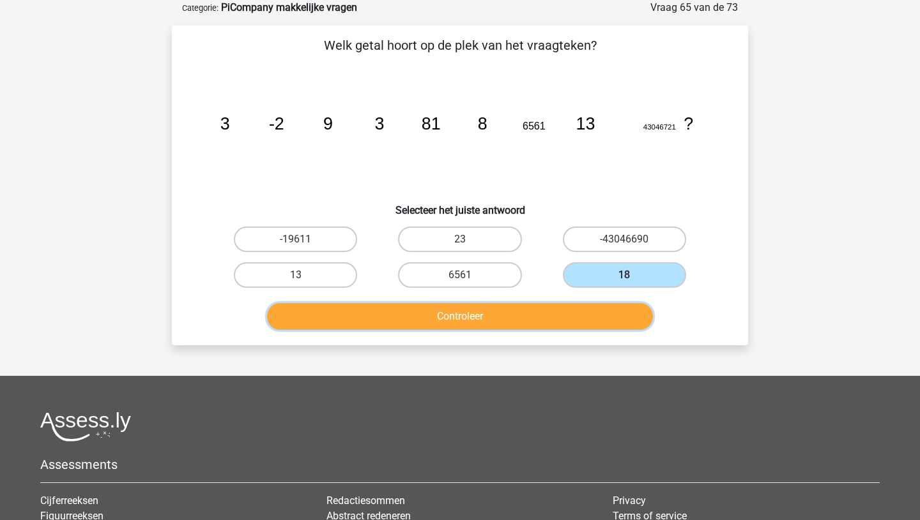
click at [443, 325] on button "Controleer" at bounding box center [460, 316] width 386 height 27
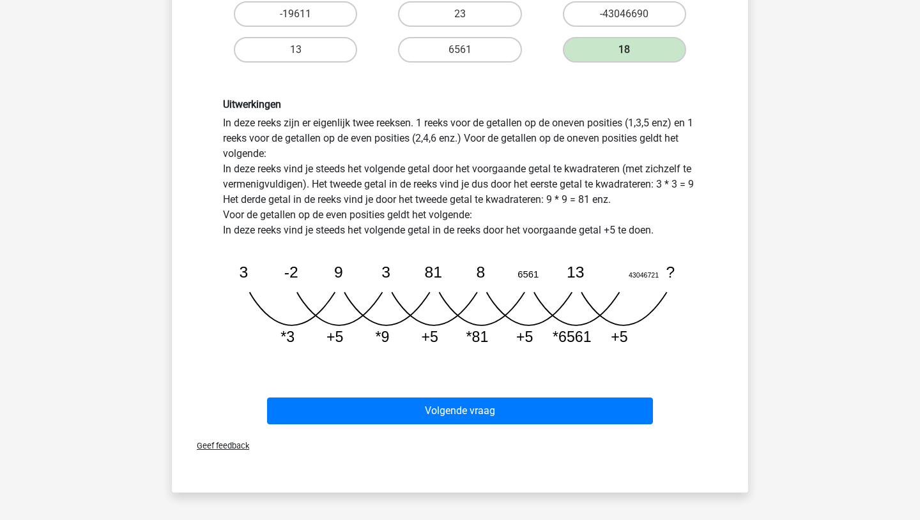
scroll to position [295, 0]
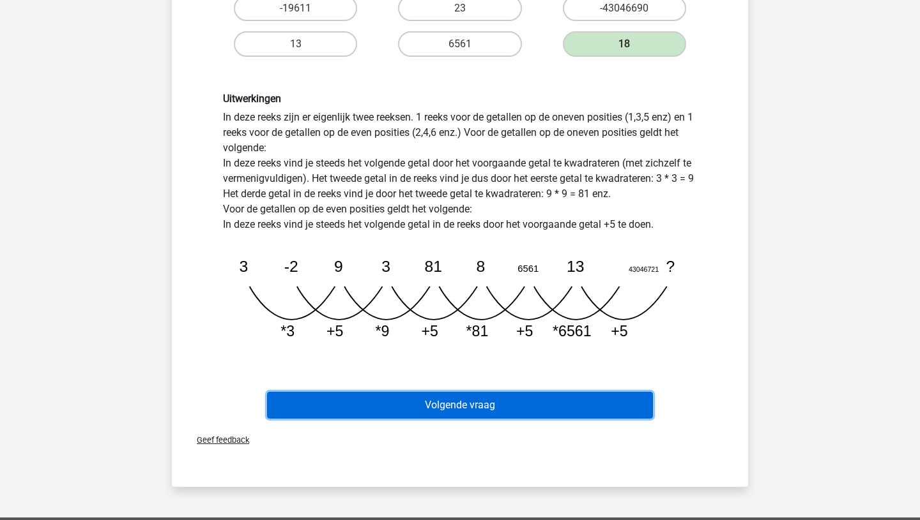
click at [448, 404] on button "Volgende vraag" at bounding box center [460, 405] width 386 height 27
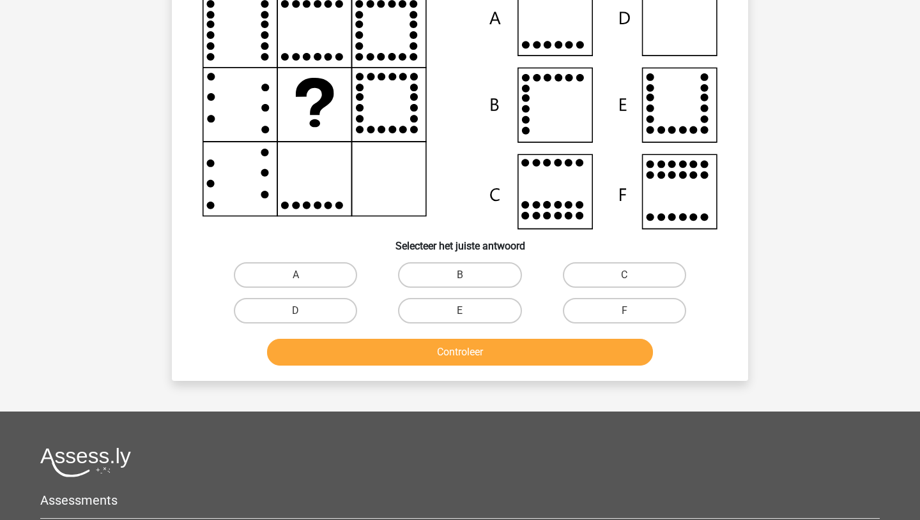
scroll to position [64, 0]
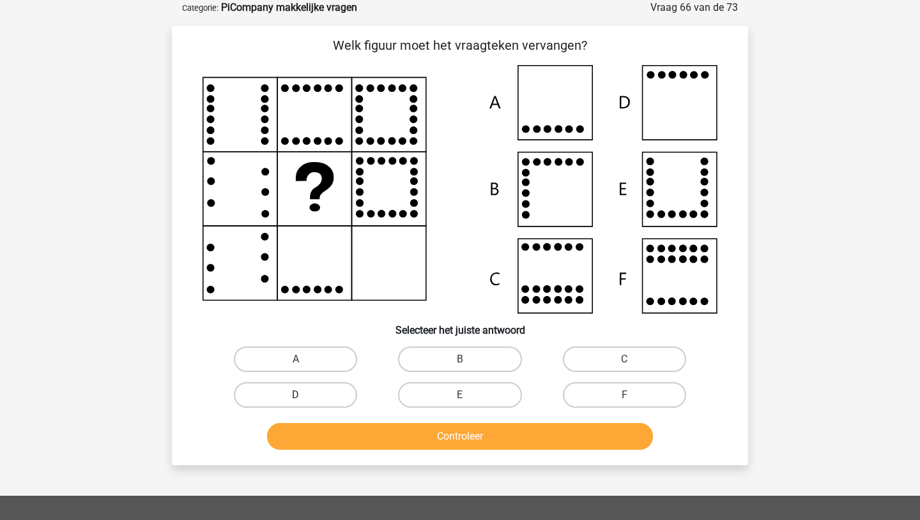
click at [303, 389] on label "D" at bounding box center [295, 396] width 123 height 26
click at [303, 395] on input "D" at bounding box center [300, 399] width 8 height 8
radio input "true"
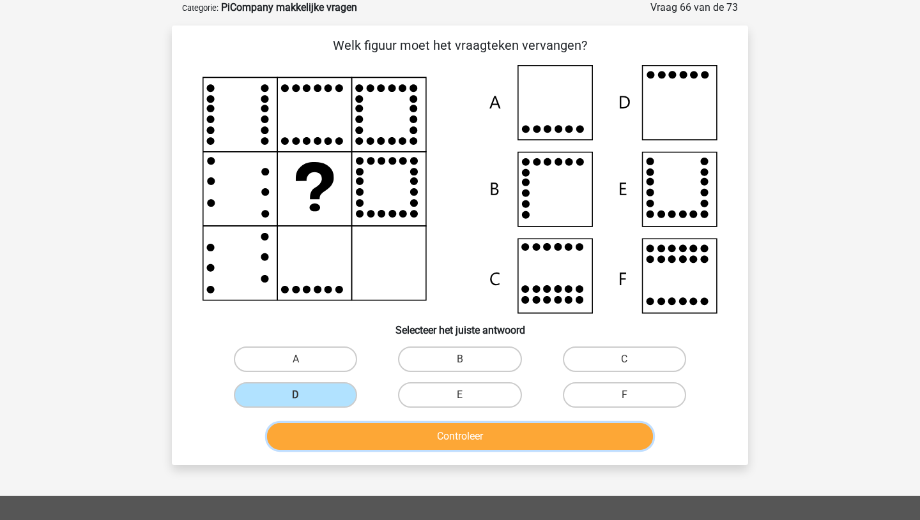
click at [480, 440] on button "Controleer" at bounding box center [460, 436] width 386 height 27
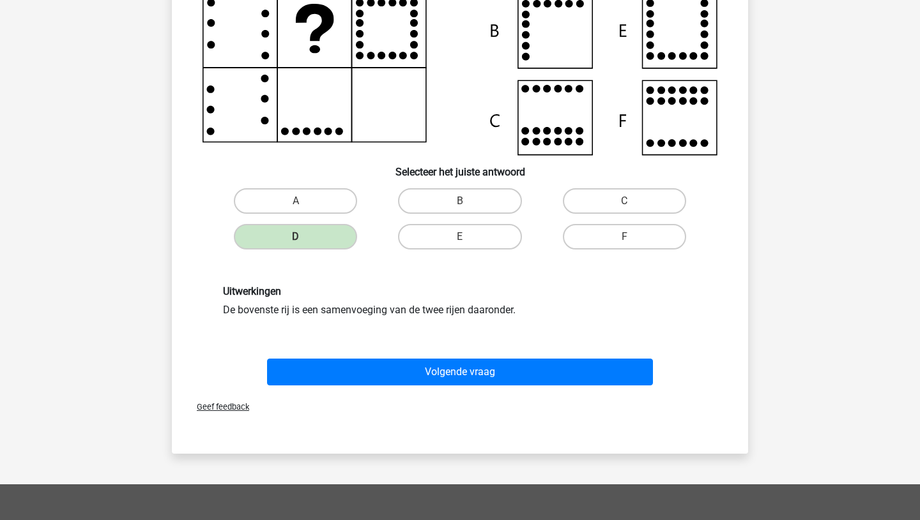
scroll to position [242, 0]
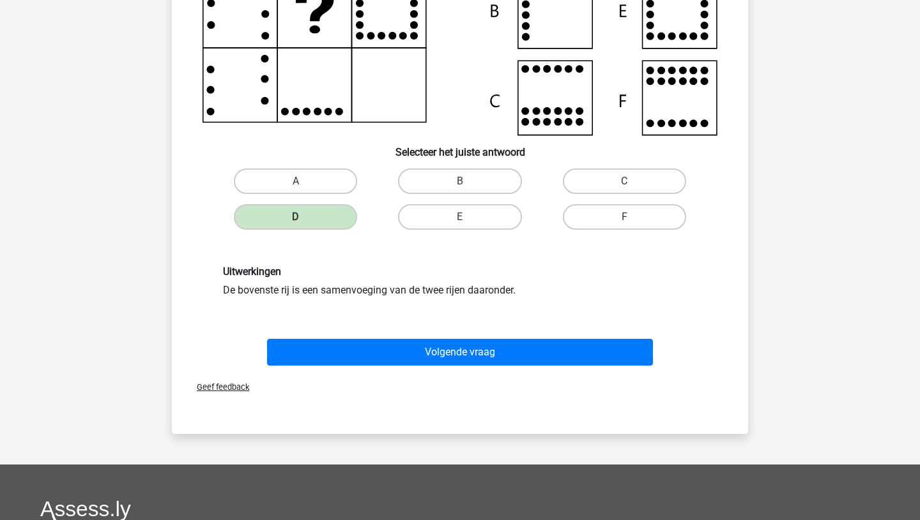
click at [446, 367] on div "Volgende vraag" at bounding box center [459, 355] width 493 height 32
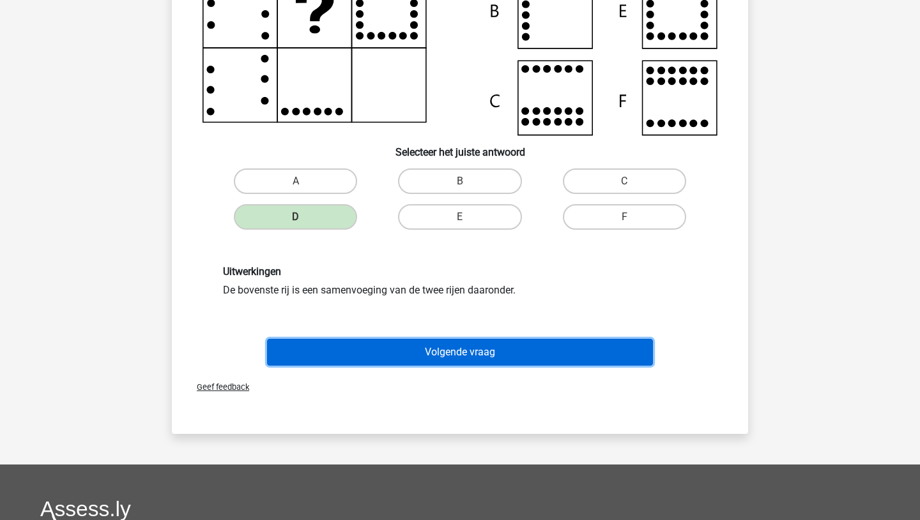
click at [448, 348] on button "Volgende vraag" at bounding box center [460, 352] width 386 height 27
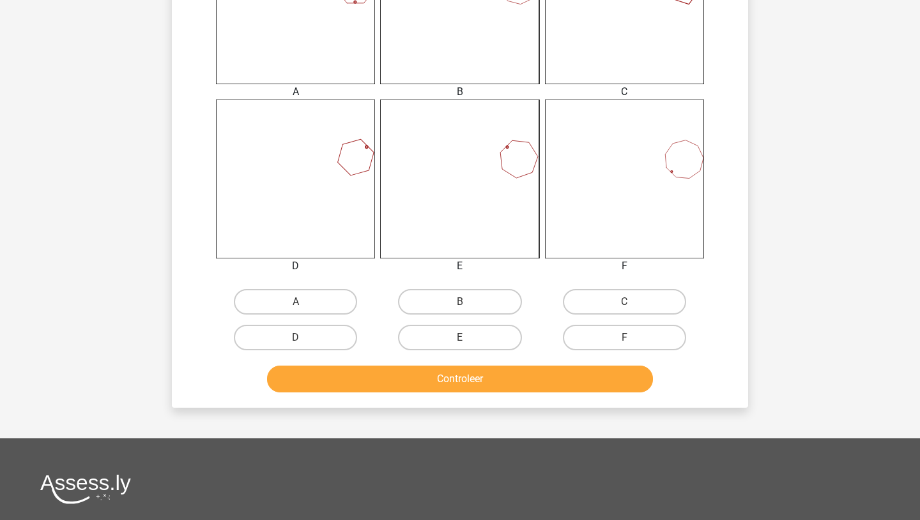
scroll to position [596, 0]
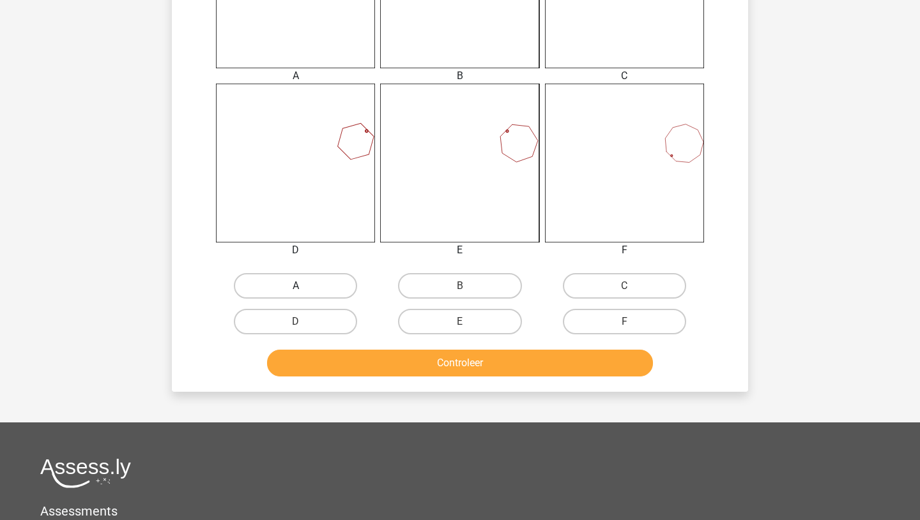
click at [347, 282] on label "A" at bounding box center [295, 286] width 123 height 26
click at [304, 286] on input "A" at bounding box center [300, 290] width 8 height 8
radio input "true"
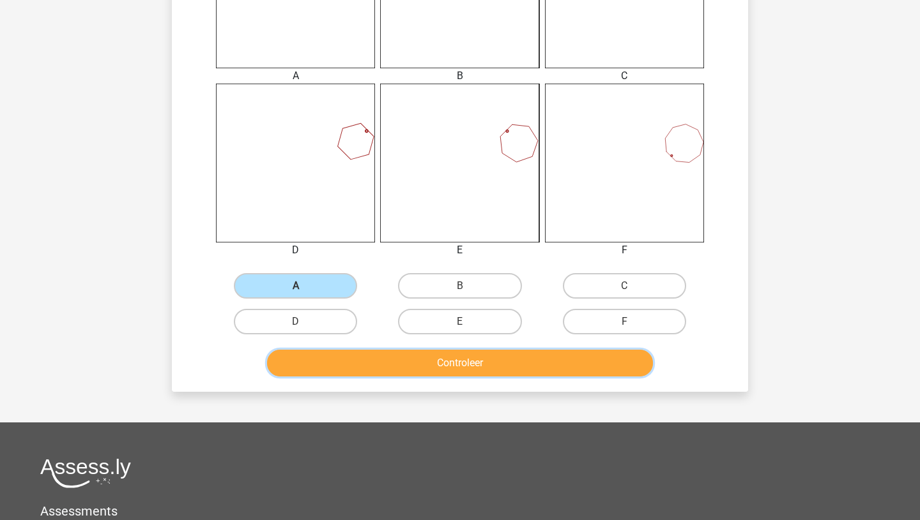
click at [457, 361] on button "Controleer" at bounding box center [460, 363] width 386 height 27
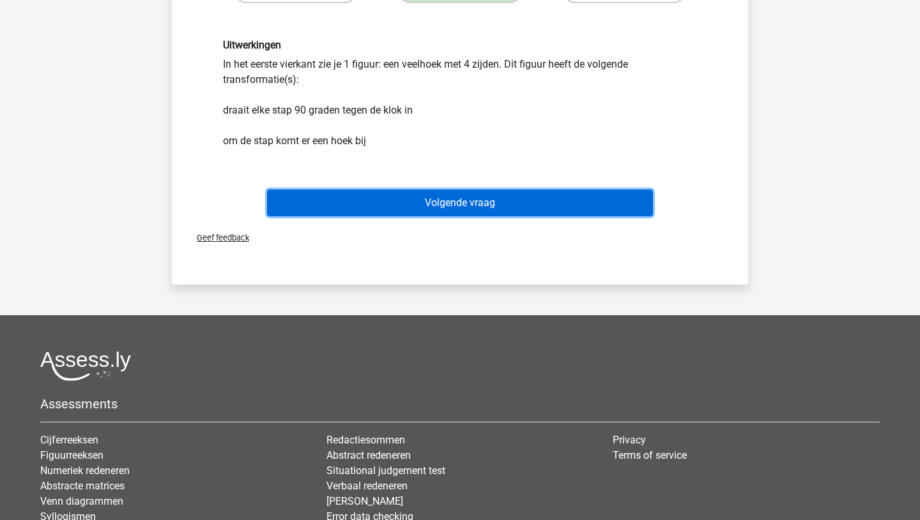
click at [434, 203] on button "Volgende vraag" at bounding box center [460, 203] width 386 height 27
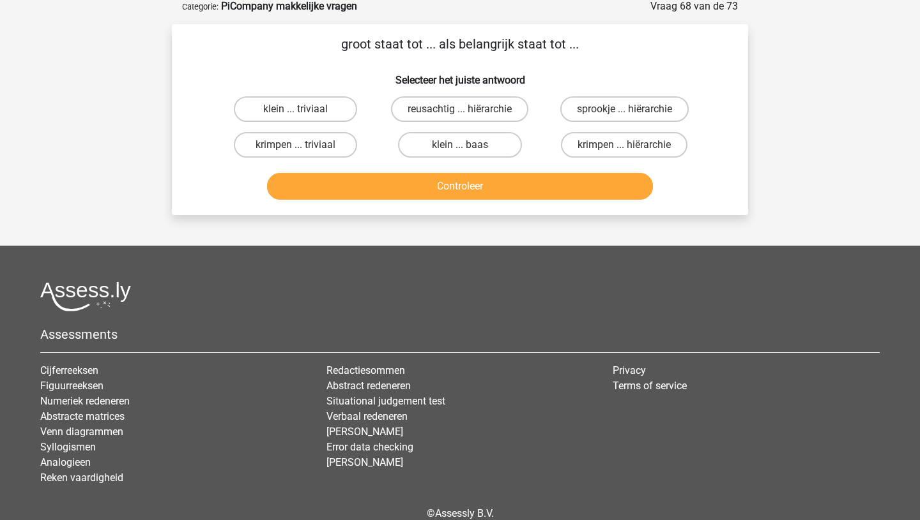
scroll to position [64, 0]
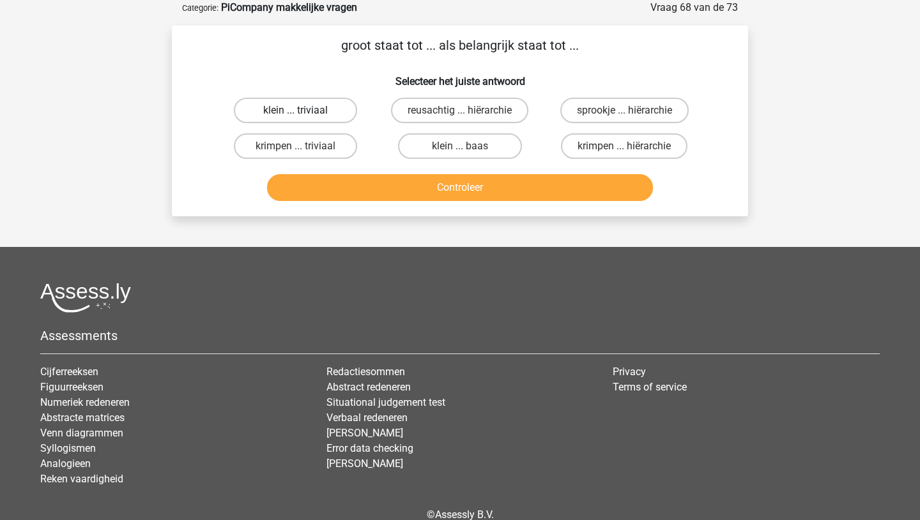
click at [312, 112] on label "klein ... triviaal" at bounding box center [295, 111] width 123 height 26
click at [304, 112] on input "klein ... triviaal" at bounding box center [300, 114] width 8 height 8
radio input "true"
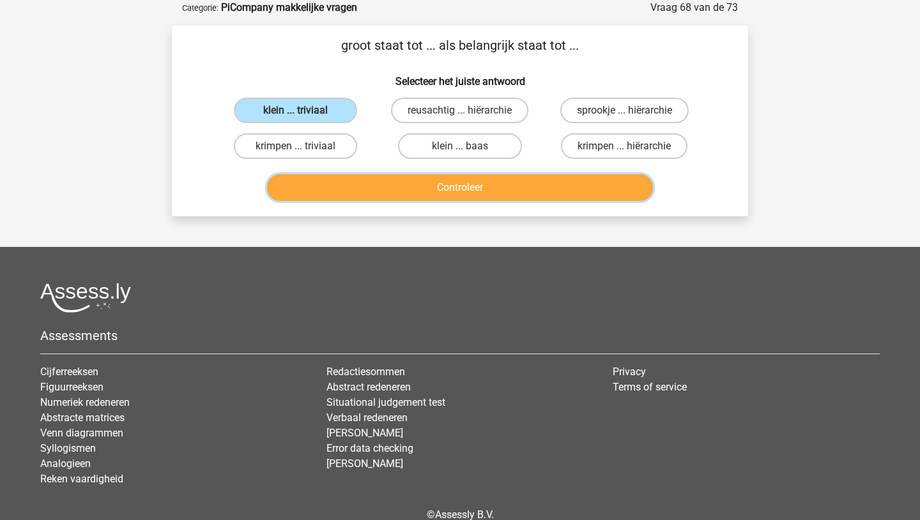
click at [437, 196] on button "Controleer" at bounding box center [460, 187] width 386 height 27
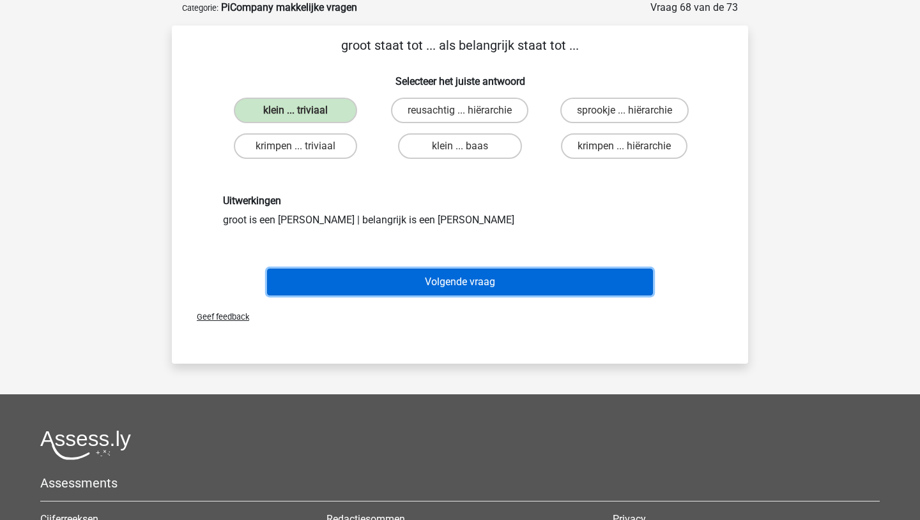
click at [478, 280] on button "Volgende vraag" at bounding box center [460, 282] width 386 height 27
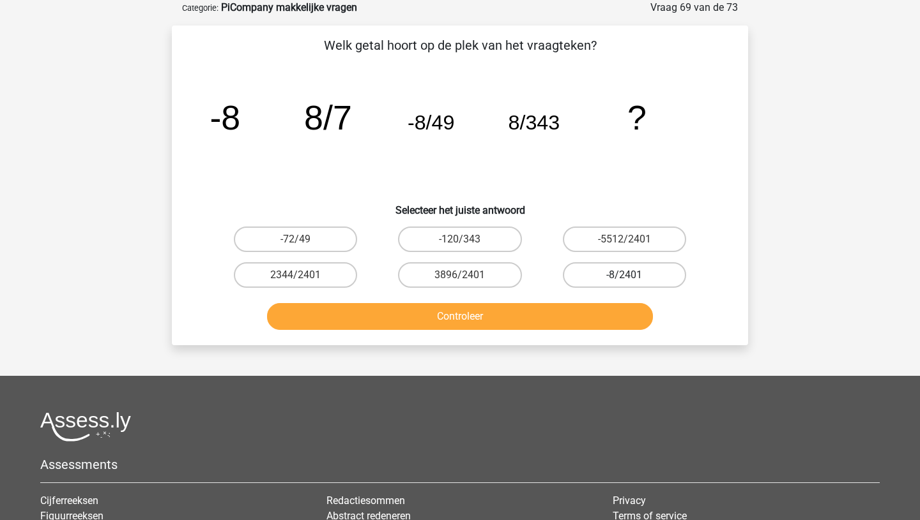
click at [609, 281] on label "-8/2401" at bounding box center [624, 275] width 123 height 26
click at [624, 281] on input "-8/2401" at bounding box center [628, 279] width 8 height 8
radio input "true"
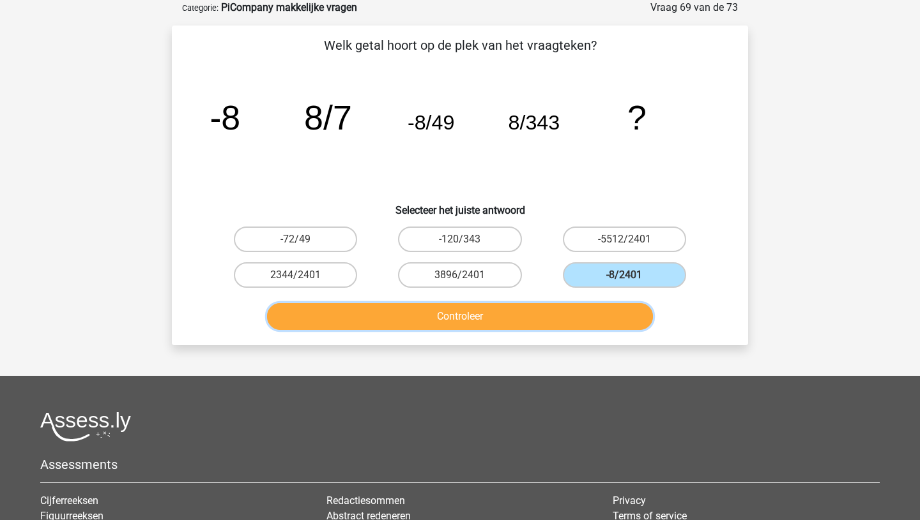
click at [505, 326] on button "Controleer" at bounding box center [460, 316] width 386 height 27
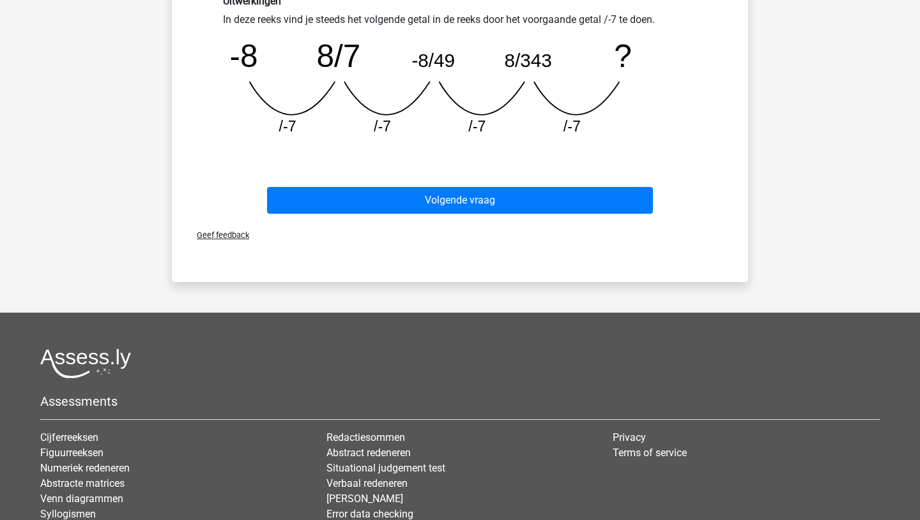
scroll to position [395, 0]
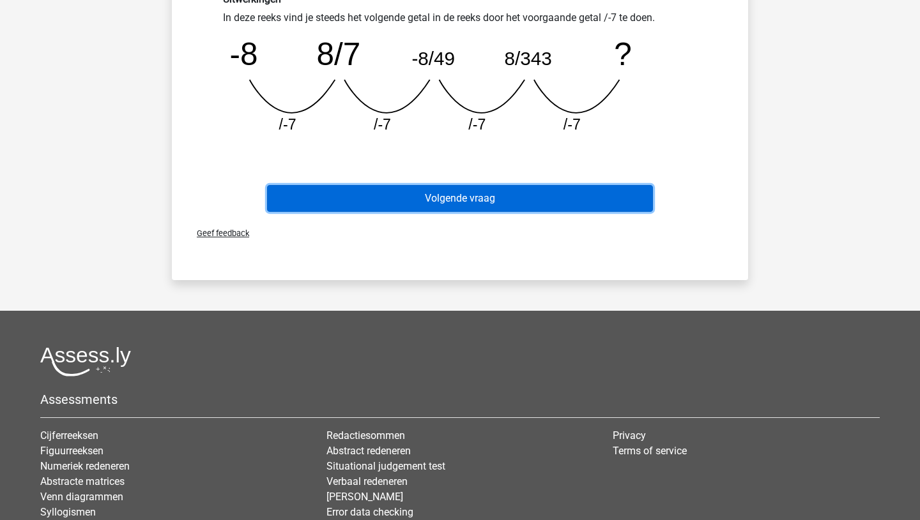
click at [449, 199] on button "Volgende vraag" at bounding box center [460, 198] width 386 height 27
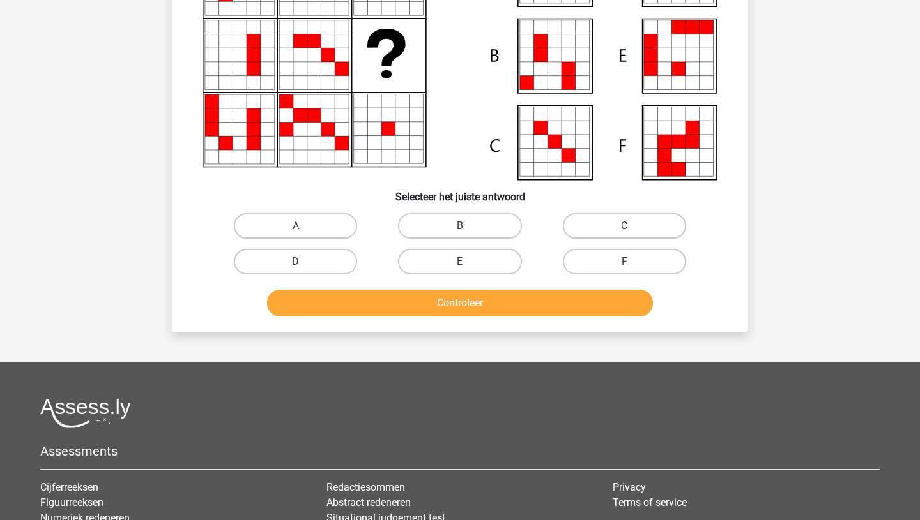
scroll to position [64, 0]
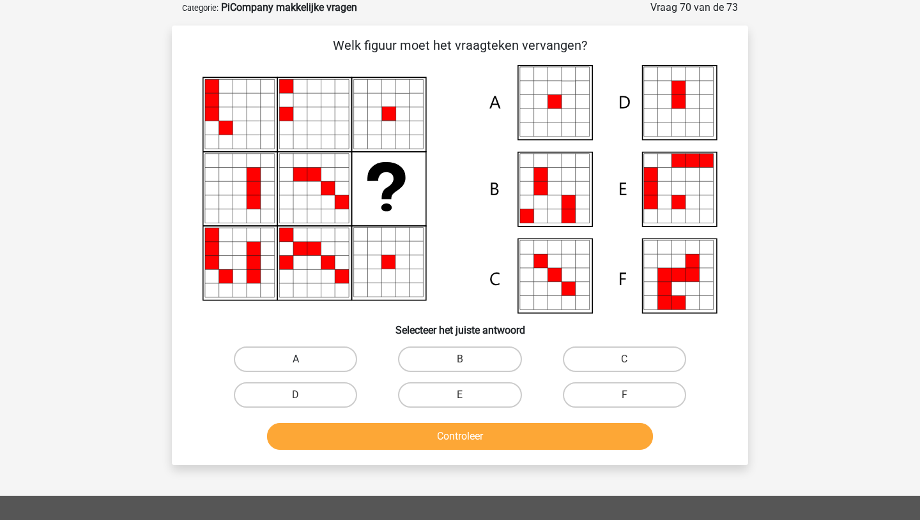
click at [283, 358] on label "A" at bounding box center [295, 360] width 123 height 26
click at [296, 360] on input "A" at bounding box center [300, 364] width 8 height 8
radio input "true"
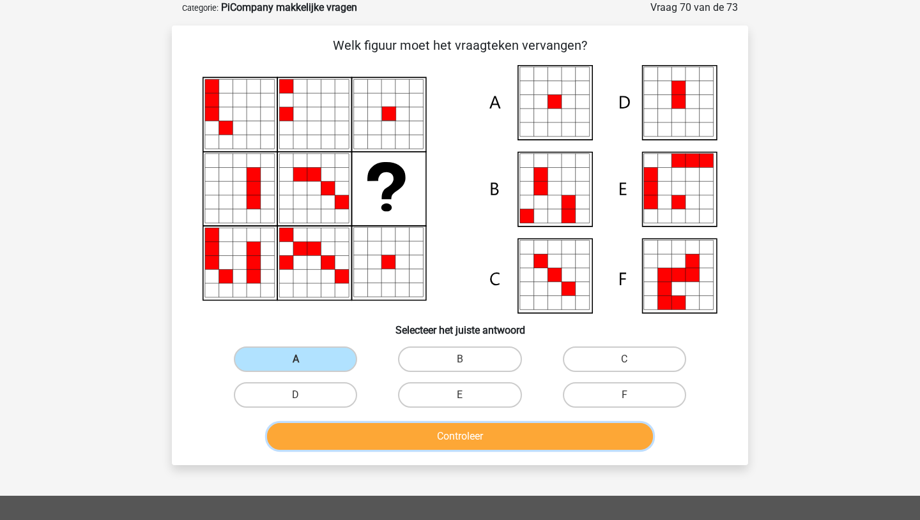
click at [400, 432] on button "Controleer" at bounding box center [460, 436] width 386 height 27
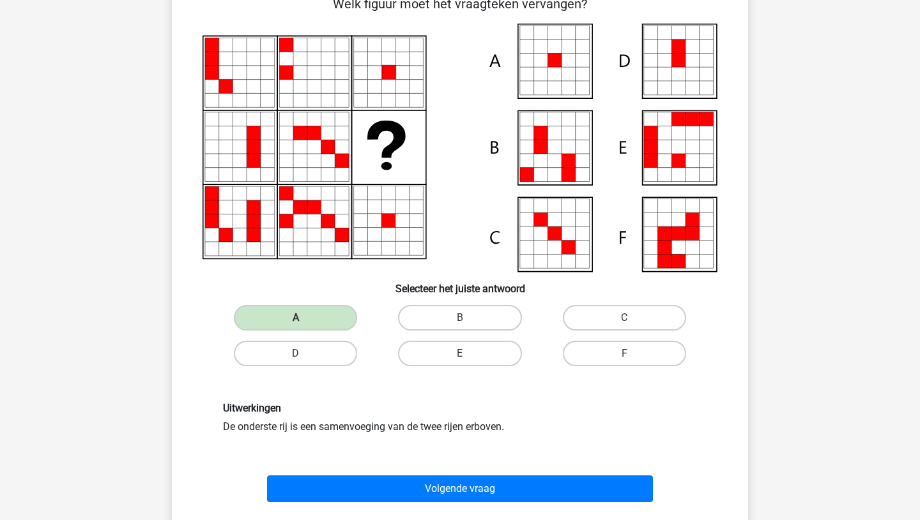
scroll to position [101, 0]
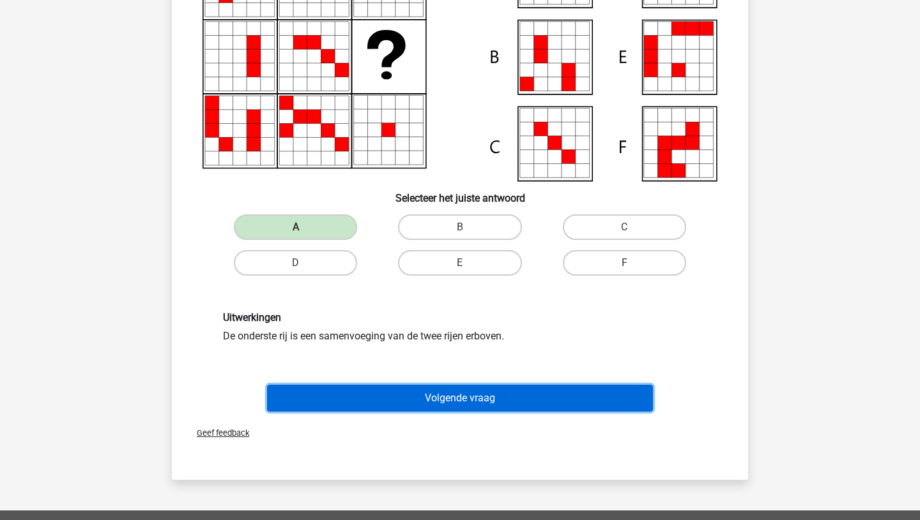
click at [435, 402] on button "Volgende vraag" at bounding box center [460, 398] width 386 height 27
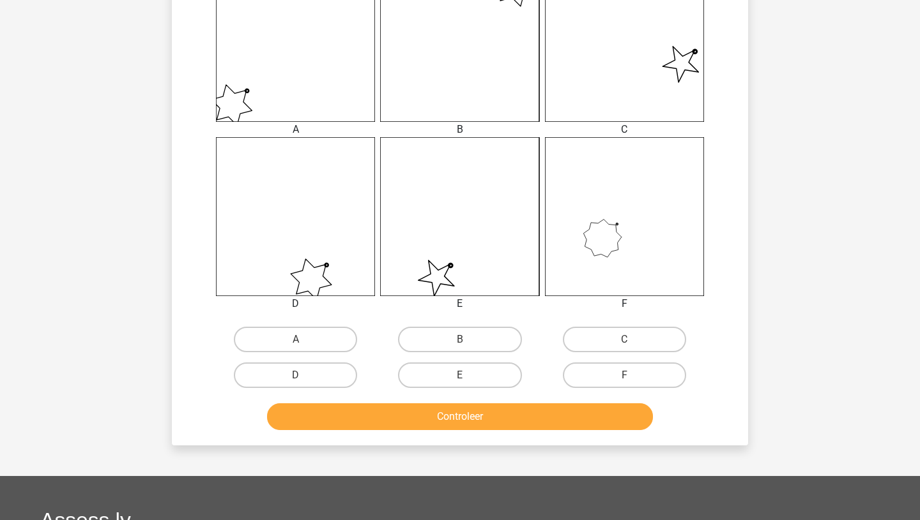
scroll to position [543, 0]
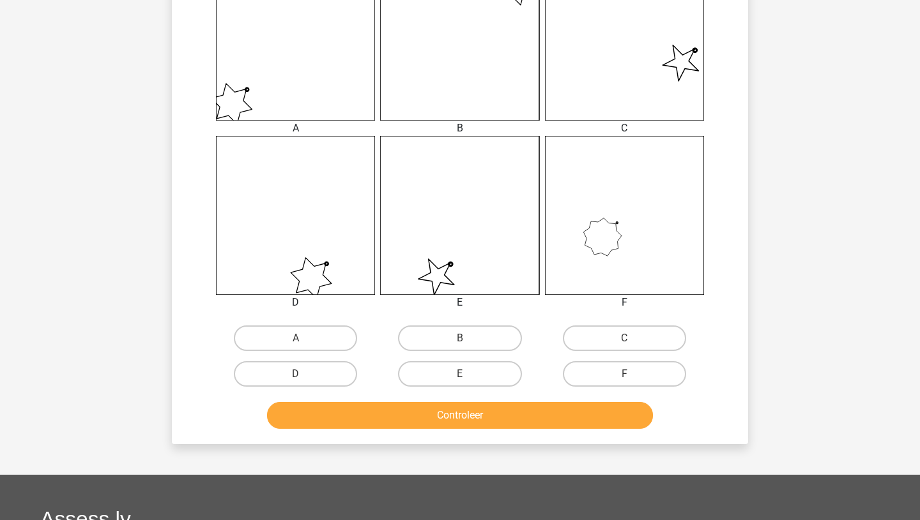
click at [299, 377] on input "D" at bounding box center [300, 378] width 8 height 8
radio input "true"
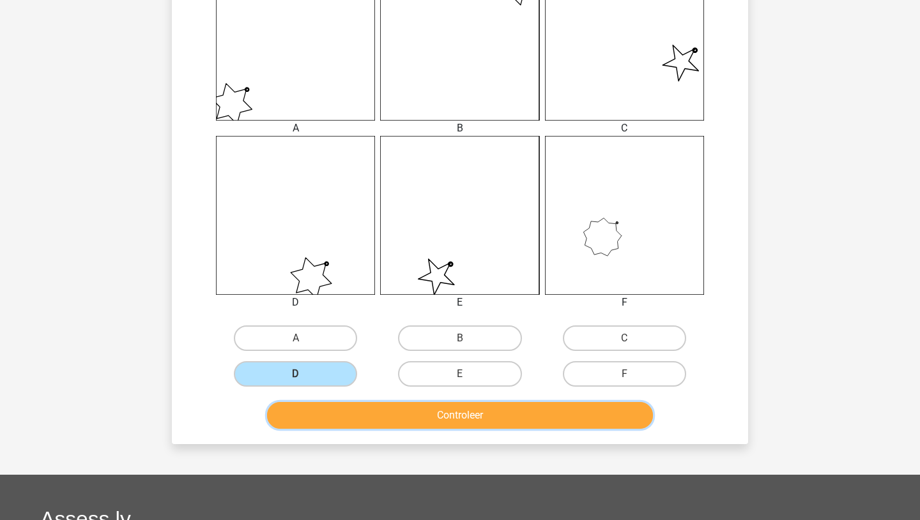
click at [410, 418] on button "Controleer" at bounding box center [460, 415] width 386 height 27
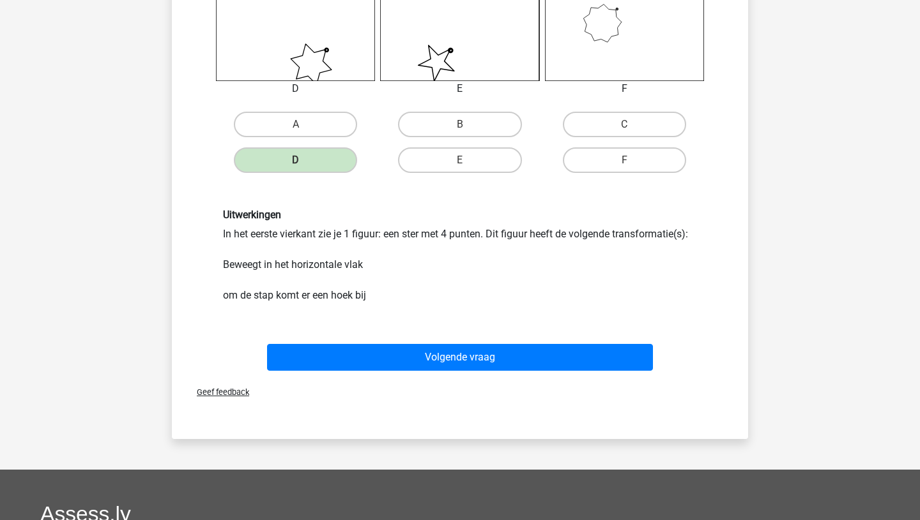
scroll to position [767, 0]
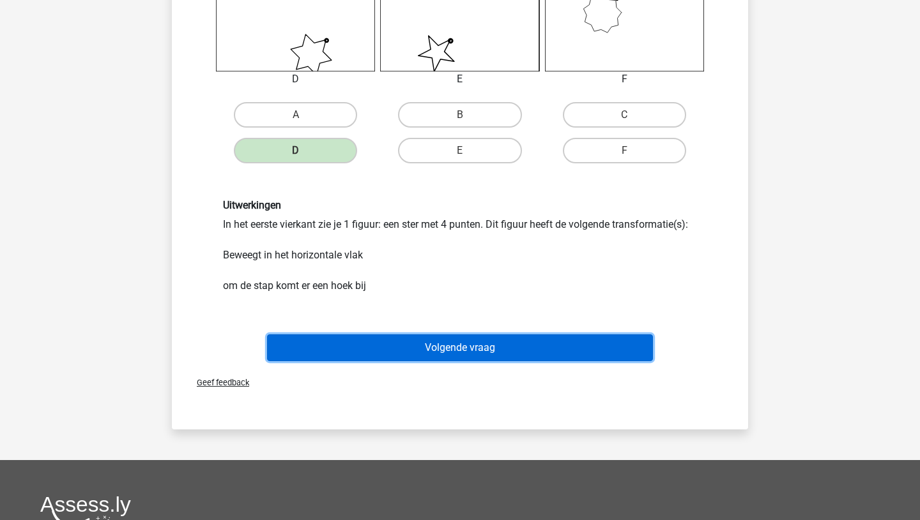
click at [444, 354] on button "Volgende vraag" at bounding box center [460, 348] width 386 height 27
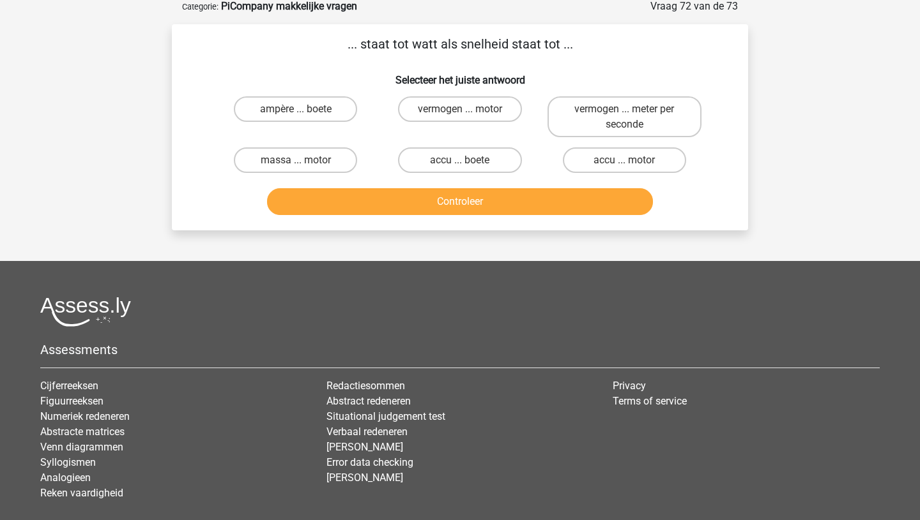
scroll to position [64, 0]
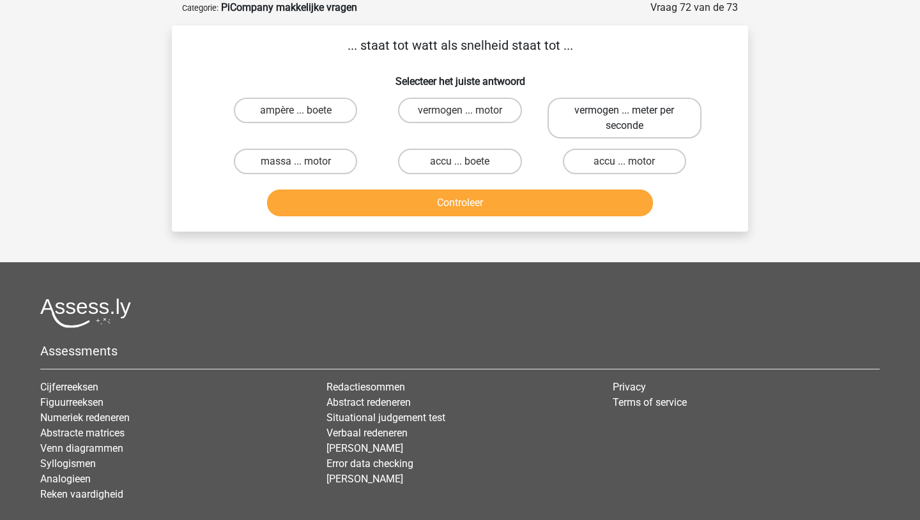
click at [667, 119] on label "vermogen ... meter per seconde" at bounding box center [624, 118] width 154 height 41
click at [632, 119] on input "vermogen ... meter per seconde" at bounding box center [628, 114] width 8 height 8
radio input "true"
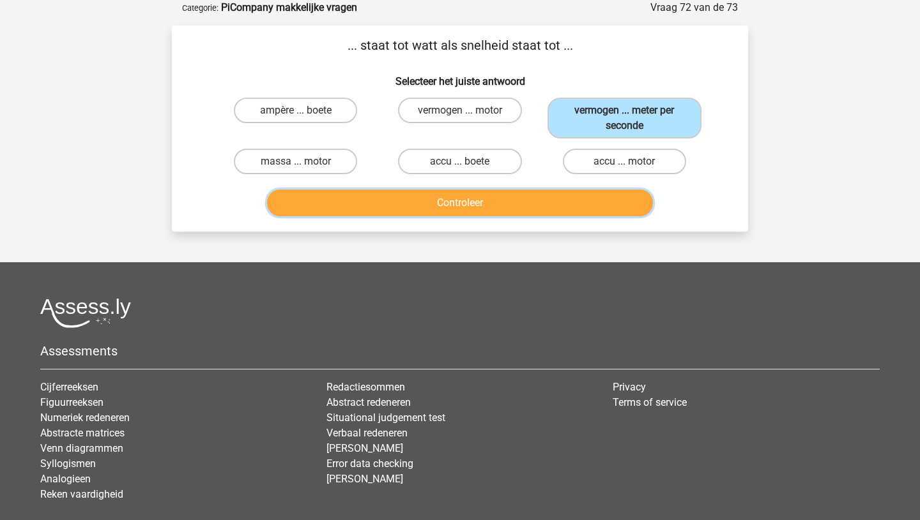
click at [477, 203] on button "Controleer" at bounding box center [460, 203] width 386 height 27
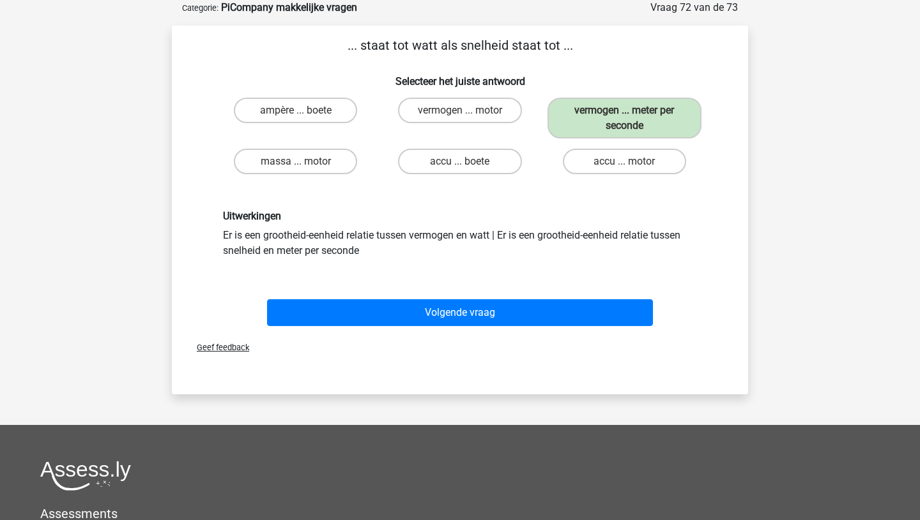
click at [462, 326] on div "Volgende vraag" at bounding box center [459, 315] width 493 height 32
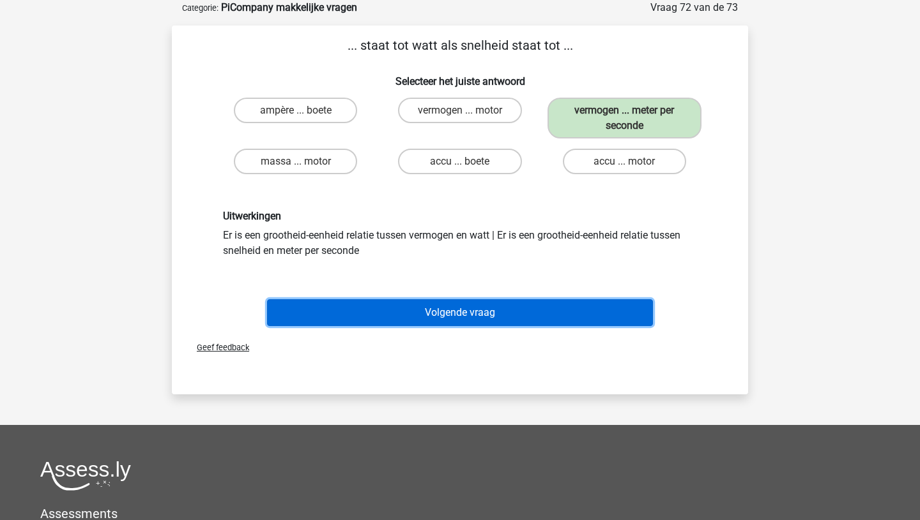
click at [457, 315] on button "Volgende vraag" at bounding box center [460, 312] width 386 height 27
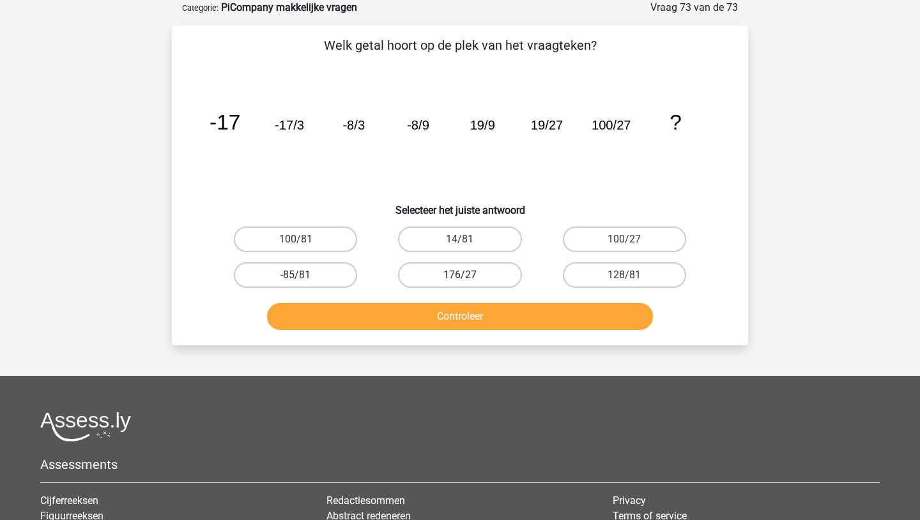
click at [476, 277] on label "176/27" at bounding box center [459, 275] width 123 height 26
click at [468, 277] on input "176/27" at bounding box center [464, 279] width 8 height 8
radio input "true"
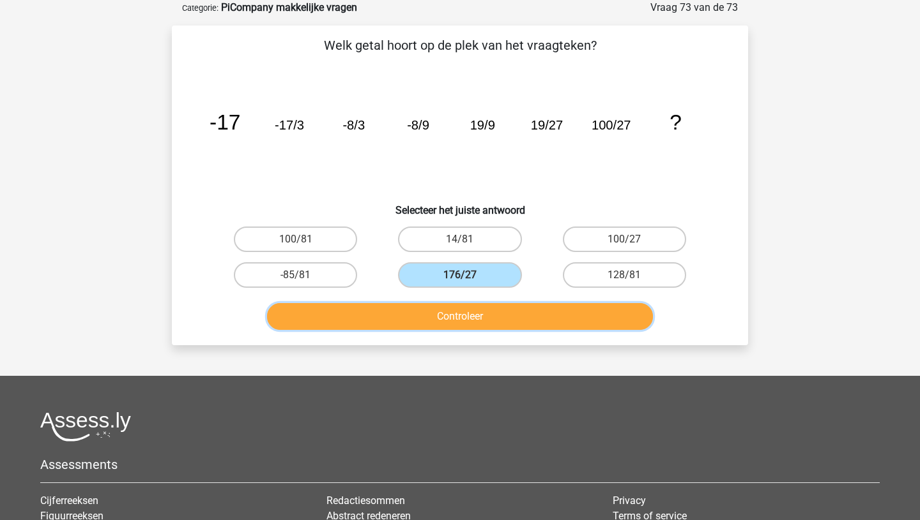
click at [466, 316] on button "Controleer" at bounding box center [460, 316] width 386 height 27
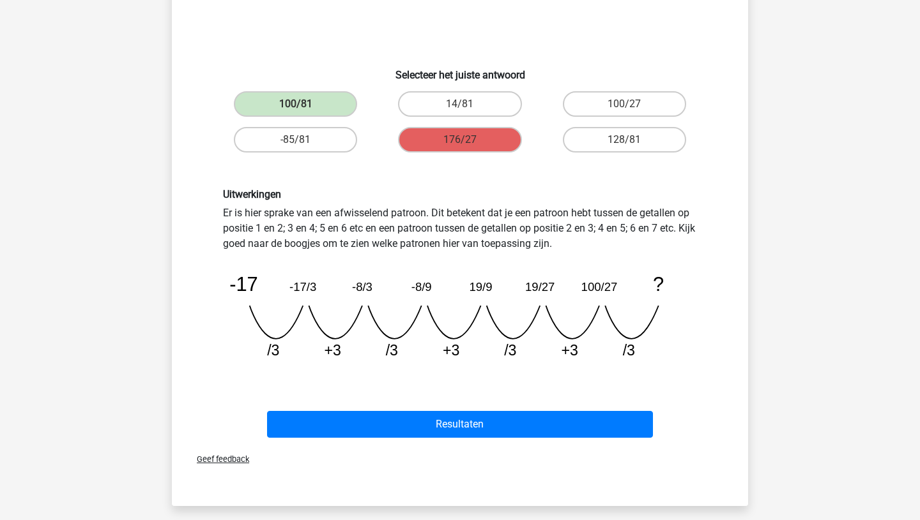
scroll to position [202, 0]
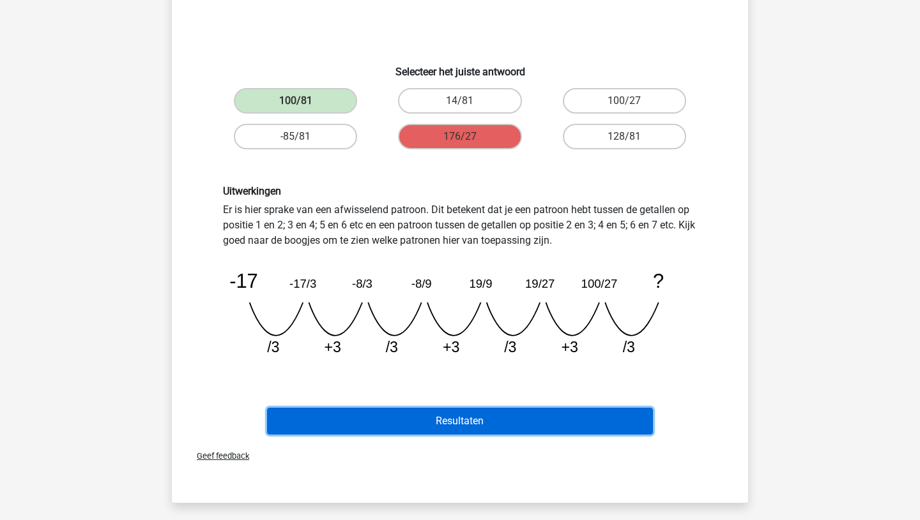
click at [451, 425] on button "Resultaten" at bounding box center [460, 421] width 386 height 27
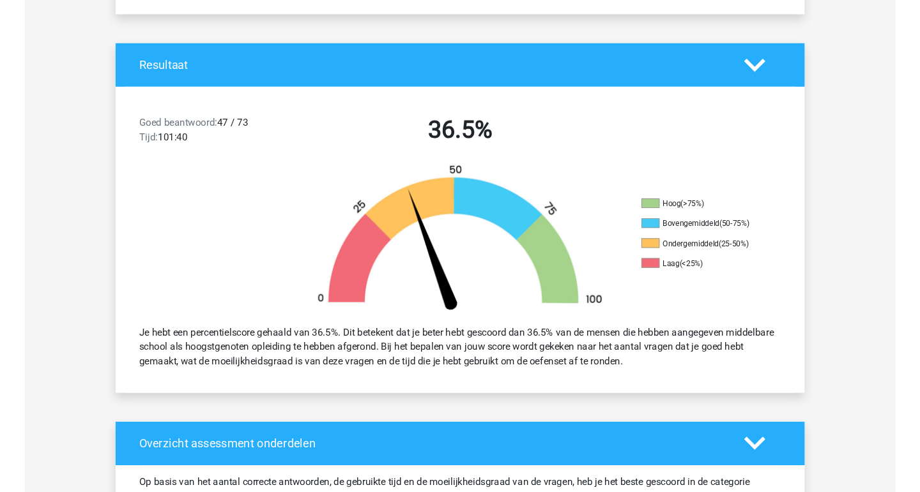
scroll to position [262, 0]
